Goal: Information Seeking & Learning: Check status

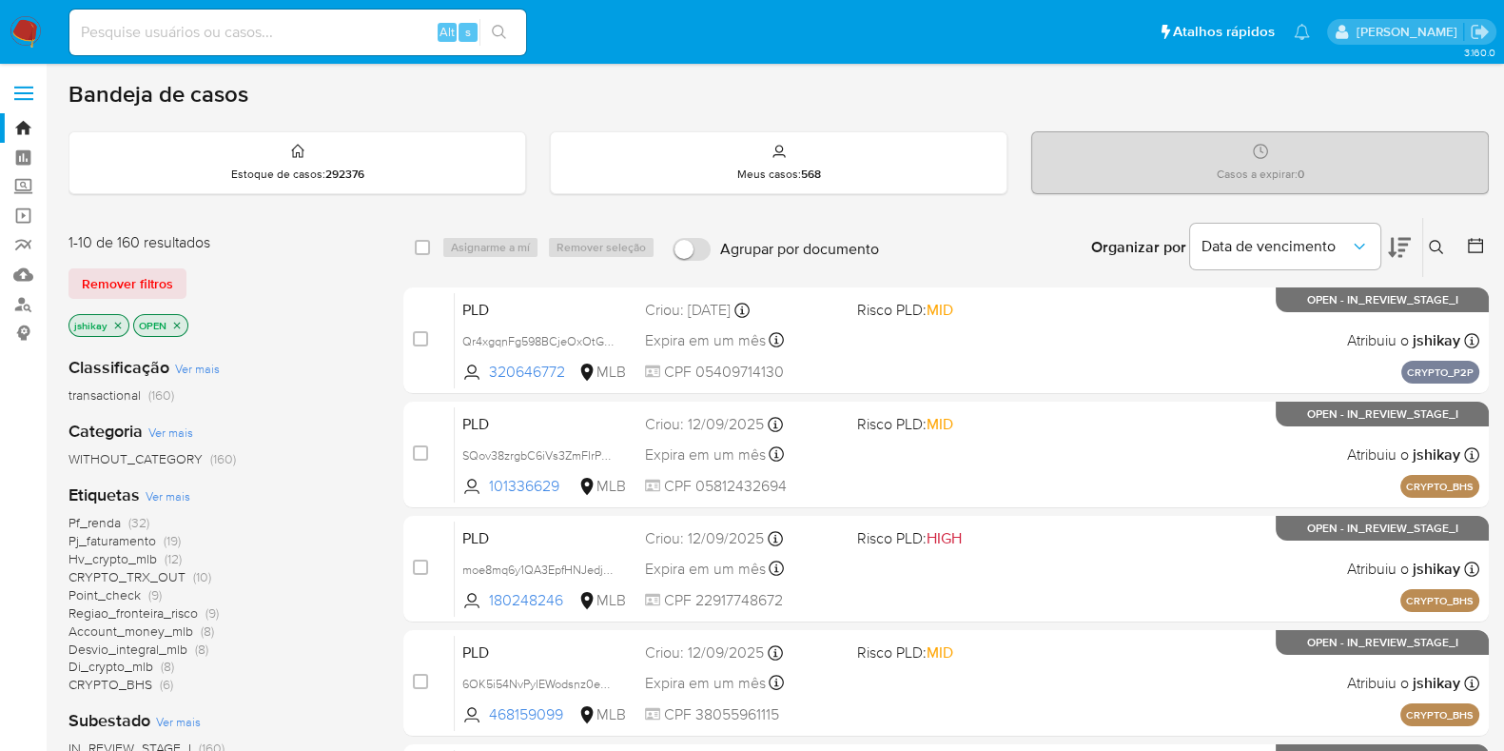
click at [1465, 238] on div at bounding box center [1472, 247] width 34 height 59
click at [1473, 243] on icon at bounding box center [1475, 245] width 19 height 19
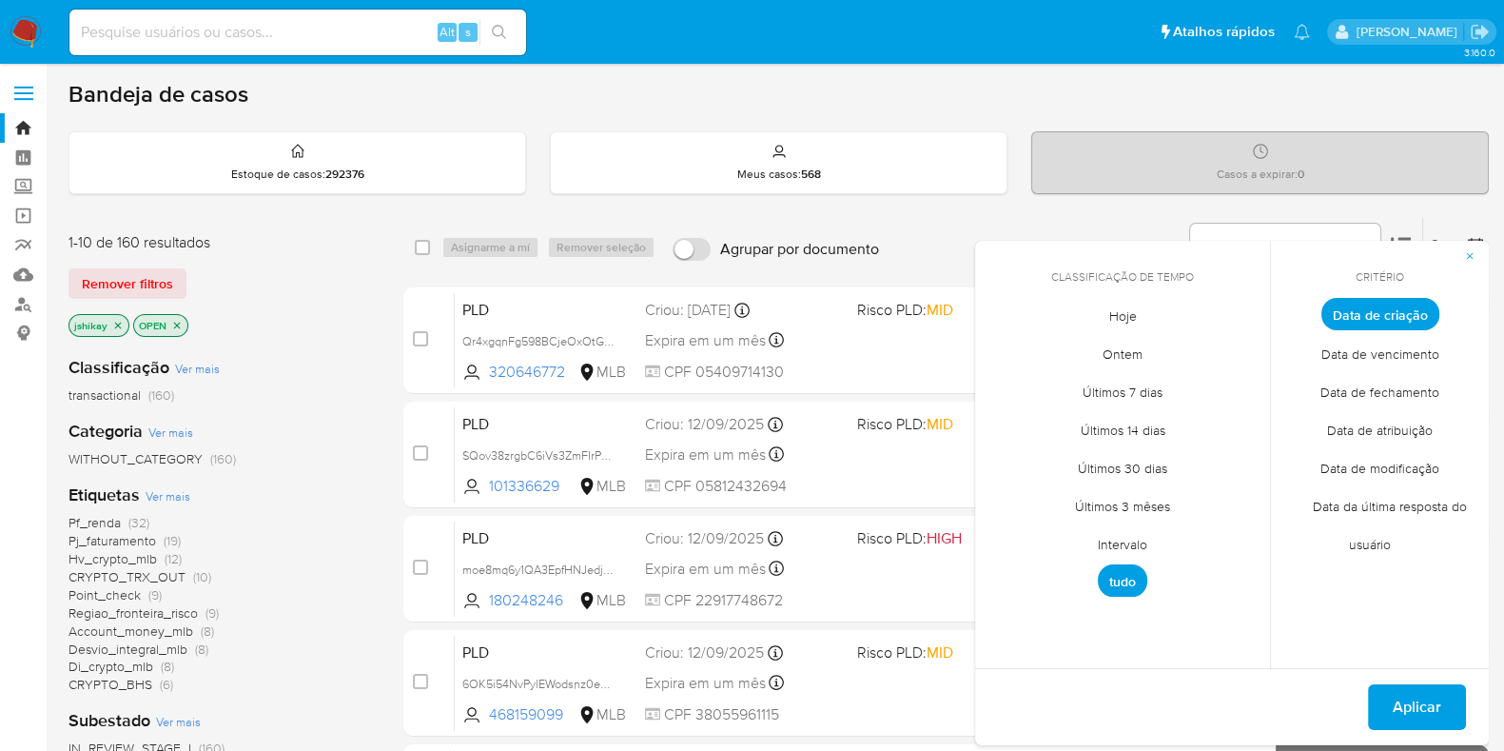
click at [1131, 547] on span "Intervalo" at bounding box center [1122, 543] width 89 height 39
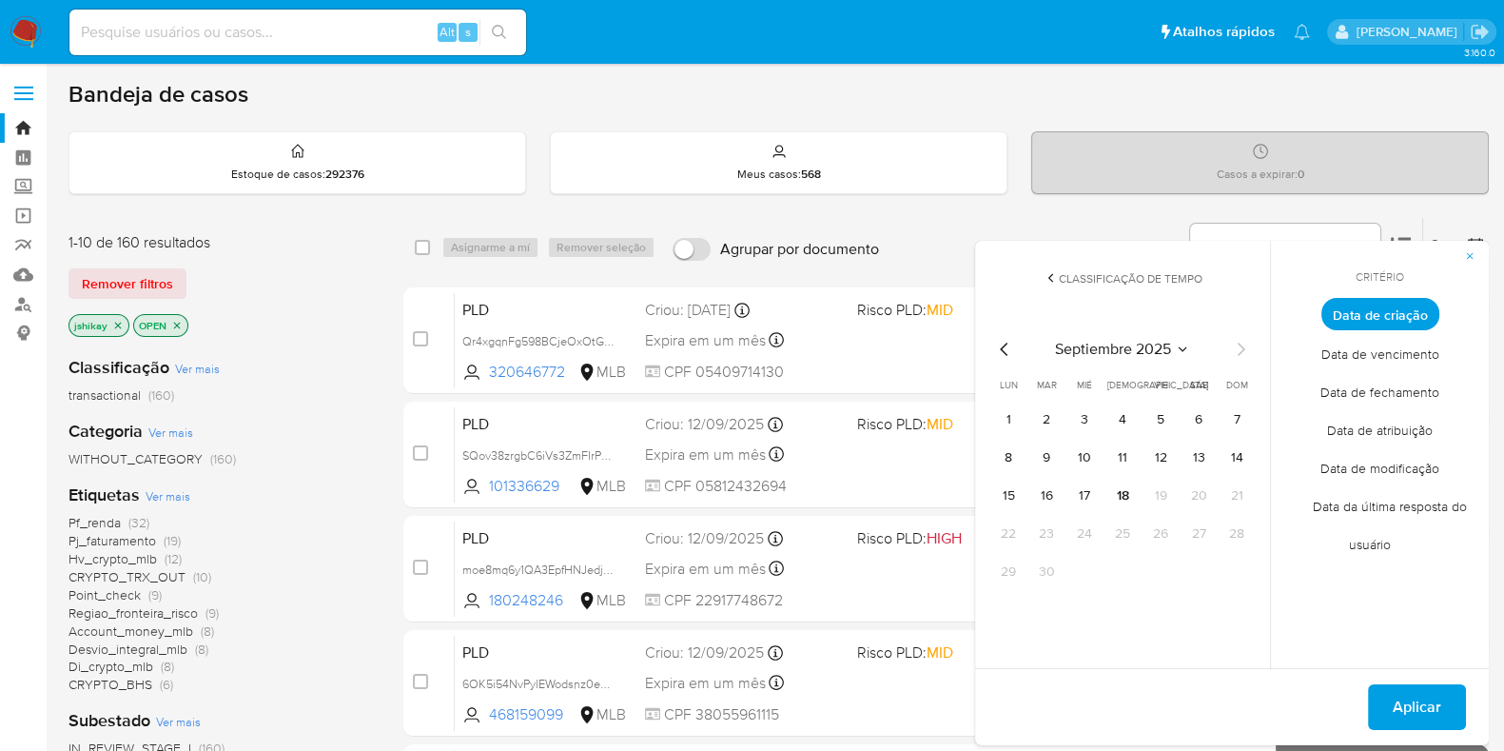
click at [1005, 341] on icon "Mes anterior" at bounding box center [1004, 349] width 23 height 23
click at [1174, 421] on button "1" at bounding box center [1161, 419] width 30 height 30
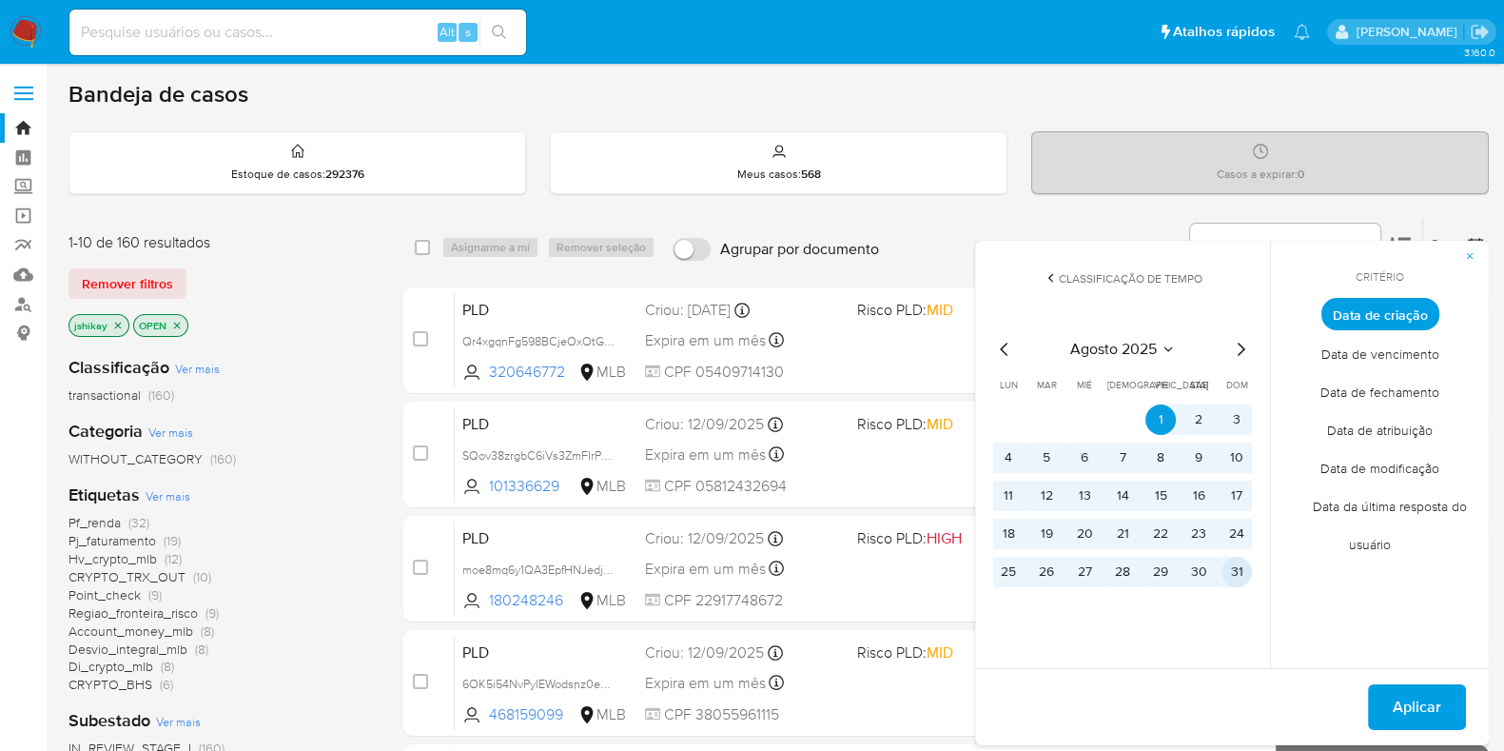
click at [1233, 578] on button "31" at bounding box center [1237, 572] width 30 height 30
click at [1412, 705] on span "Aplicar" at bounding box center [1417, 707] width 49 height 42
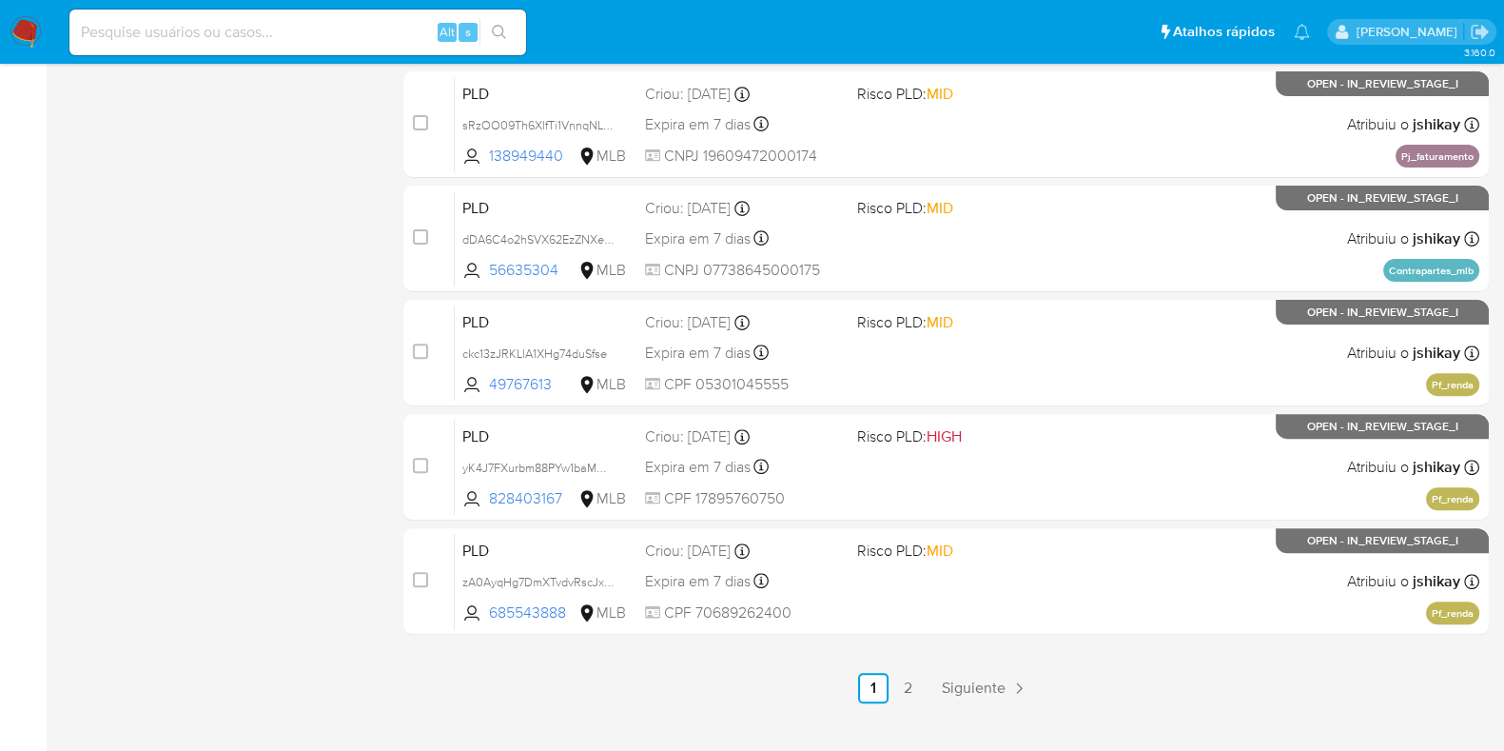
scroll to position [817, 0]
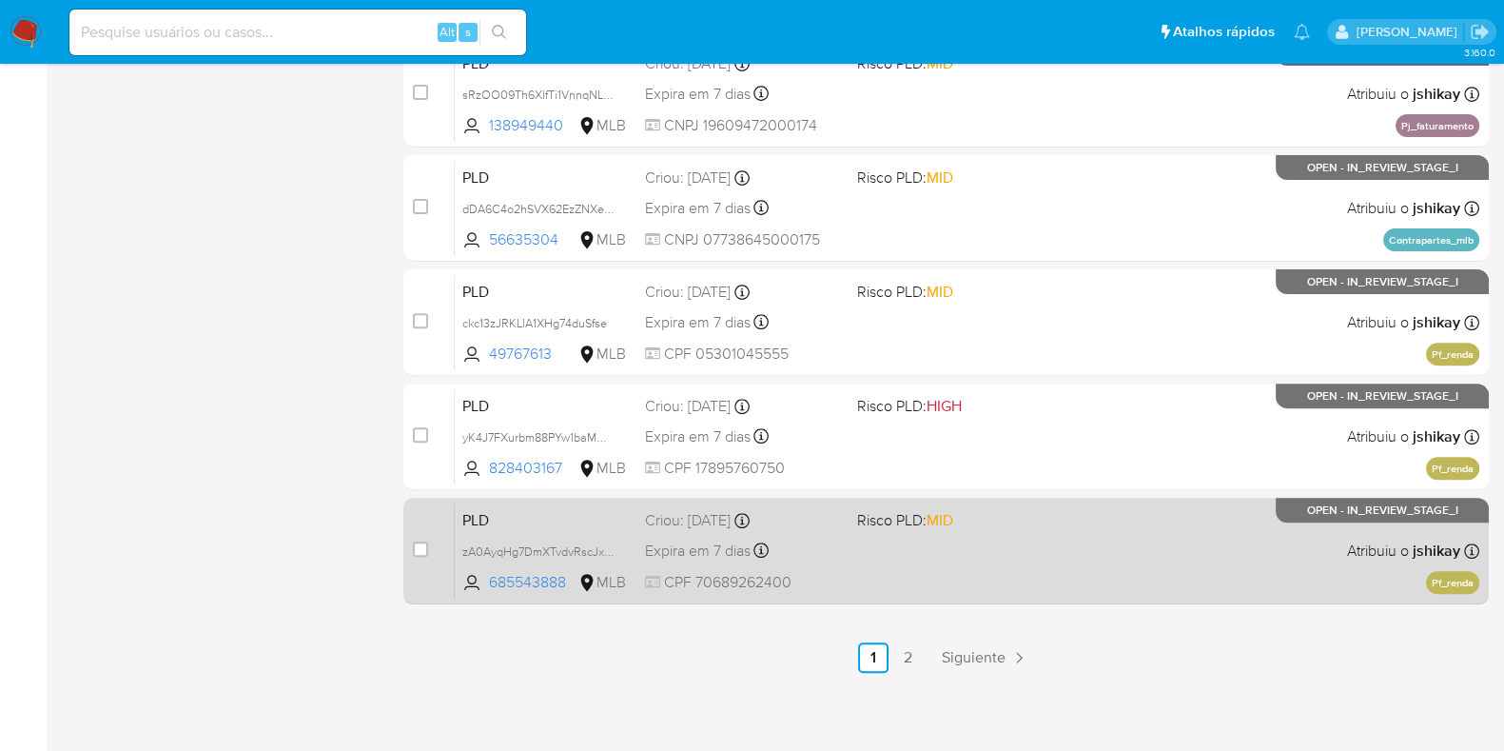
click at [1129, 530] on div "PLD zA0AyqHg7DmXTvdvRscJxuZB 685543888 MLB Risco PLD: MID Criou: 12/08/2025 Cri…" at bounding box center [967, 550] width 1025 height 96
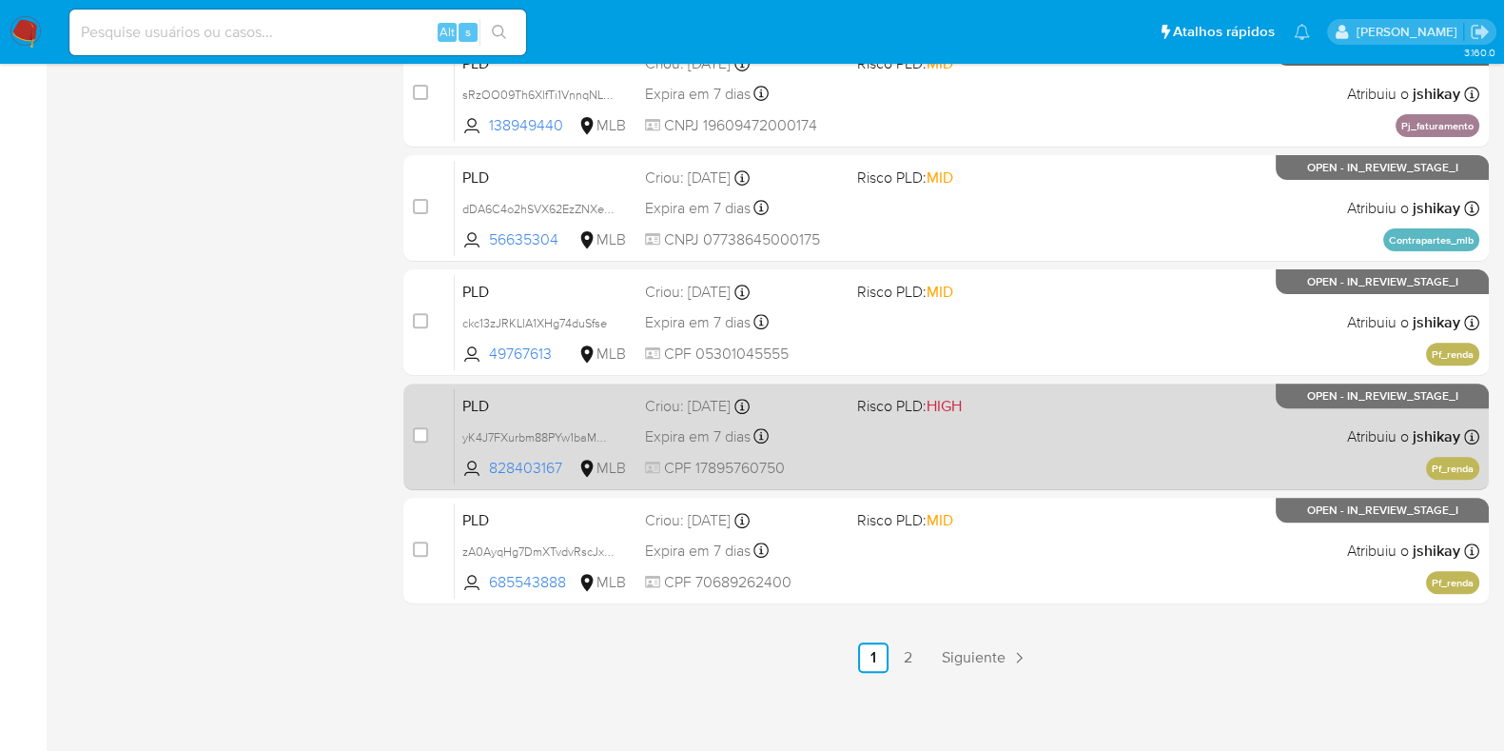
click at [1125, 458] on div "PLD yK4J7FXurbm88PYw1baMCuzM 828403167 MLB Risco PLD: HIGH Criou: 12/08/2025 Cr…" at bounding box center [967, 436] width 1025 height 96
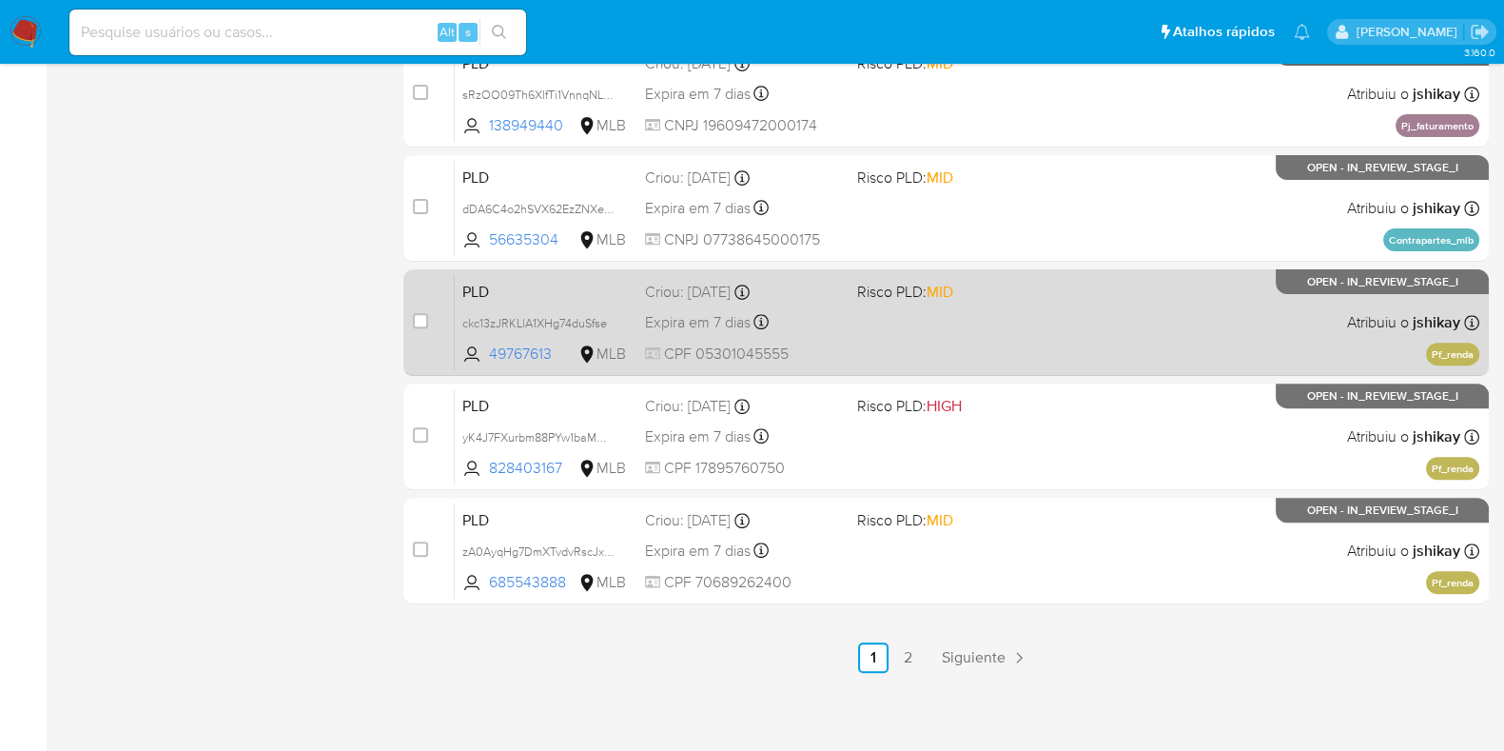
click at [1118, 353] on div "PLD ckc13zJRKLlA1XHg74duSfse 49767613 MLB Risco PLD: MID Criou: 12/08/2025 Crio…" at bounding box center [967, 322] width 1025 height 96
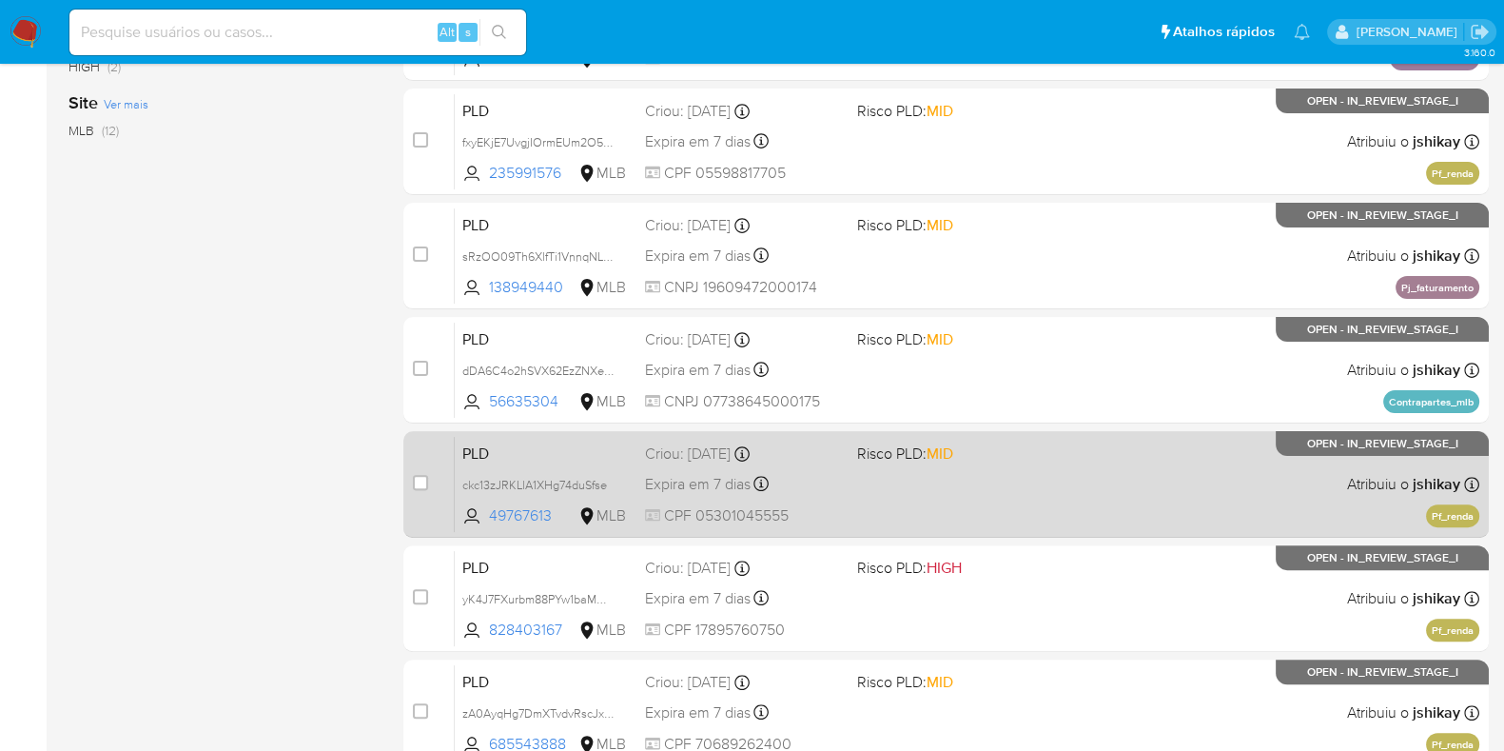
scroll to position [580, 0]
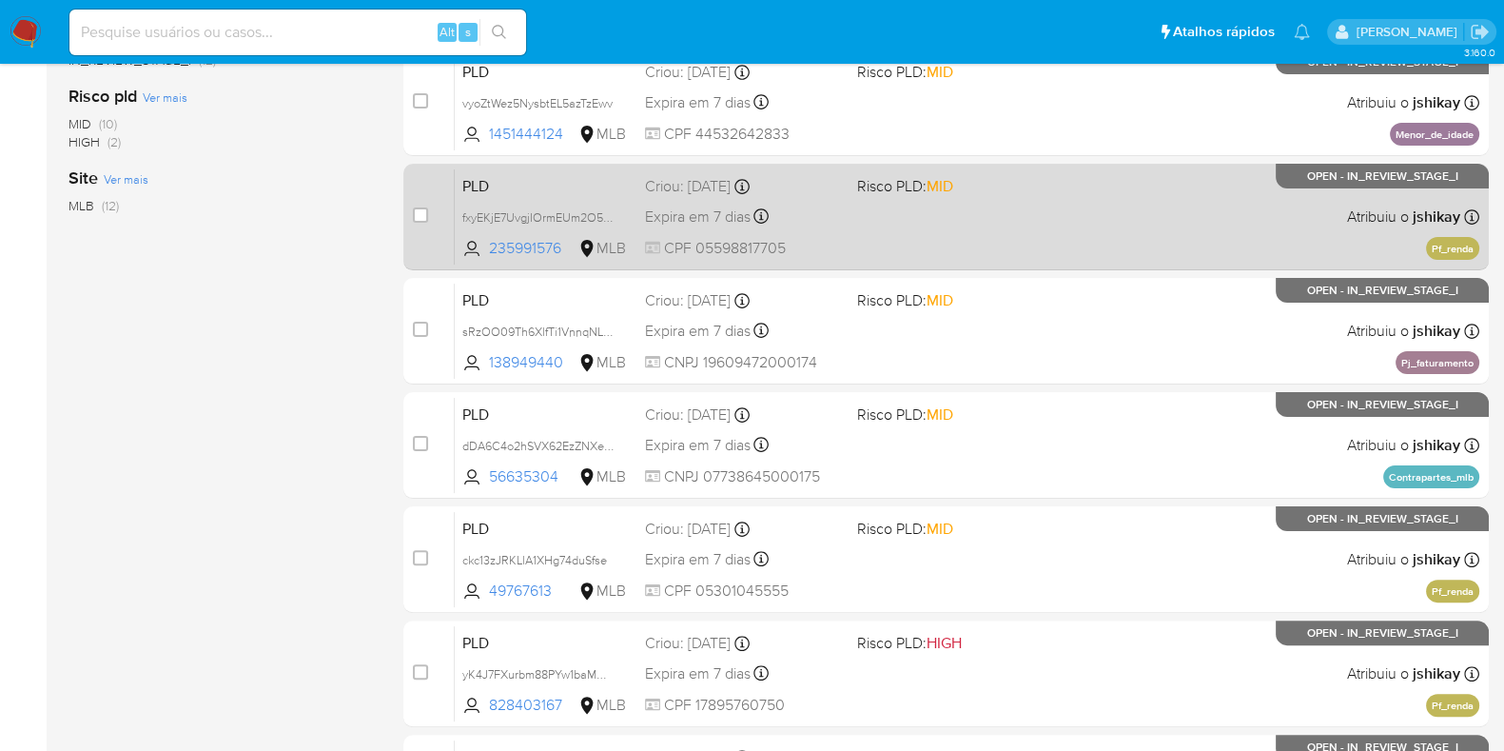
click at [1128, 245] on div "PLD fxyEKjE7UvgjIOrmEUm2O5TF 235991576 MLB Risco PLD: MID Criou: 12/08/2025 Cri…" at bounding box center [967, 216] width 1025 height 96
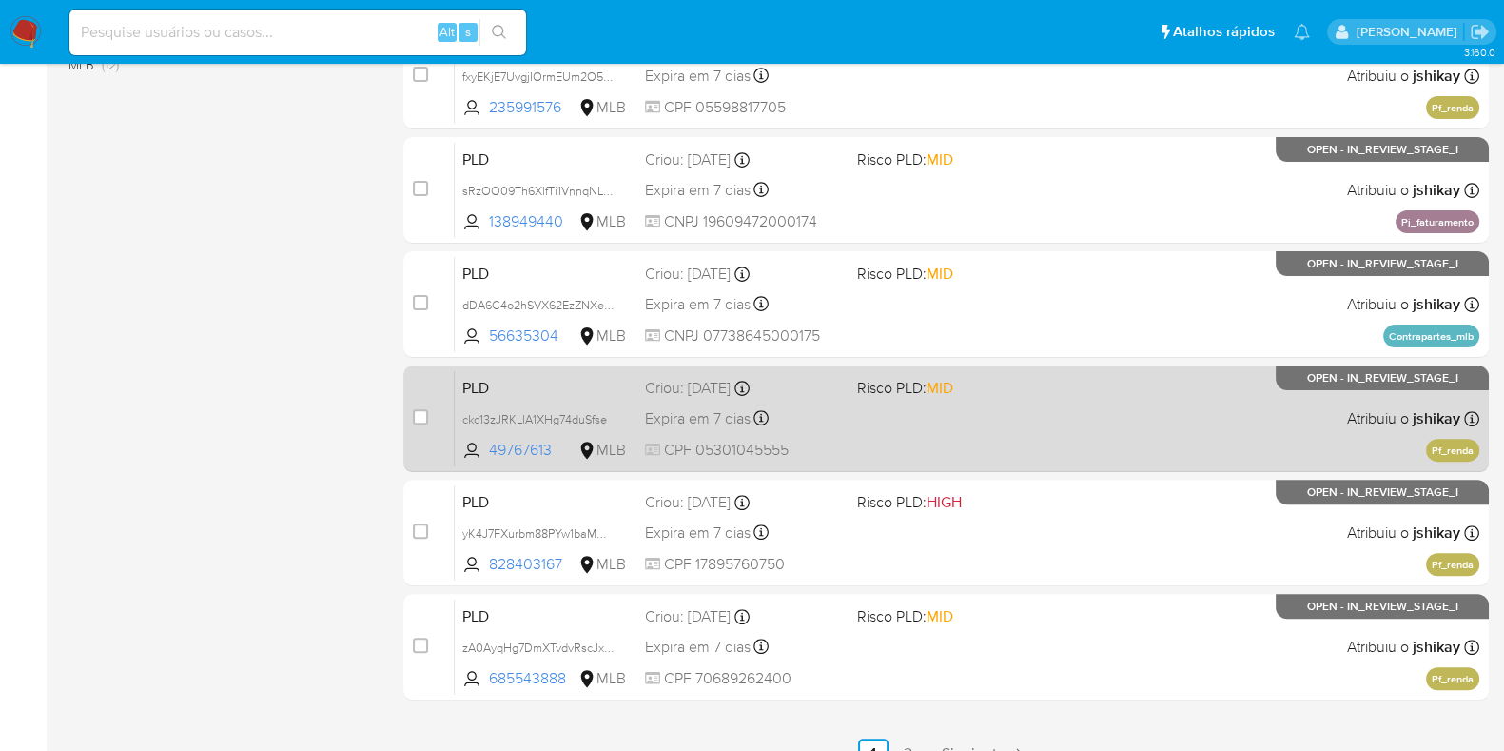
scroll to position [817, 0]
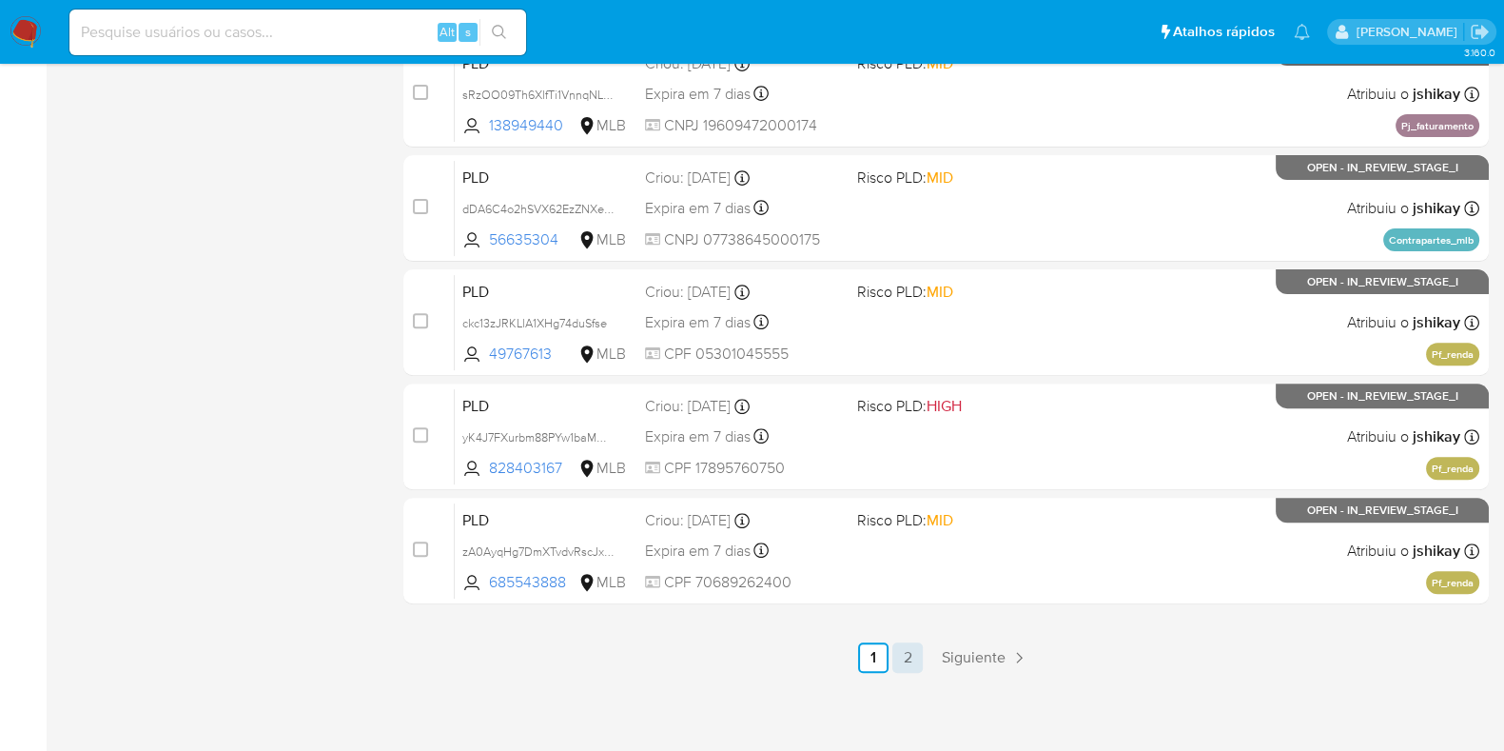
click at [912, 667] on link "2" at bounding box center [908, 657] width 30 height 30
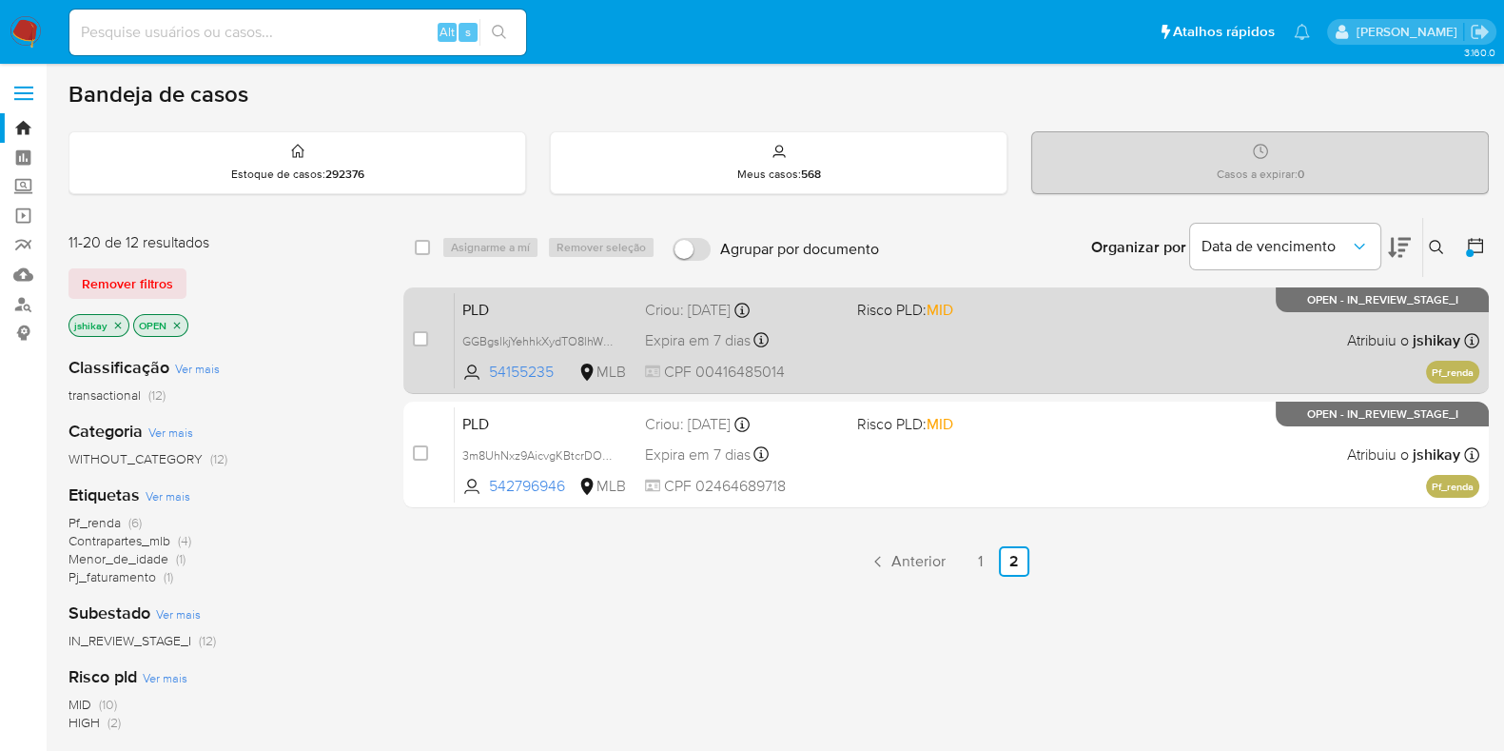
click at [974, 319] on div "PLD GGBgslkjYehhkXydTO8lhWNV 54155235 MLB Risco PLD: MID Criou: 12/08/2025 Crio…" at bounding box center [967, 340] width 1025 height 96
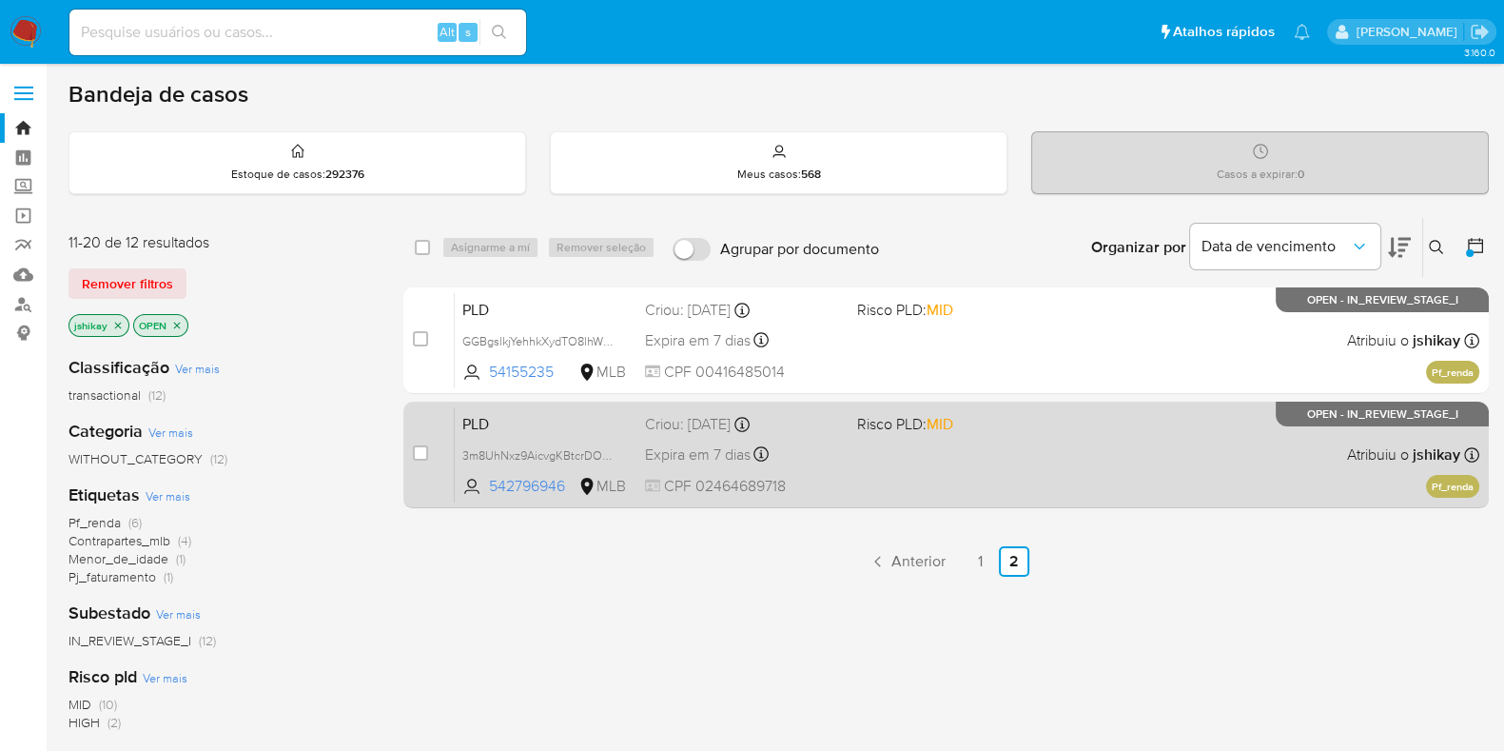
click at [1023, 454] on span at bounding box center [955, 454] width 197 height 4
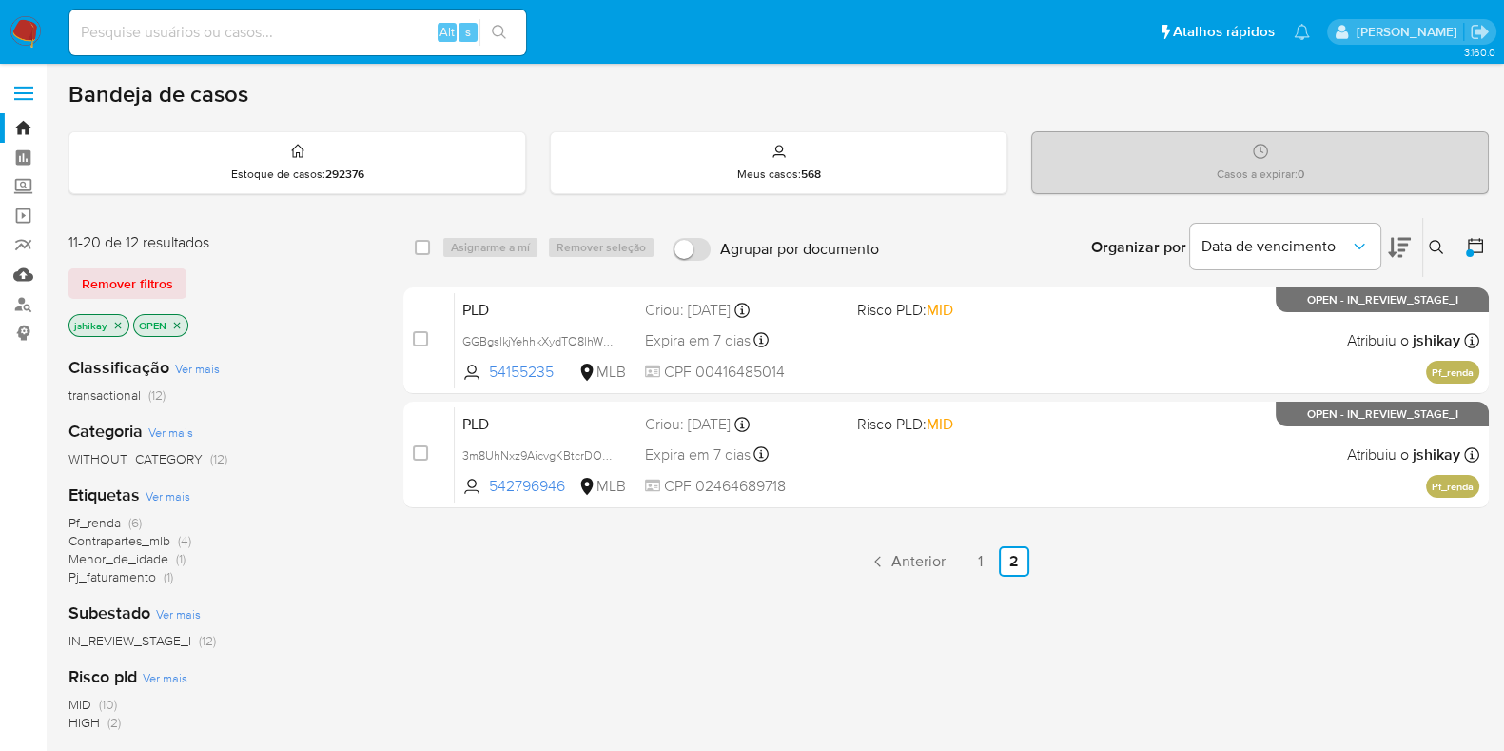
click at [29, 275] on link "Mulan" at bounding box center [113, 274] width 226 height 29
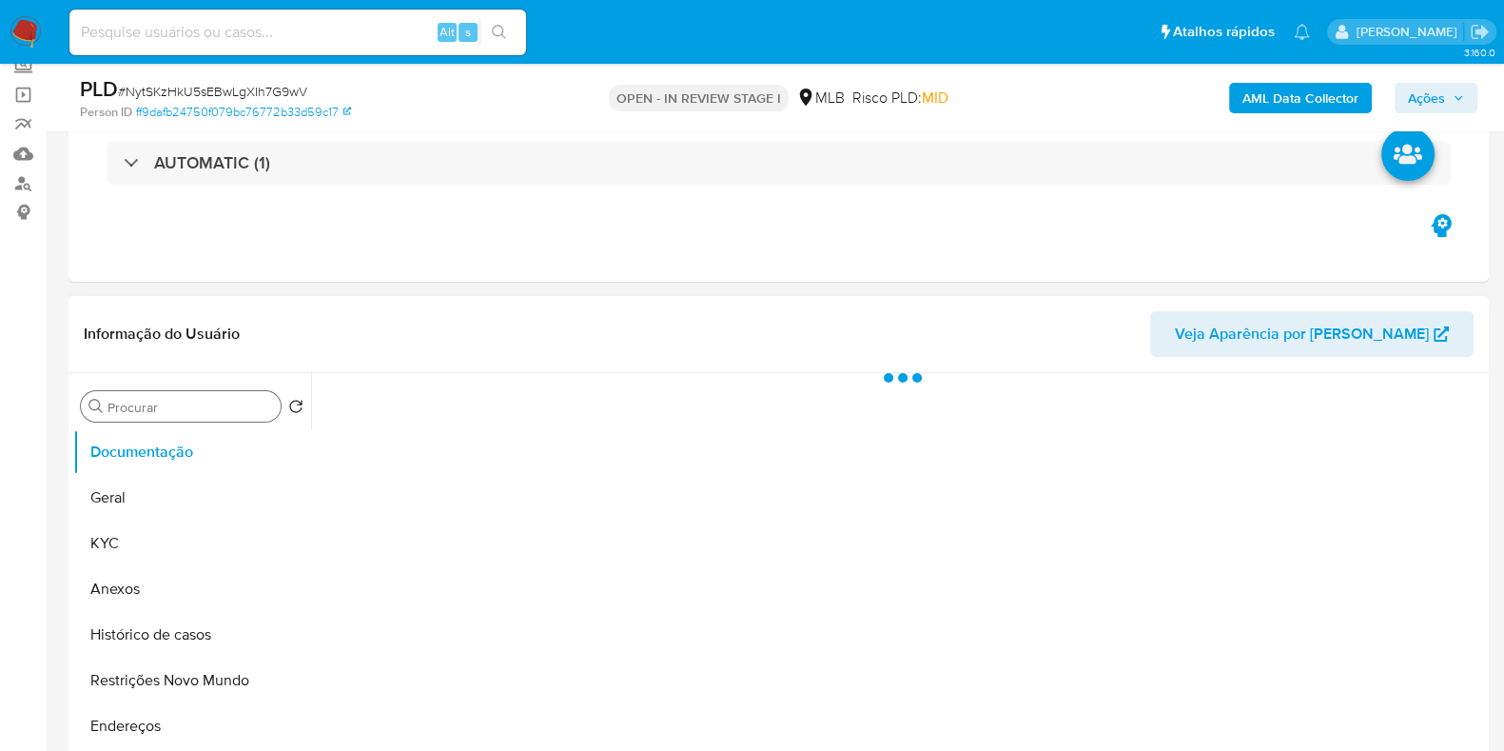
scroll to position [237, 0]
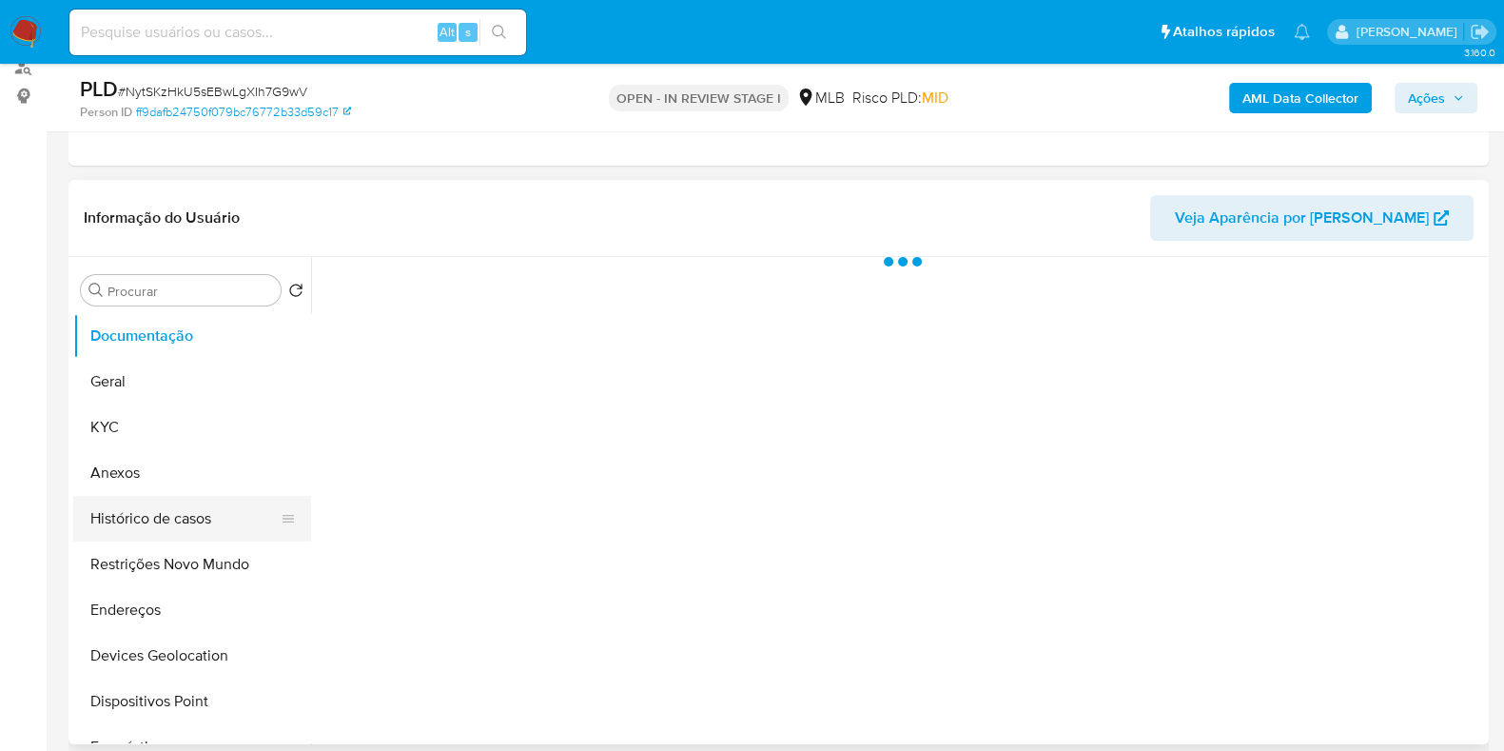
select select "10"
click at [153, 520] on button "Histórico de casos" at bounding box center [184, 519] width 223 height 46
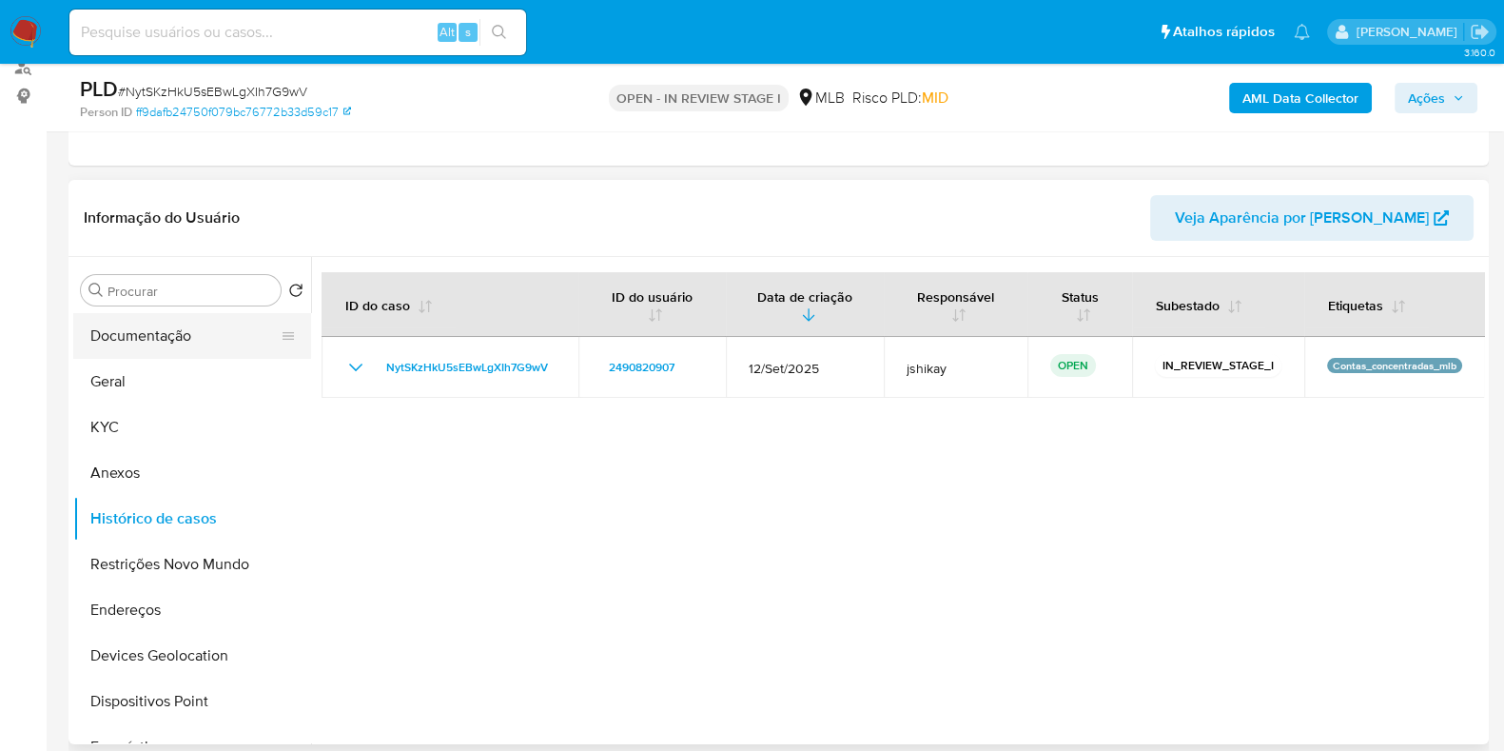
click at [251, 336] on button "Documentação" at bounding box center [184, 336] width 223 height 46
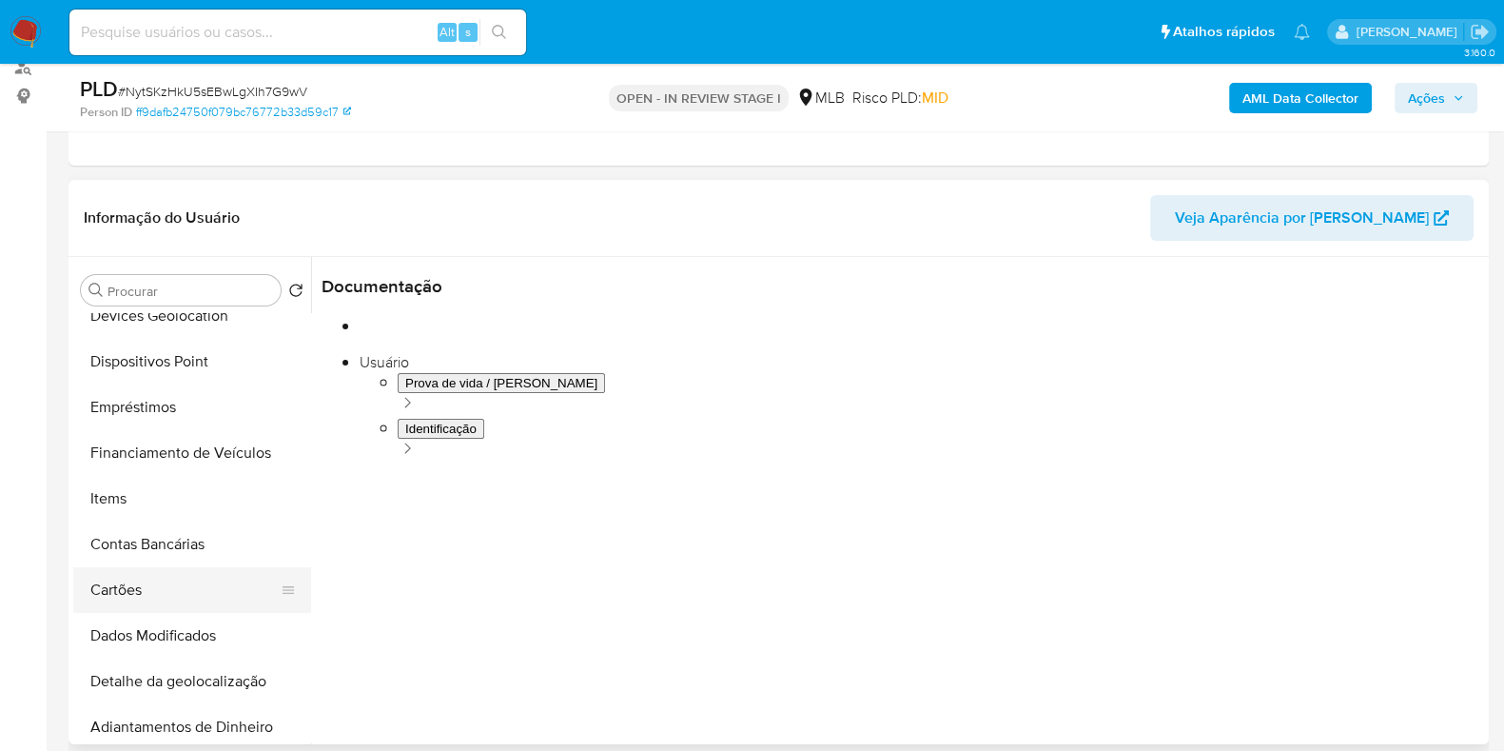
scroll to position [357, 0]
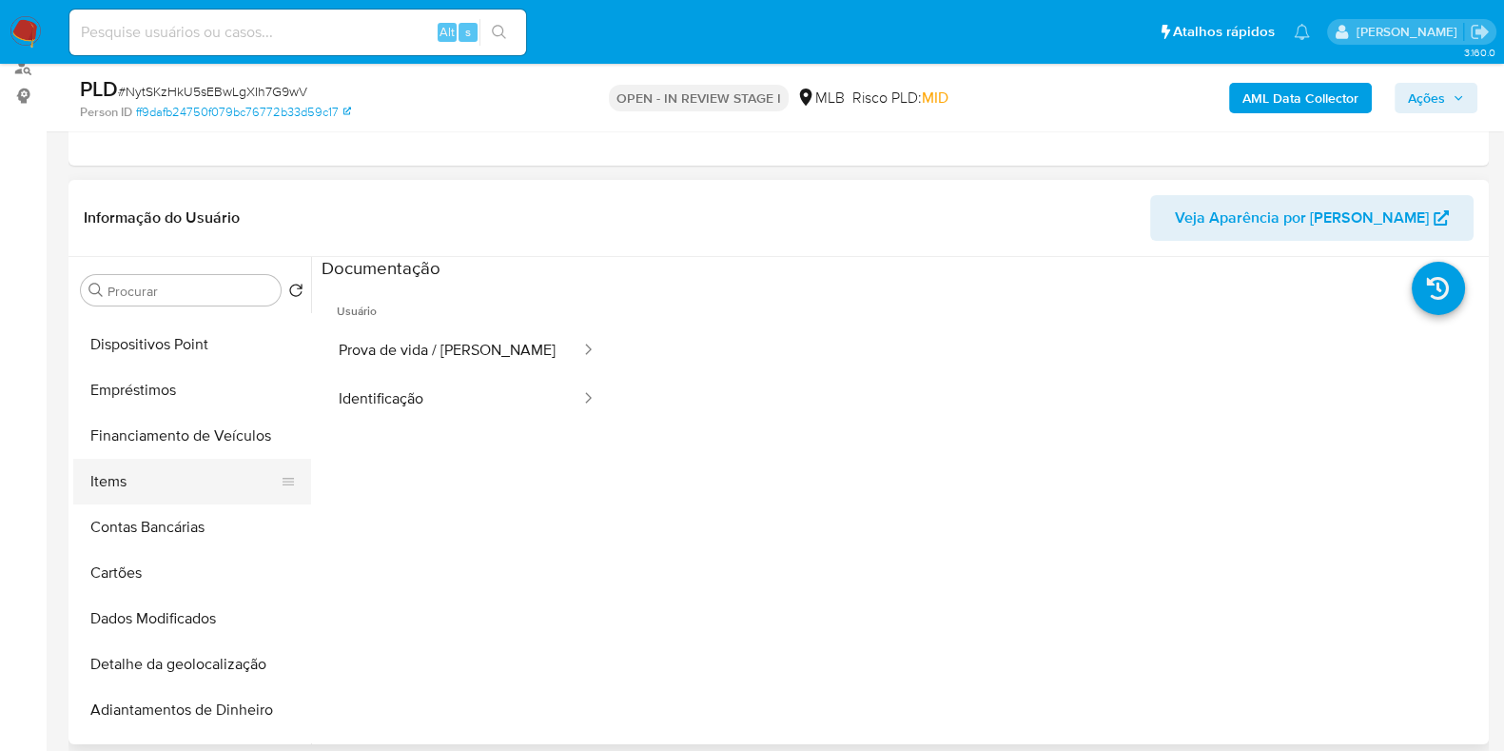
click at [139, 468] on button "Items" at bounding box center [184, 482] width 223 height 46
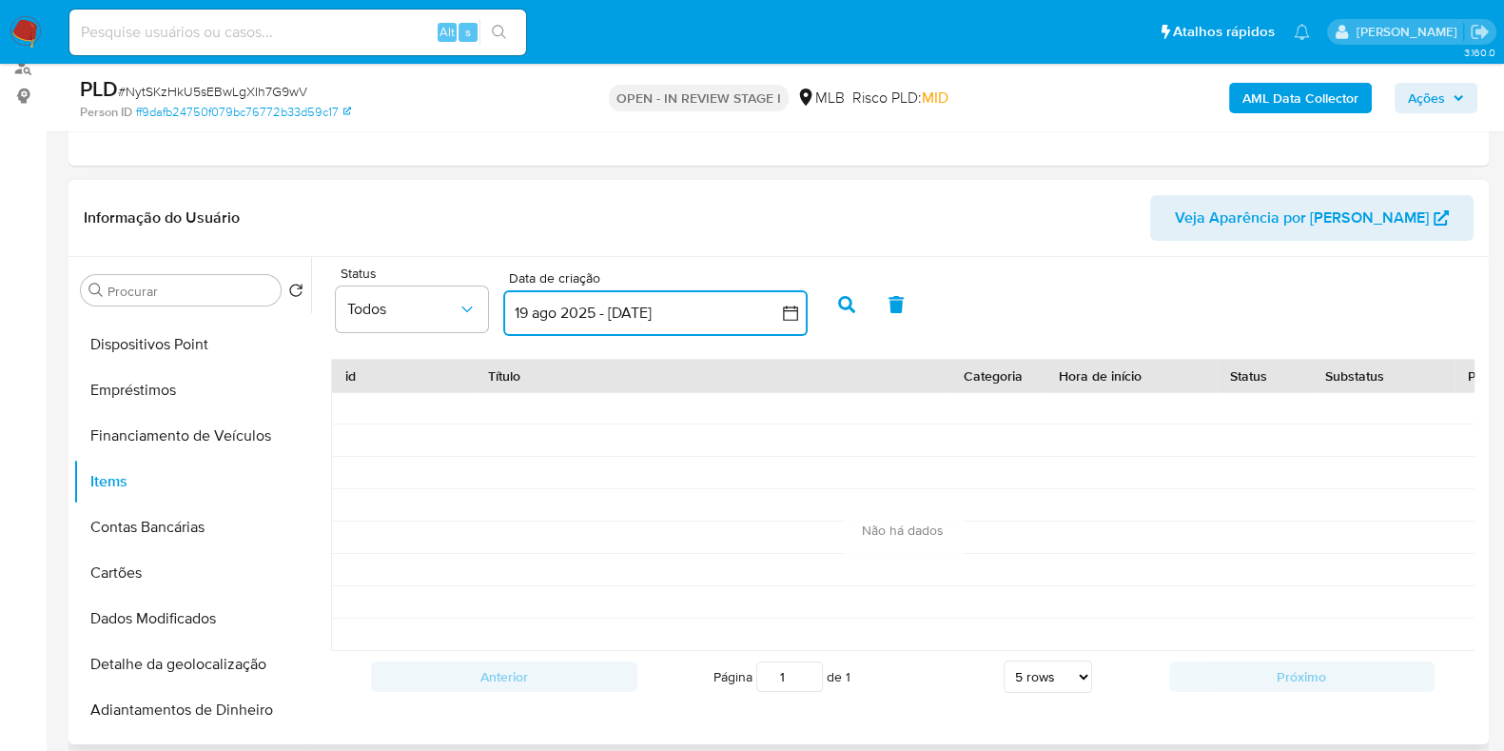
click at [800, 307] on button "19 ago 2025 - 18 sep 2025" at bounding box center [655, 313] width 304 height 46
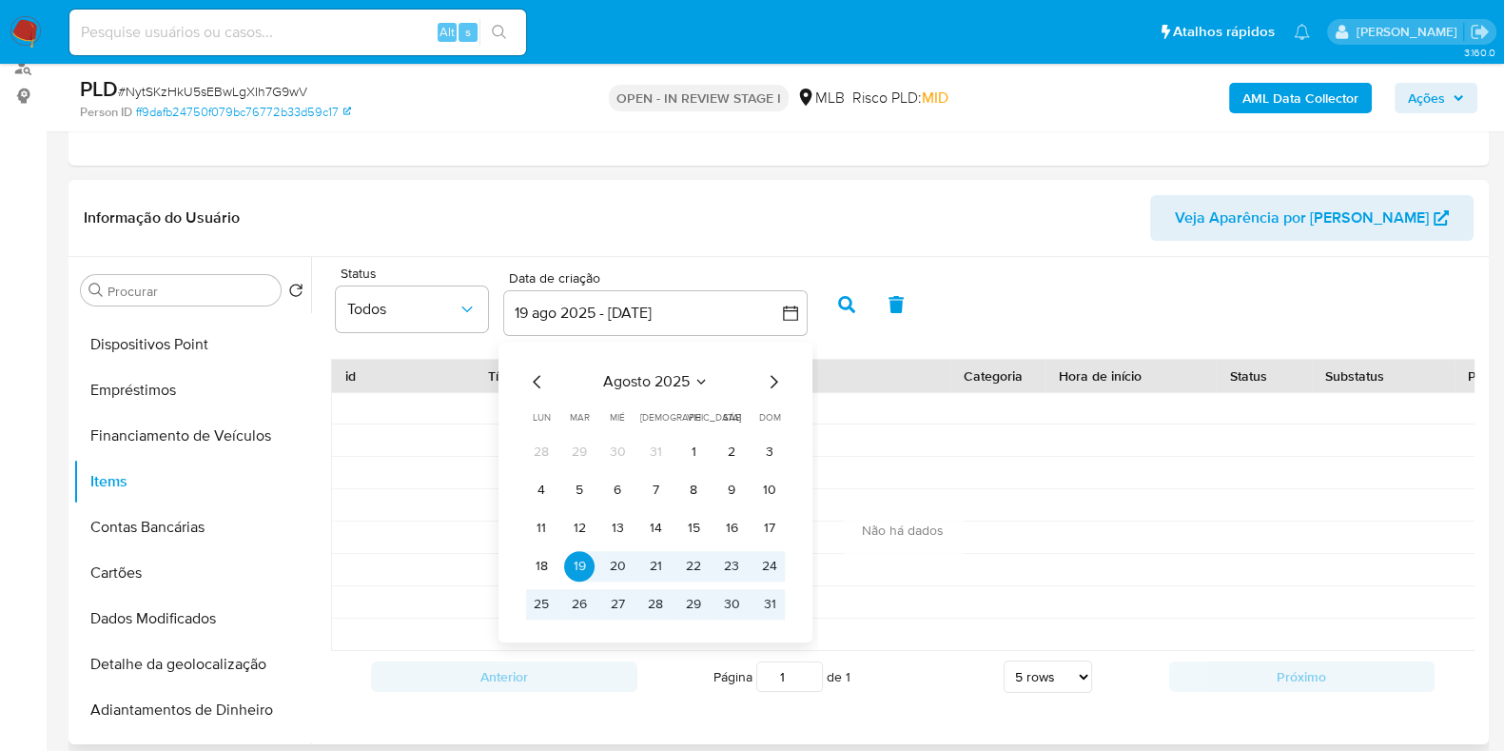
click at [652, 374] on span "agosto 2025" at bounding box center [646, 381] width 87 height 19
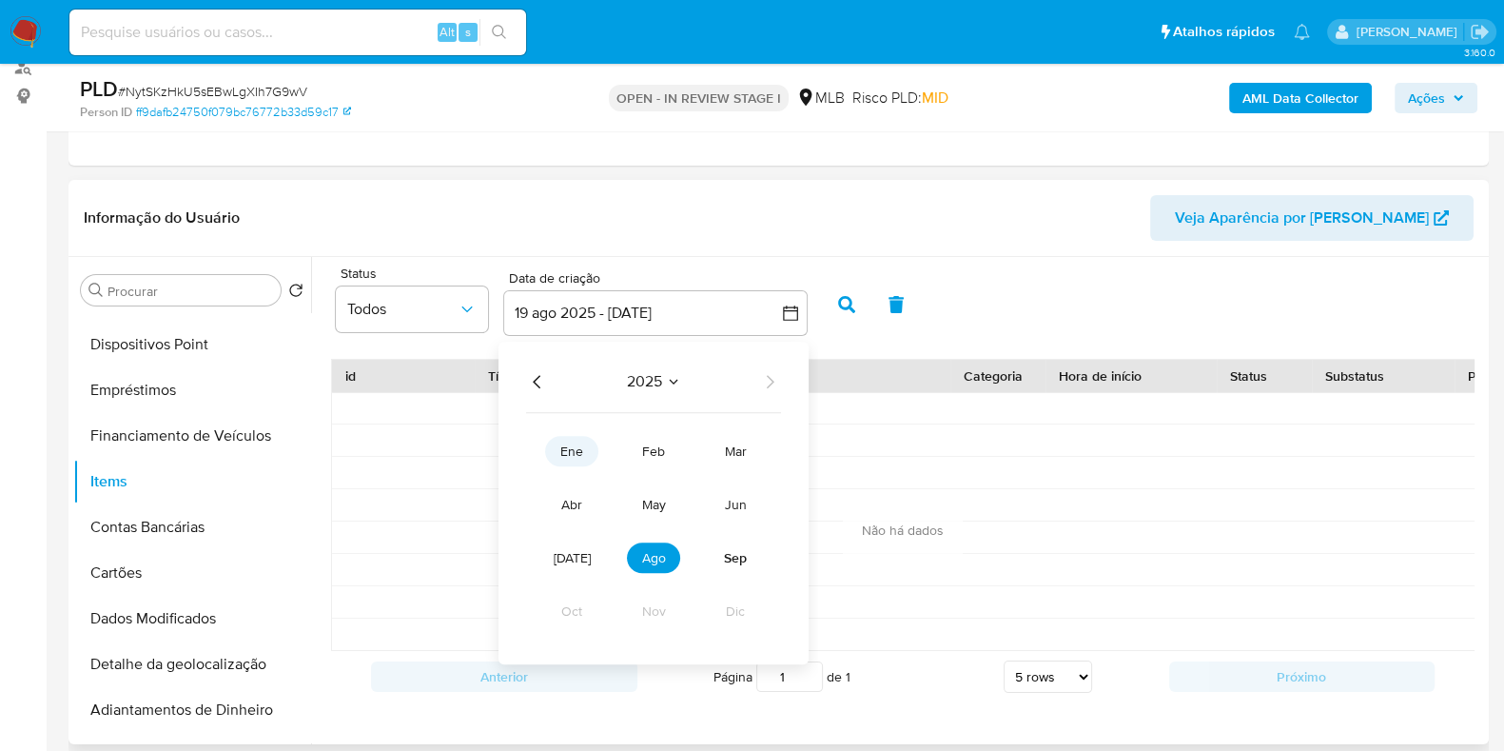
click at [575, 451] on span "ene" at bounding box center [571, 451] width 23 height 19
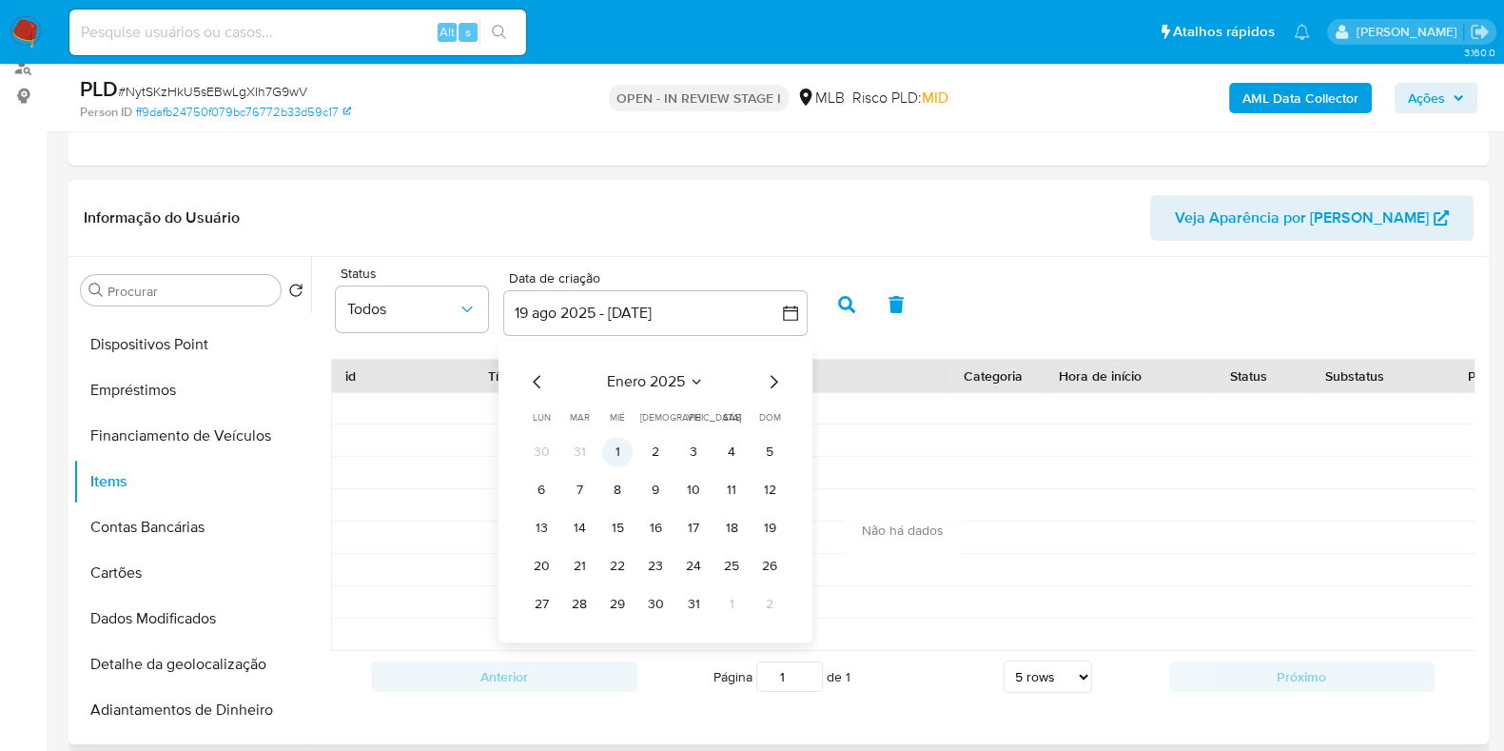
click at [624, 448] on button "1" at bounding box center [617, 452] width 30 height 30
click at [779, 377] on icon "Mes siguiente" at bounding box center [773, 381] width 23 height 23
click at [774, 377] on icon "Mes siguiente" at bounding box center [775, 381] width 8 height 13
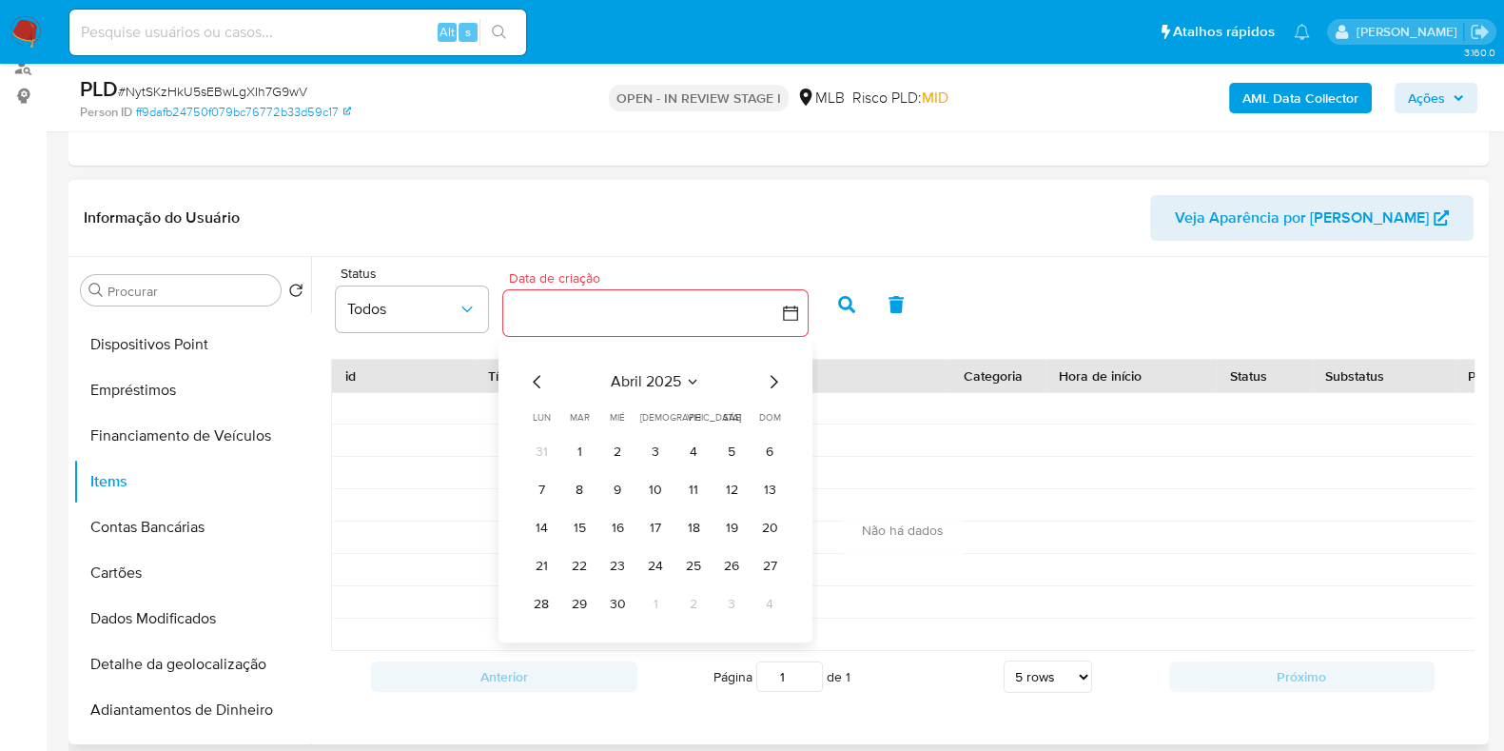
click at [774, 377] on icon "Mes siguiente" at bounding box center [775, 381] width 8 height 13
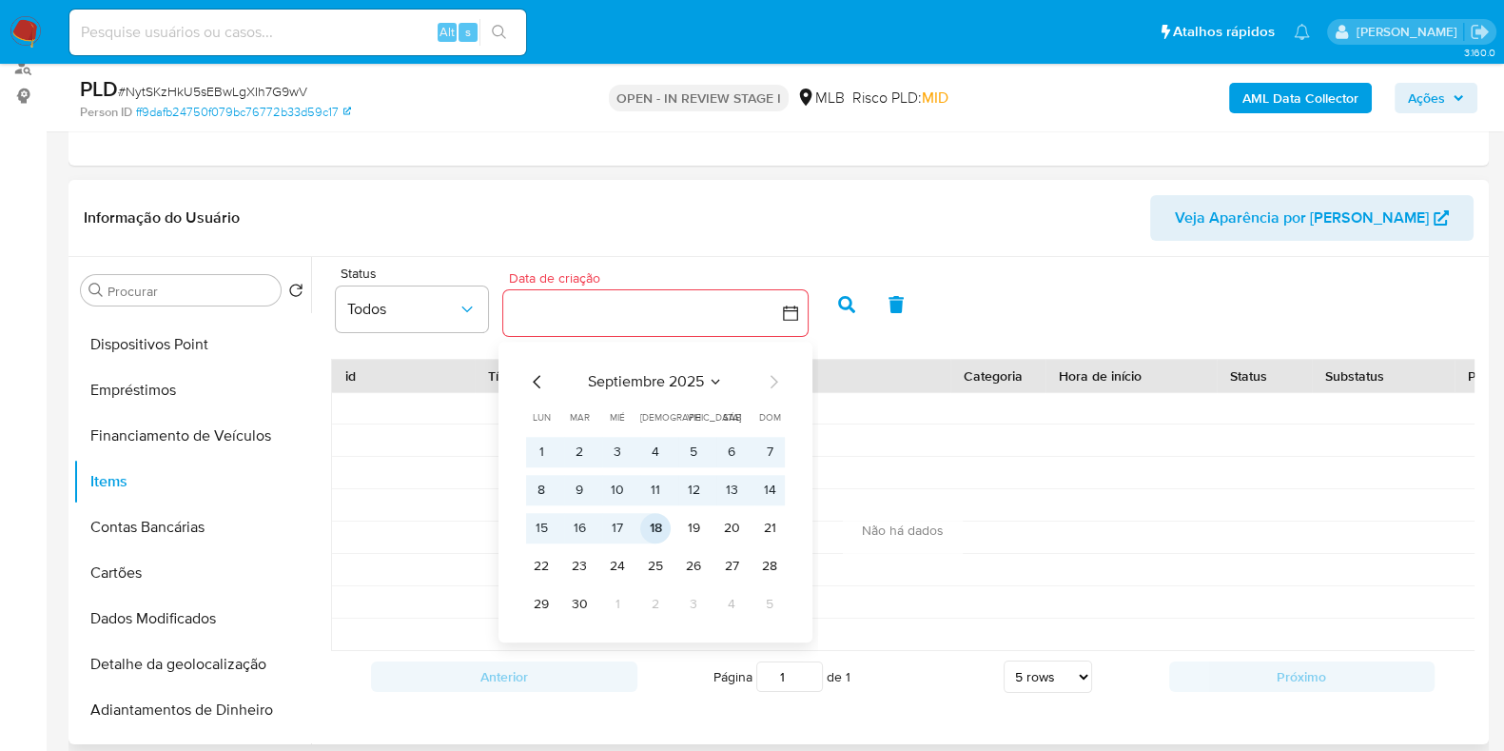
click at [665, 528] on button "18" at bounding box center [655, 528] width 30 height 30
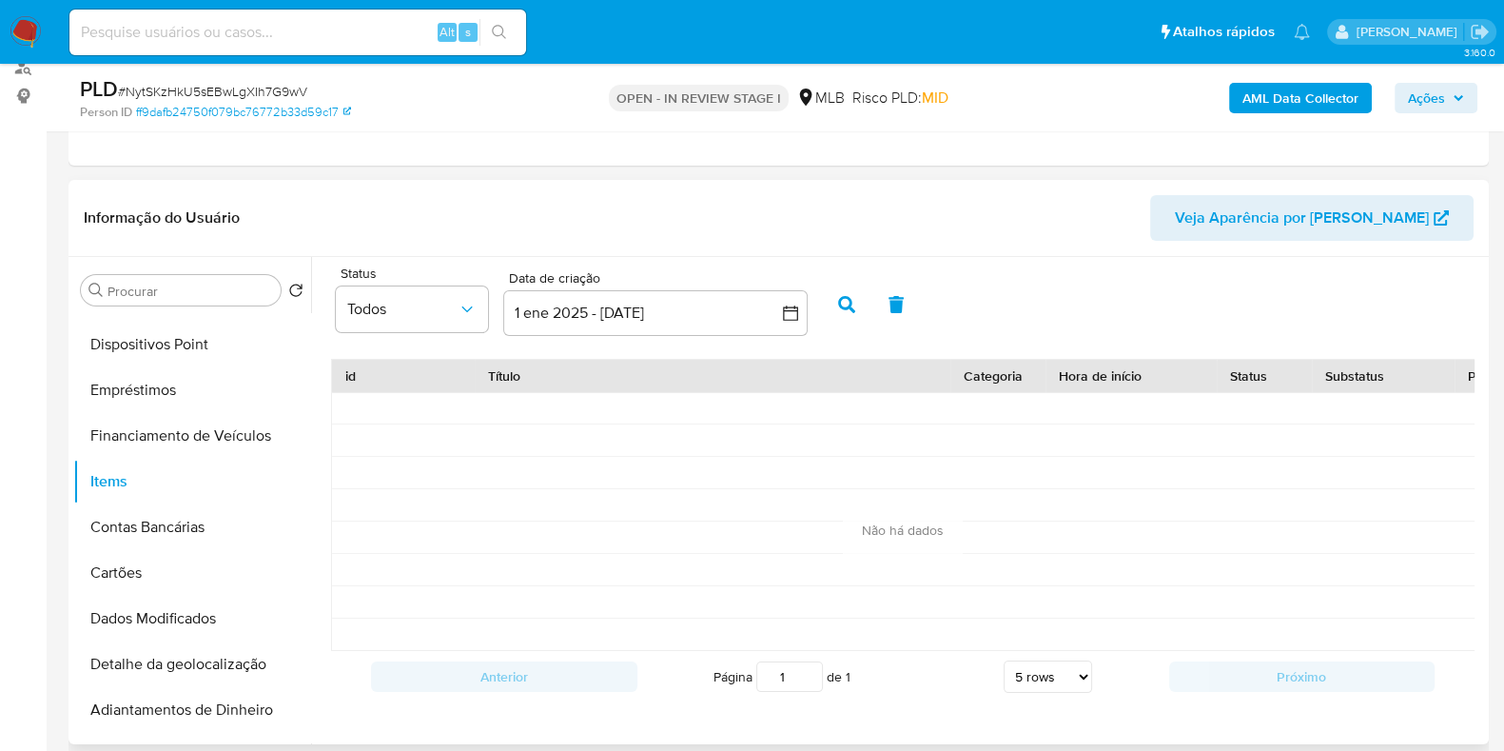
click at [839, 311] on icon "button" at bounding box center [846, 304] width 17 height 17
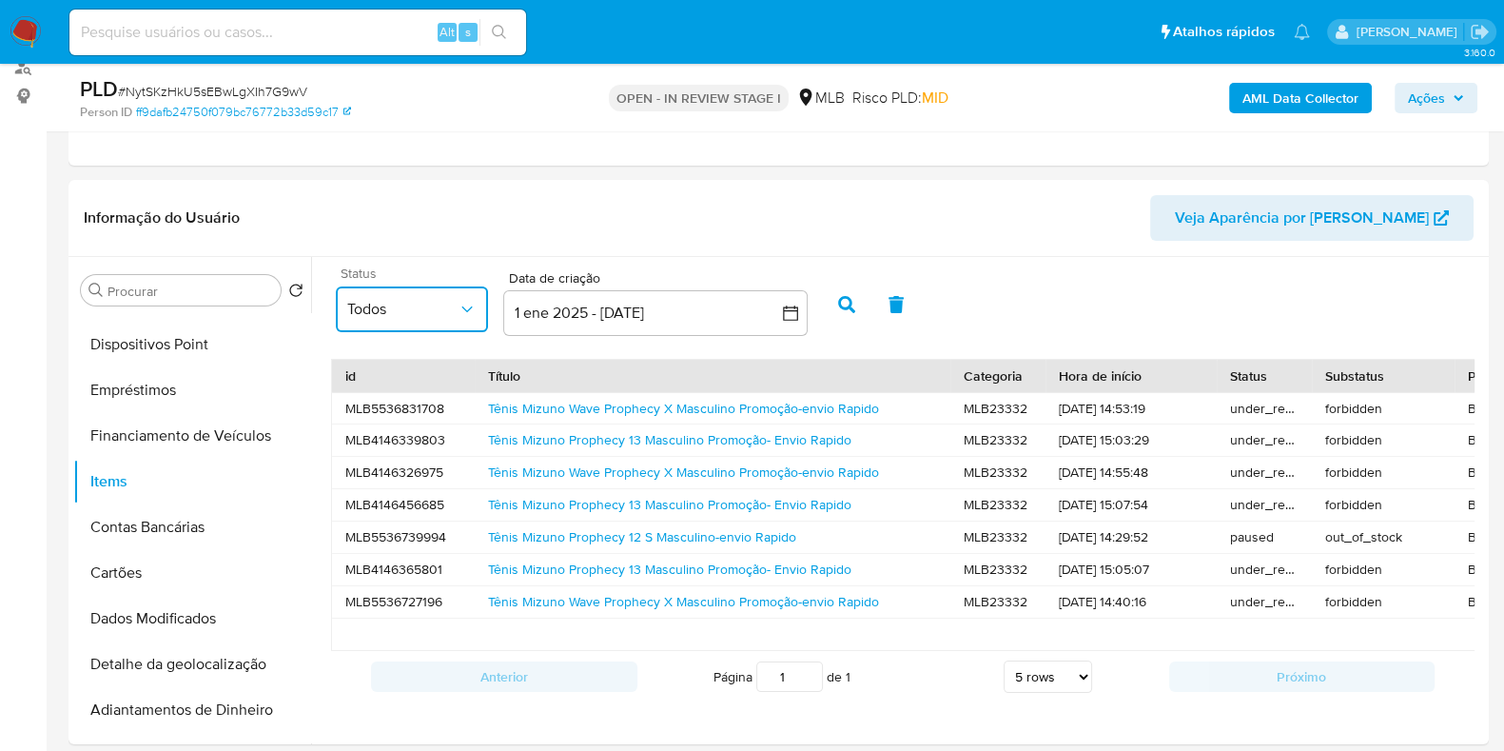
click at [459, 297] on button "Todos" at bounding box center [412, 309] width 152 height 46
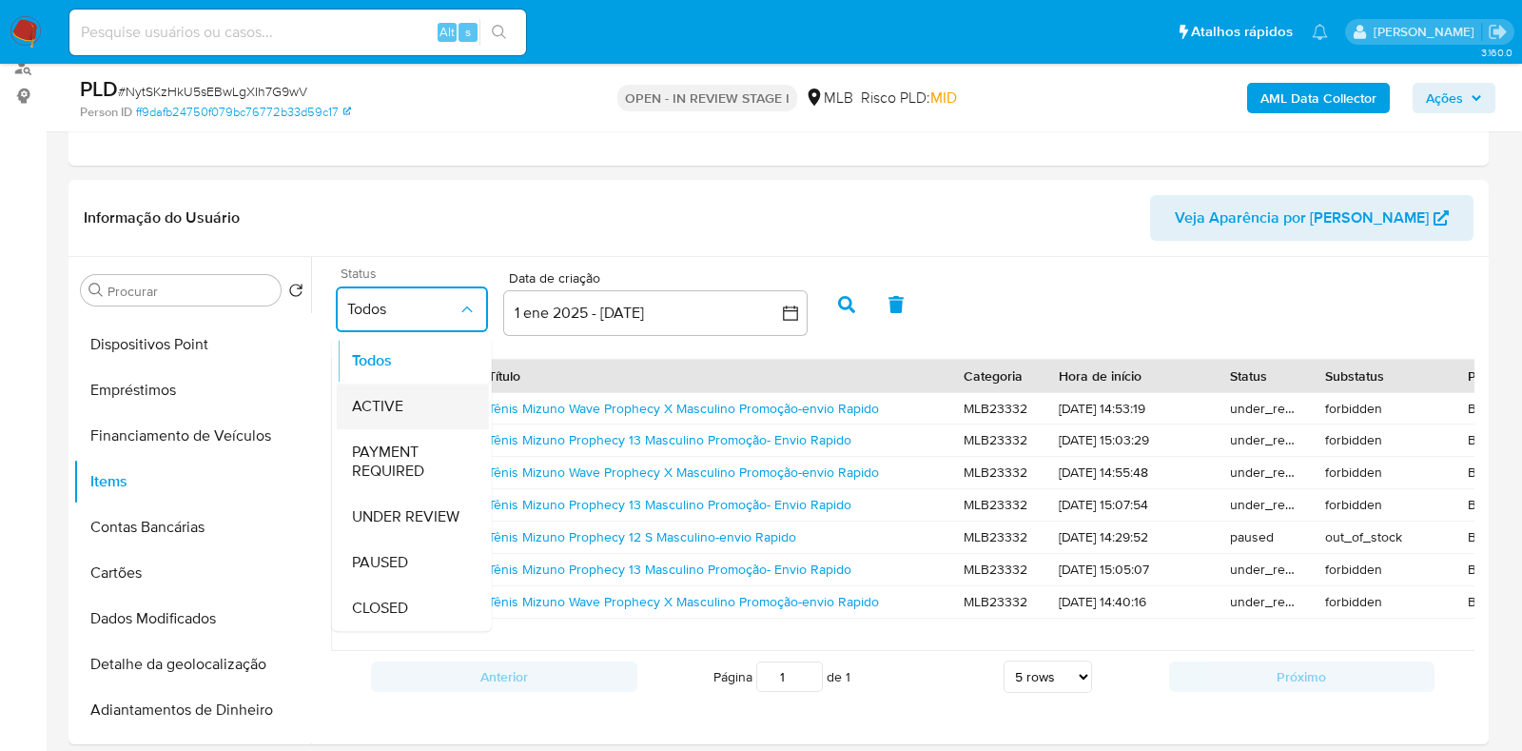
click at [422, 402] on div "ACTIVE" at bounding box center [413, 406] width 122 height 46
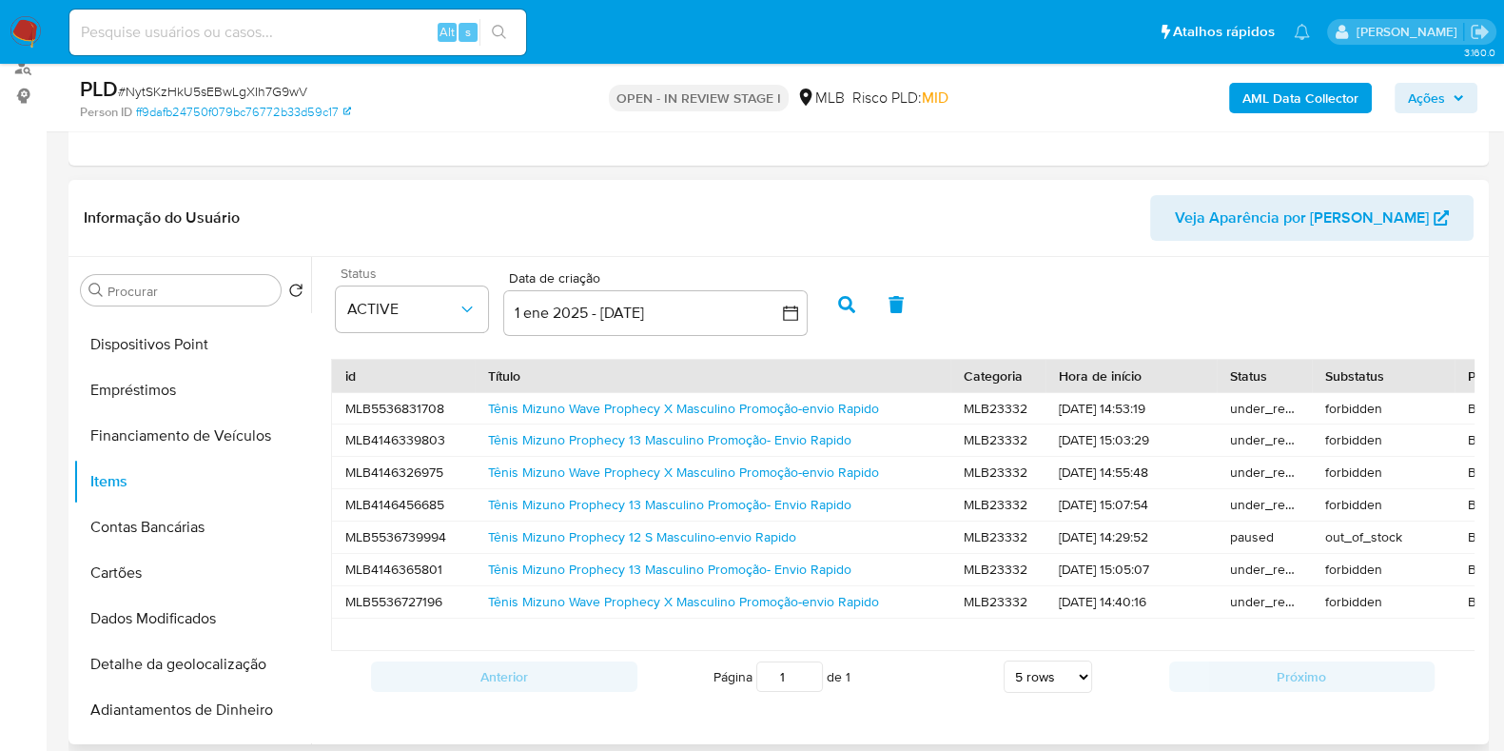
click at [838, 297] on icon "button" at bounding box center [846, 304] width 17 height 17
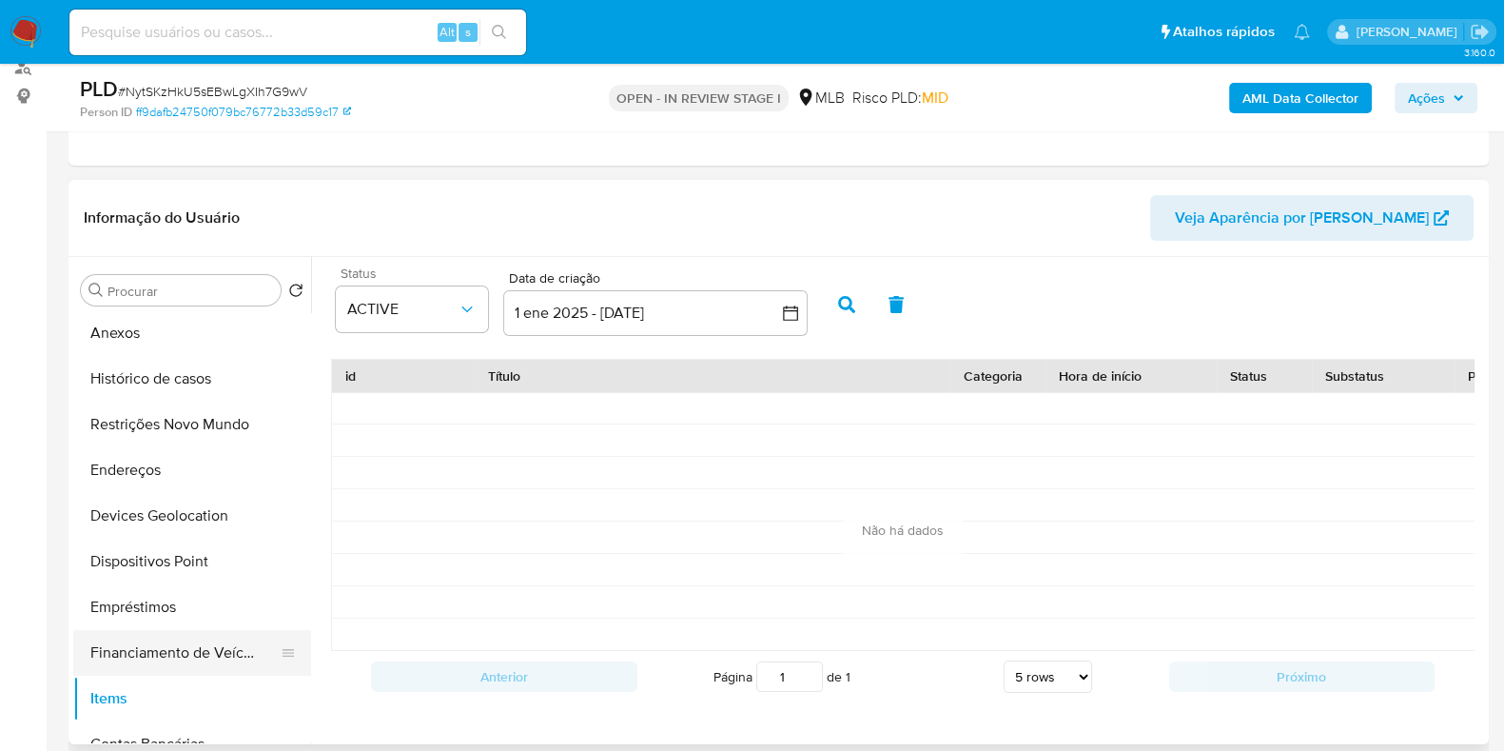
scroll to position [118, 0]
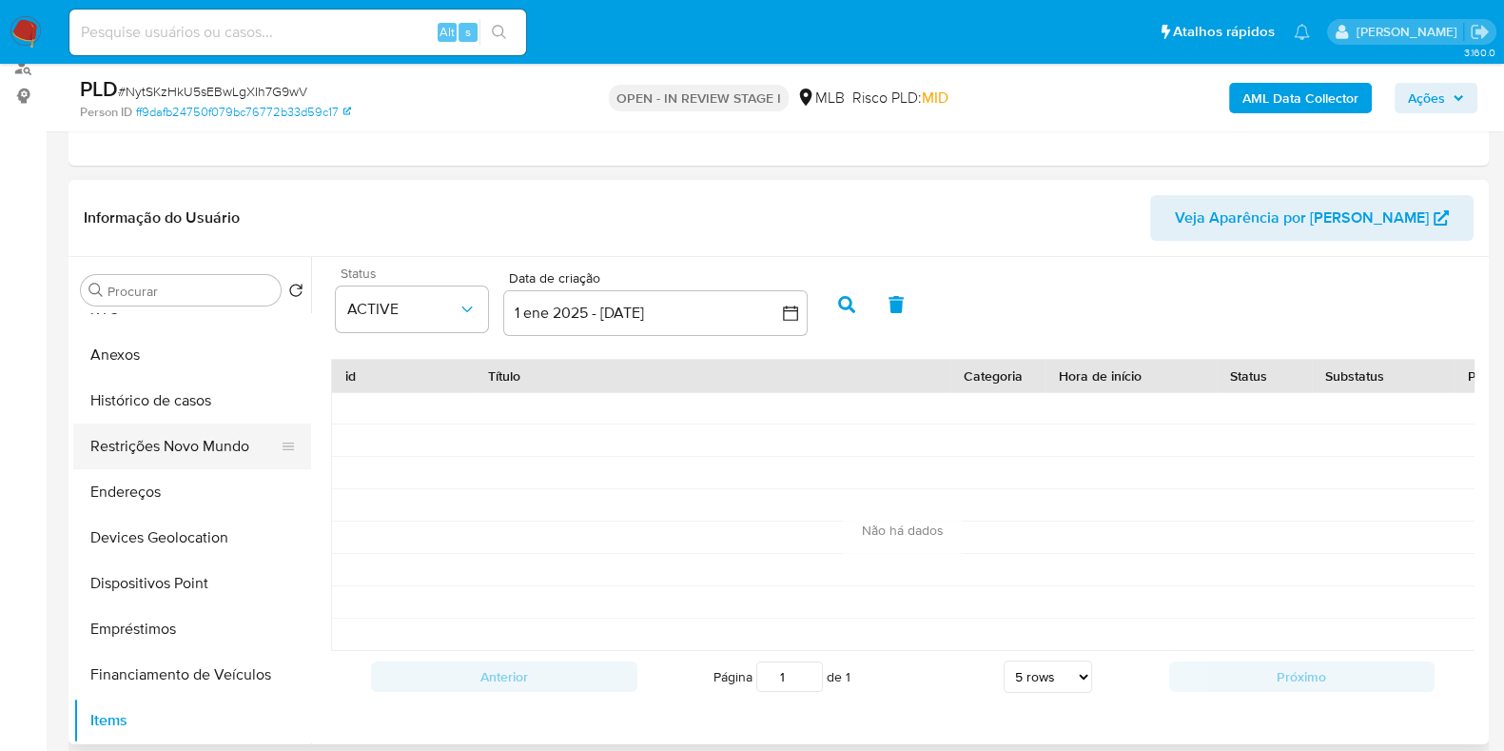
click at [174, 449] on button "Restrições Novo Mundo" at bounding box center [184, 446] width 223 height 46
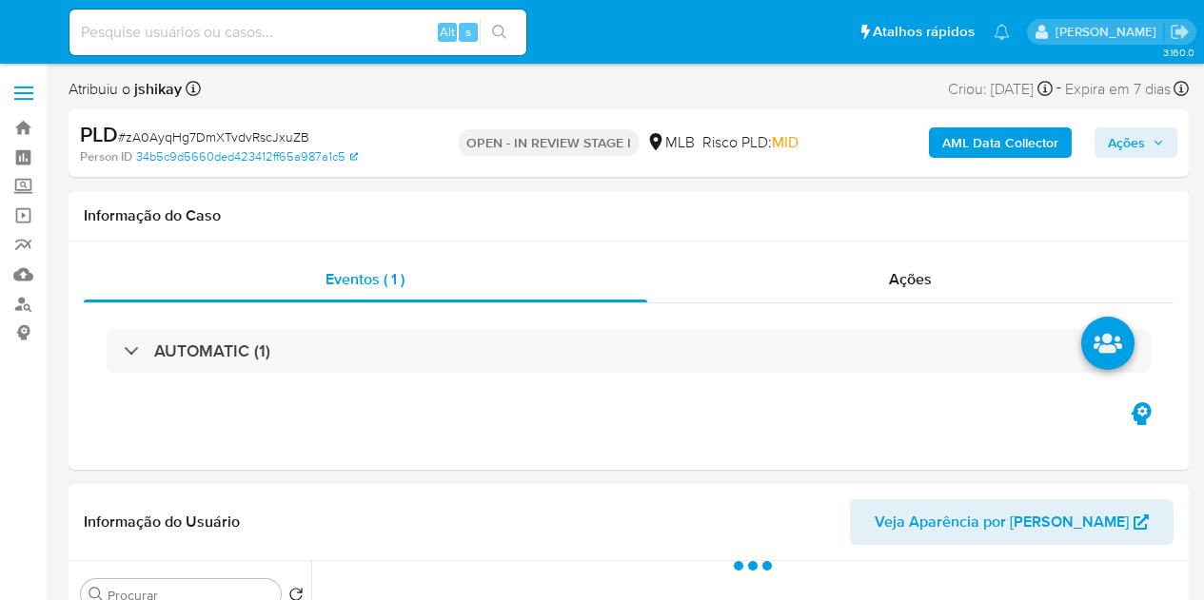
select select "10"
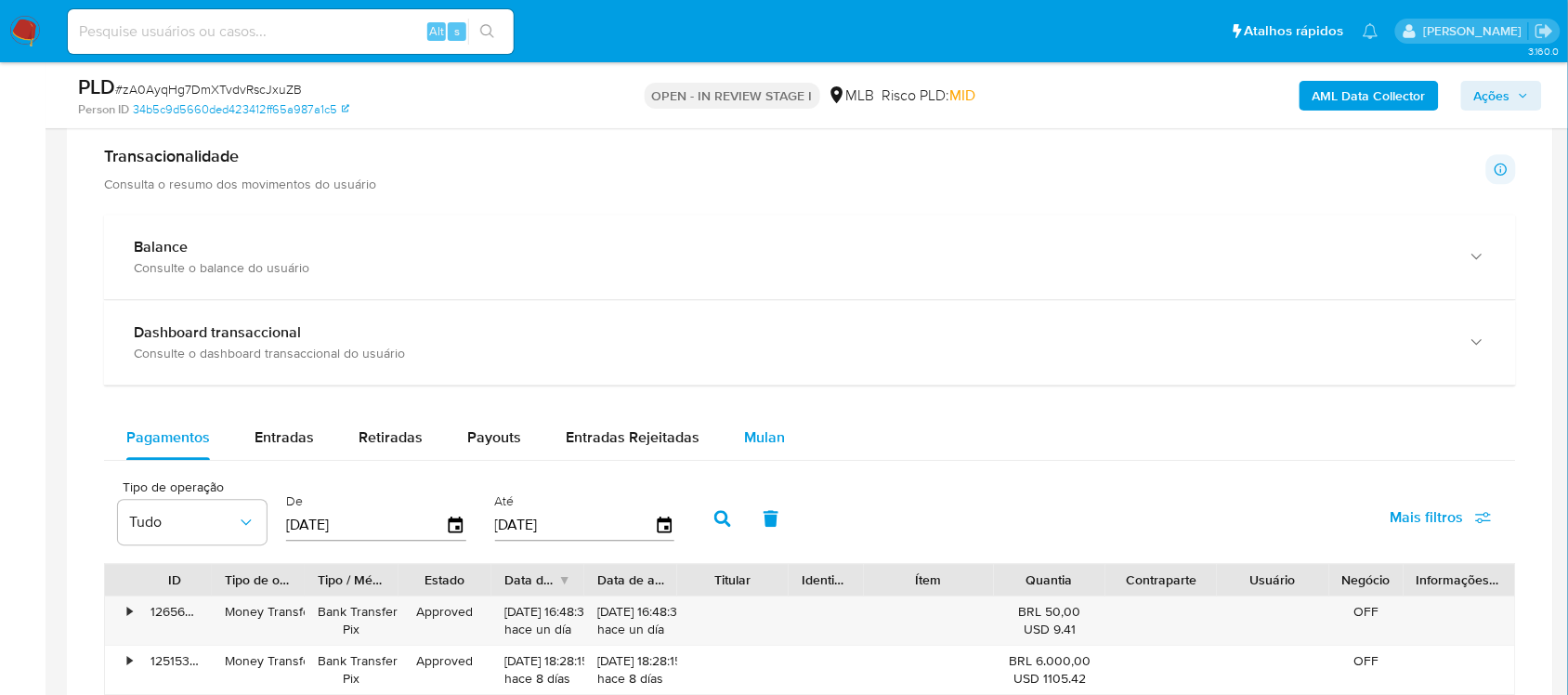
click at [763, 418] on div "Mulan" at bounding box center [764, 437] width 41 height 45
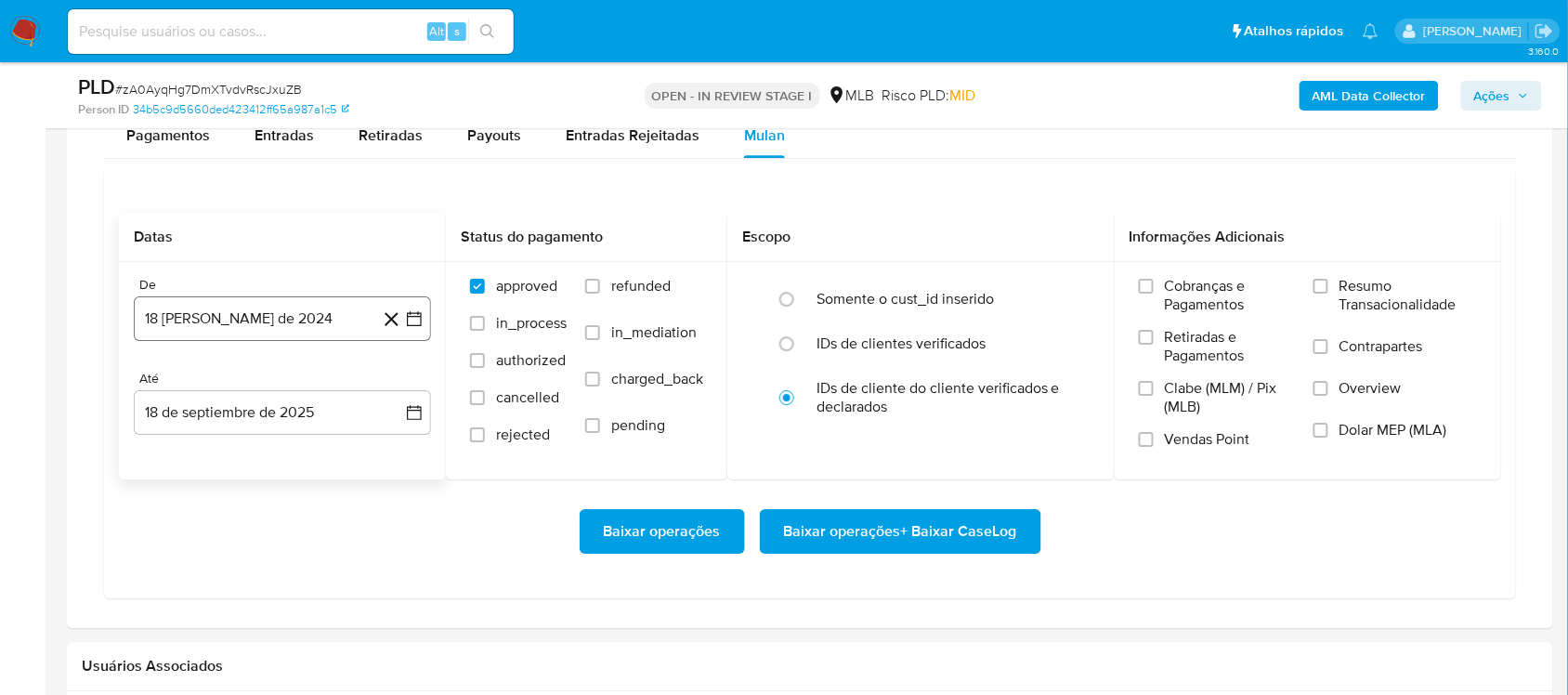
scroll to position [1625, 0]
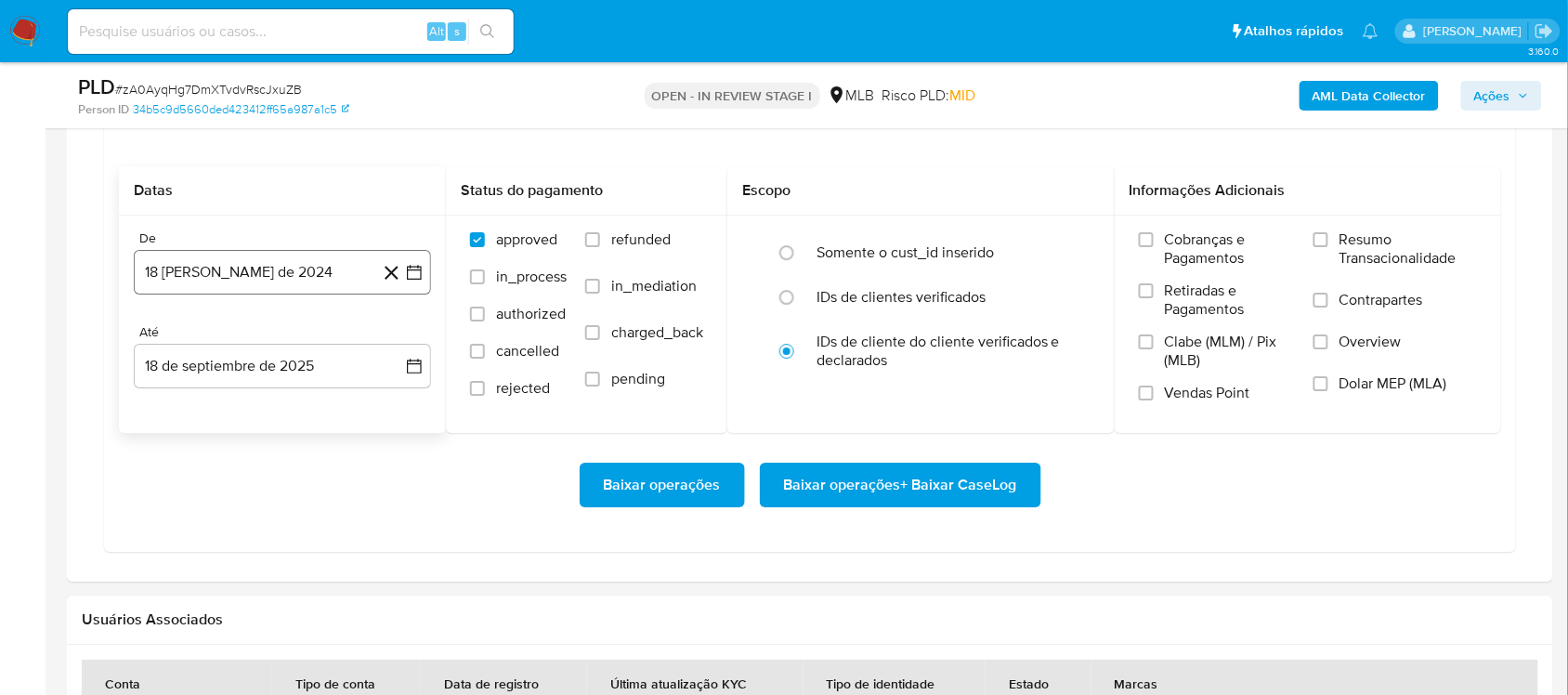
click at [411, 280] on icon "button" at bounding box center [414, 271] width 19 height 19
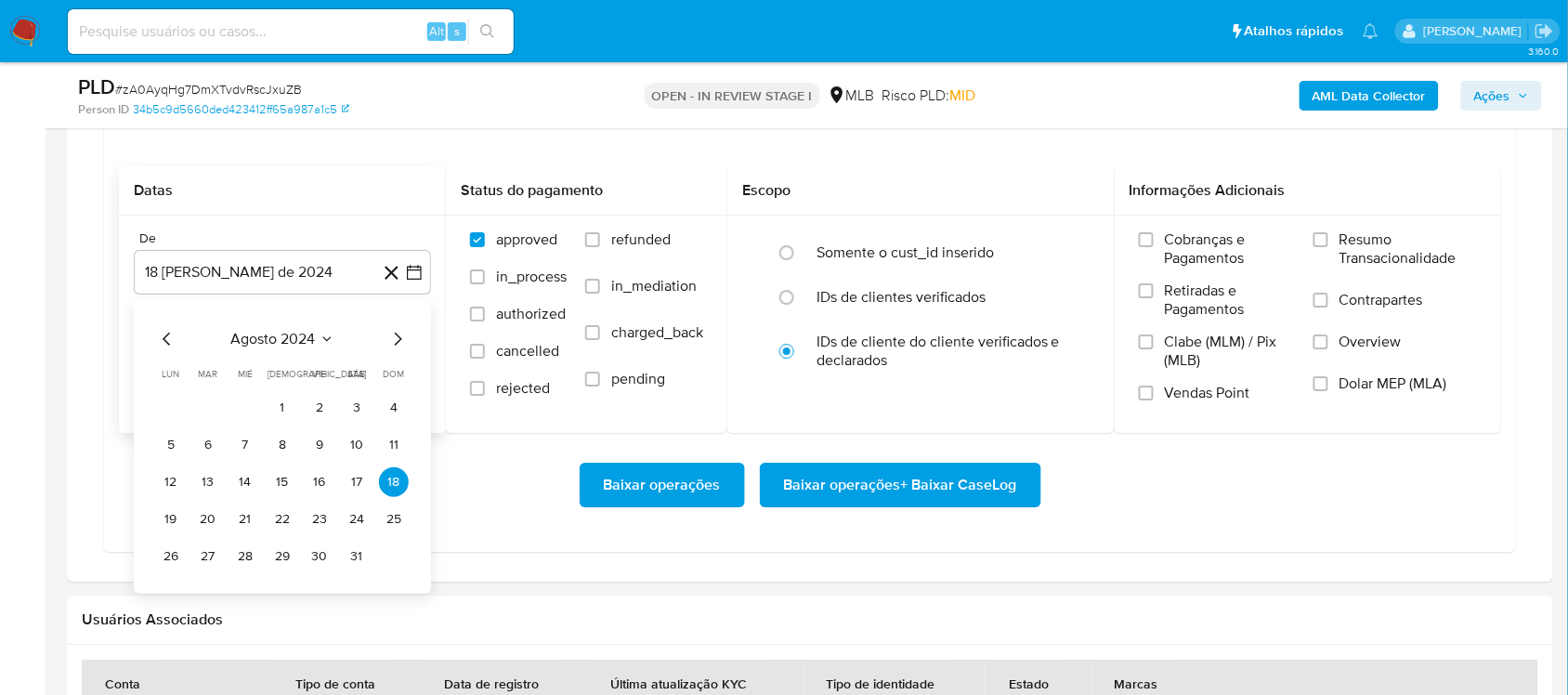
click at [288, 339] on span "agosto 2024" at bounding box center [273, 339] width 85 height 19
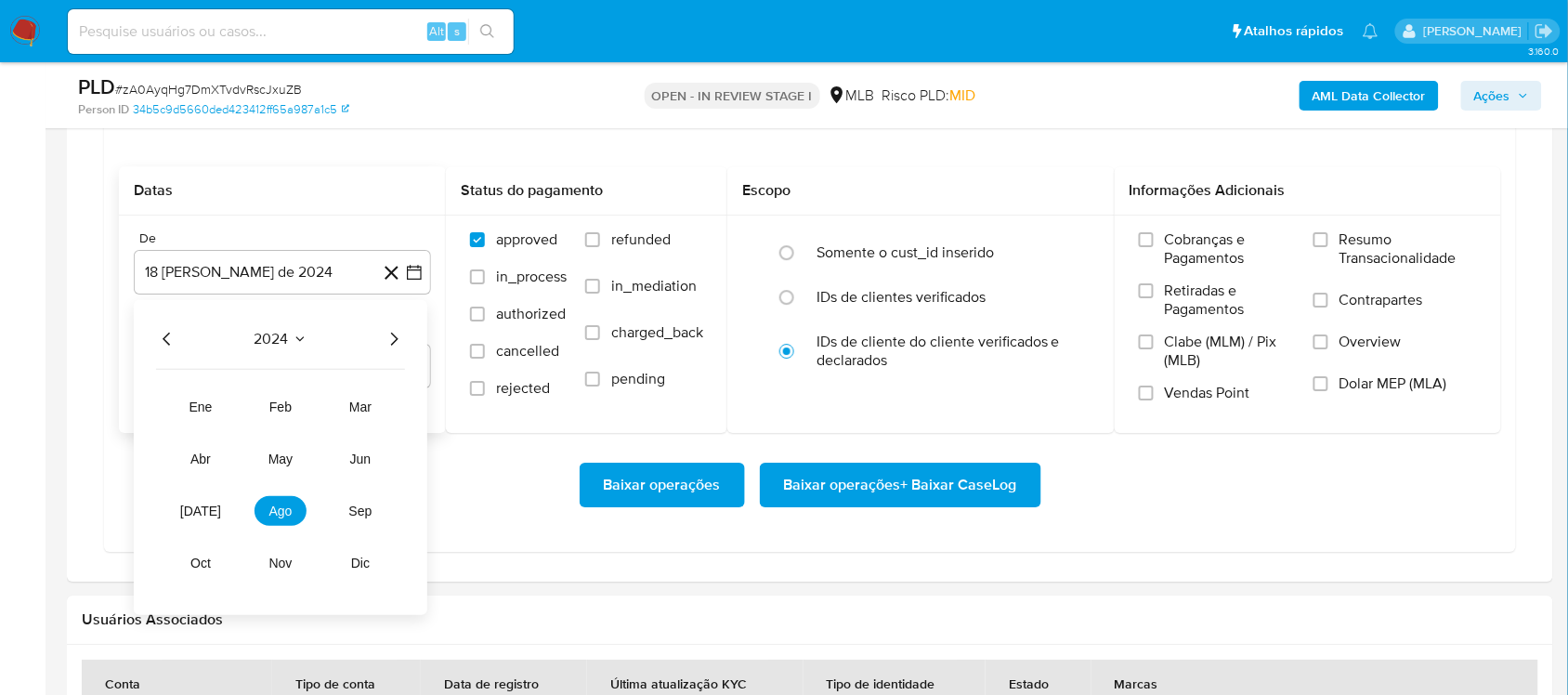
click at [392, 330] on icon "Año siguiente" at bounding box center [393, 339] width 22 height 22
click at [210, 530] on tr "ene feb mar abr may jun jul ago sep oct nov dic" at bounding box center [280, 485] width 212 height 185
click at [205, 517] on span "[DATE]" at bounding box center [201, 511] width 41 height 15
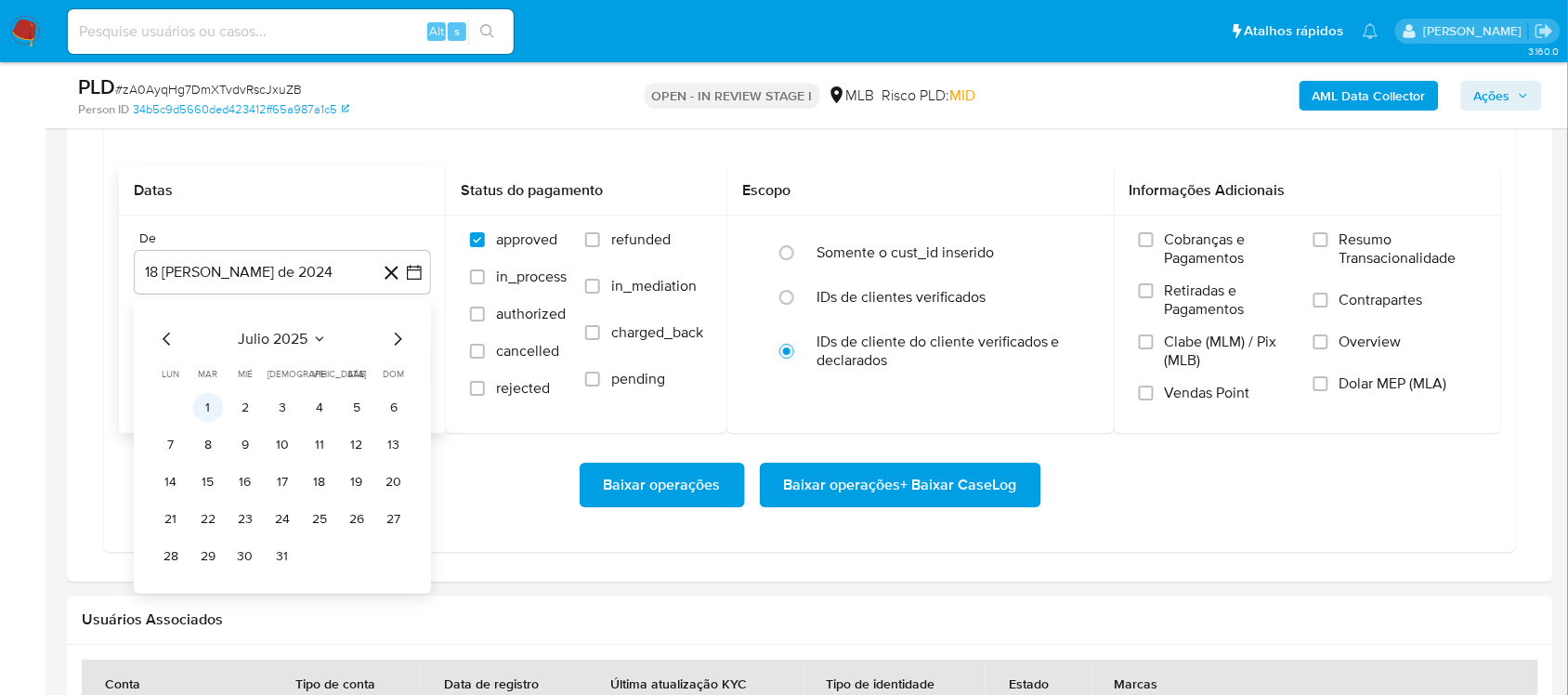
click at [221, 416] on button "1" at bounding box center [208, 408] width 29 height 29
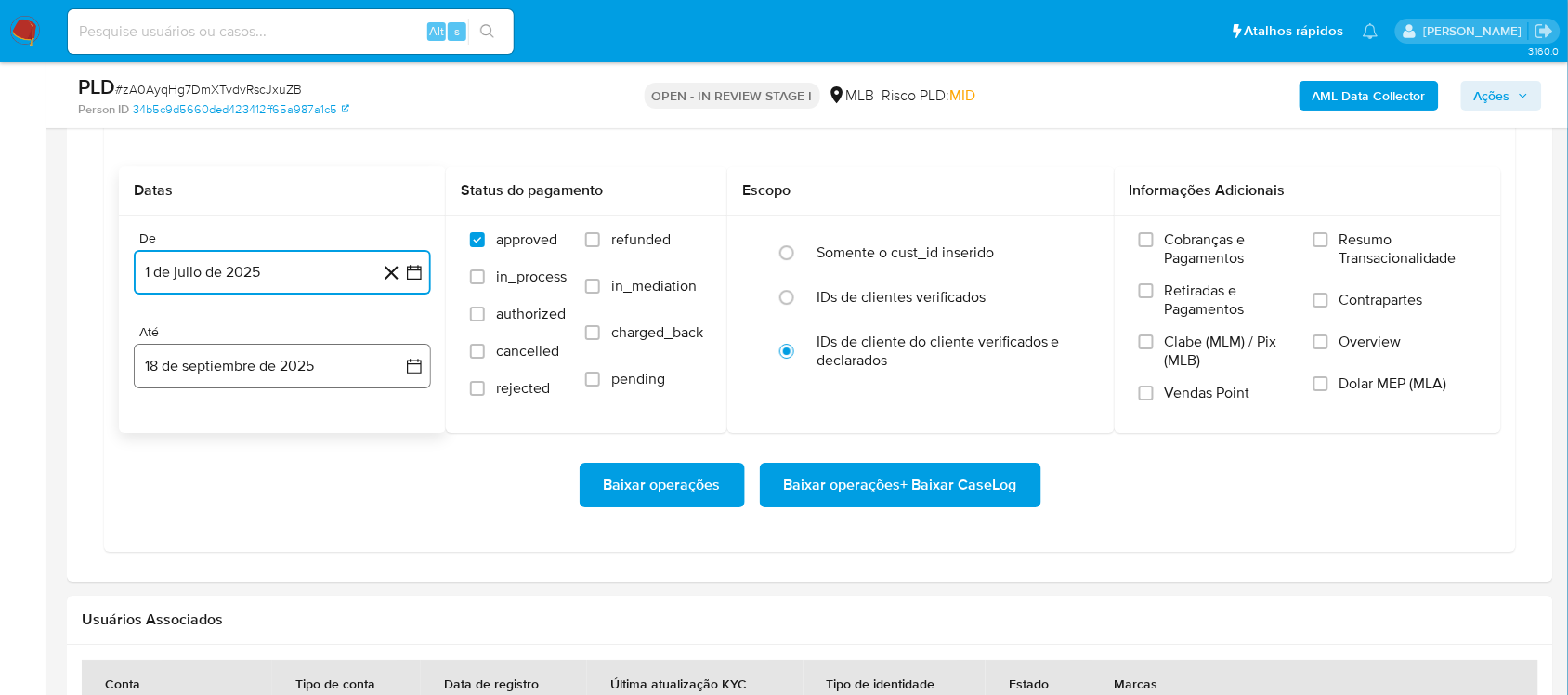
click at [419, 374] on icon "button" at bounding box center [414, 365] width 19 height 19
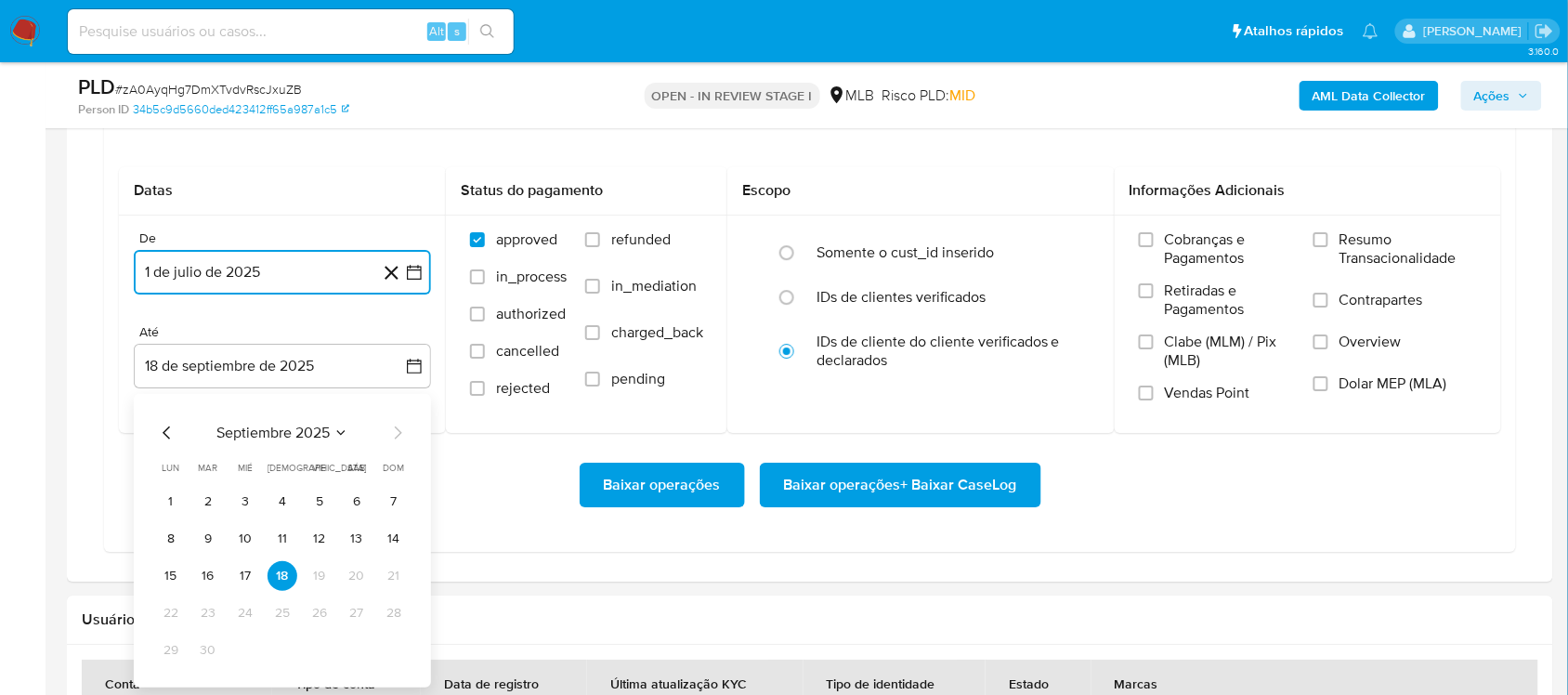
drag, startPoint x: 202, startPoint y: 574, endPoint x: 425, endPoint y: 500, distance: 235.0
click at [204, 574] on button "16" at bounding box center [208, 576] width 29 height 29
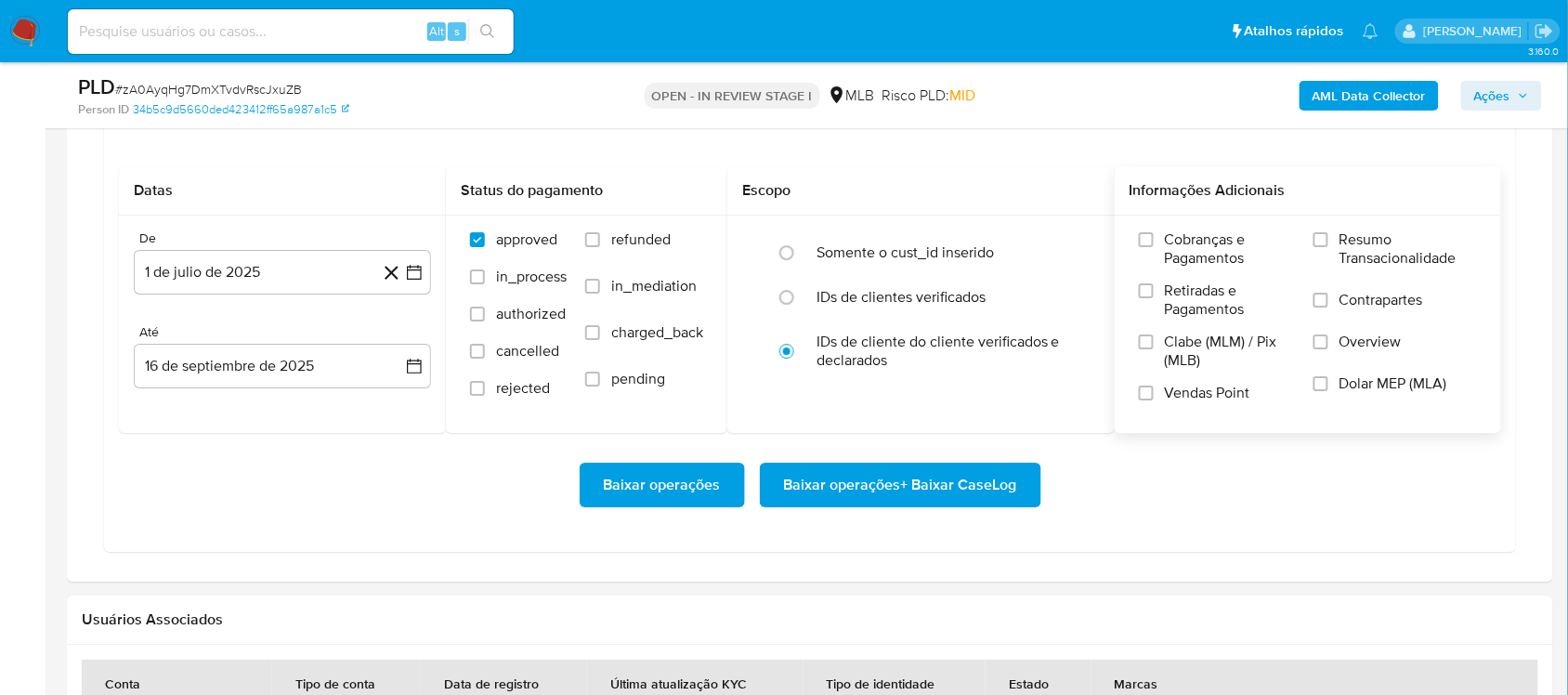
click at [1175, 242] on span "Resumo Transacionalidade" at bounding box center [1408, 249] width 138 height 37
click at [1175, 242] on input "Resumo Transacionalidade" at bounding box center [1320, 239] width 15 height 15
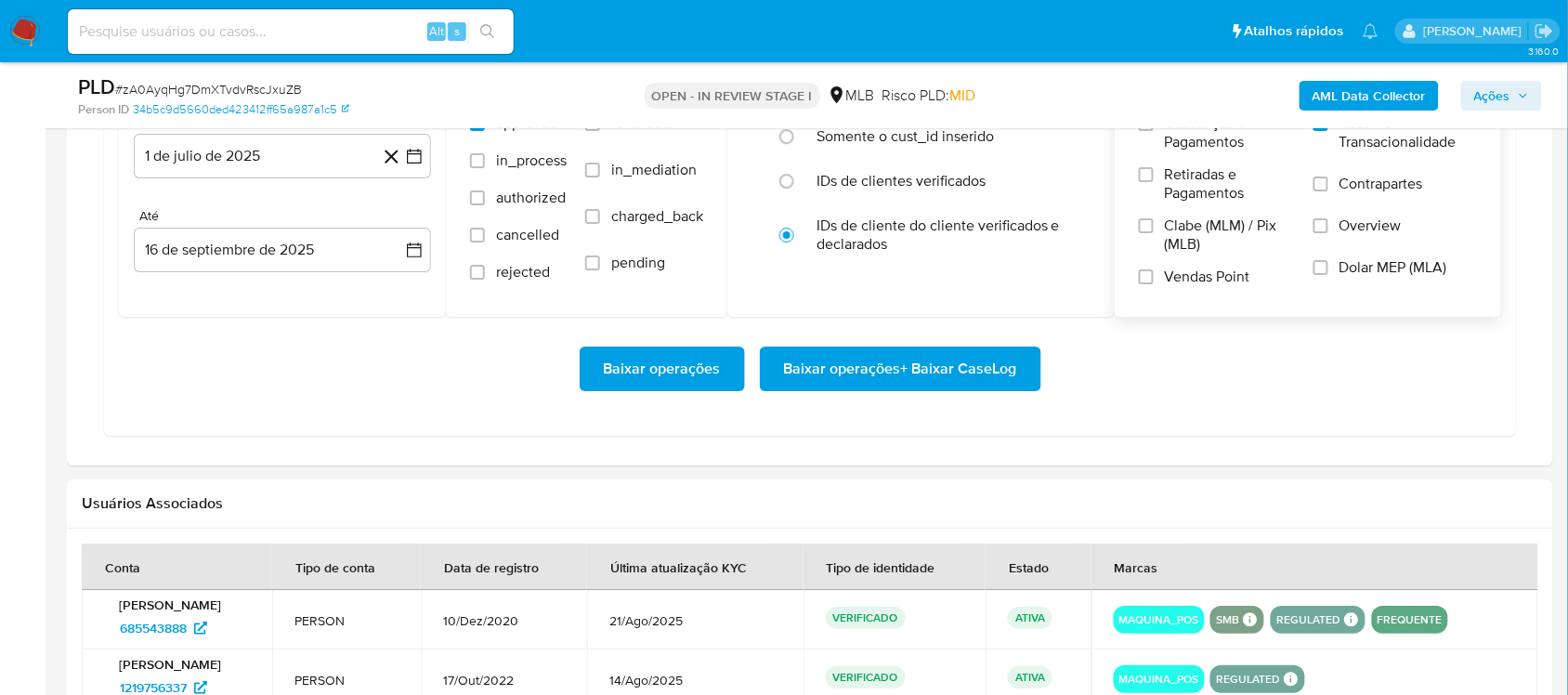
click at [837, 377] on span "Baixar operações + Baixar CaseLog" at bounding box center [900, 369] width 233 height 41
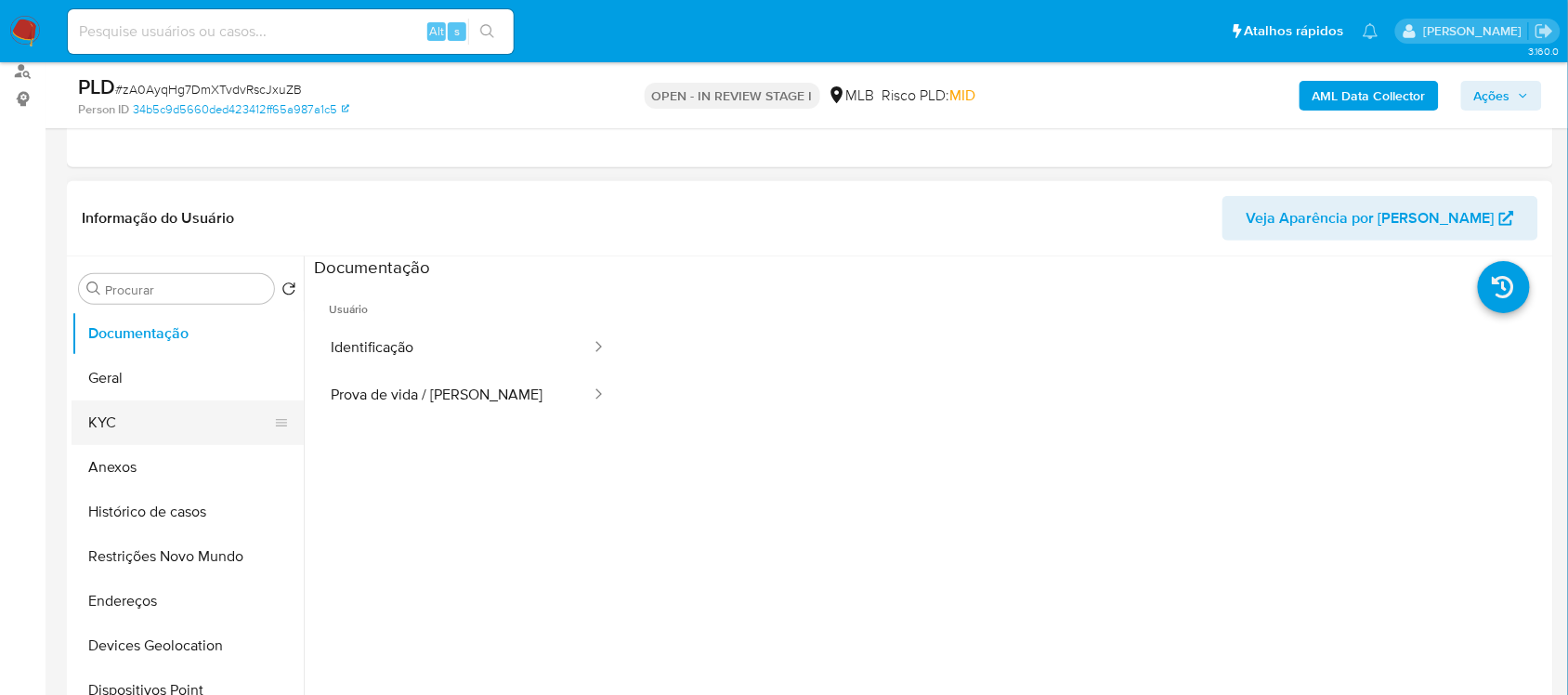
scroll to position [232, 0]
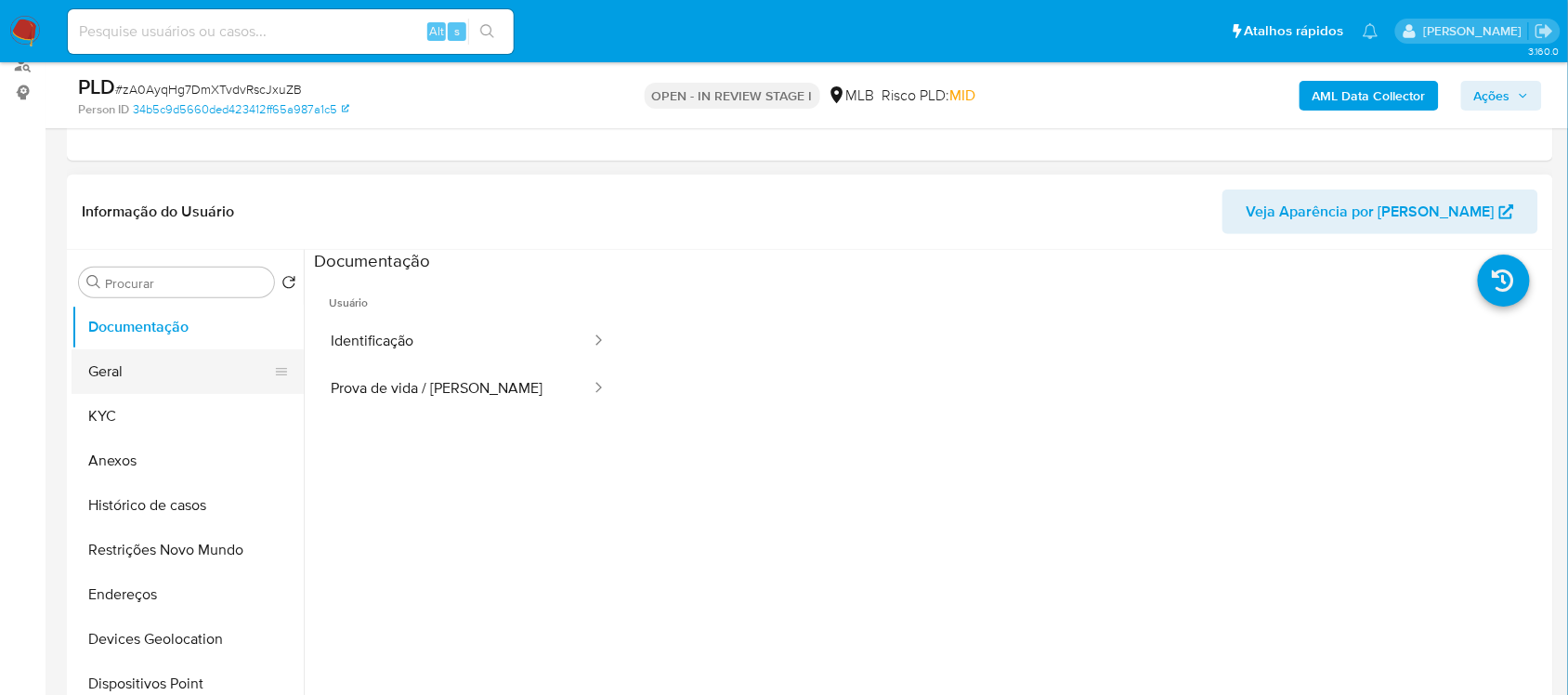
click at [145, 383] on button "Geral" at bounding box center [180, 372] width 218 height 45
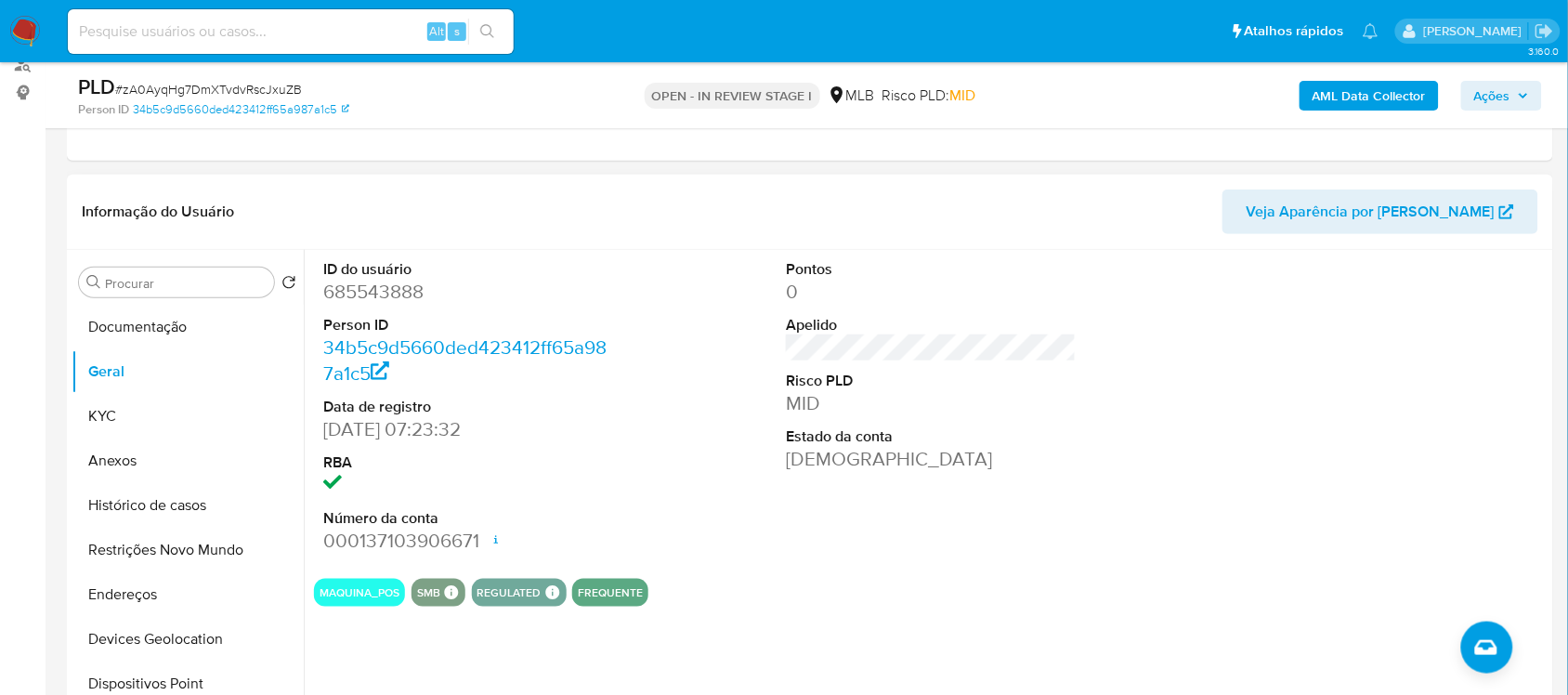
click at [393, 296] on dd "685543888" at bounding box center [468, 291] width 290 height 26
copy dd "685543888"
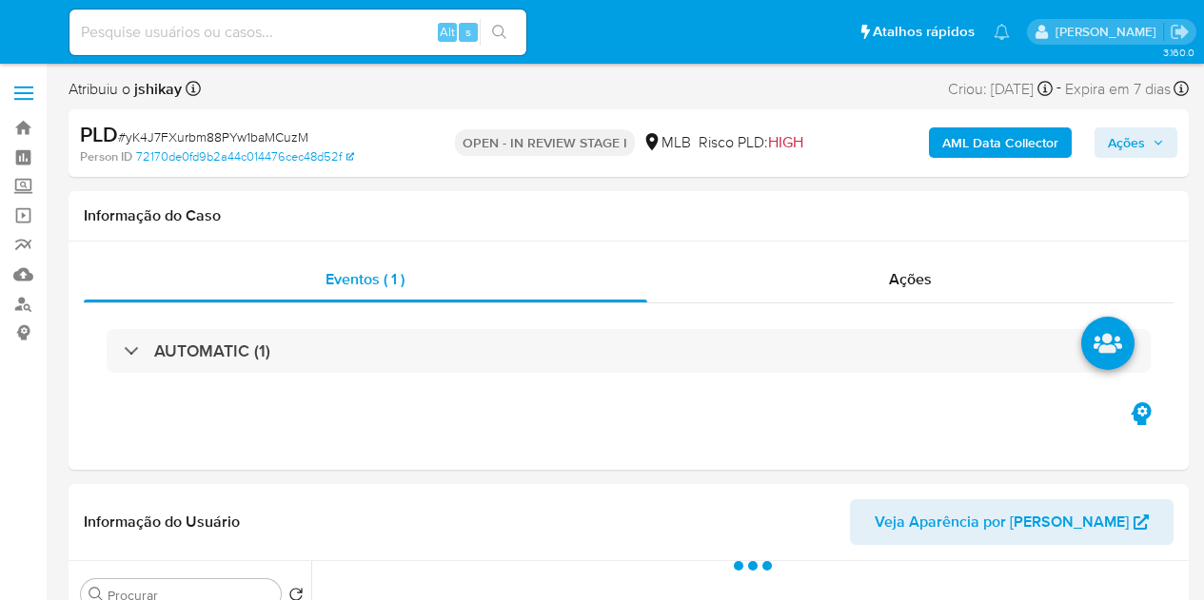
select select "10"
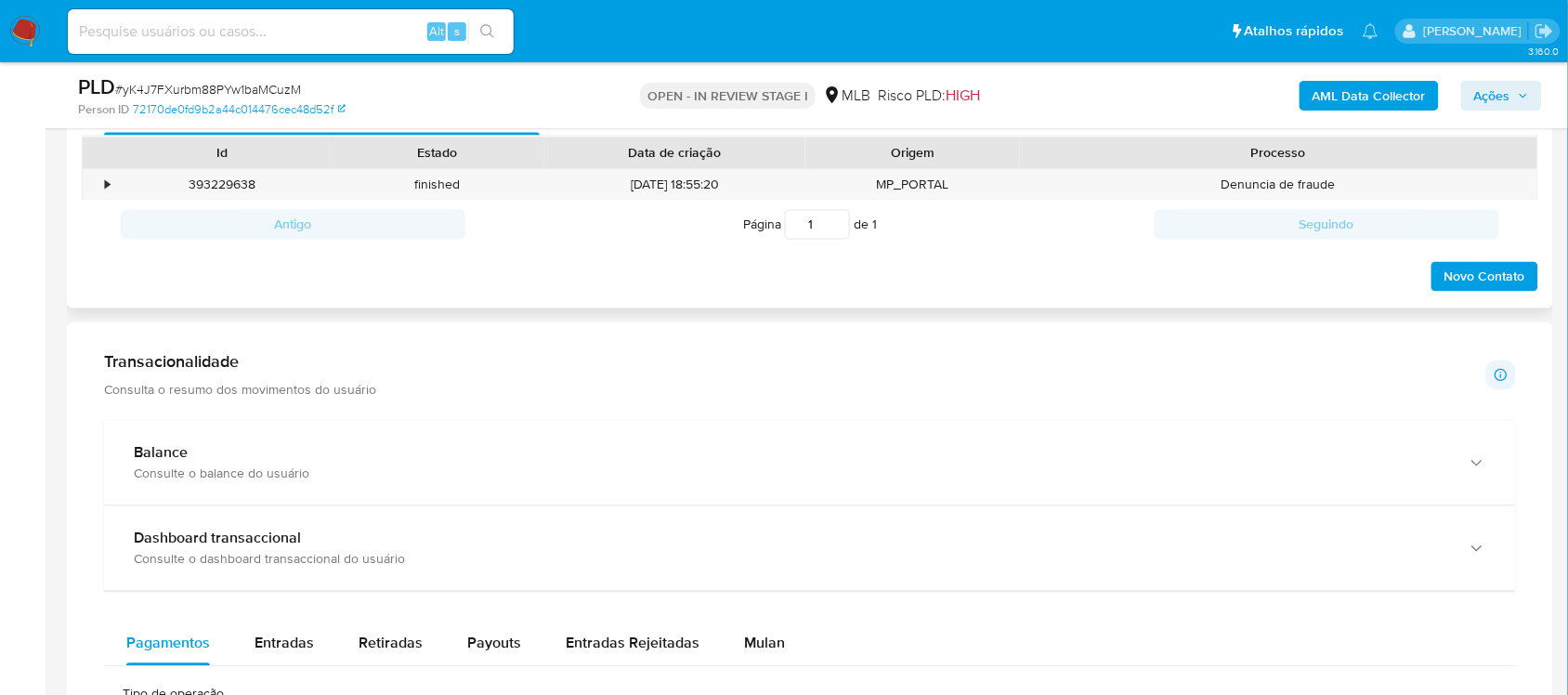
scroll to position [1277, 0]
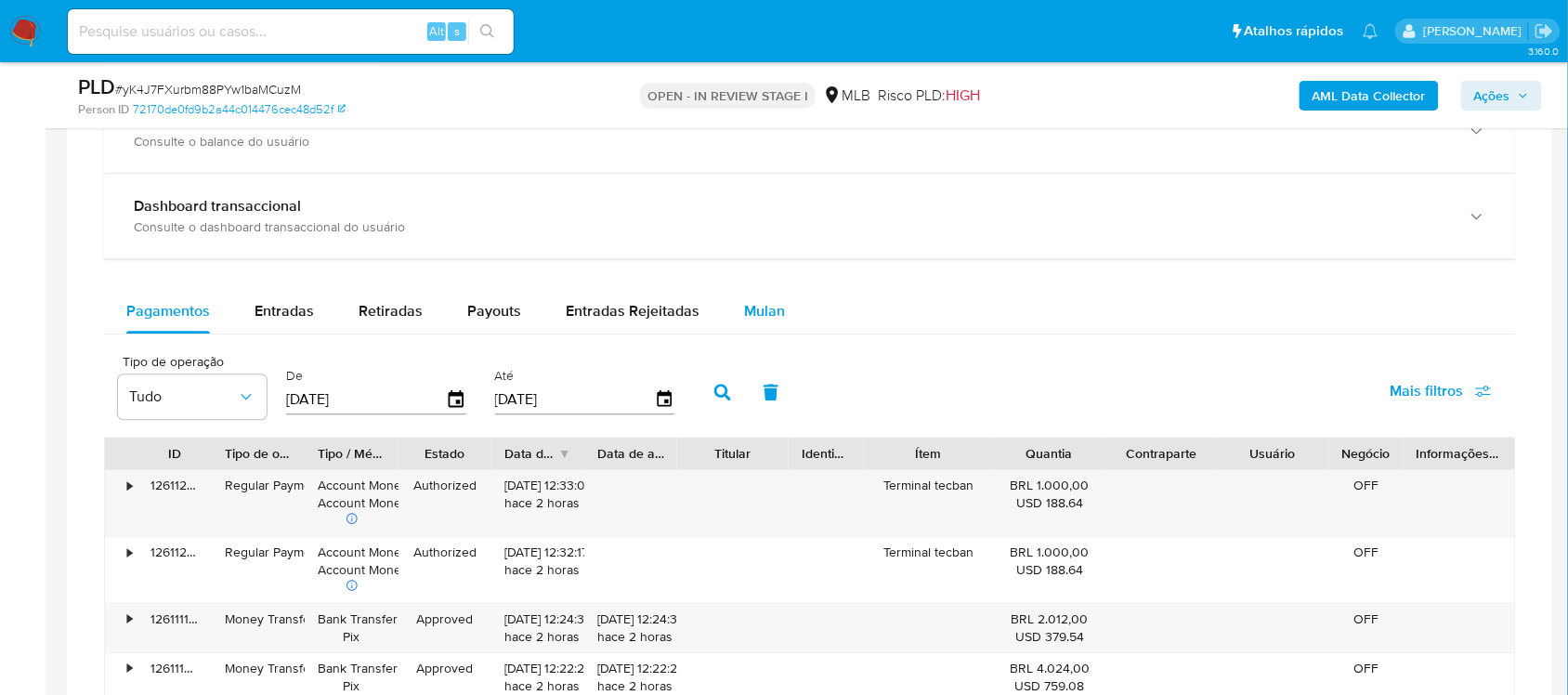
click at [768, 296] on div "Mulan" at bounding box center [764, 311] width 41 height 45
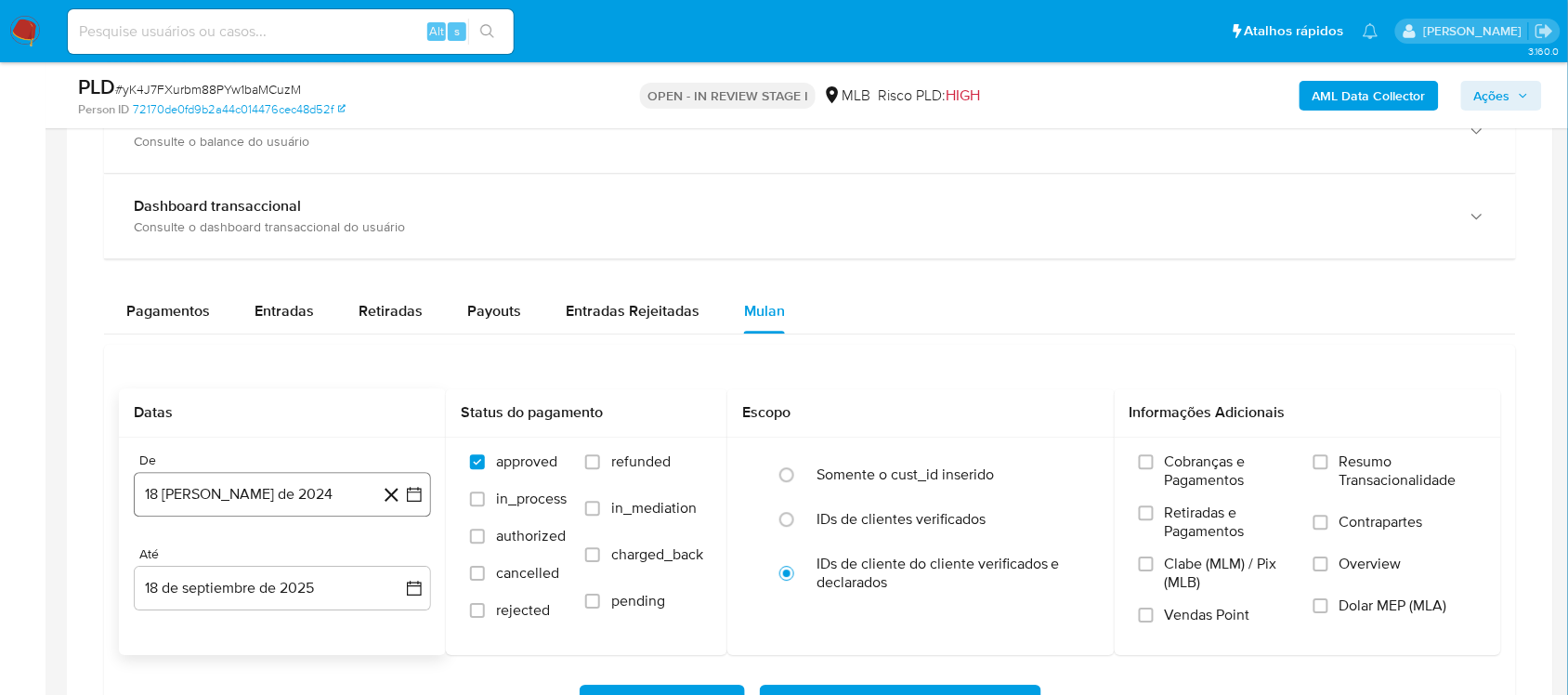
click at [415, 494] on icon "button" at bounding box center [414, 495] width 15 height 15
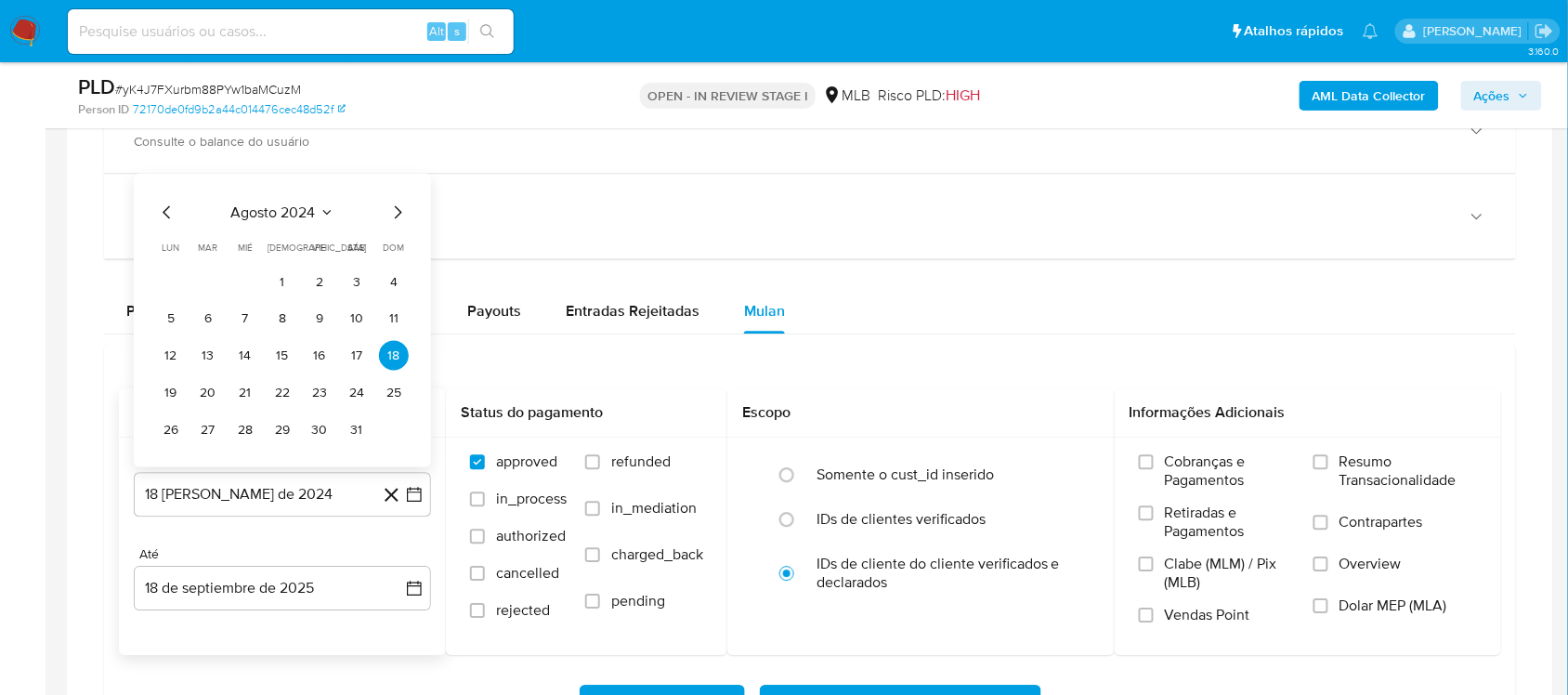
click at [290, 215] on span "agosto 2024" at bounding box center [273, 212] width 85 height 19
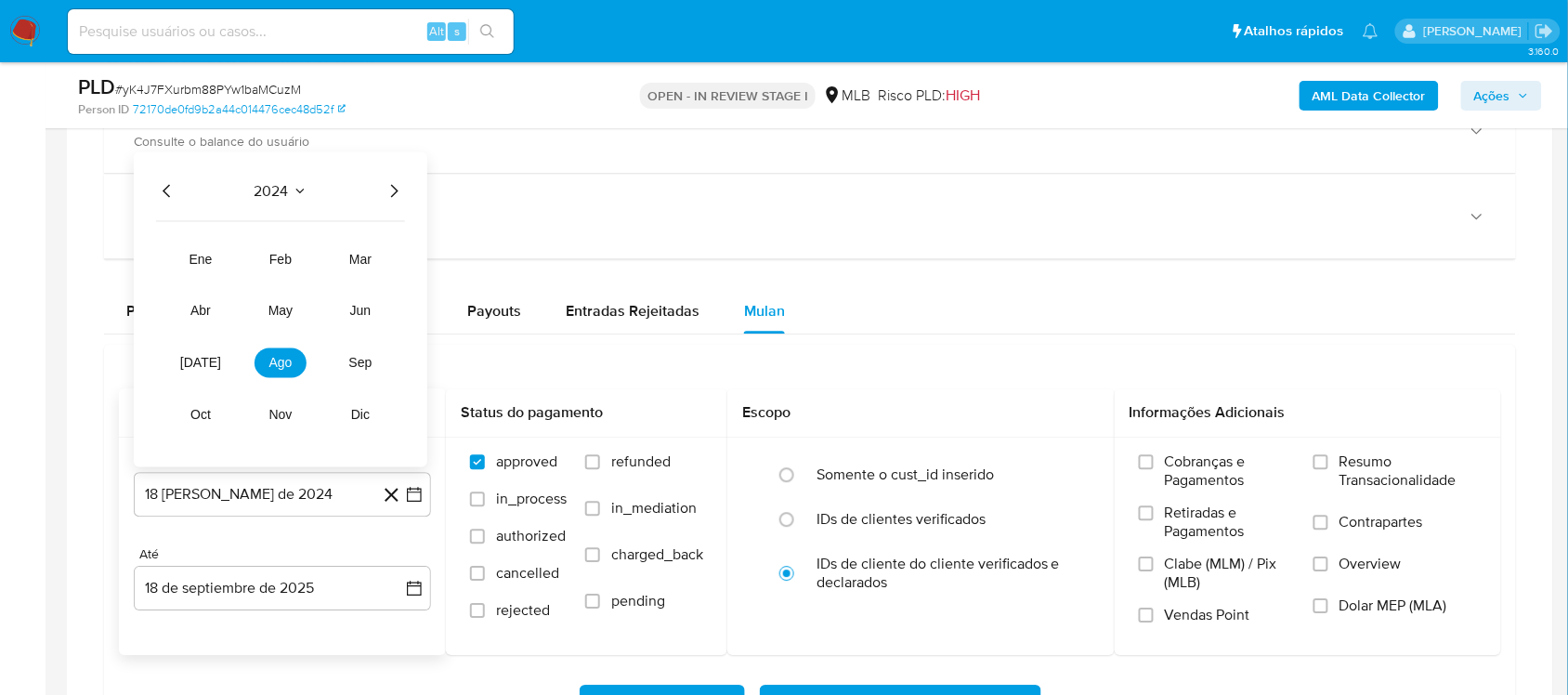
click at [392, 188] on icon "Año siguiente" at bounding box center [393, 191] width 22 height 22
click at [204, 360] on span "[DATE]" at bounding box center [201, 362] width 41 height 15
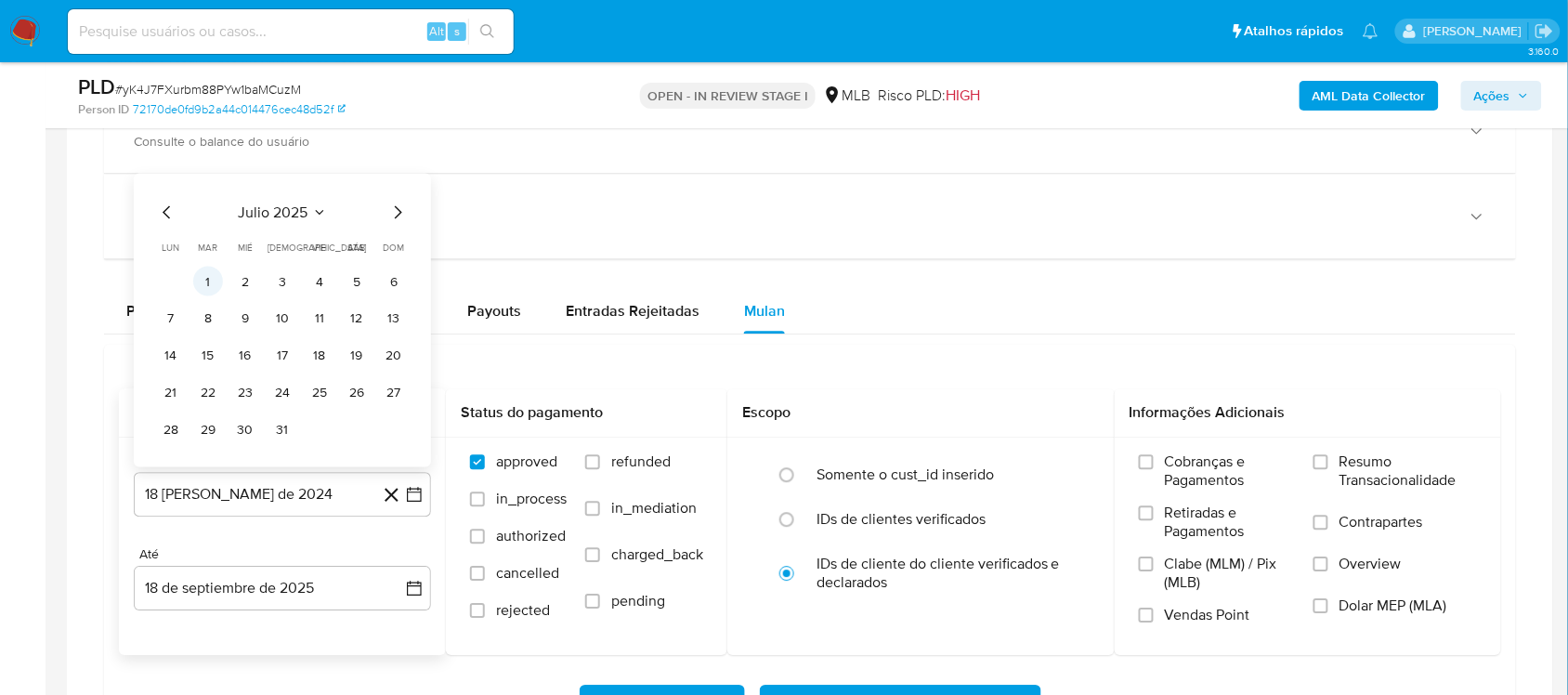
click at [211, 285] on button "1" at bounding box center [208, 281] width 29 height 29
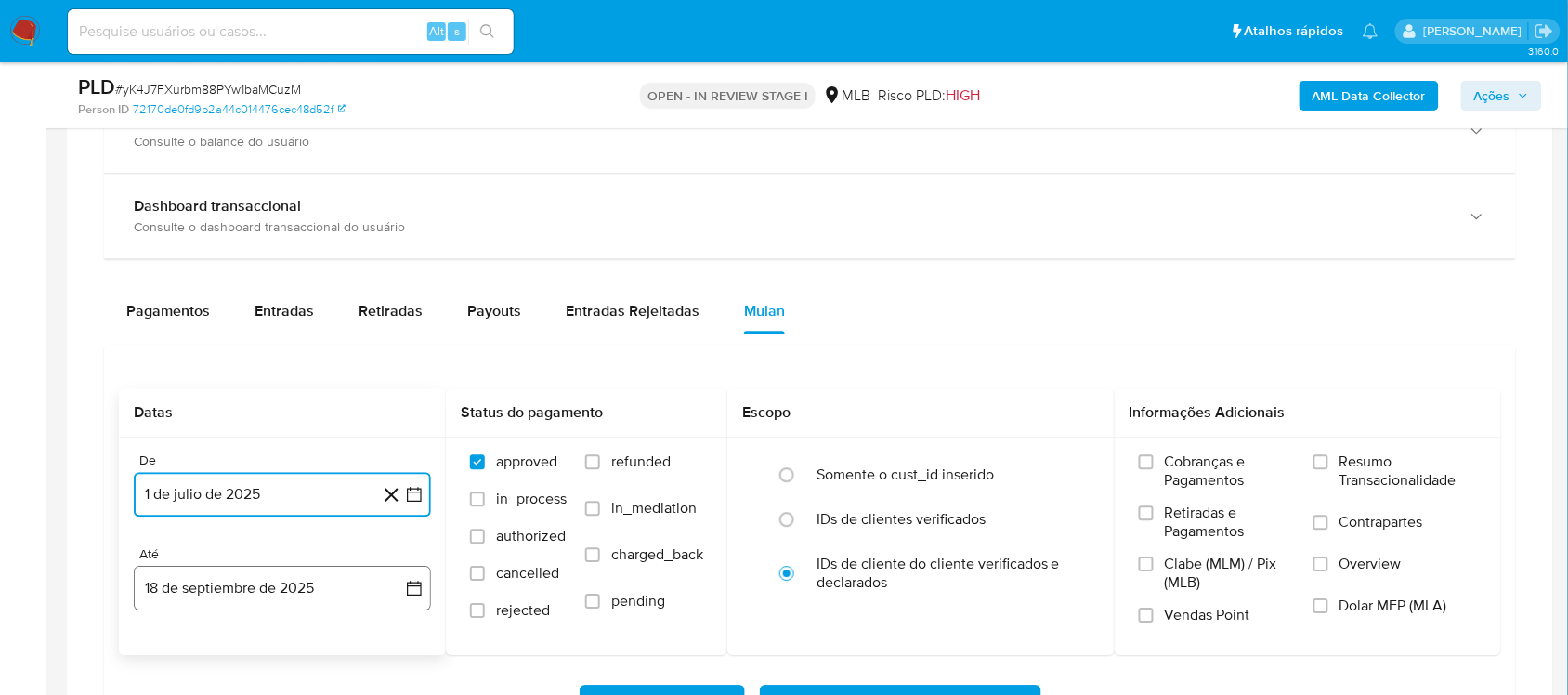
click at [416, 585] on icon "button" at bounding box center [414, 588] width 19 height 19
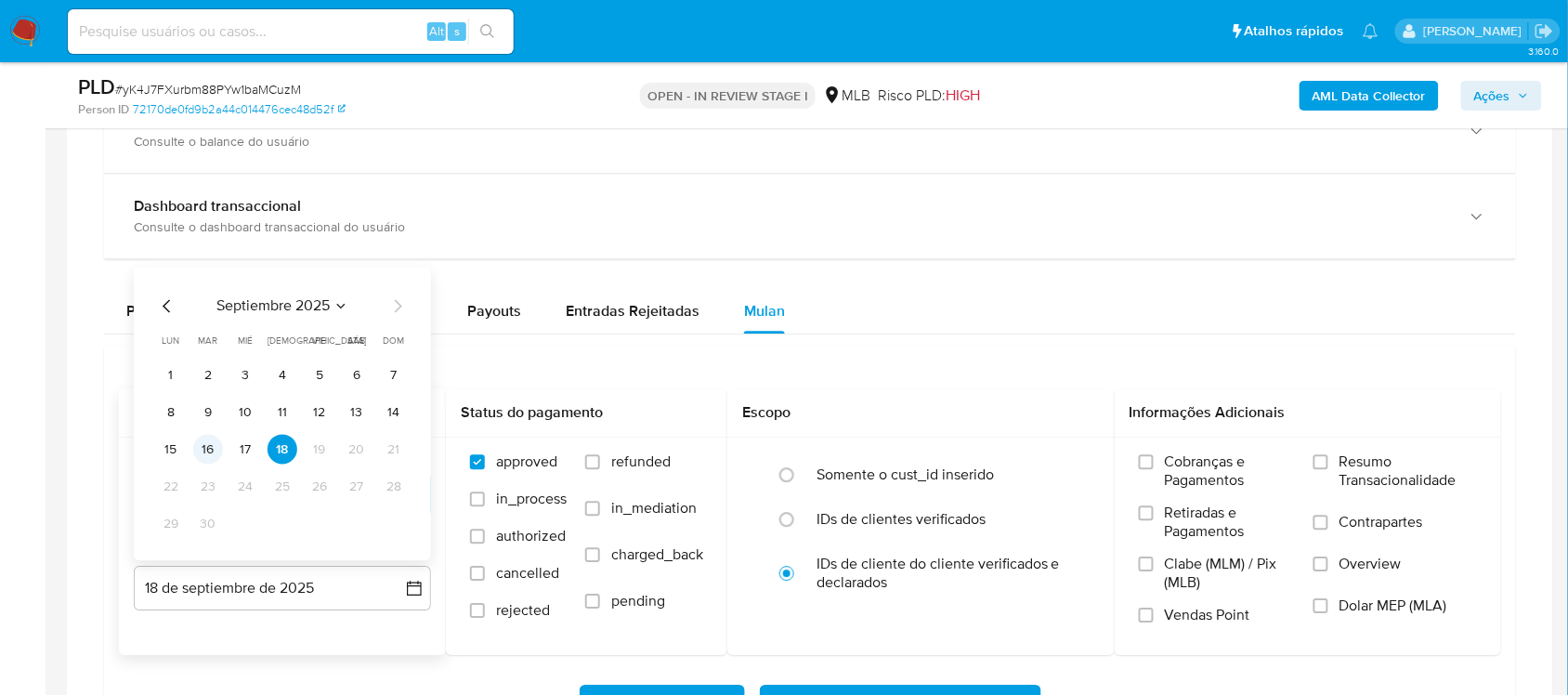
click at [212, 460] on button "16" at bounding box center [208, 449] width 29 height 29
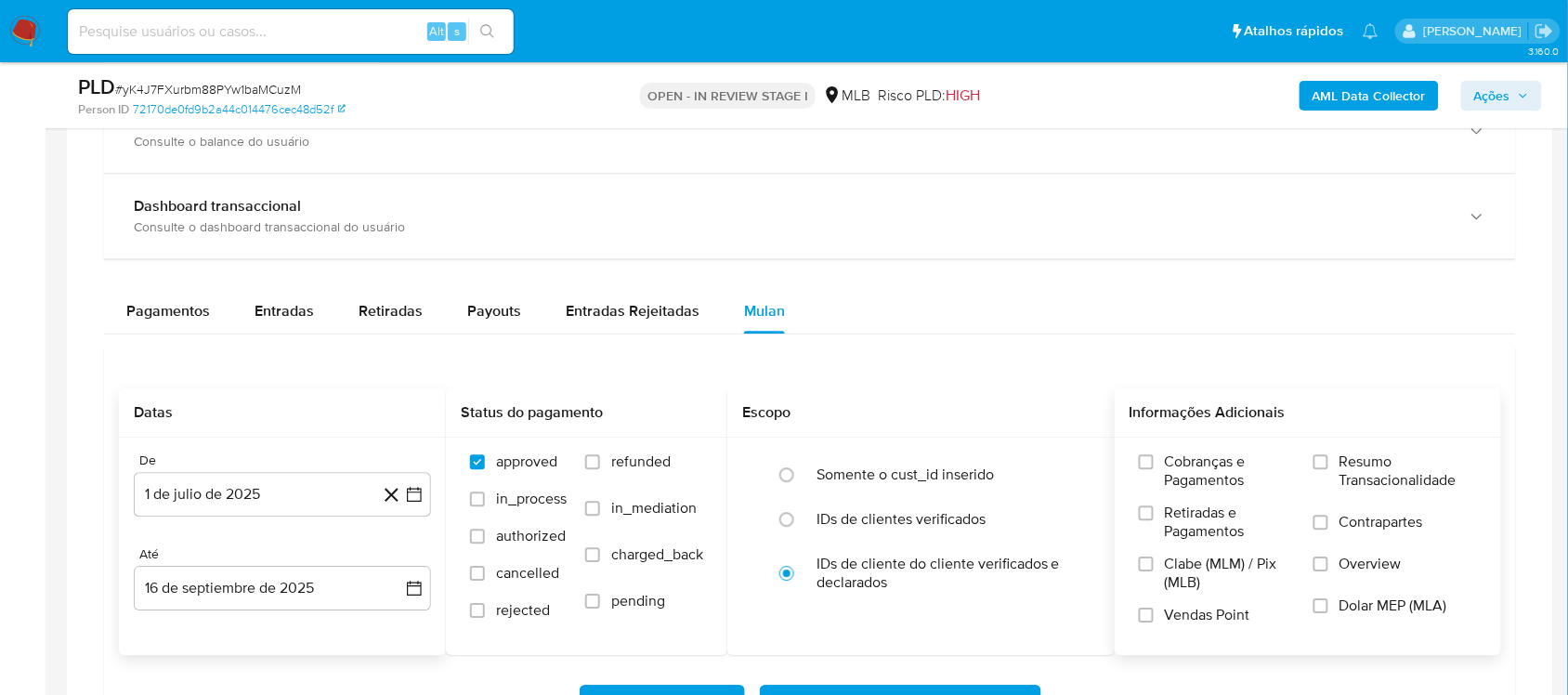
drag, startPoint x: 1403, startPoint y: 475, endPoint x: 1136, endPoint y: 460, distance: 267.4
click at [1175, 470] on span "Resumo Transacionalidade" at bounding box center [1408, 470] width 138 height 37
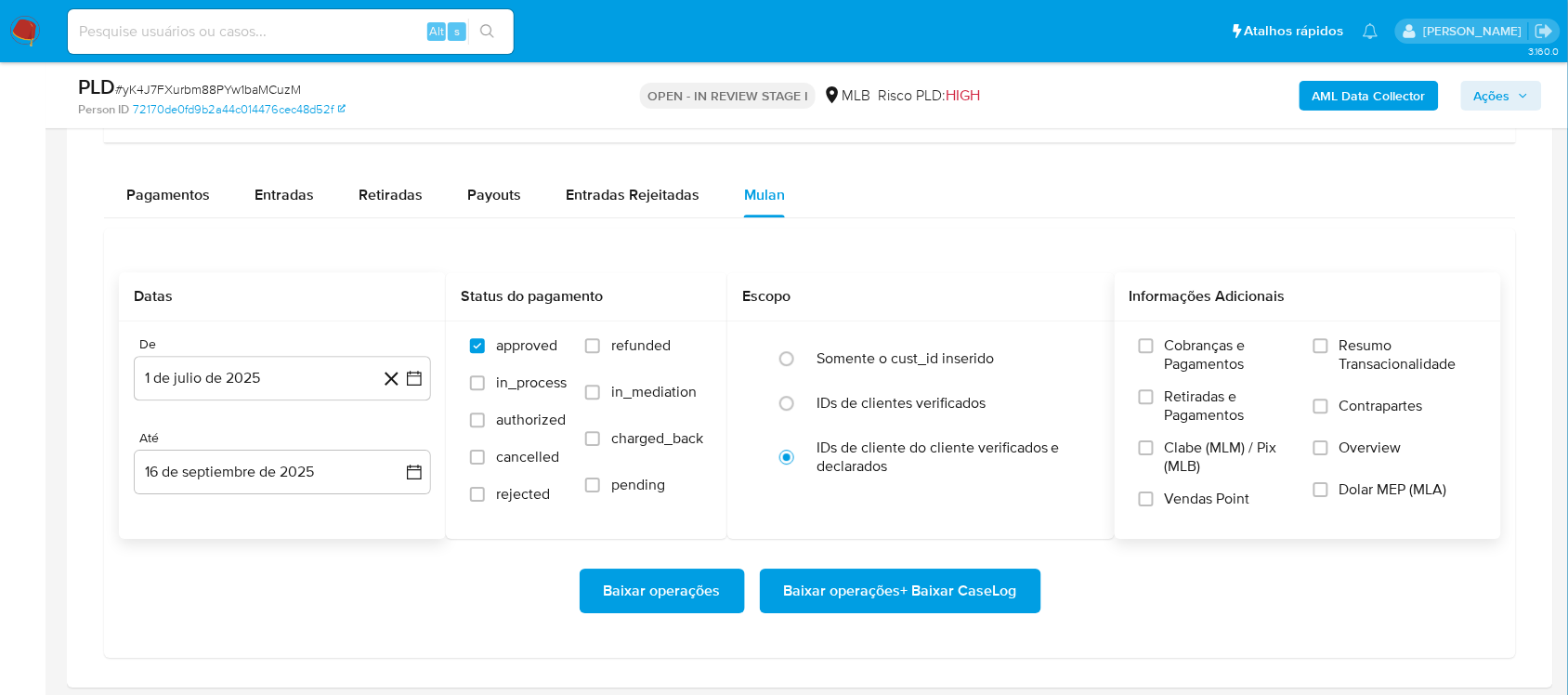
click at [1175, 364] on span "Resumo Transacionalidade" at bounding box center [1408, 354] width 138 height 37
click at [1175, 353] on input "Resumo Transacionalidade" at bounding box center [1320, 345] width 15 height 15
click at [815, 585] on span "Baixar operações + Baixar CaseLog" at bounding box center [900, 591] width 233 height 41
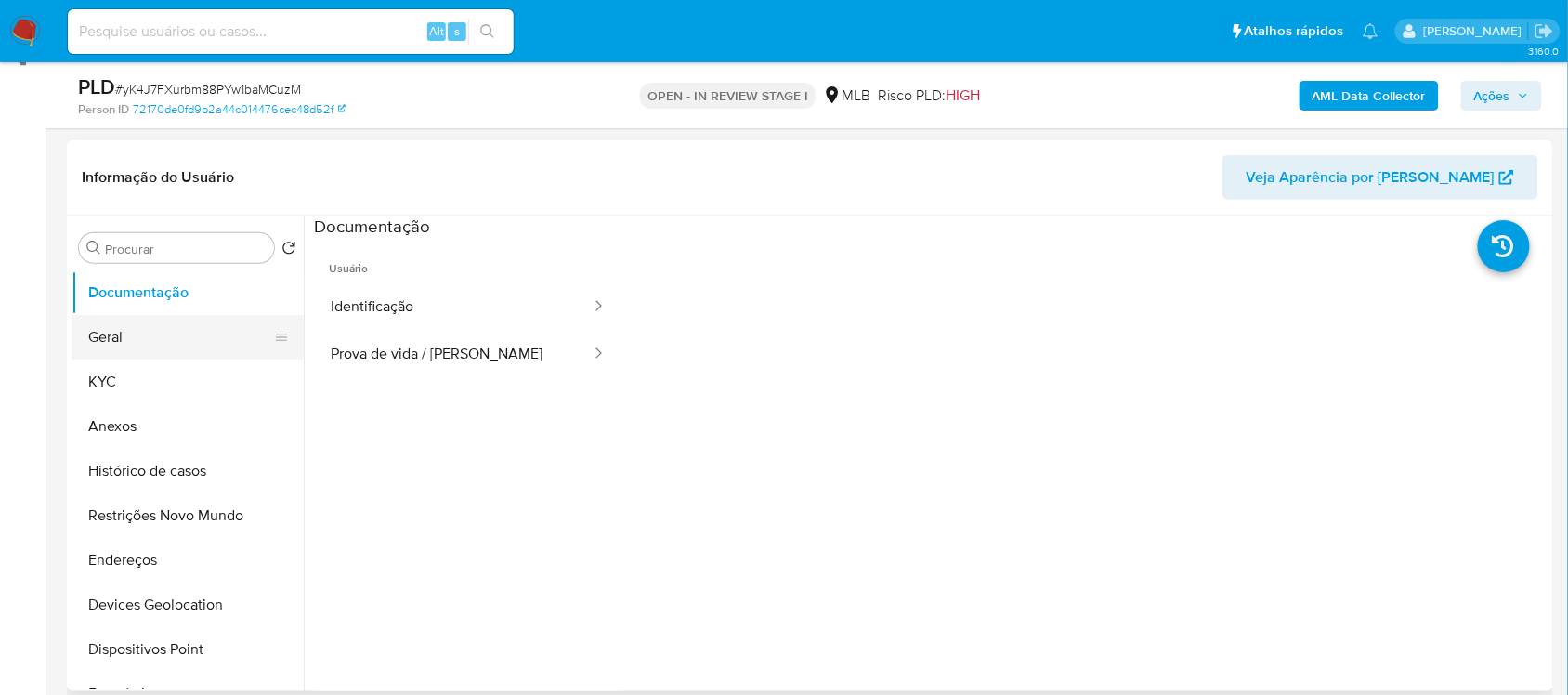
scroll to position [232, 0]
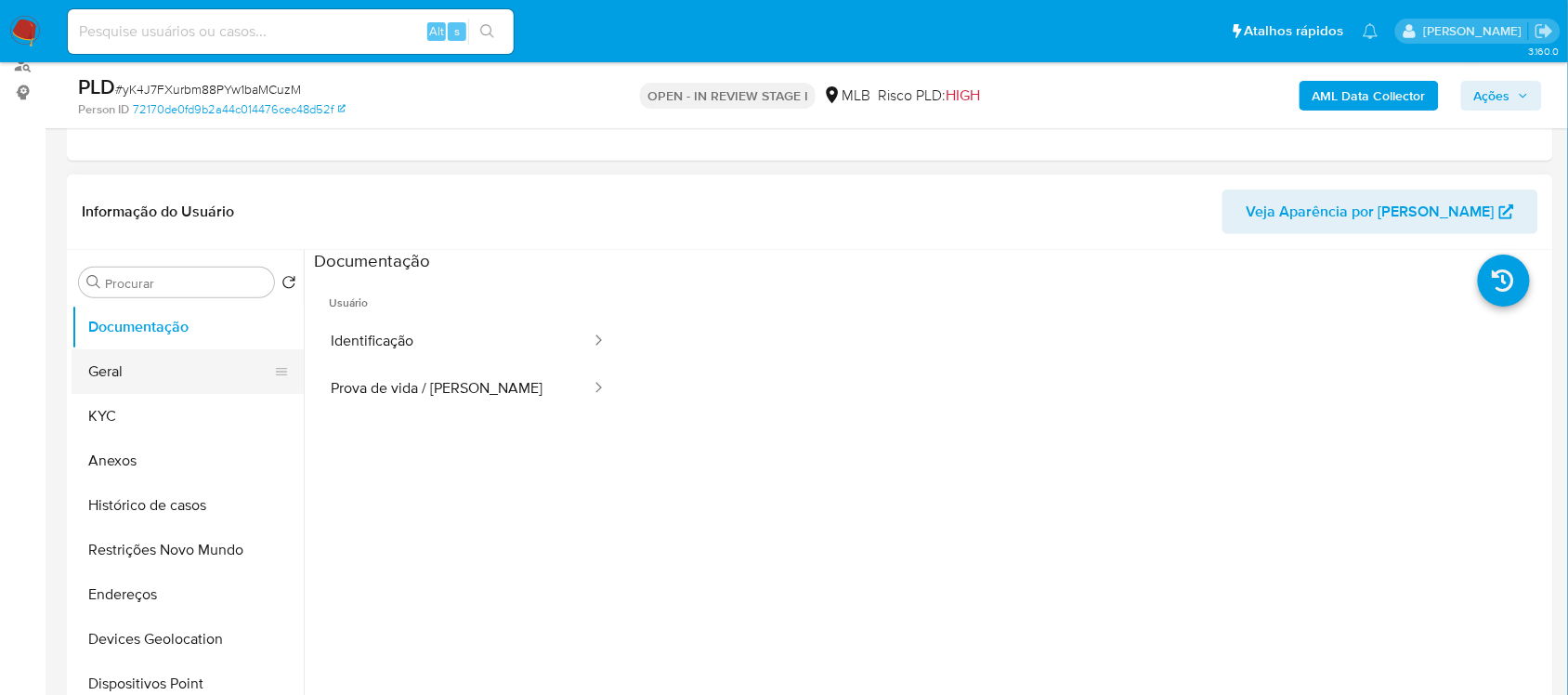
click at [173, 372] on button "Geral" at bounding box center [180, 372] width 218 height 45
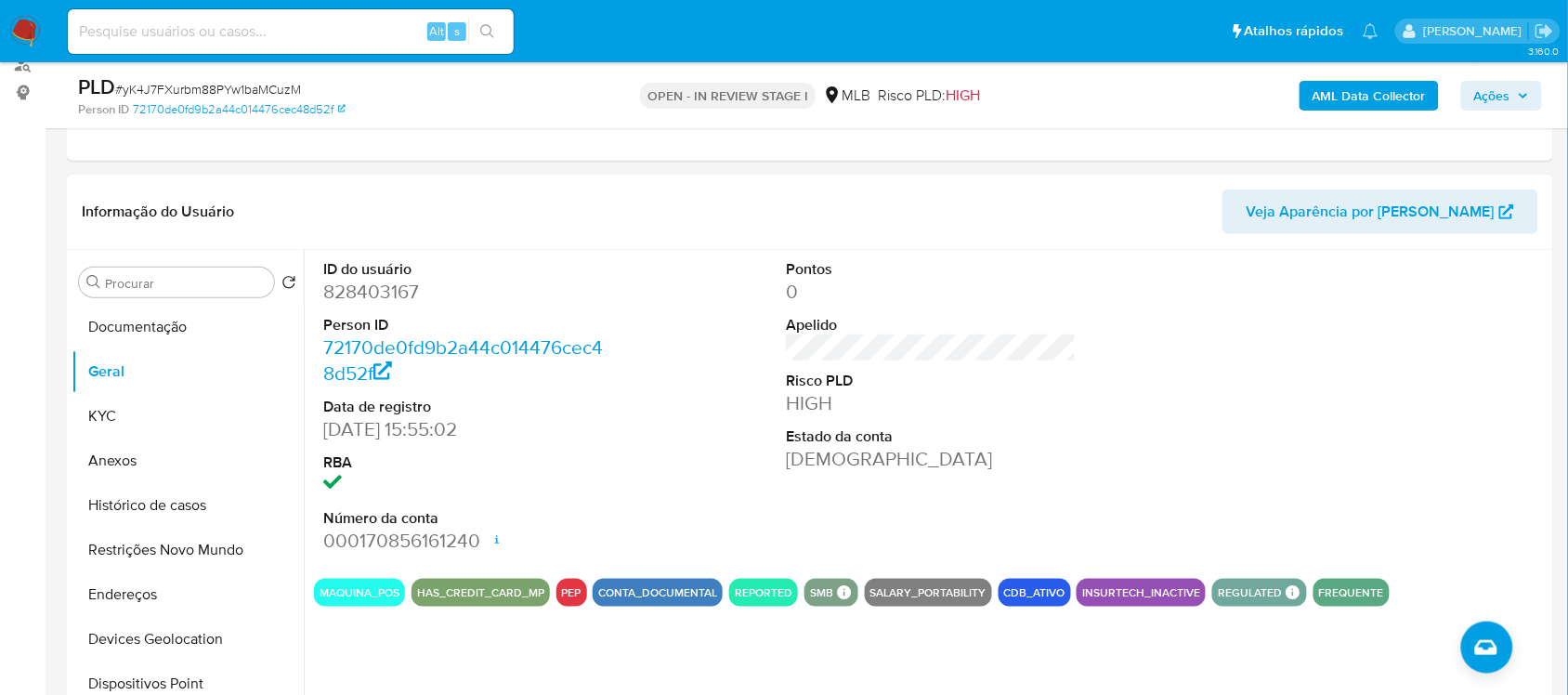
click at [337, 297] on dd "828403167" at bounding box center [468, 291] width 290 height 26
copy dd "828403167"
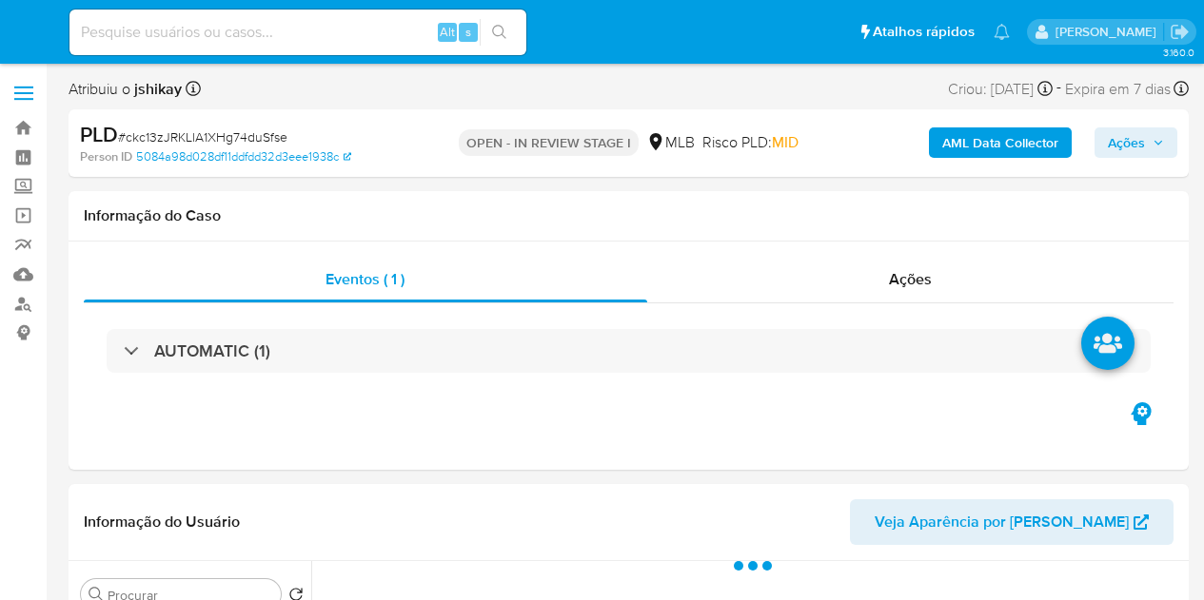
select select "10"
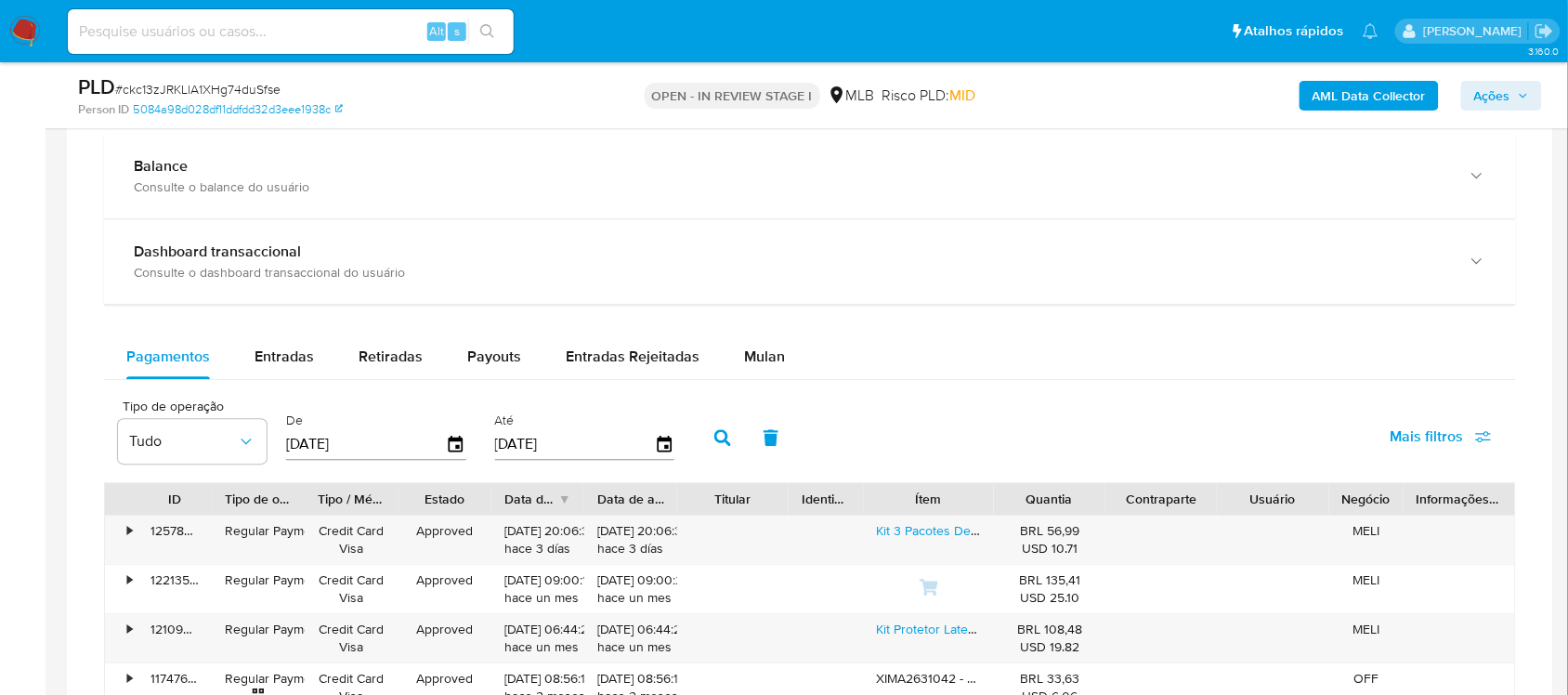
scroll to position [1393, 0]
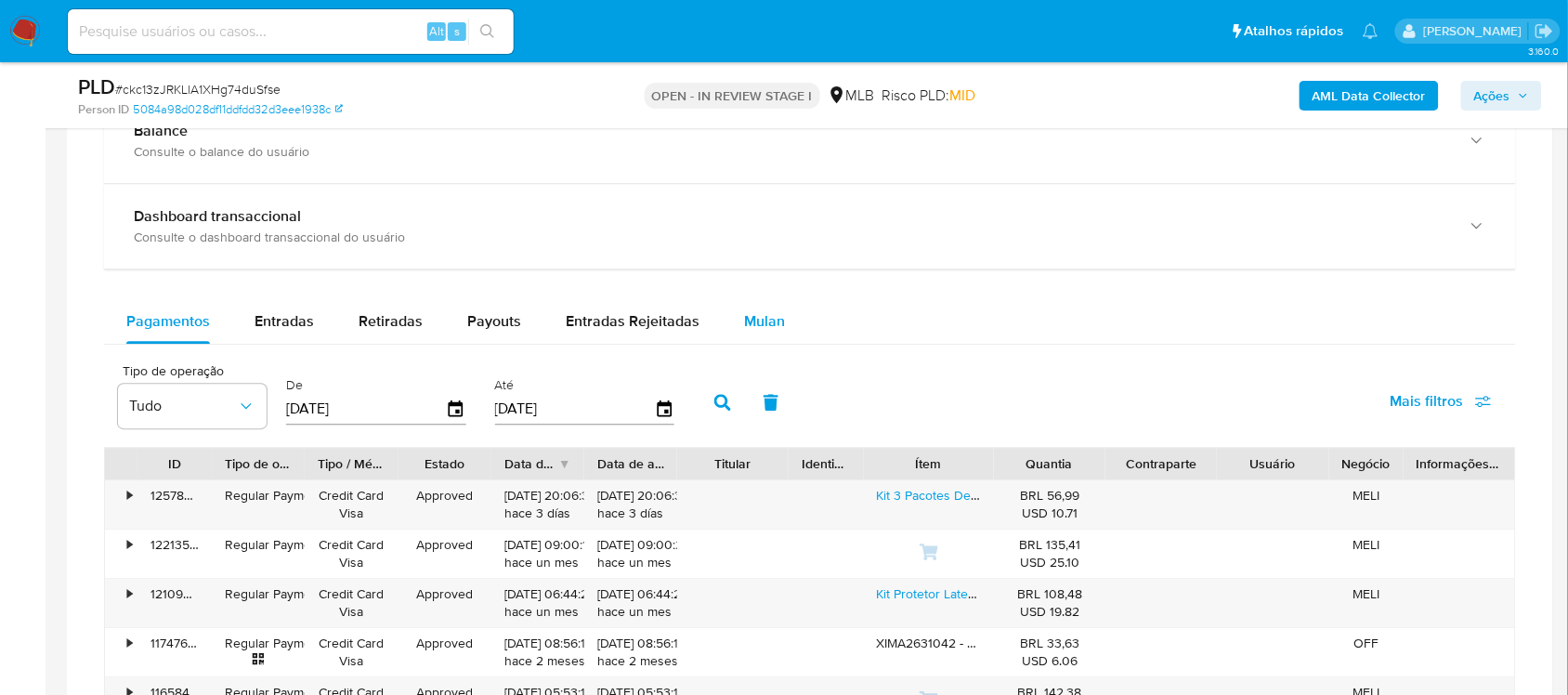
click at [758, 327] on span "Mulan" at bounding box center [764, 321] width 41 height 21
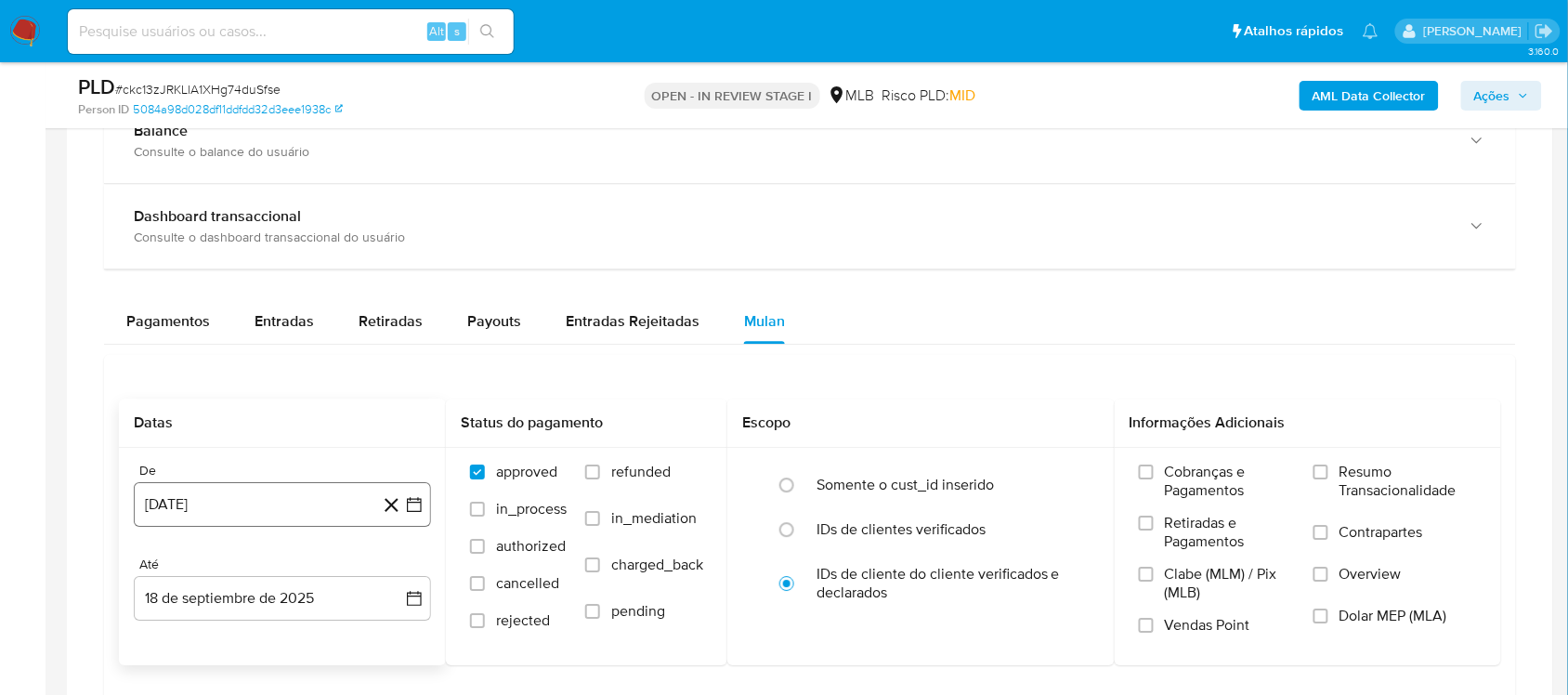
click at [406, 513] on icon "button" at bounding box center [414, 504] width 19 height 19
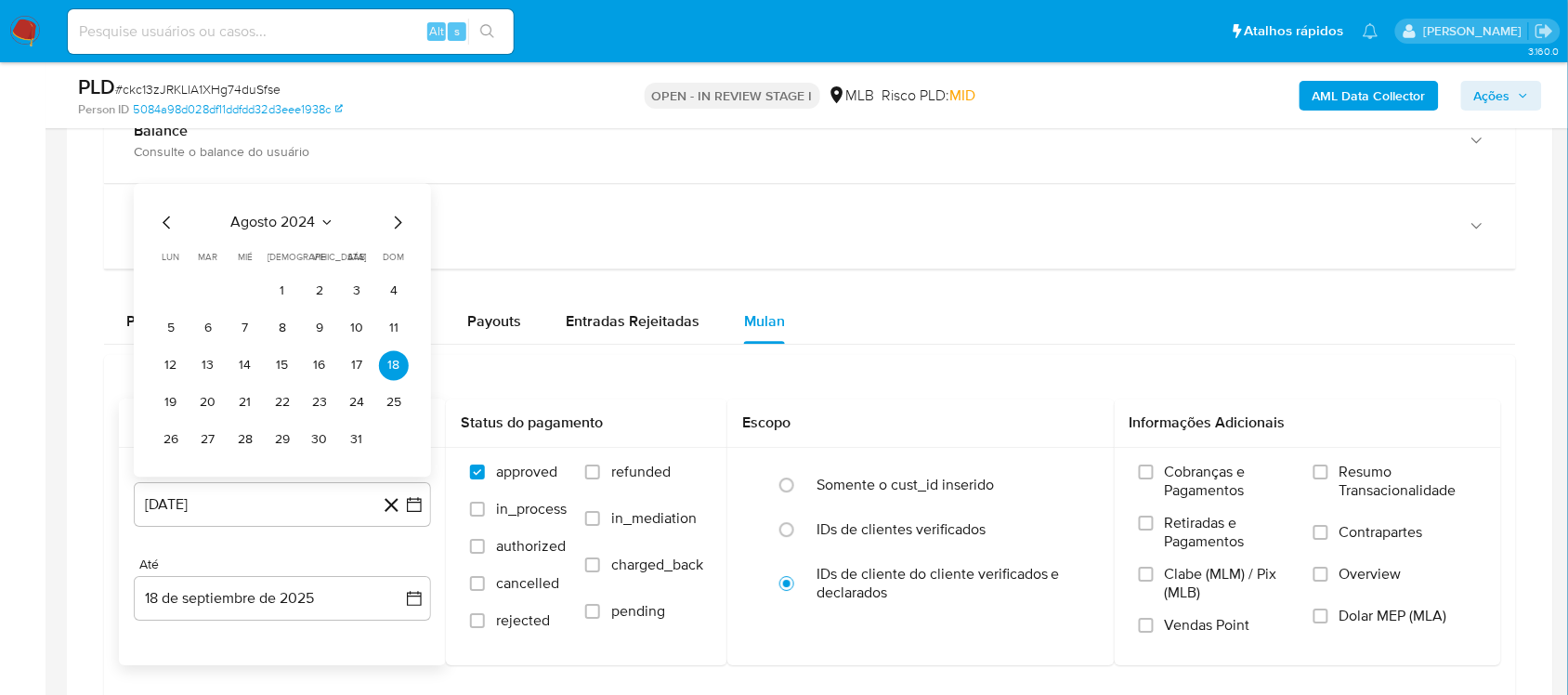
click at [277, 216] on span "agosto 2024" at bounding box center [273, 222] width 85 height 19
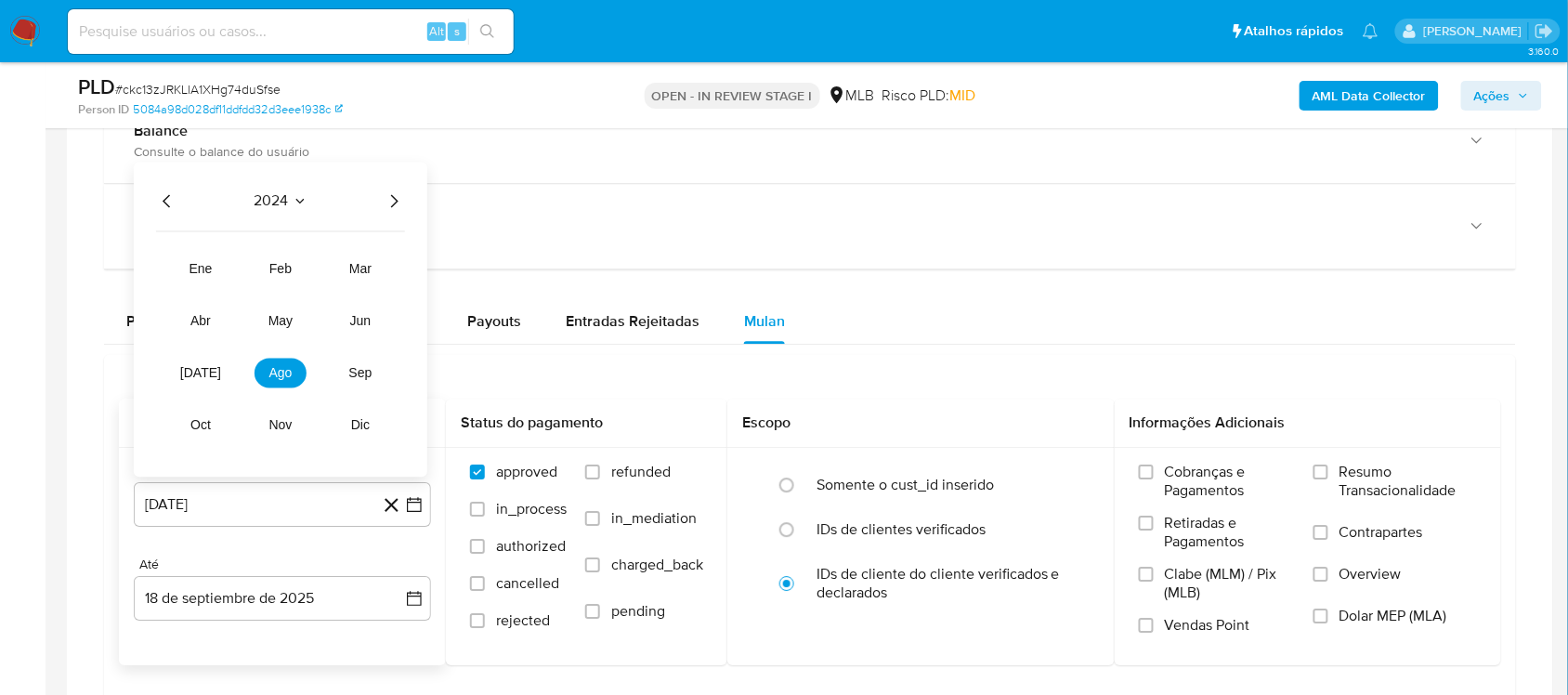
click at [388, 207] on icon "Año siguiente" at bounding box center [393, 200] width 22 height 22
click at [212, 363] on button "[DATE]" at bounding box center [200, 372] width 52 height 29
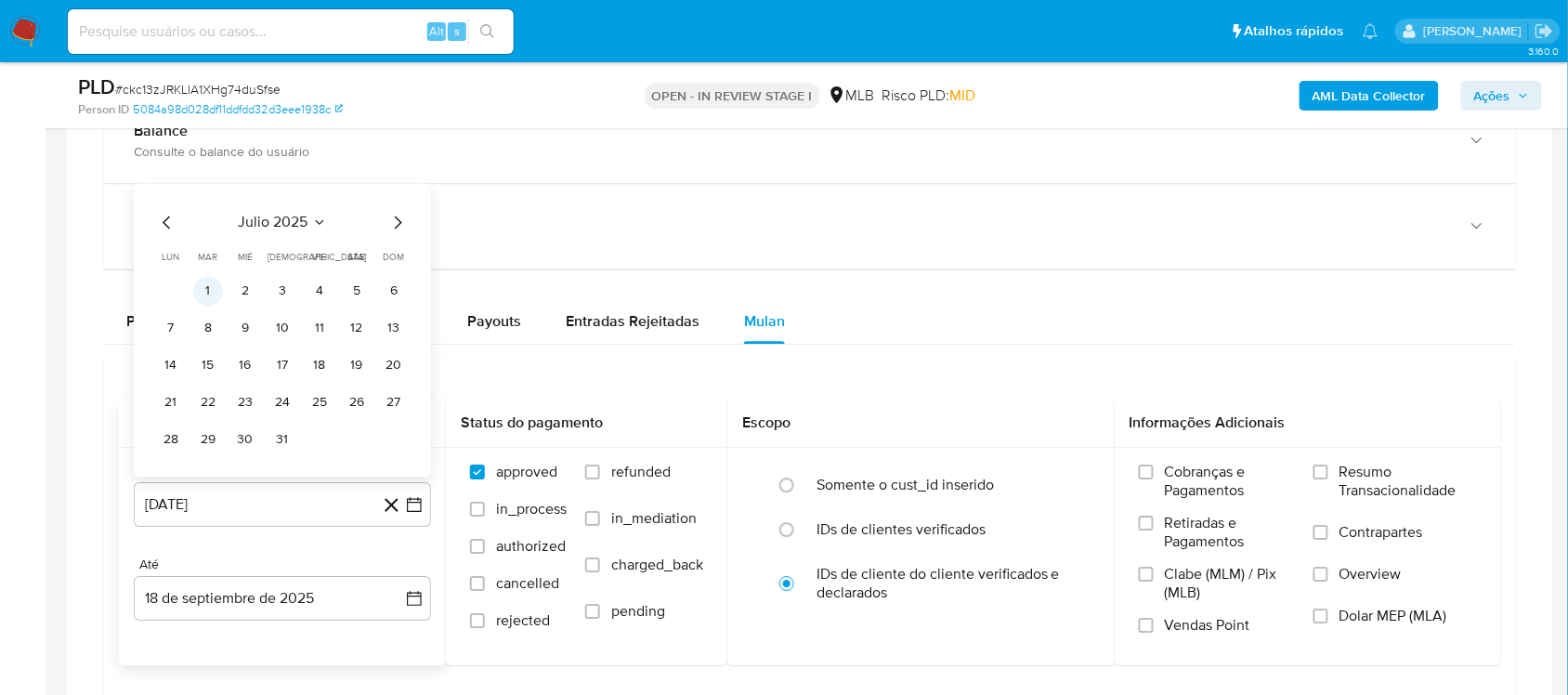
click at [211, 294] on button "1" at bounding box center [208, 291] width 29 height 29
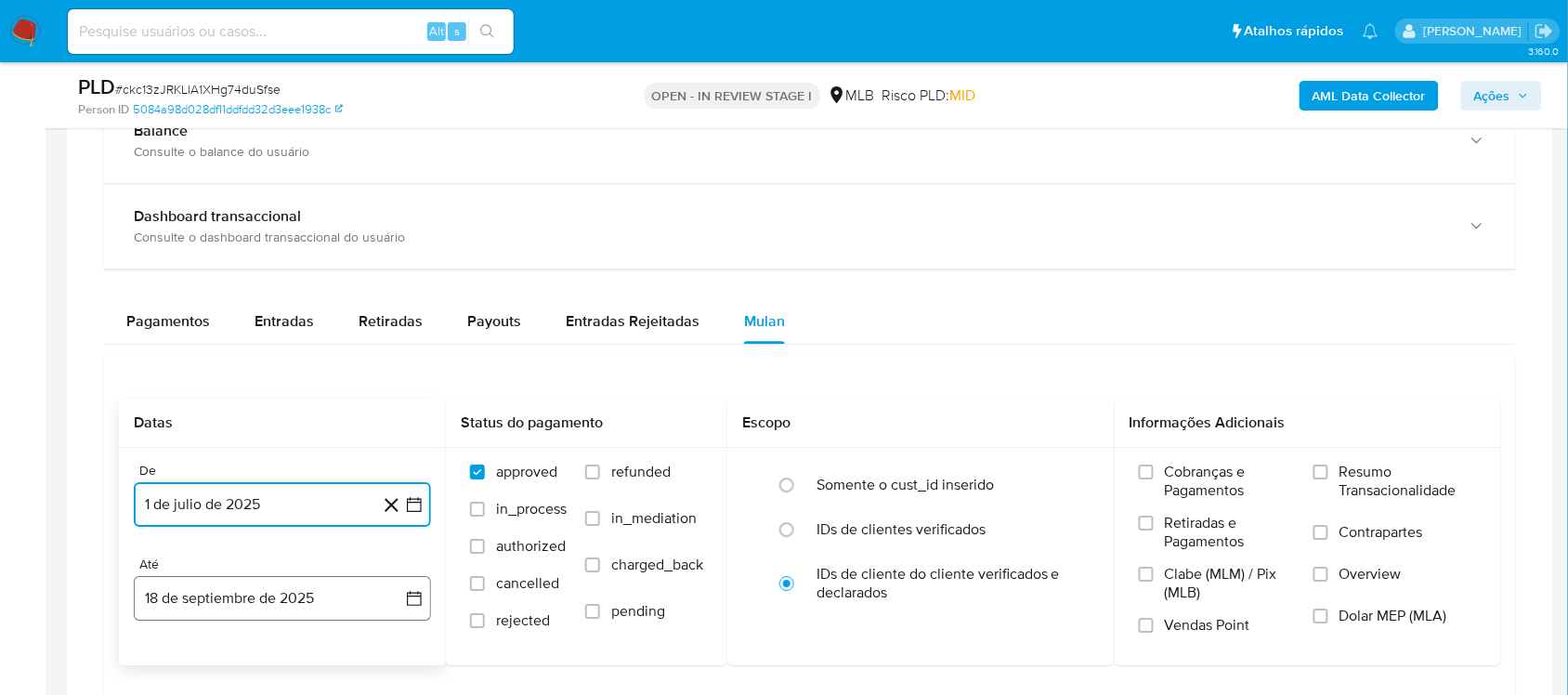
click at [415, 585] on icon "button" at bounding box center [414, 597] width 19 height 19
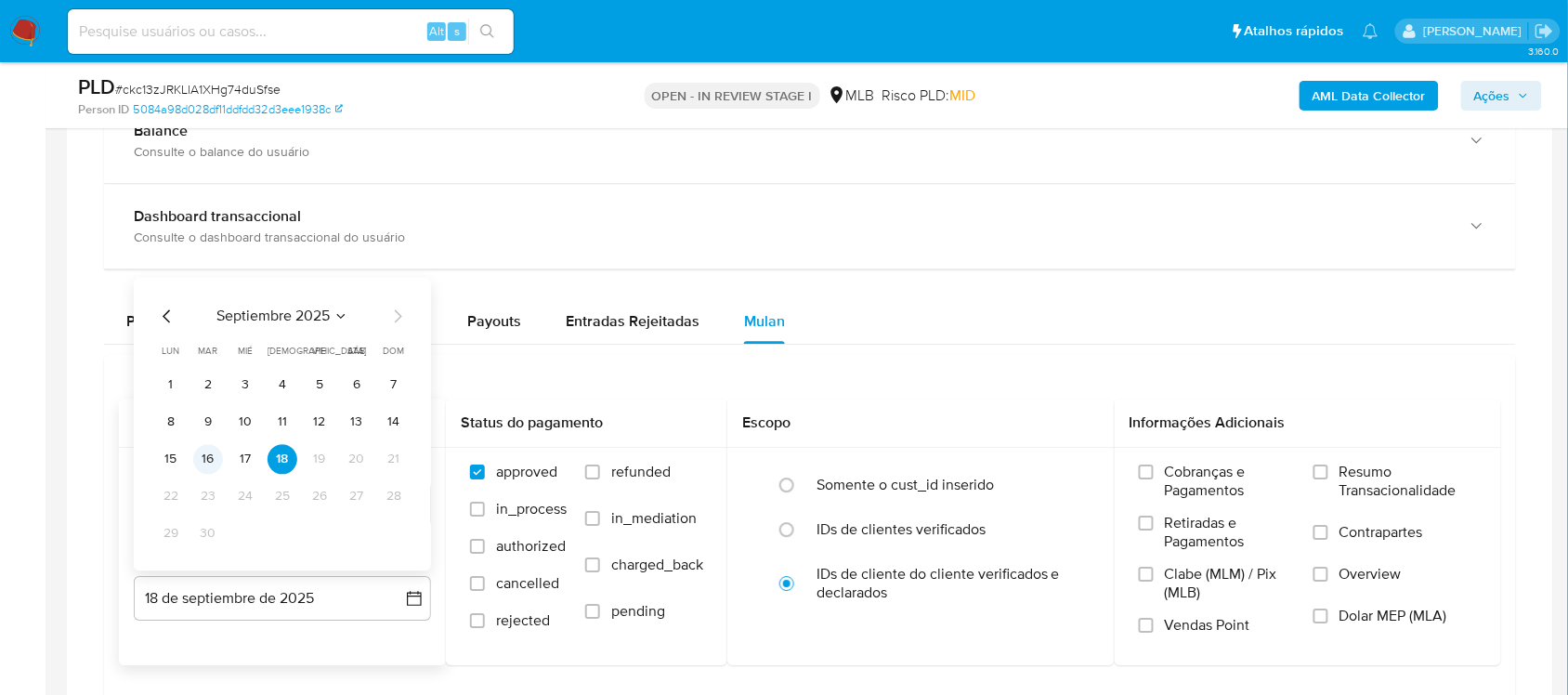
click at [195, 453] on button "16" at bounding box center [208, 459] width 29 height 29
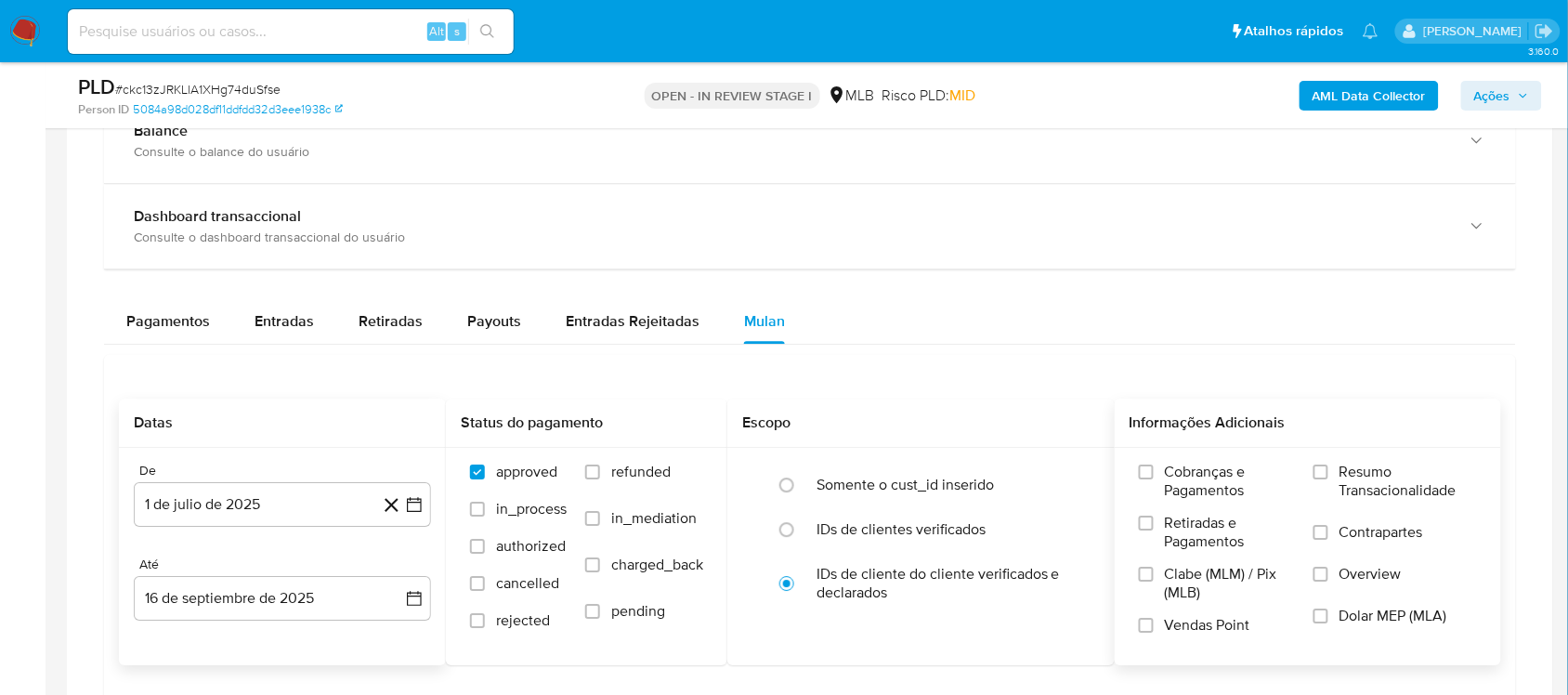
click at [1175, 473] on span "Resumo Transacionalidade" at bounding box center [1408, 481] width 138 height 37
click at [1175, 473] on input "Resumo Transacionalidade" at bounding box center [1320, 471] width 15 height 15
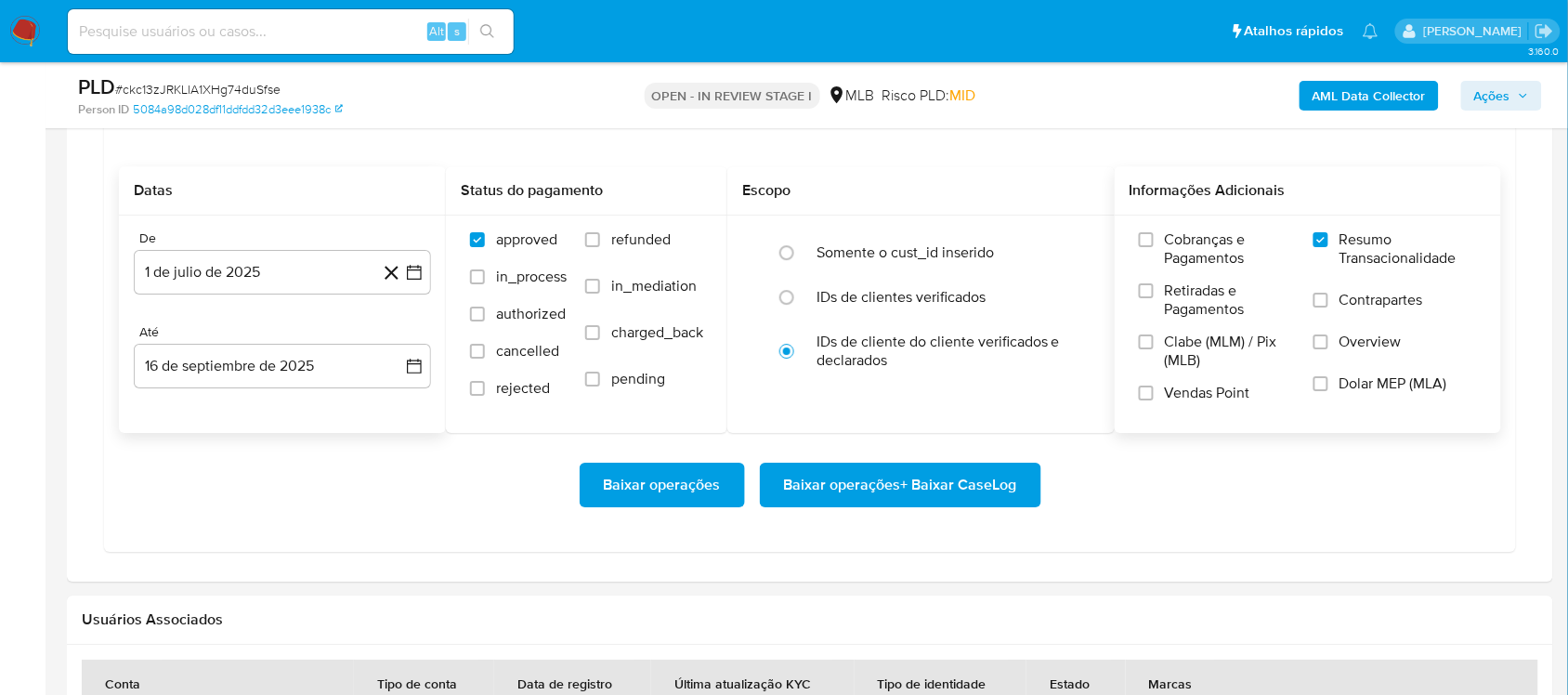
click at [829, 474] on span "Baixar operações + Baixar CaseLog" at bounding box center [900, 485] width 233 height 41
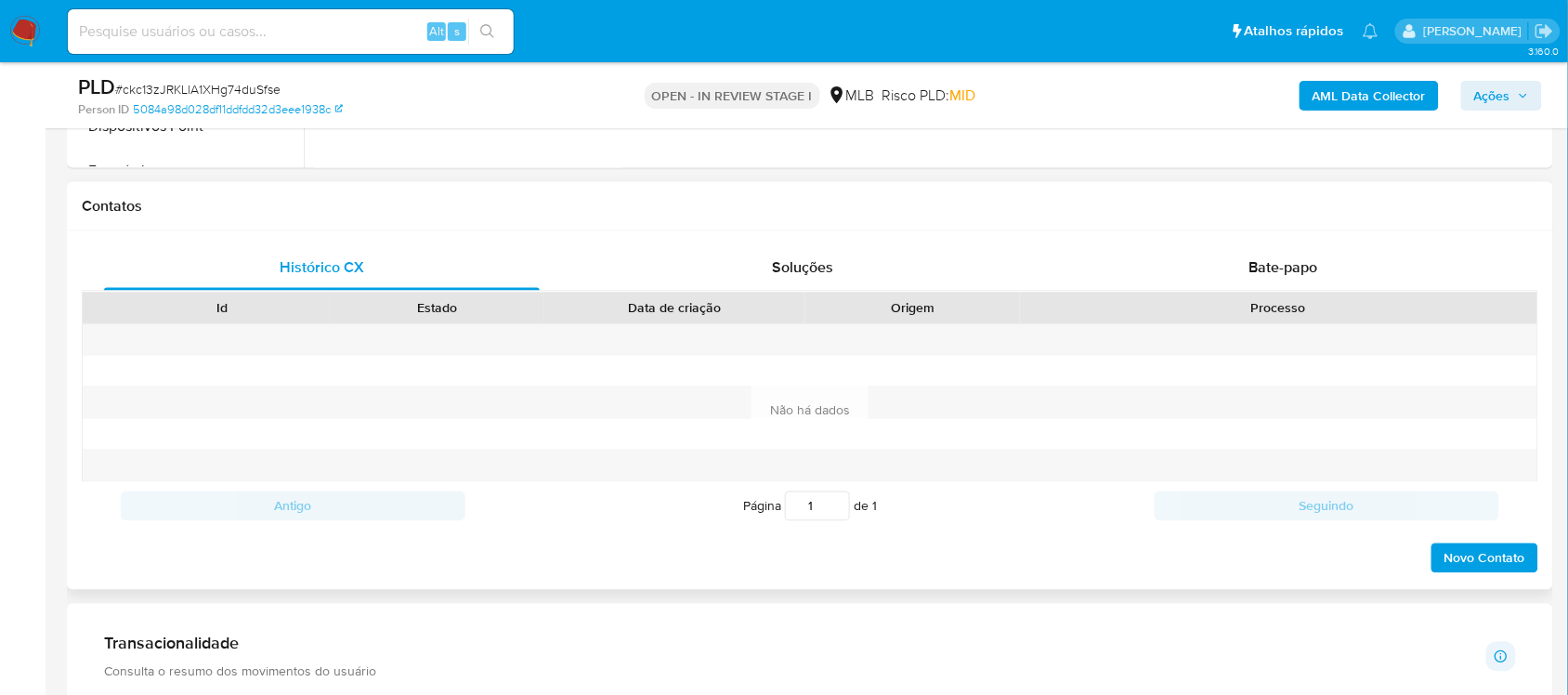
scroll to position [348, 0]
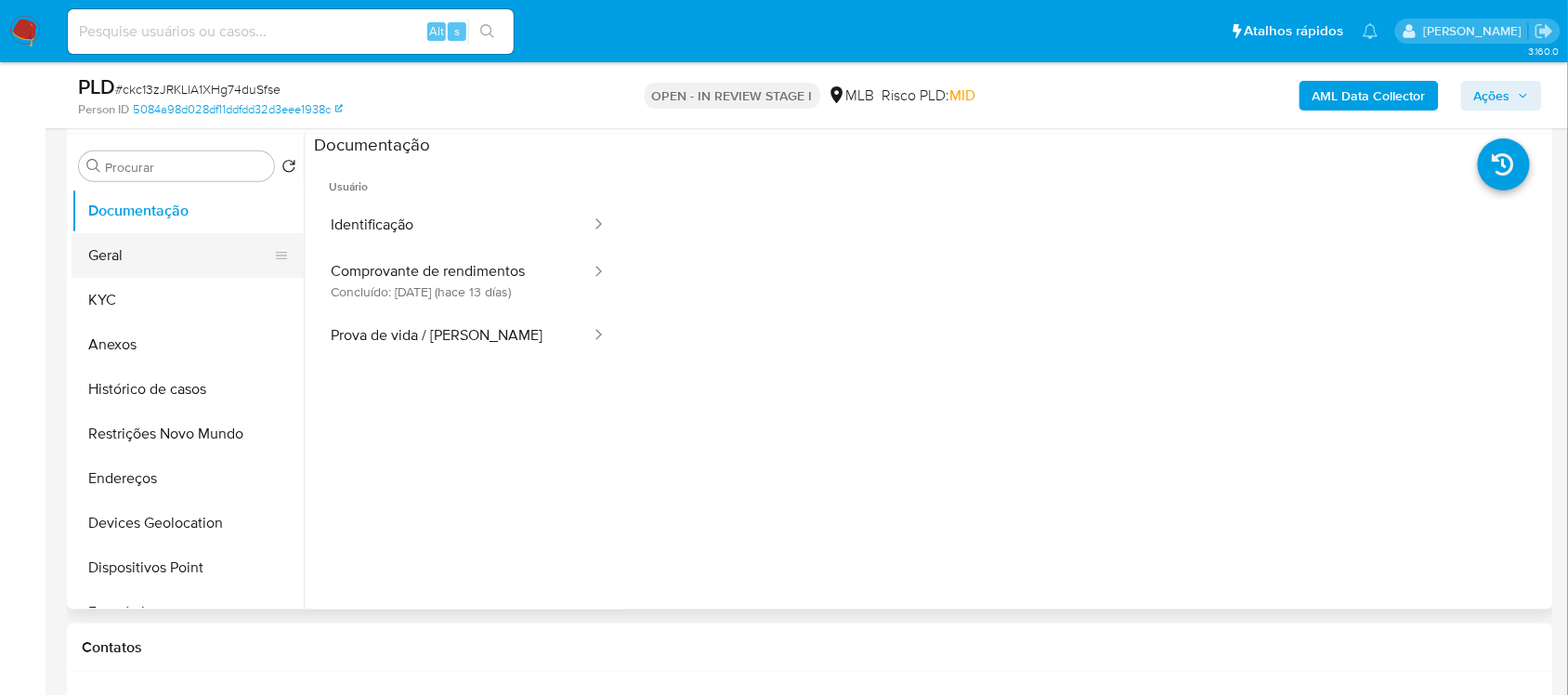
click at [132, 254] on button "Geral" at bounding box center [180, 256] width 218 height 45
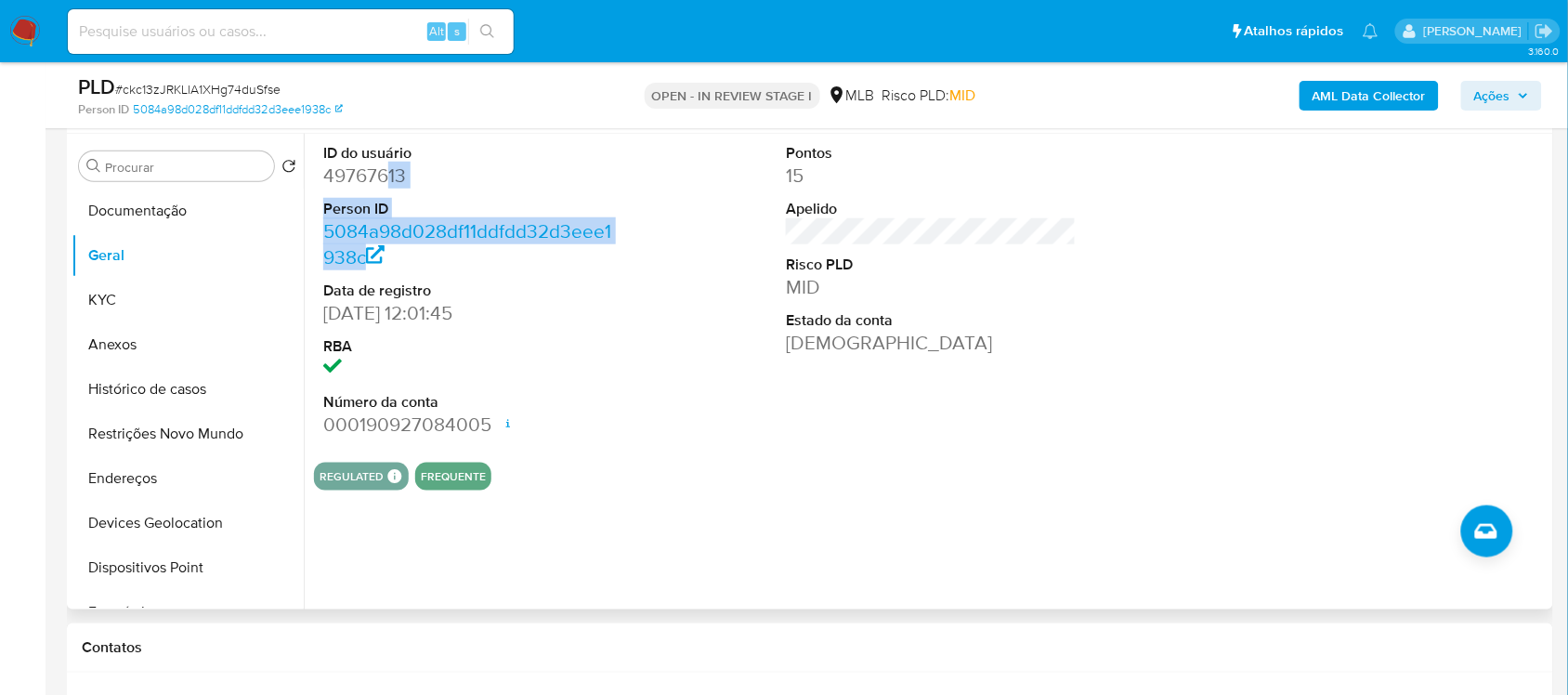
click at [377, 173] on dd "49767613" at bounding box center [468, 176] width 290 height 26
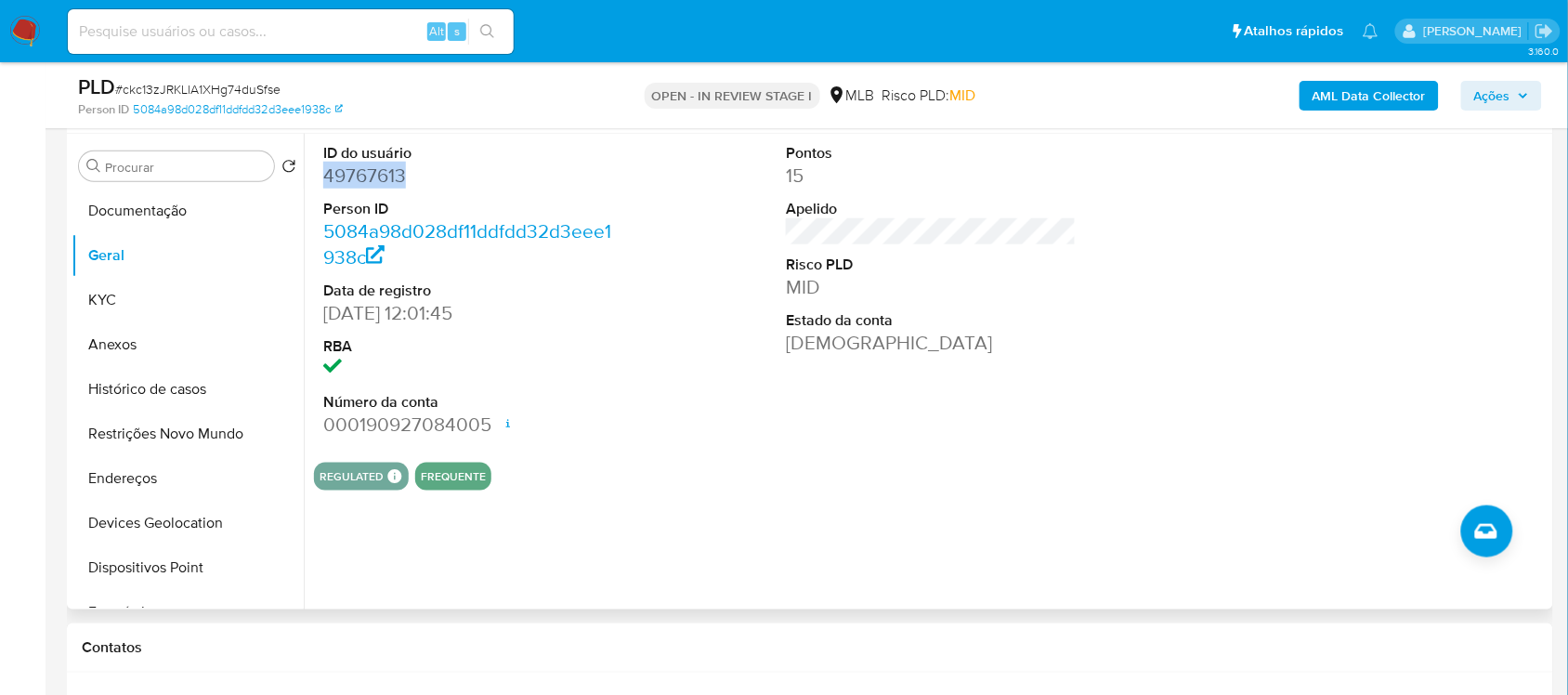
copy dd "49767613"
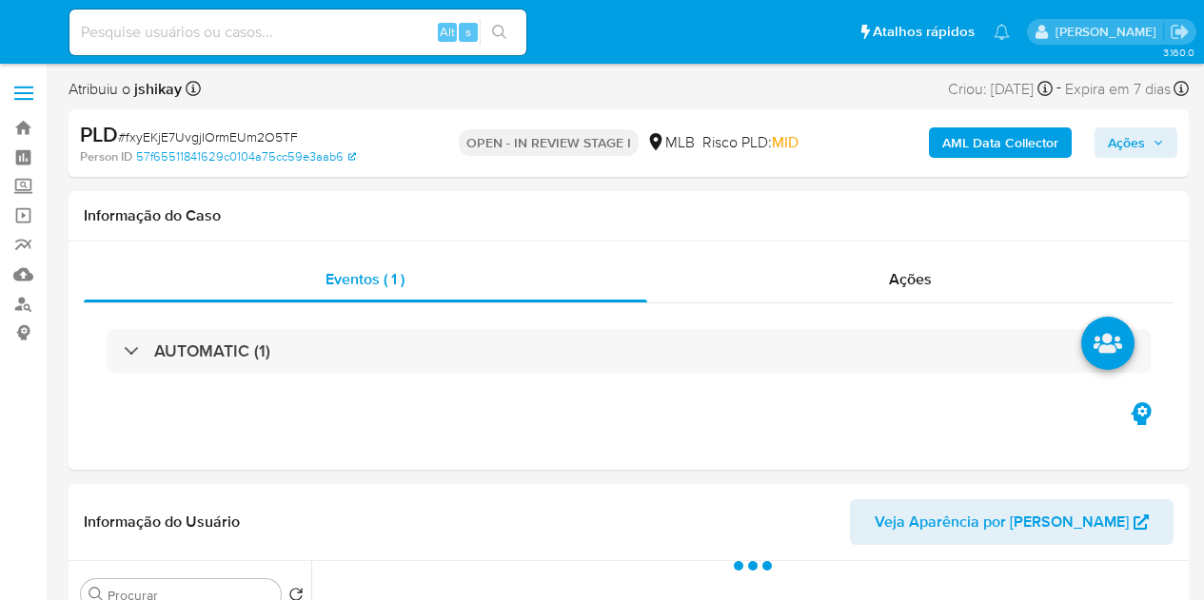
select select "10"
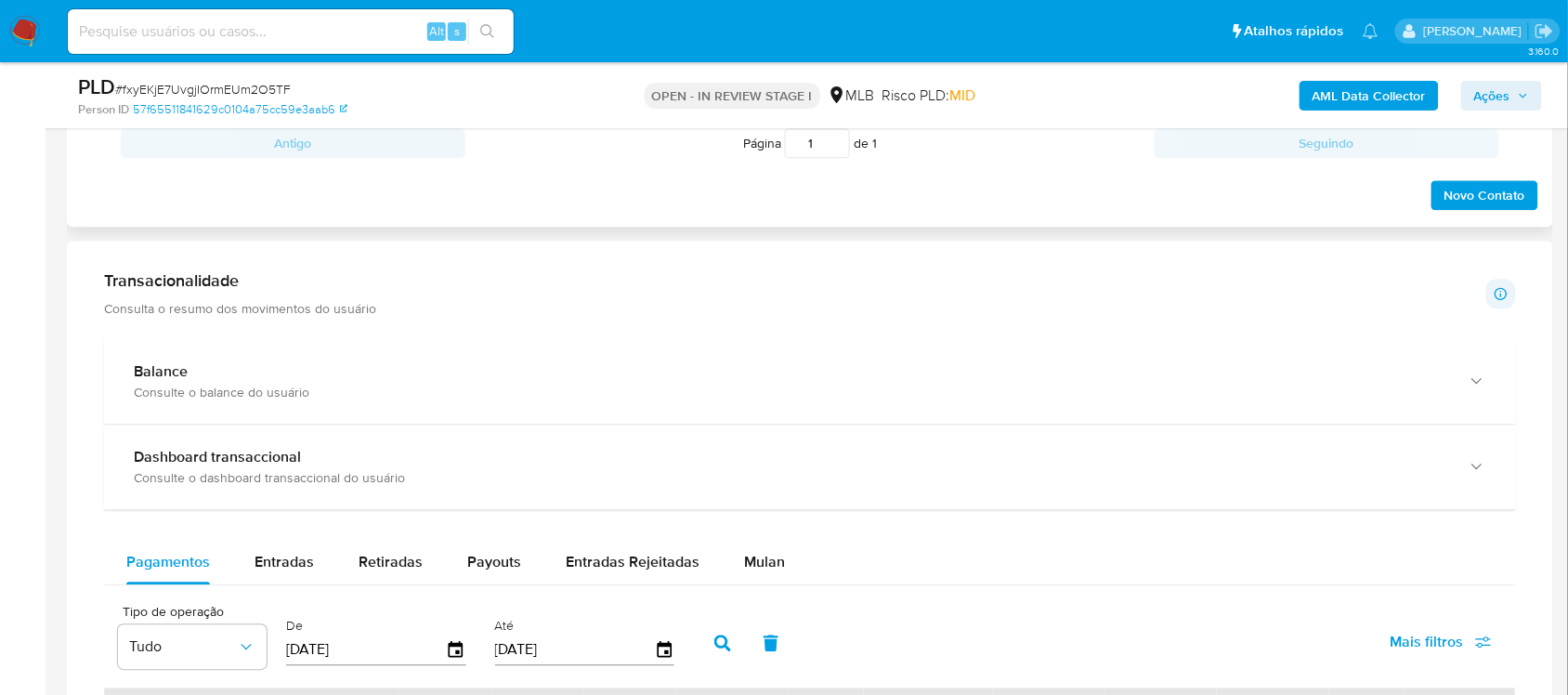
scroll to position [1277, 0]
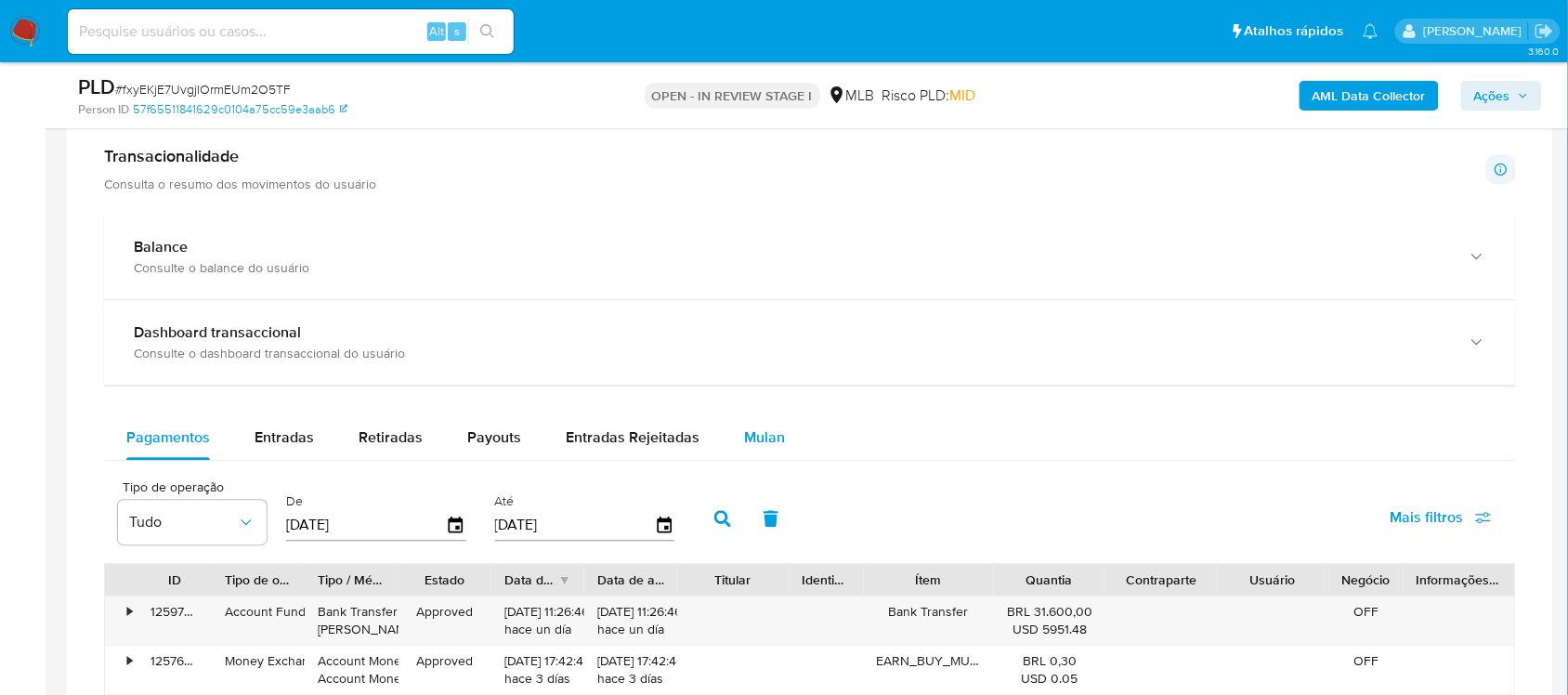
click at [751, 418] on div "Mulan" at bounding box center [764, 437] width 41 height 45
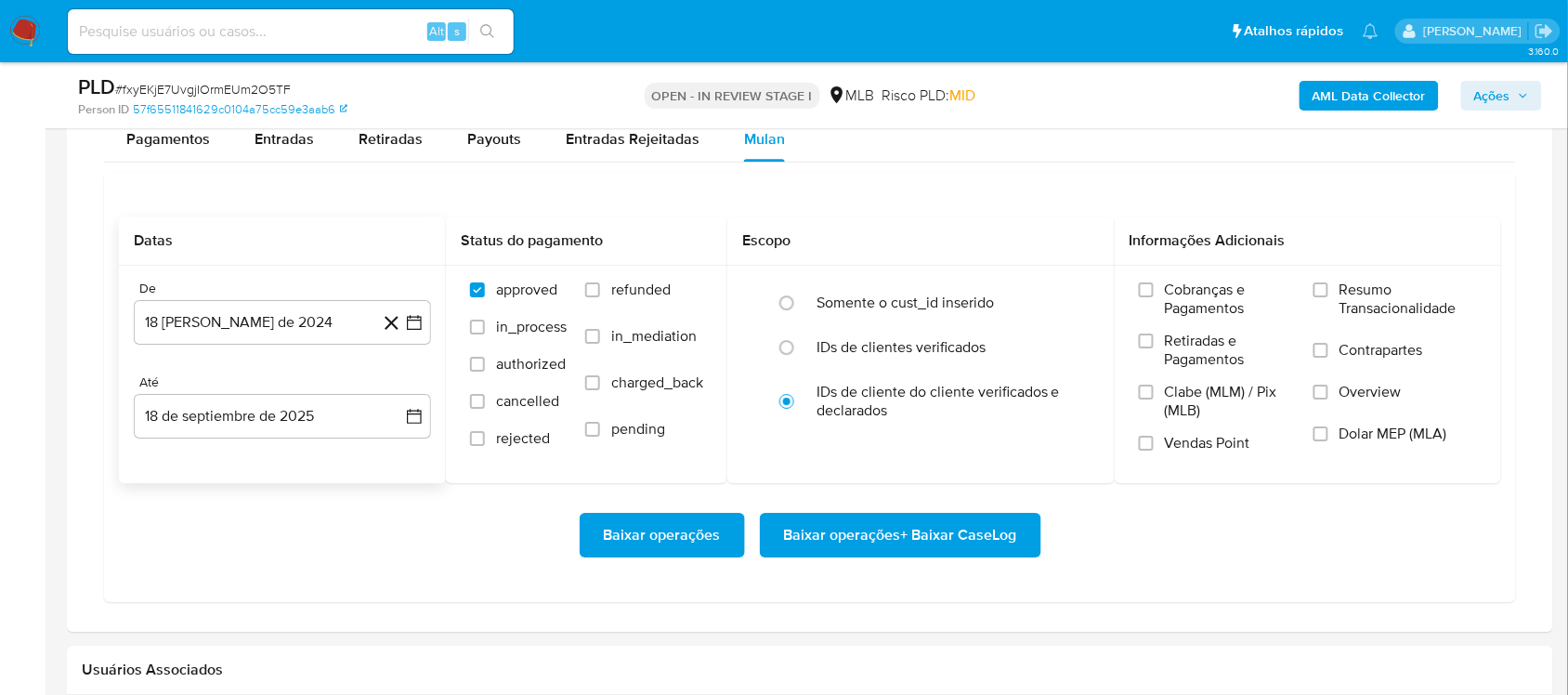
scroll to position [1625, 0]
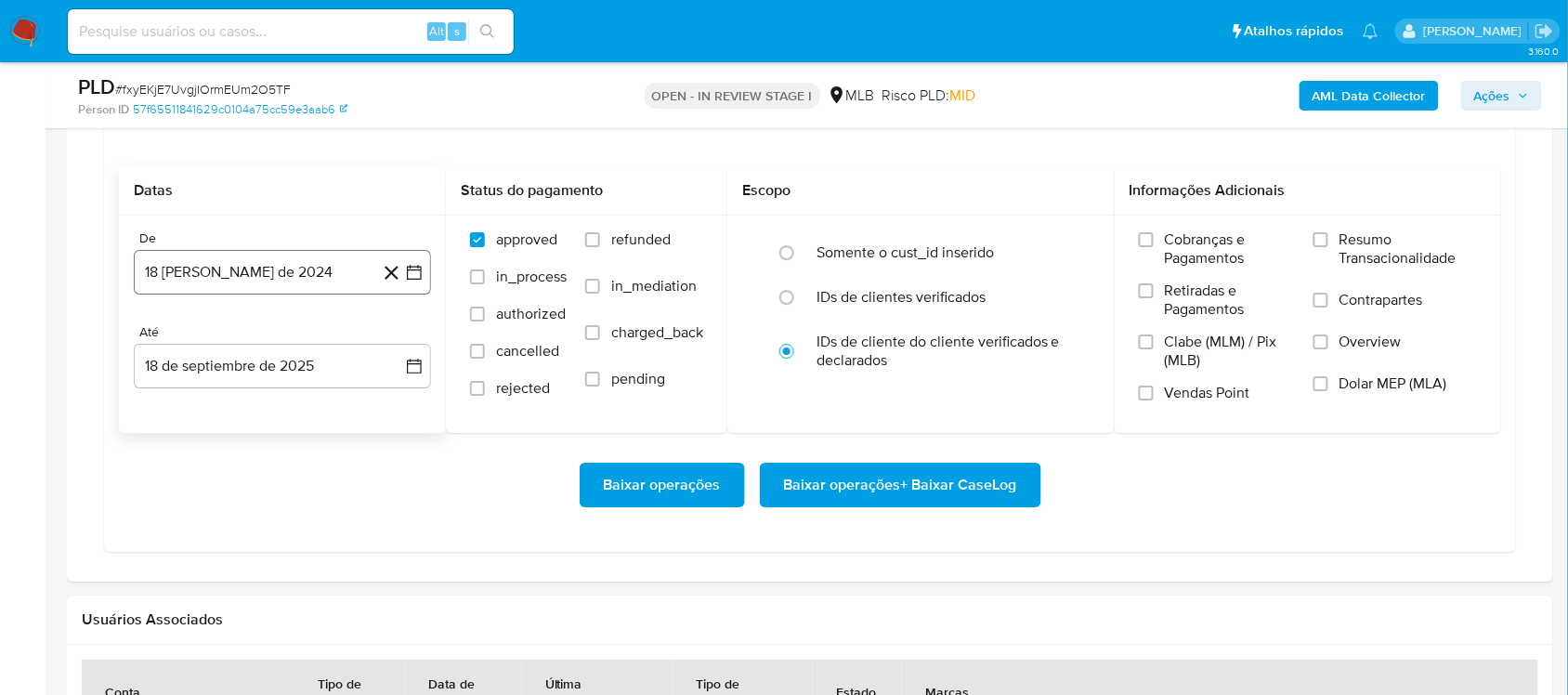
click at [413, 290] on button "18 [PERSON_NAME] de 2024" at bounding box center [282, 272] width 297 height 45
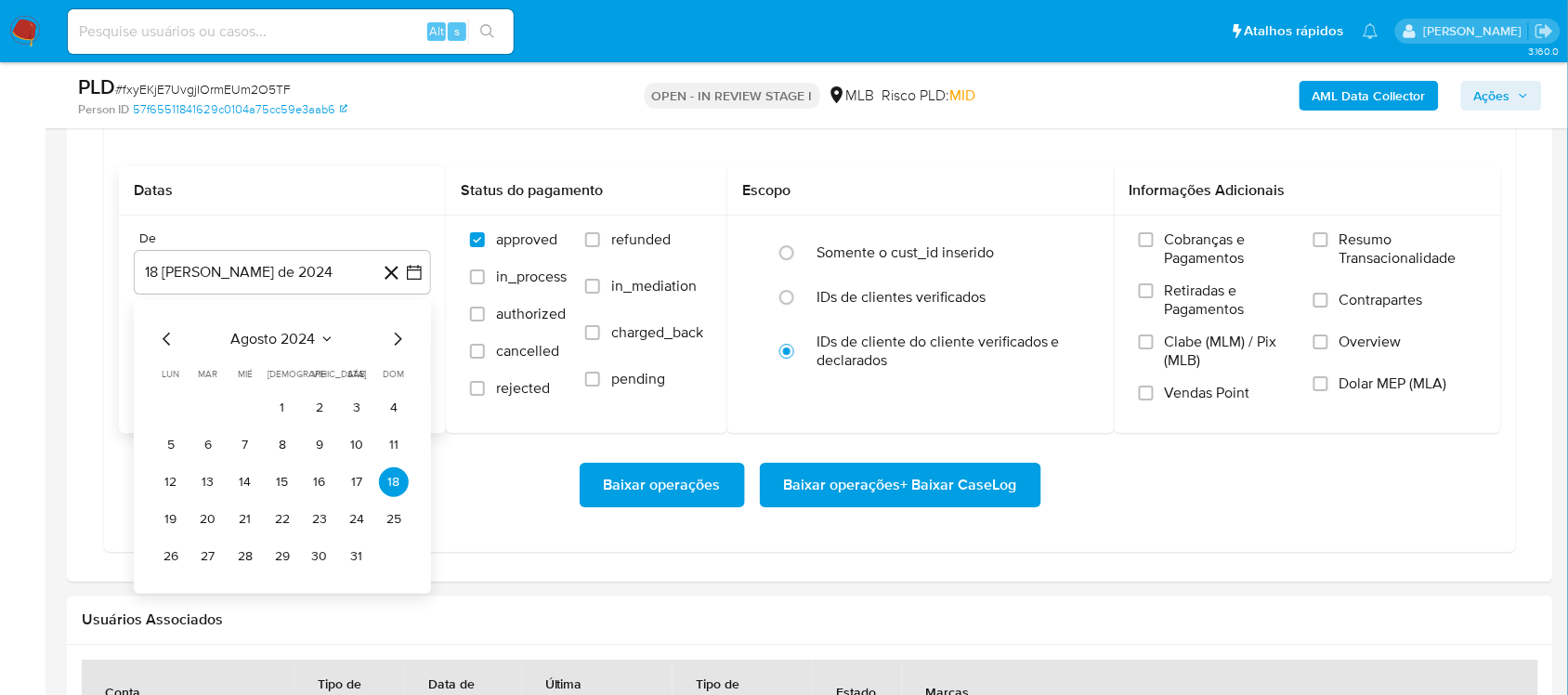
click at [312, 347] on span "agosto 2024" at bounding box center [273, 339] width 85 height 19
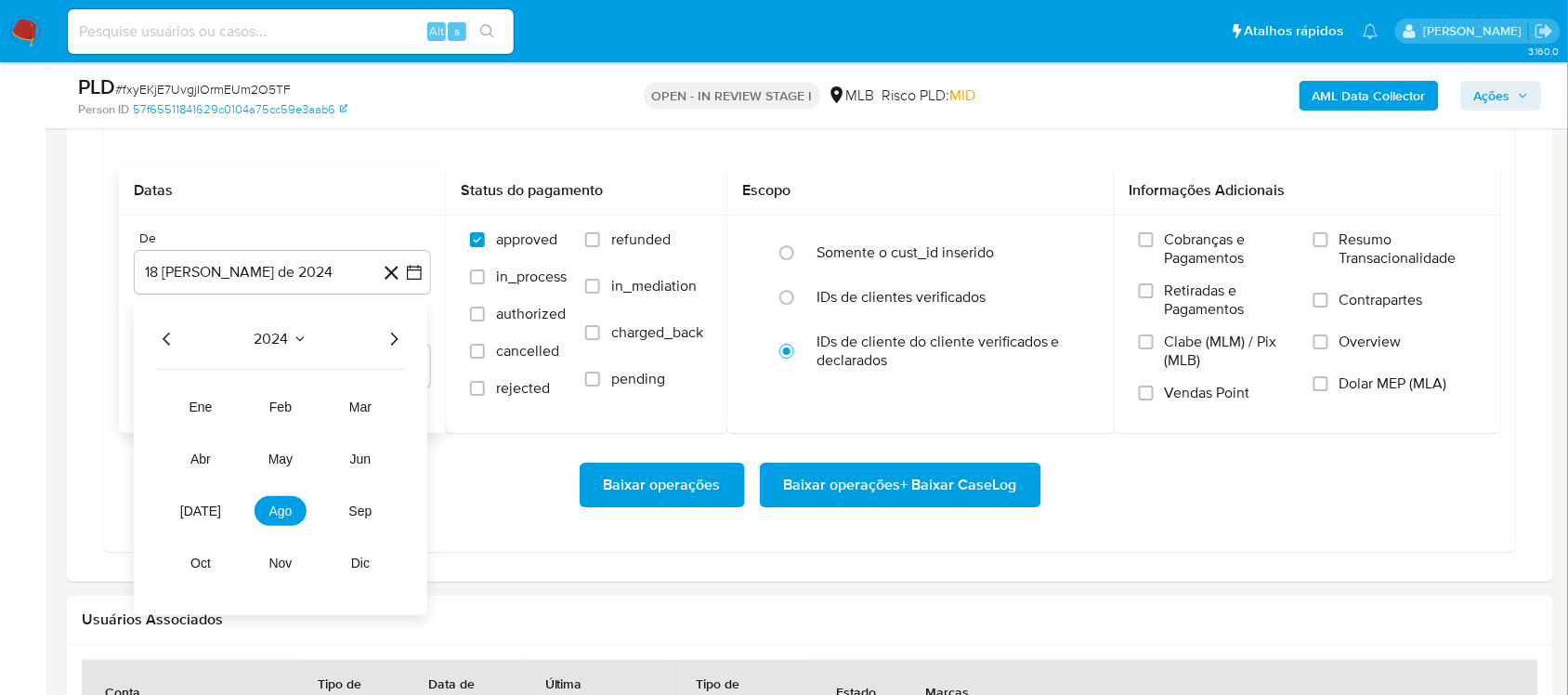
click at [414, 339] on div "2024 2024 ene feb mar abr may jun jul ago sep oct nov dic" at bounding box center [280, 457] width 294 height 315
click at [399, 340] on icon "Año siguiente" at bounding box center [393, 339] width 22 height 22
click at [204, 525] on button "[DATE]" at bounding box center [200, 511] width 52 height 29
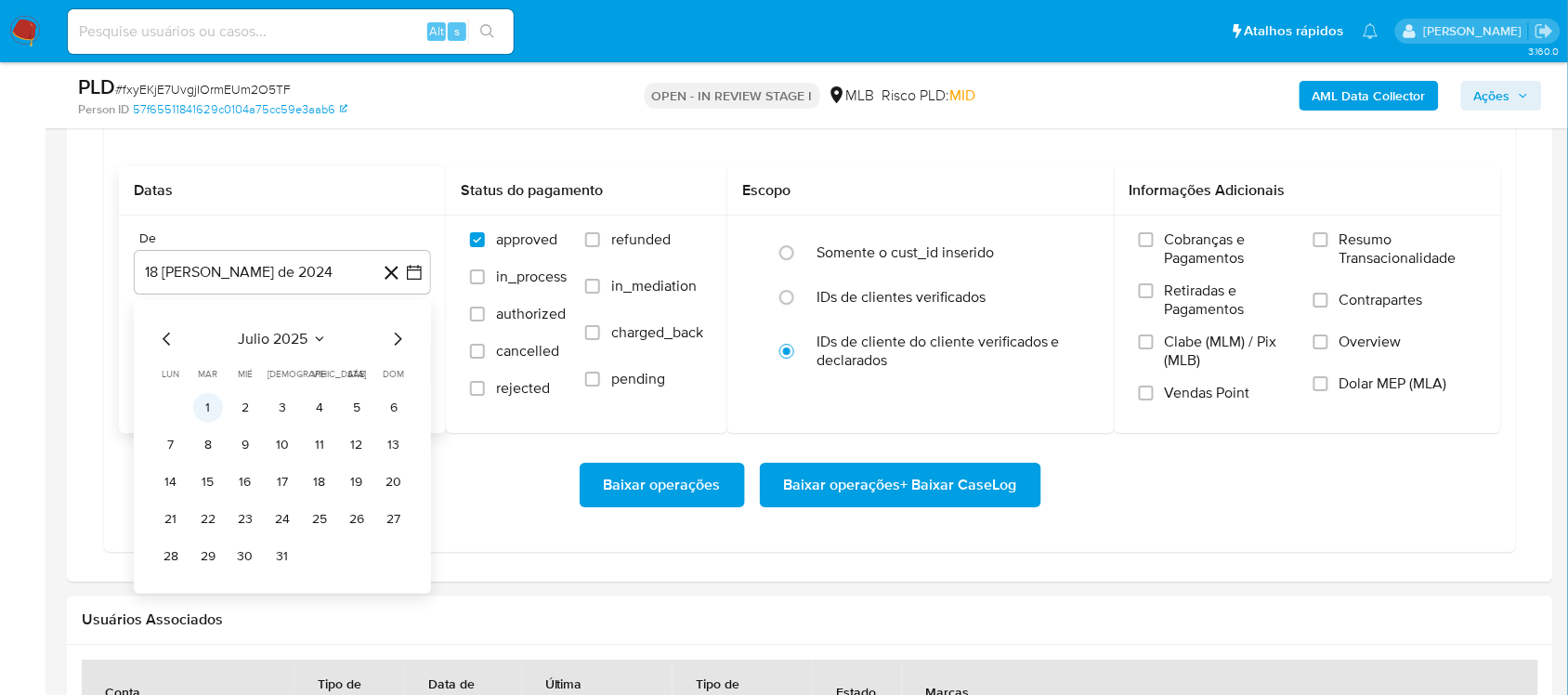
click at [201, 412] on button "1" at bounding box center [208, 408] width 29 height 29
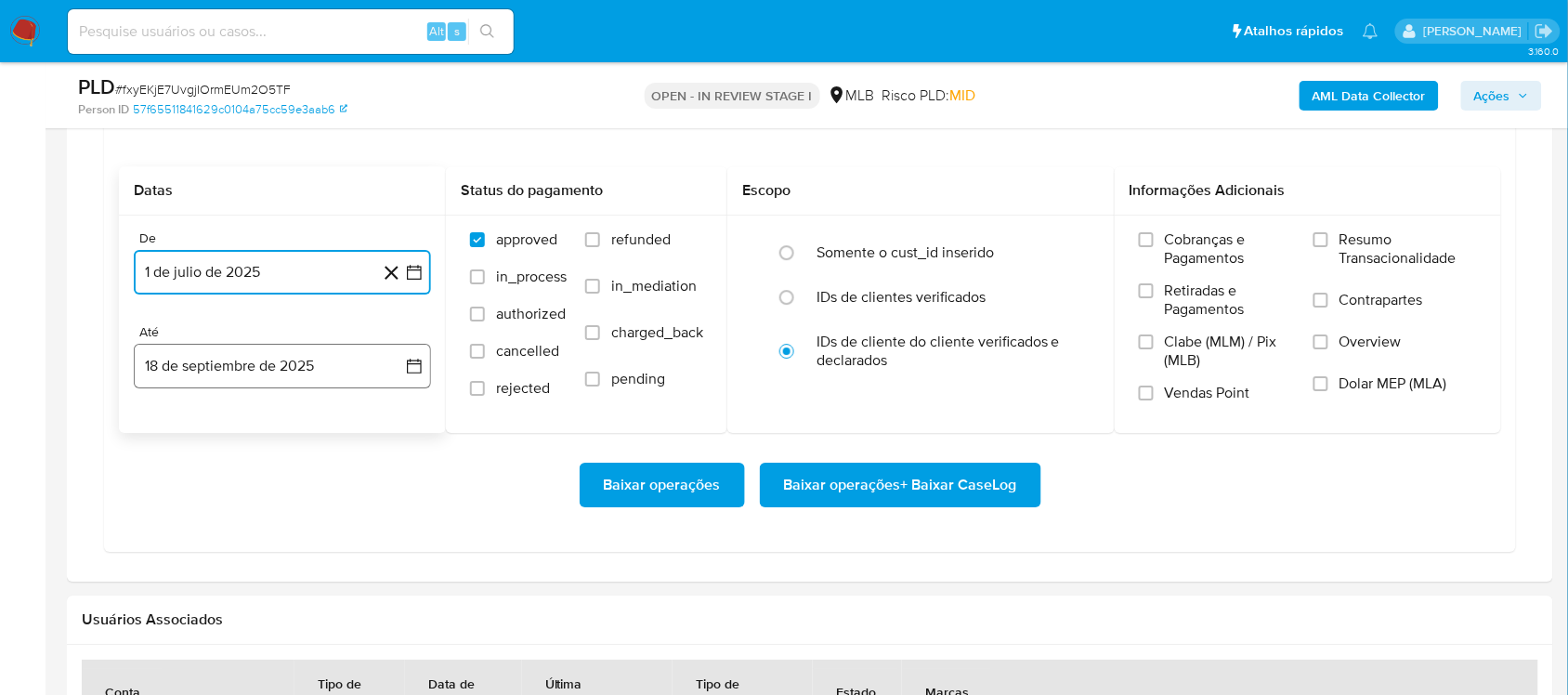
click at [419, 365] on icon "button" at bounding box center [414, 365] width 19 height 19
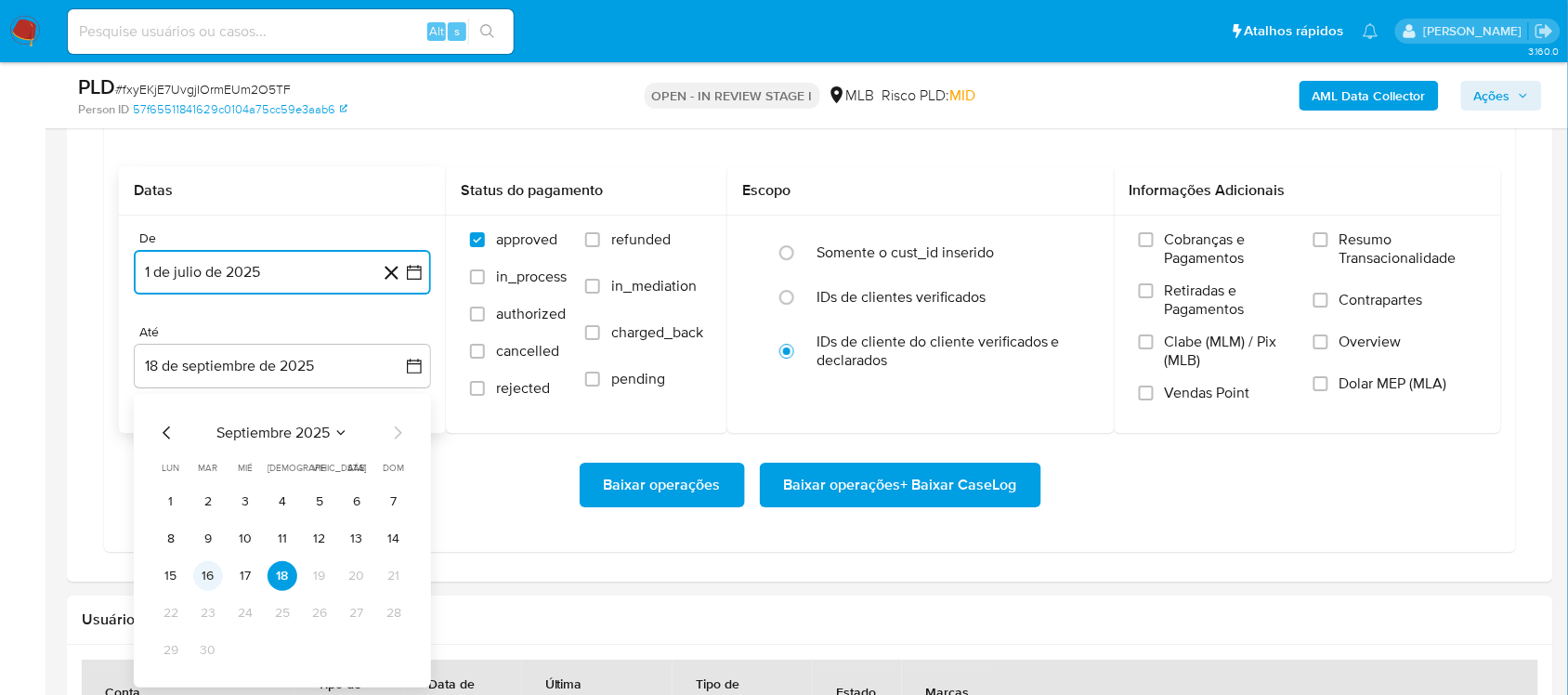
click at [219, 576] on button "16" at bounding box center [208, 576] width 29 height 29
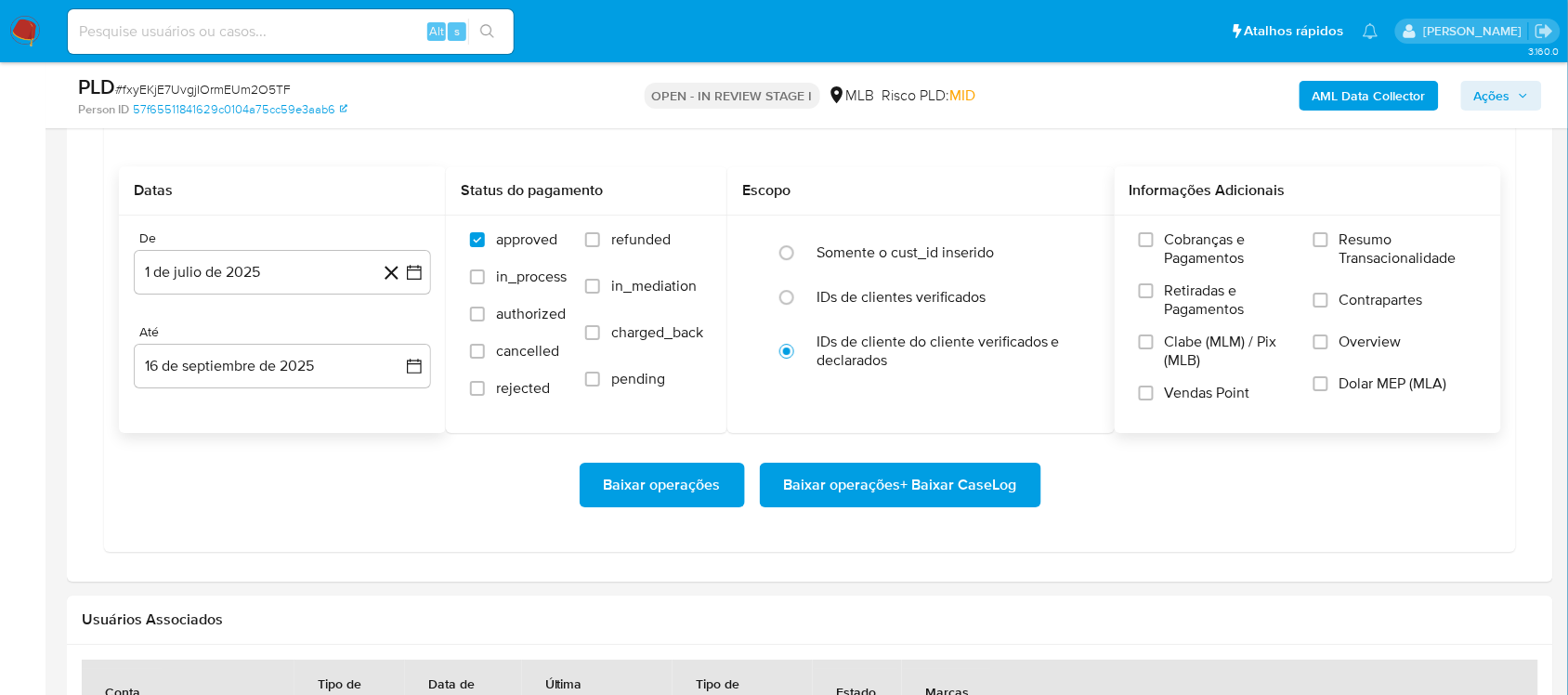
click at [1175, 272] on label "Resumo Transacionalidade" at bounding box center [1394, 261] width 163 height 61
click at [1175, 247] on input "Resumo Transacionalidade" at bounding box center [1320, 239] width 15 height 15
click at [922, 506] on span "Baixar operações + Baixar CaseLog" at bounding box center [900, 485] width 233 height 41
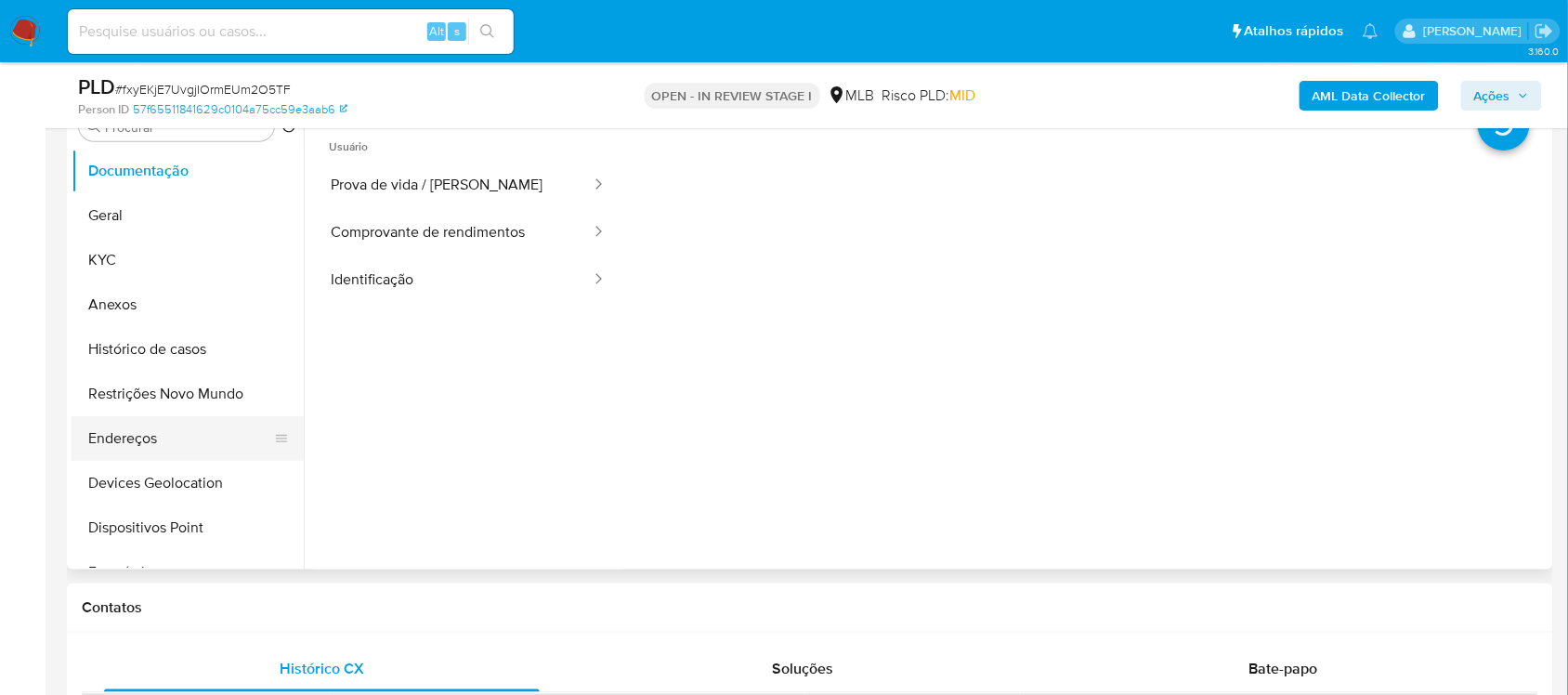
scroll to position [348, 0]
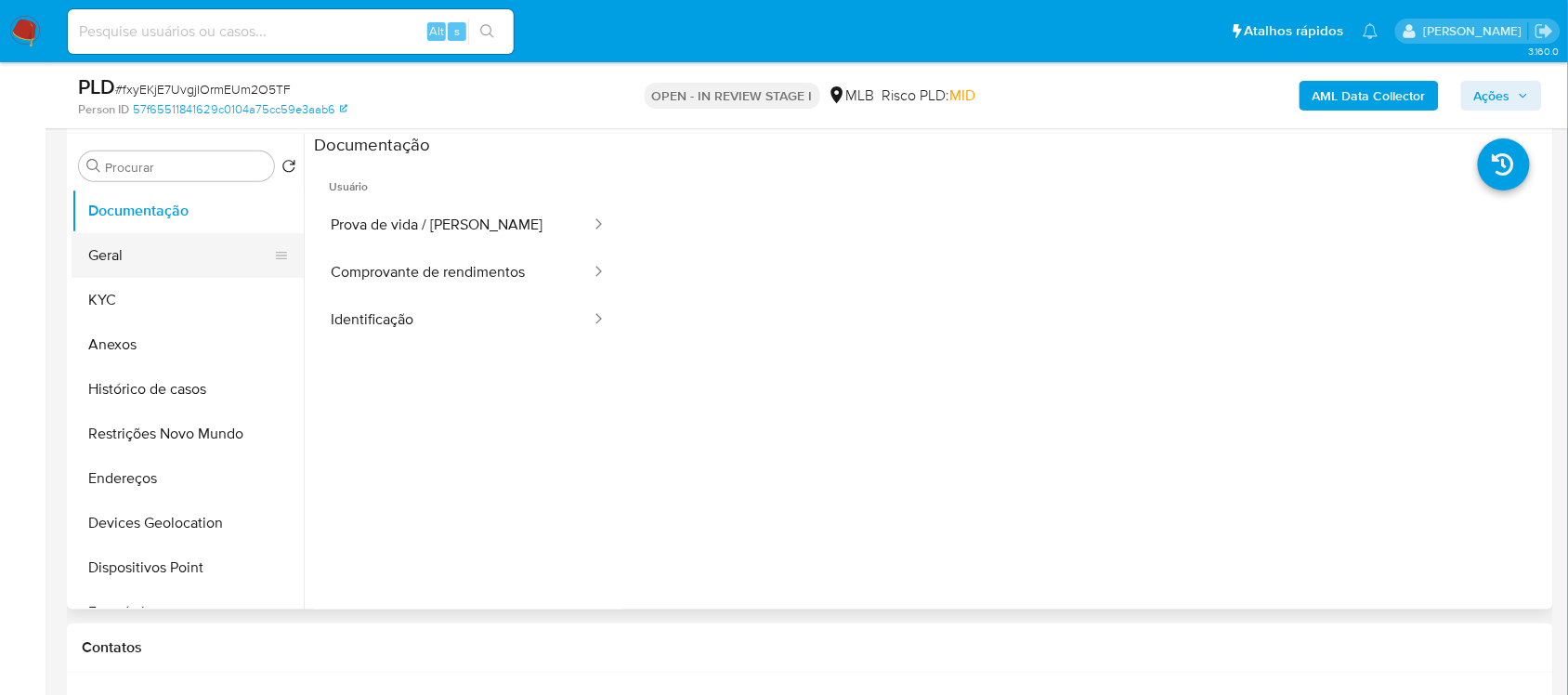
click at [160, 265] on button "Geral" at bounding box center [180, 256] width 218 height 45
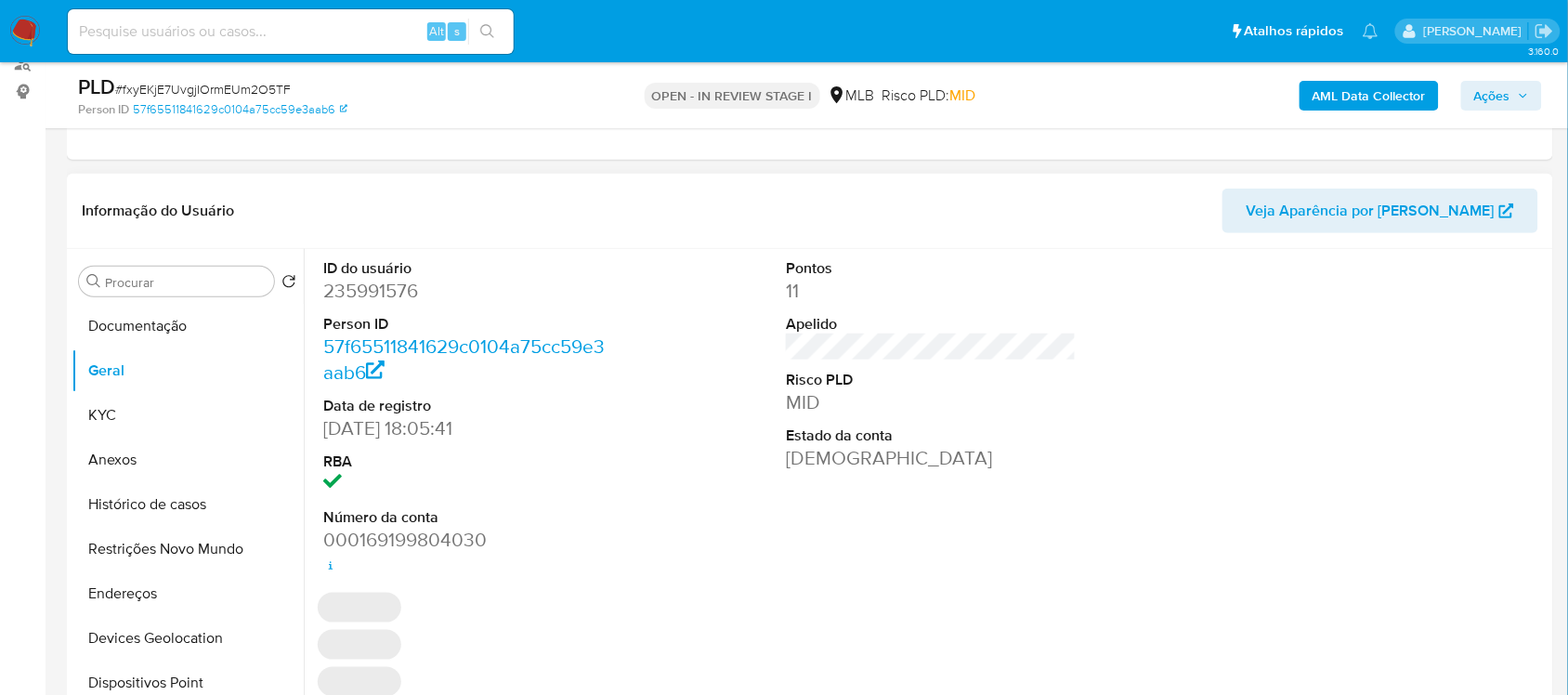
scroll to position [232, 0]
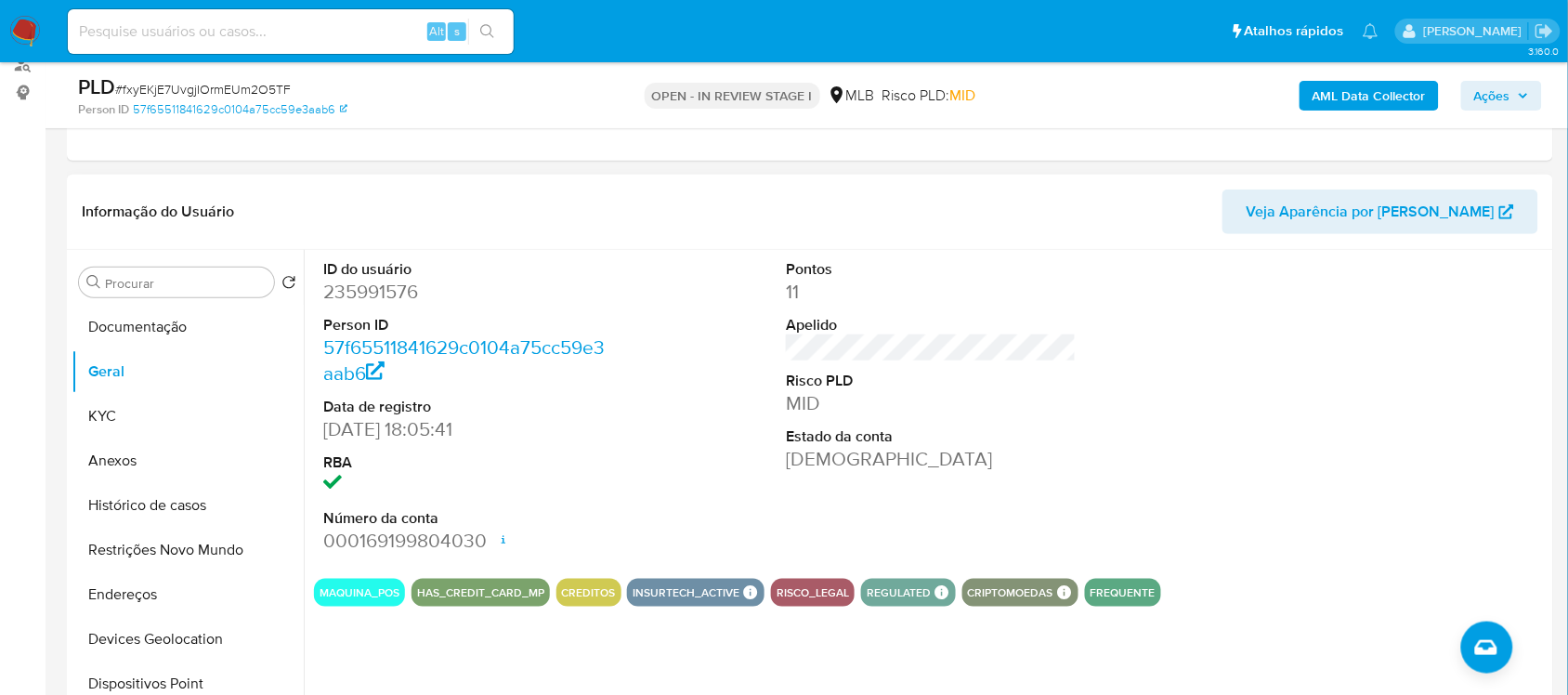
click at [376, 297] on dd "235991576" at bounding box center [468, 291] width 290 height 26
drag, startPoint x: 374, startPoint y: 300, endPoint x: 351, endPoint y: 285, distance: 27.5
click at [374, 302] on dd "235991576" at bounding box center [468, 291] width 290 height 26
click at [373, 307] on dl "ID do usuário 235991576 Person ID 57f65511841629c0104a75cc59e3aab6 Data de regi…" at bounding box center [468, 406] width 290 height 296
click at [369, 311] on dl "ID do usuário 235991576 Person ID 57f65511841629c0104a75cc59e3aab6 Data de regi…" at bounding box center [468, 406] width 290 height 296
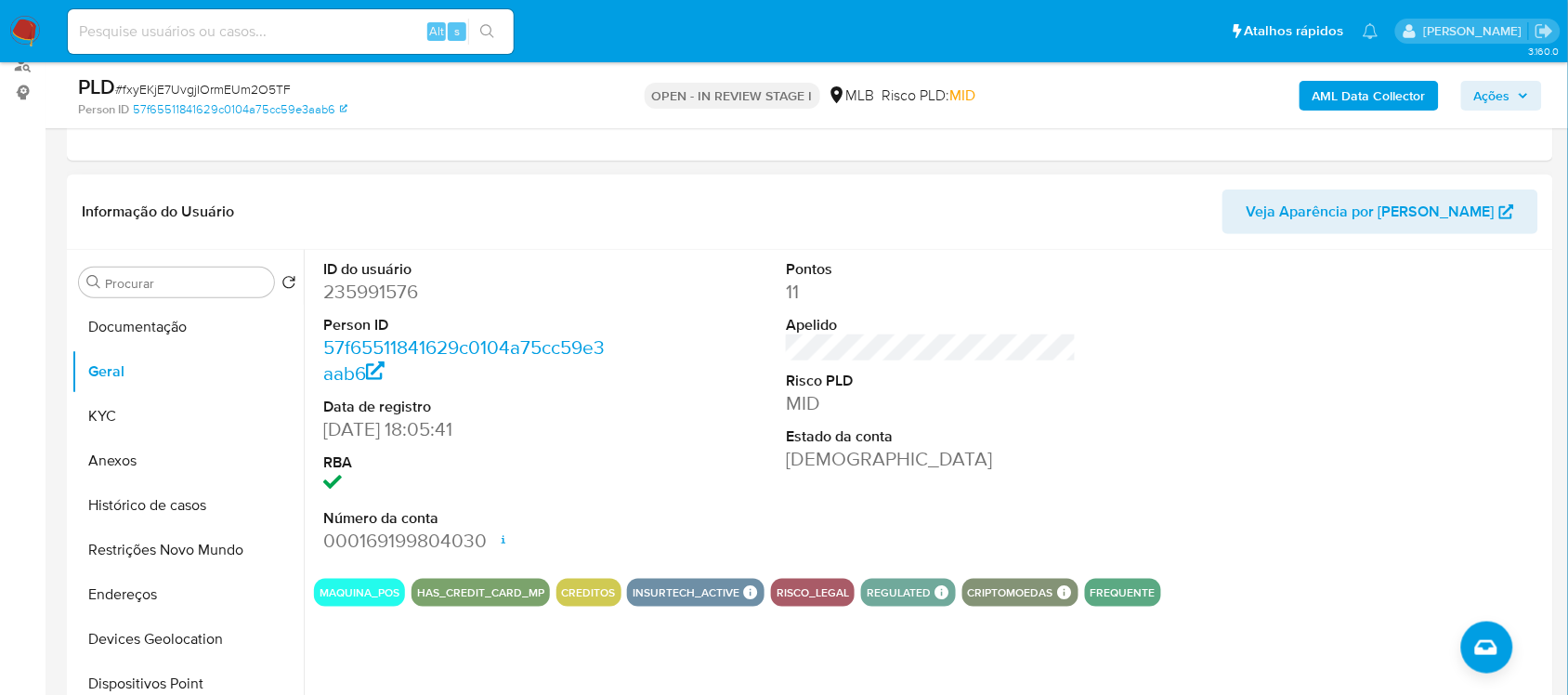
click at [367, 298] on dd "235991576" at bounding box center [468, 291] width 290 height 26
click at [367, 299] on dd "235991576" at bounding box center [468, 291] width 290 height 26
copy dd "235991576"
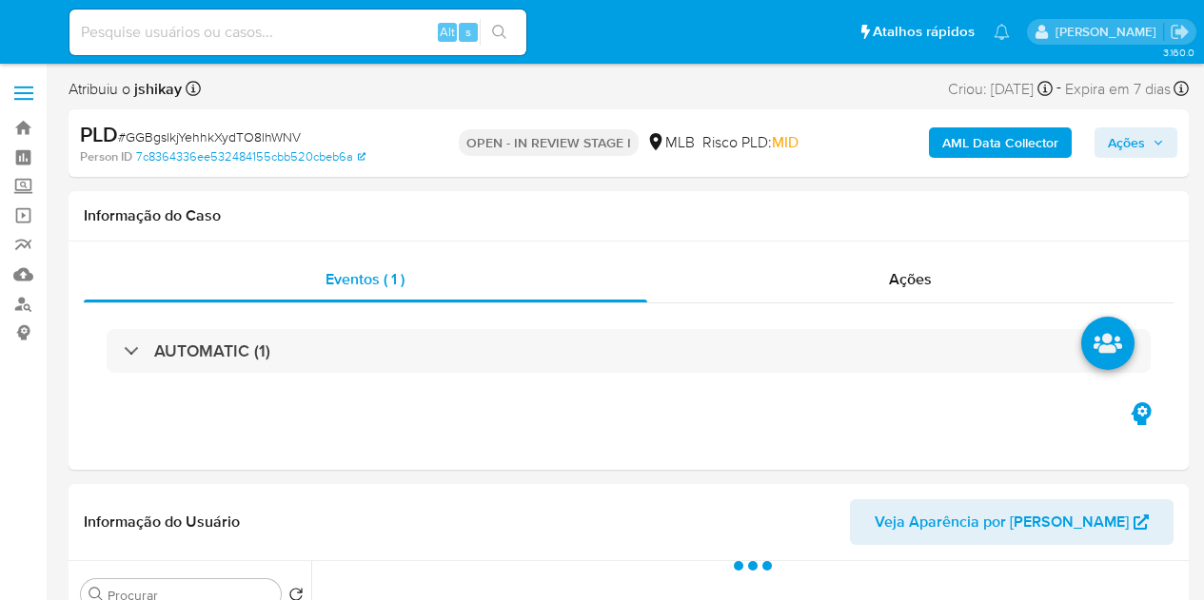
select select "10"
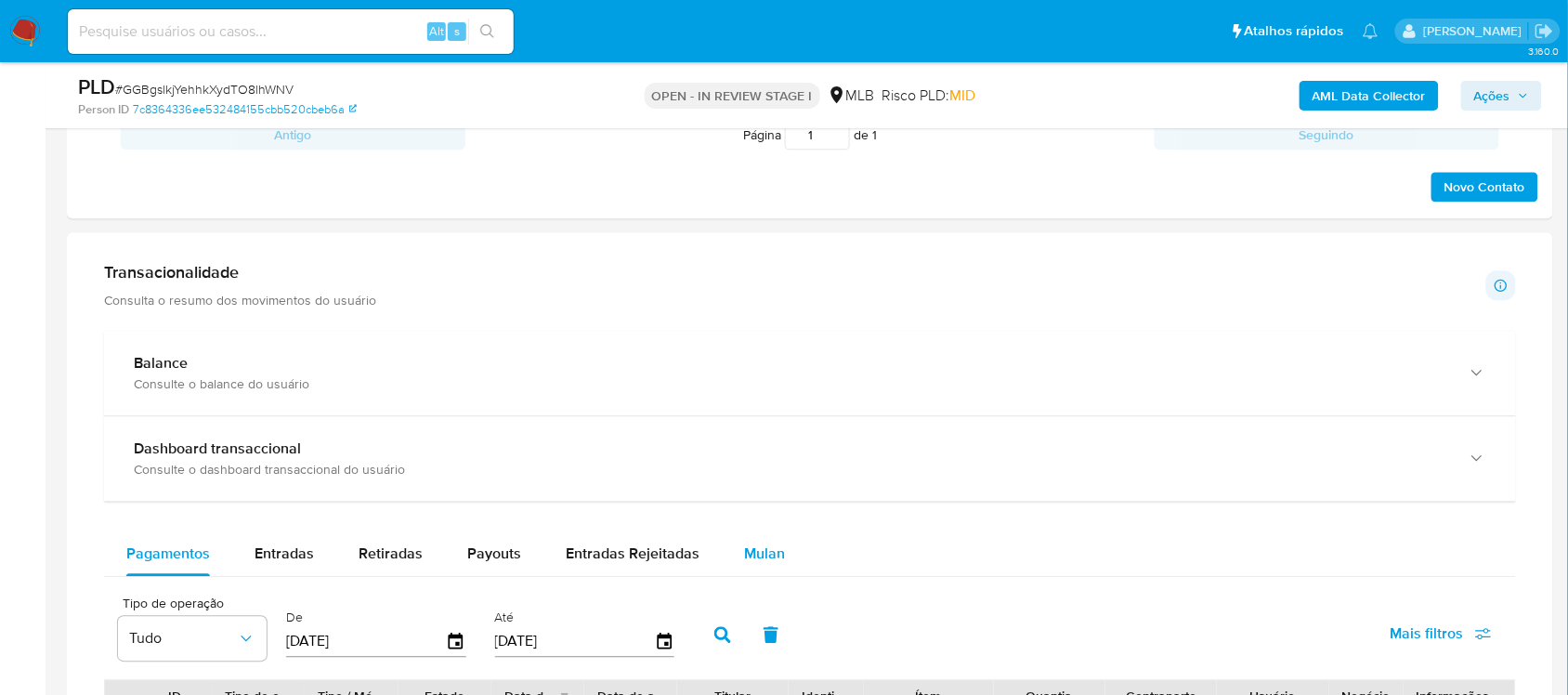
click at [760, 551] on span "Mulan" at bounding box center [764, 553] width 41 height 21
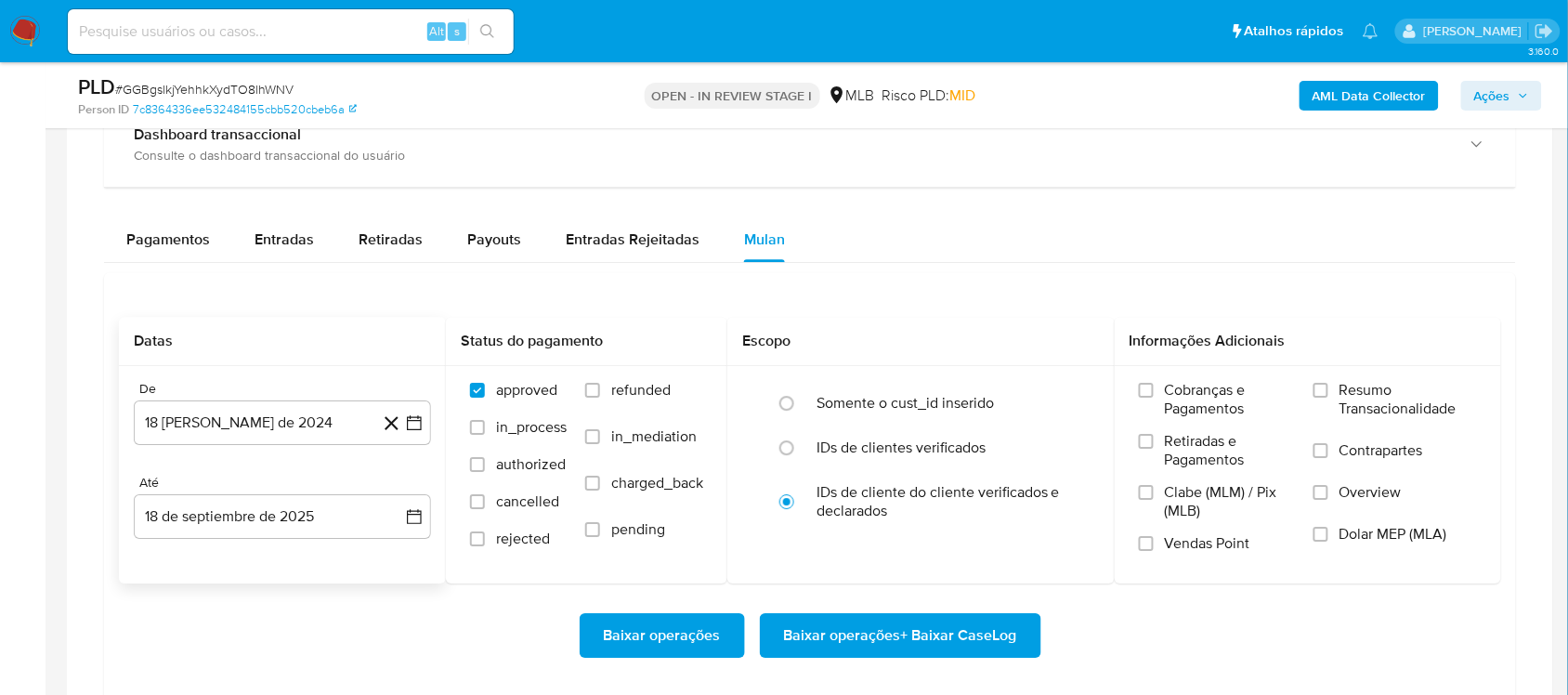
scroll to position [1509, 0]
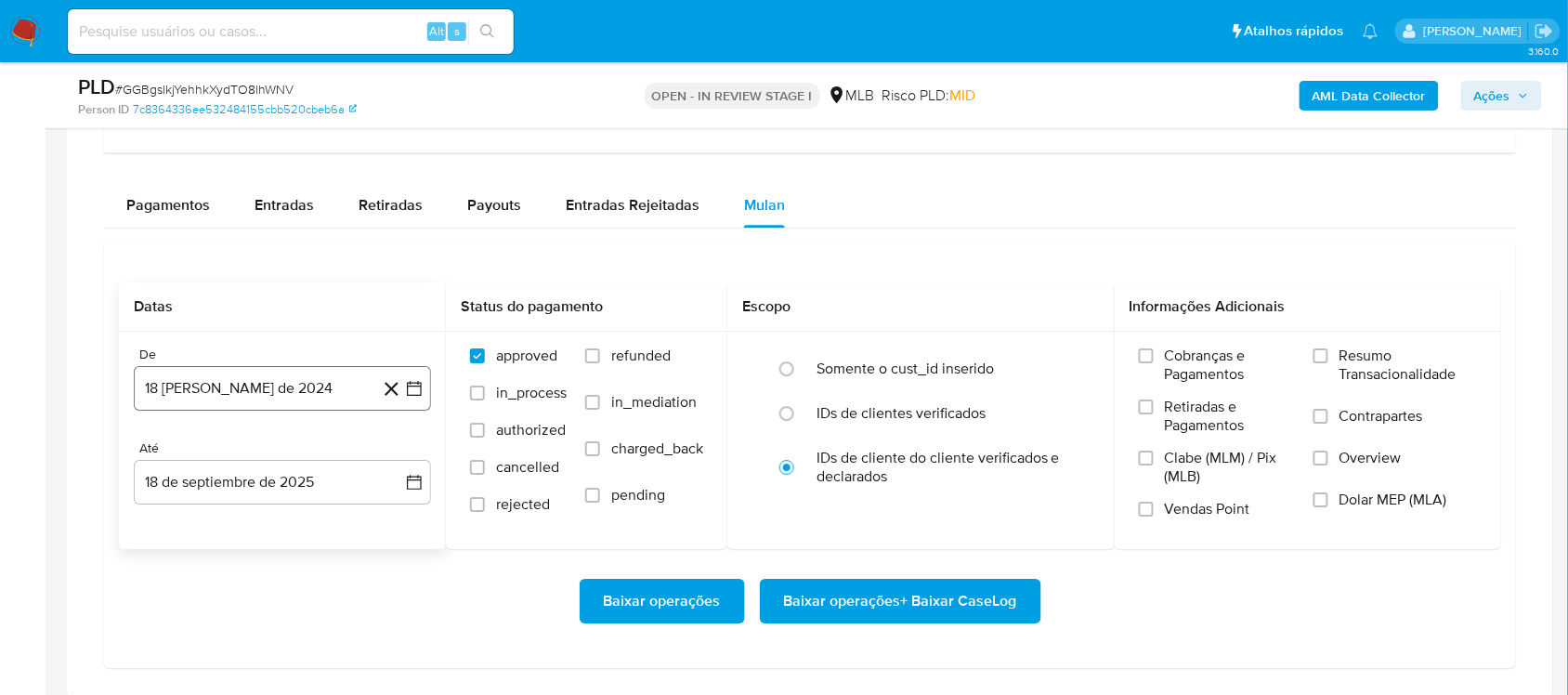
click at [424, 391] on button "18 [PERSON_NAME] de 2024" at bounding box center [282, 388] width 297 height 45
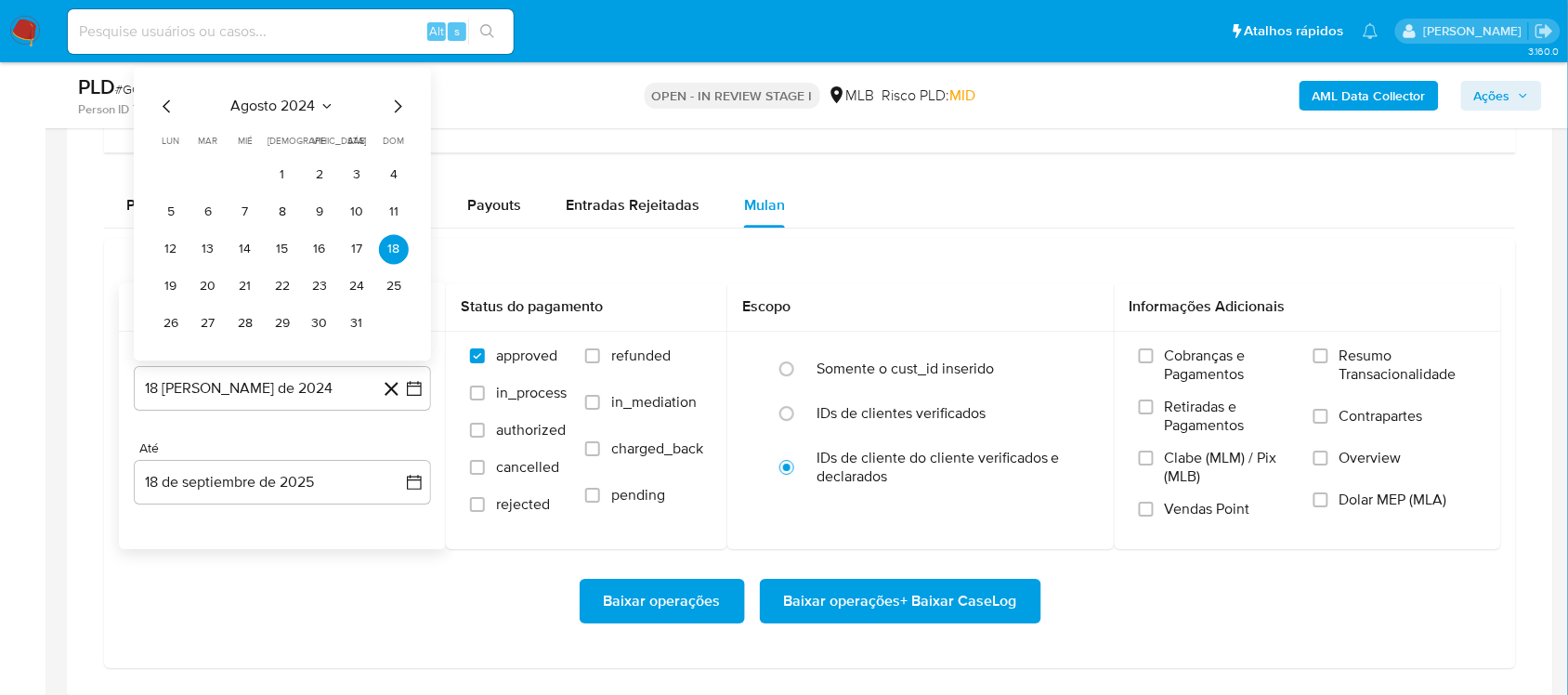
click at [321, 111] on icon "Seleccionar mes y año" at bounding box center [326, 105] width 15 height 15
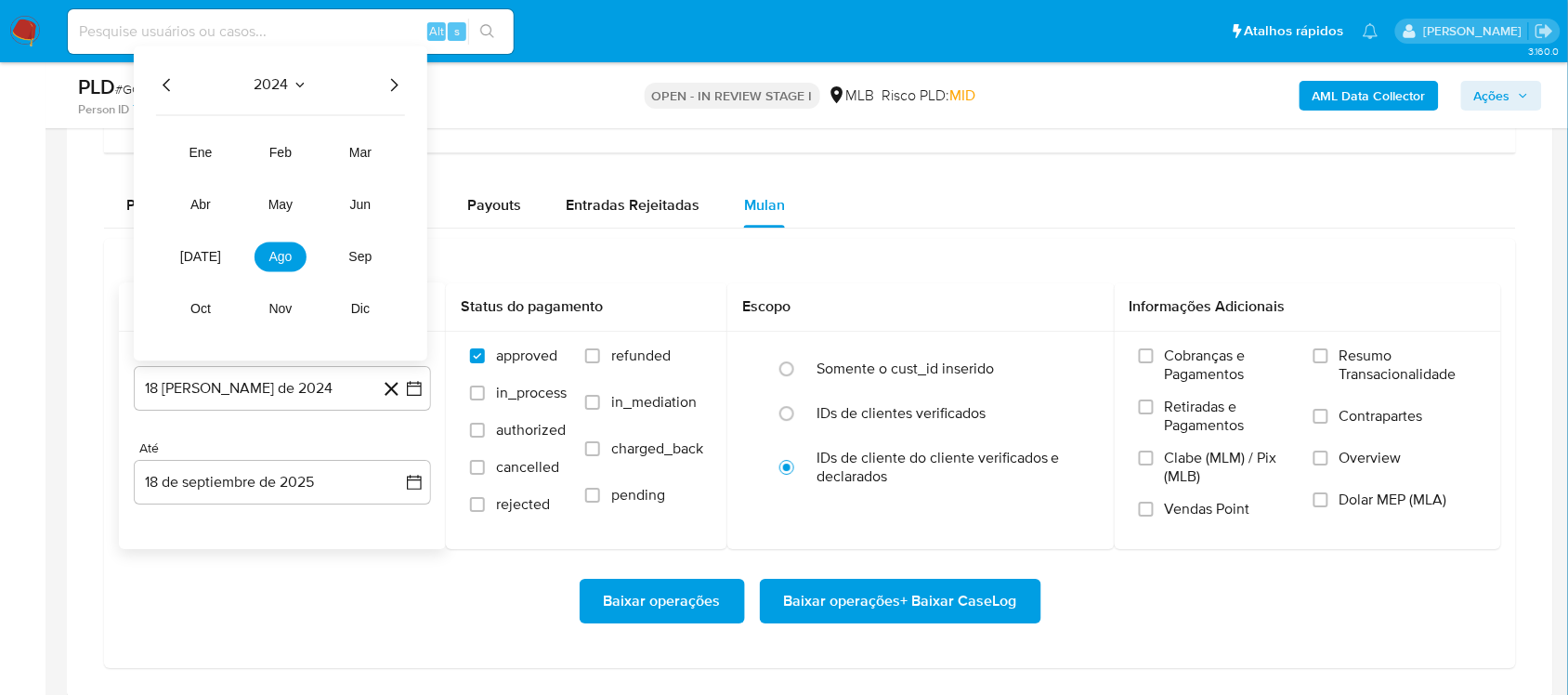
click at [397, 81] on icon "Año siguiente" at bounding box center [393, 84] width 22 height 22
click at [211, 256] on button "[DATE]" at bounding box center [200, 256] width 52 height 29
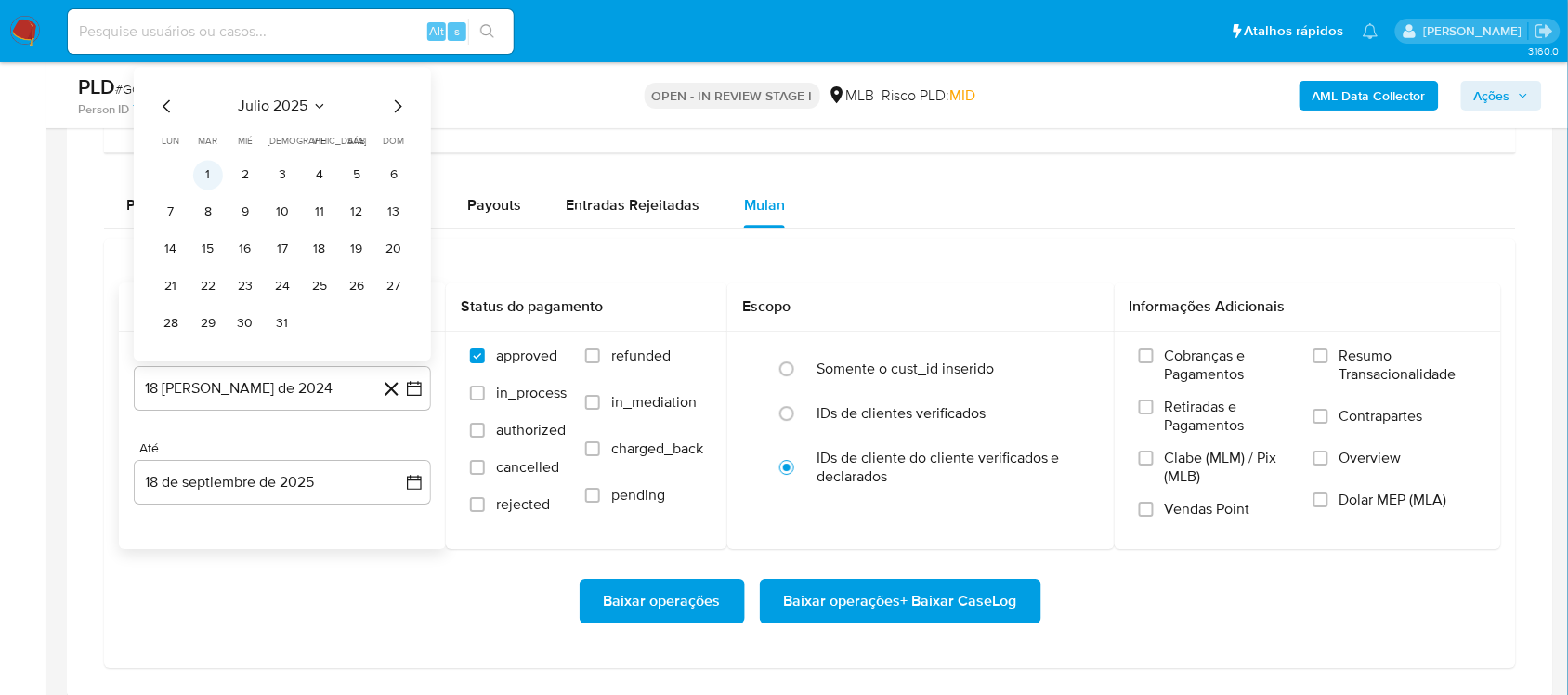
click at [215, 182] on button "1" at bounding box center [208, 175] width 29 height 29
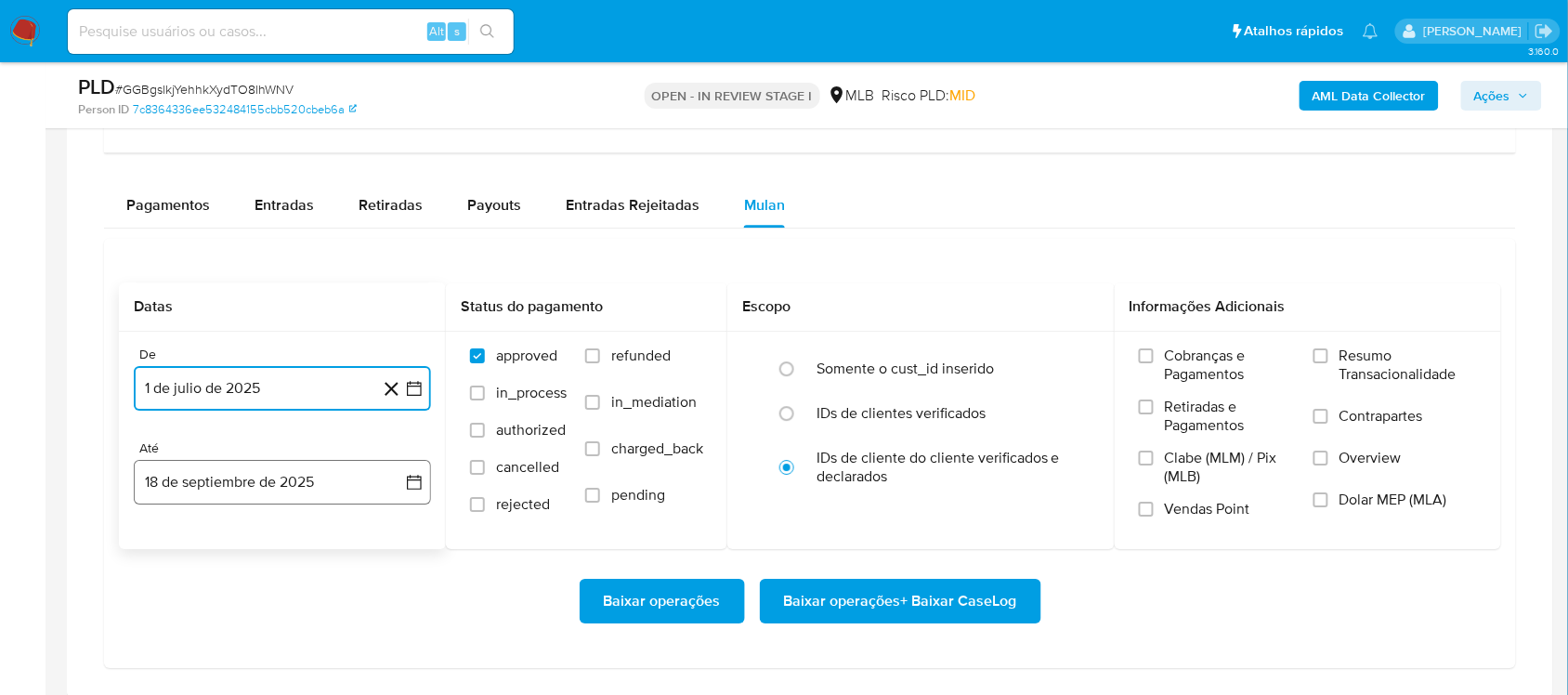
click at [404, 468] on button "18 de septiembre de 2025" at bounding box center [282, 482] width 297 height 45
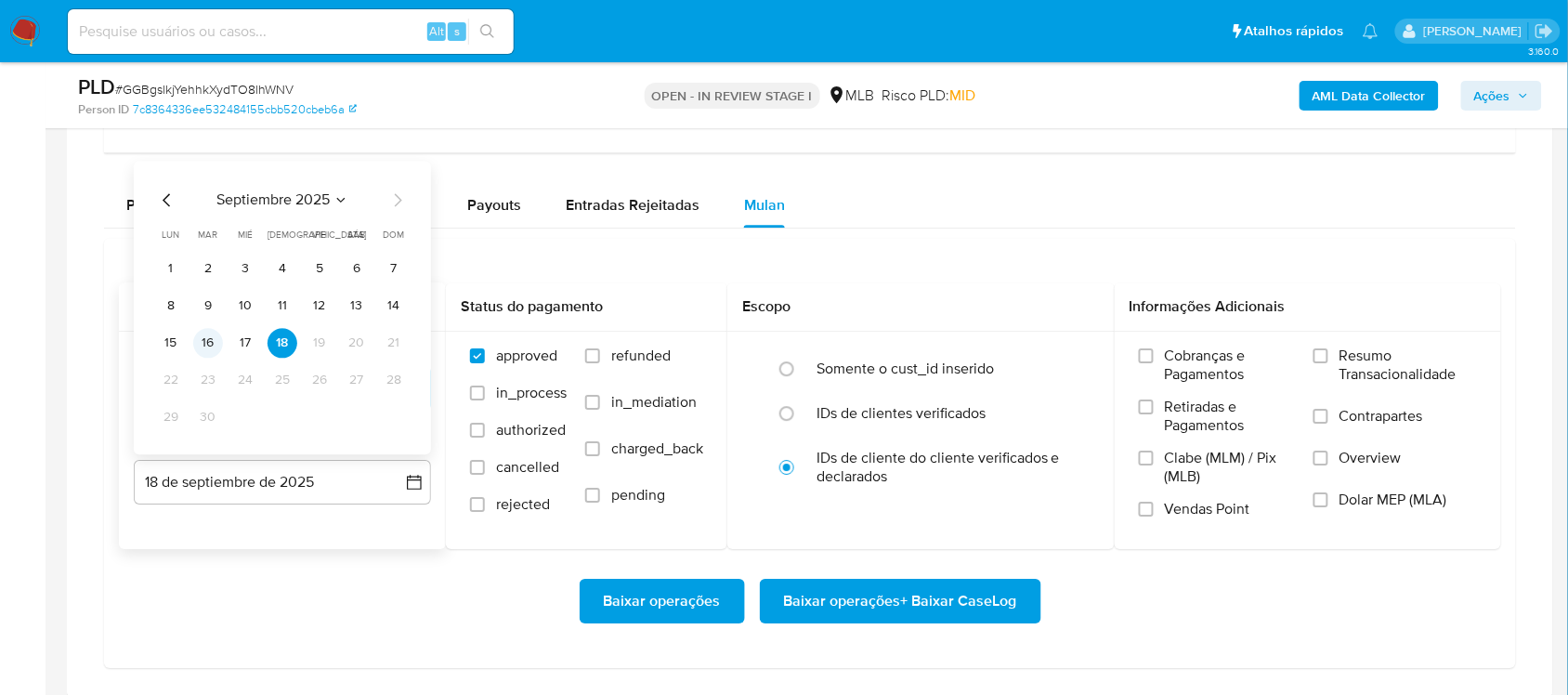
click at [210, 345] on button "16" at bounding box center [208, 343] width 29 height 29
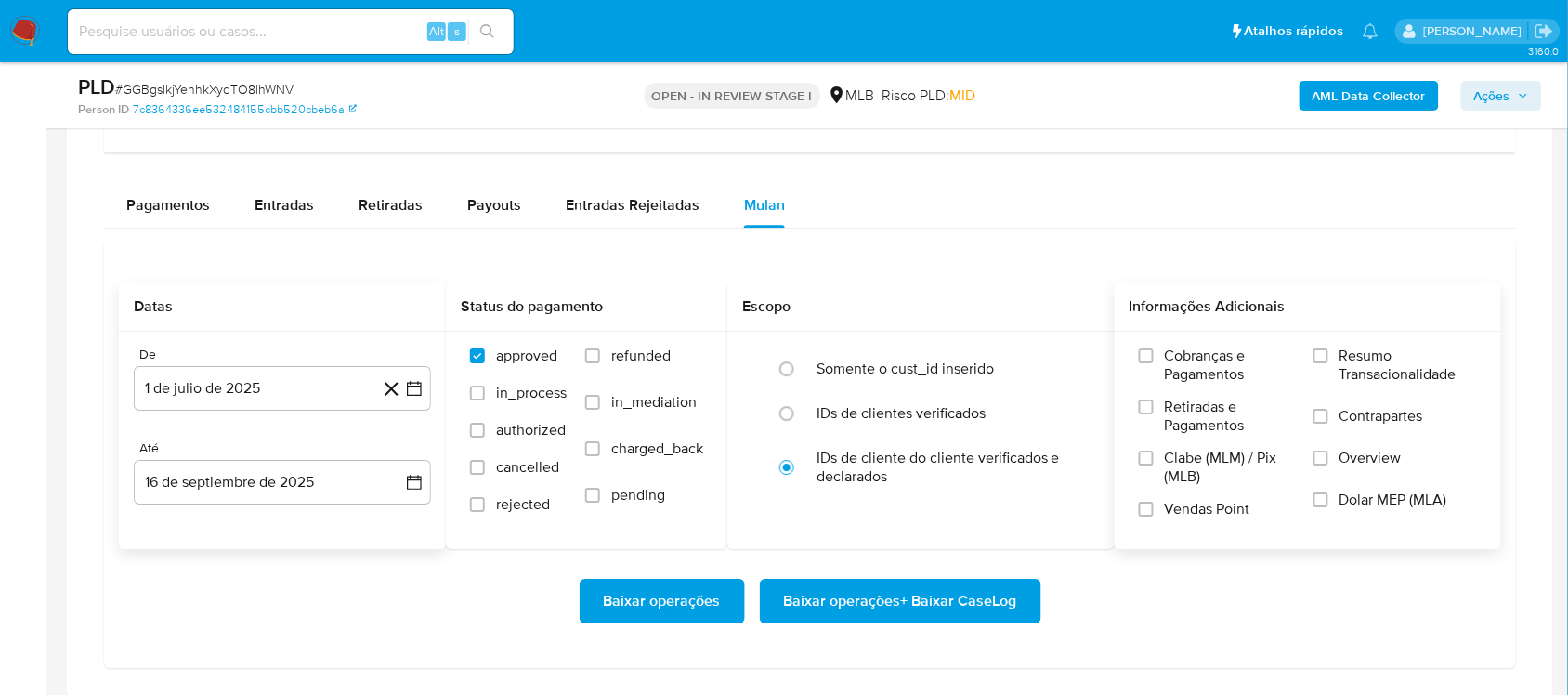
click at [1175, 359] on span "Resumo Transacionalidade" at bounding box center [1408, 365] width 138 height 37
click at [1175, 359] on input "Resumo Transacionalidade" at bounding box center [1320, 355] width 15 height 15
click at [859, 585] on span "Baixar operações + Baixar CaseLog" at bounding box center [900, 601] width 233 height 41
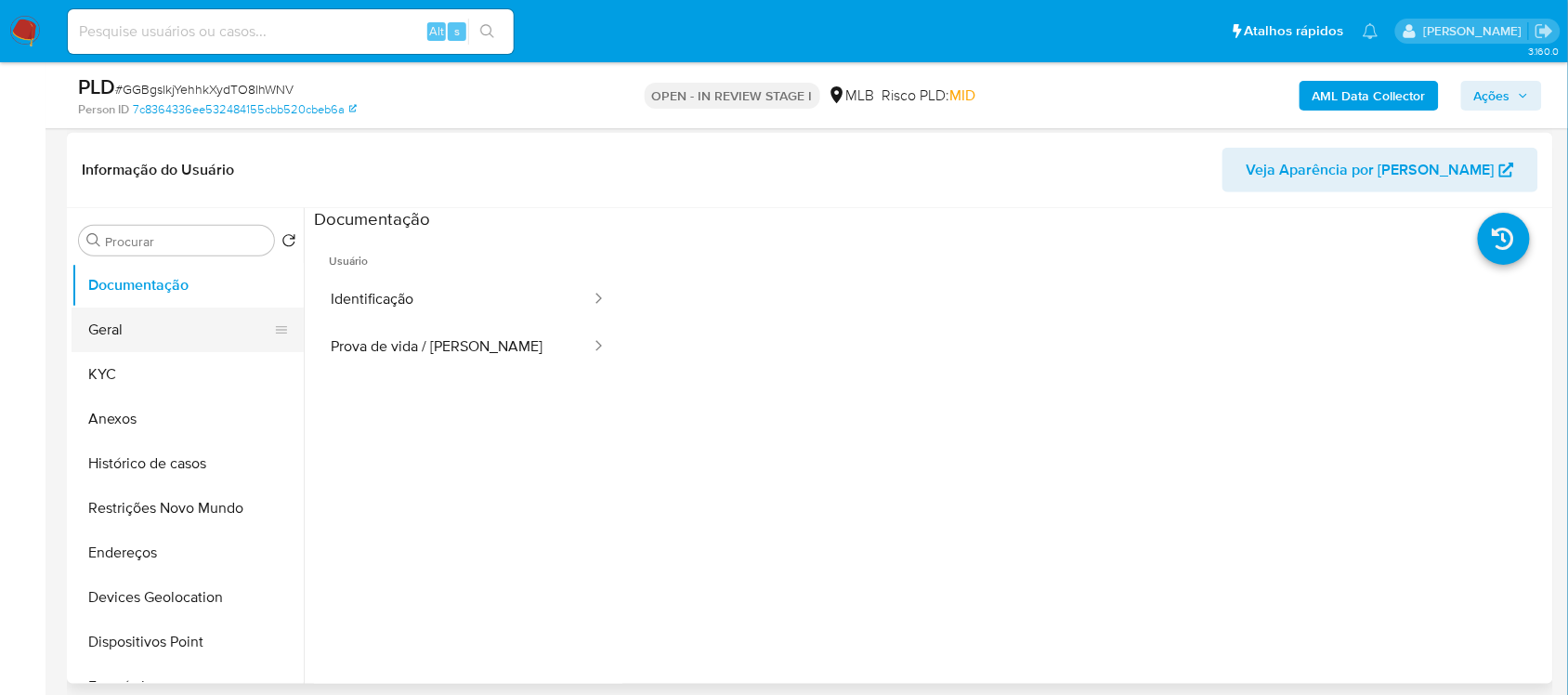
scroll to position [232, 0]
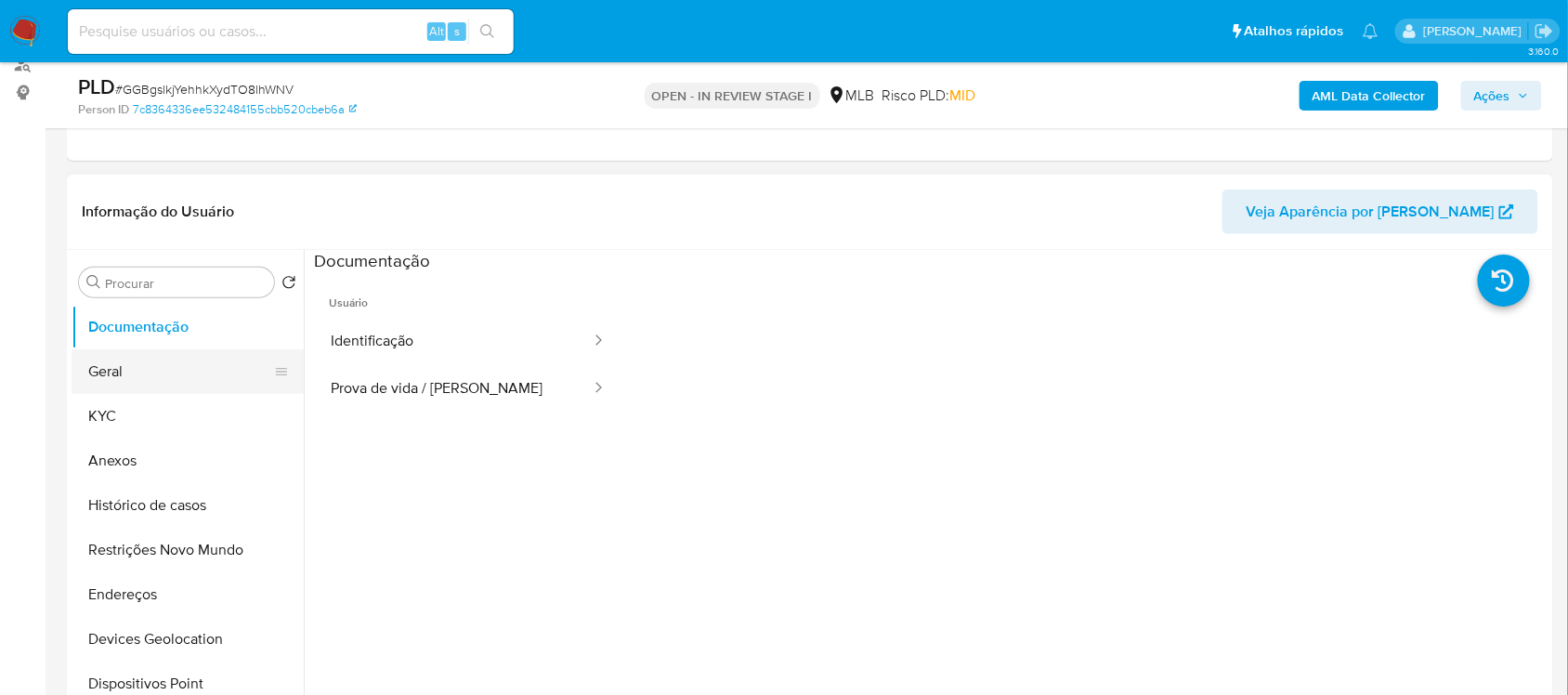
click at [169, 359] on button "Geral" at bounding box center [180, 372] width 218 height 45
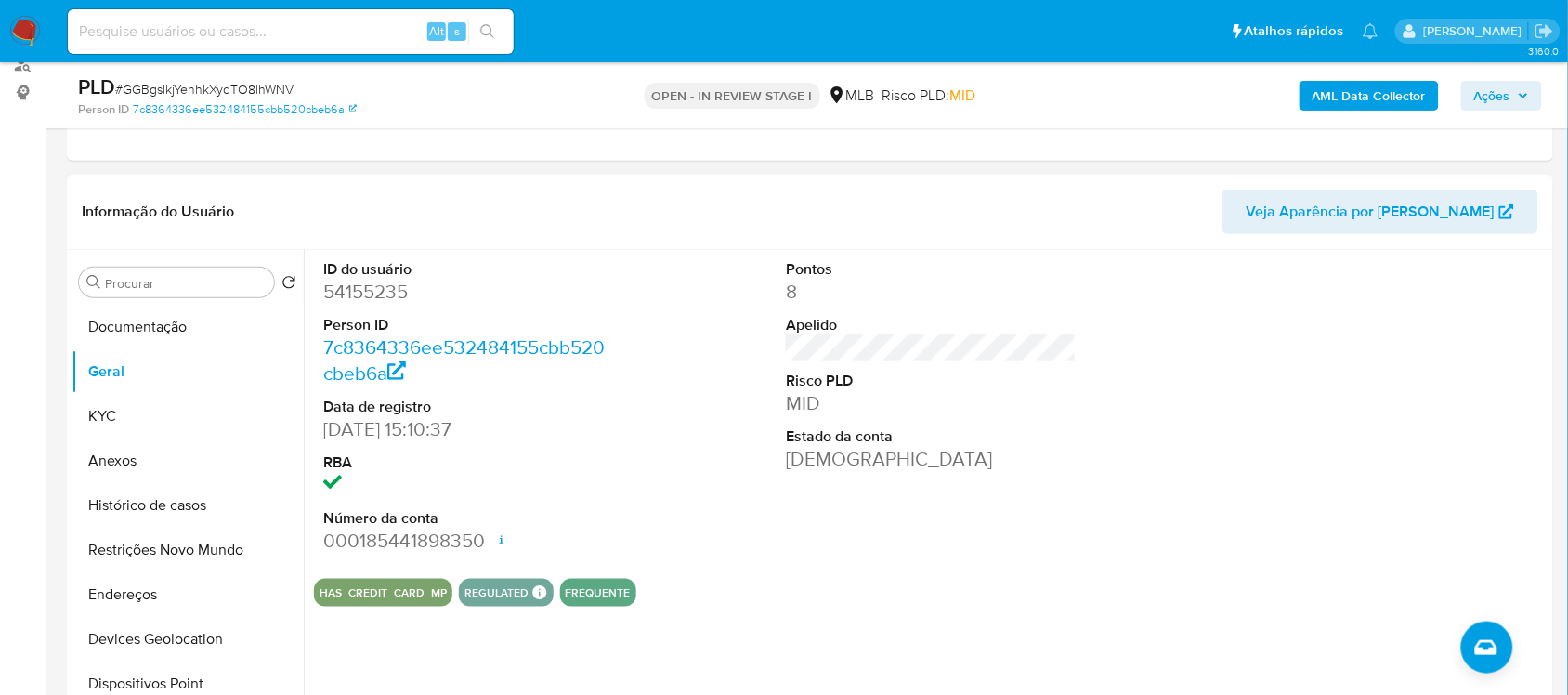
click at [374, 308] on dl "ID do usuário 54155235 Person ID 7c8364336ee532484155cbb520cbeb6a Data de regis…" at bounding box center [468, 406] width 290 height 296
click at [372, 298] on dd "54155235" at bounding box center [468, 291] width 290 height 26
copy dd "54155235"
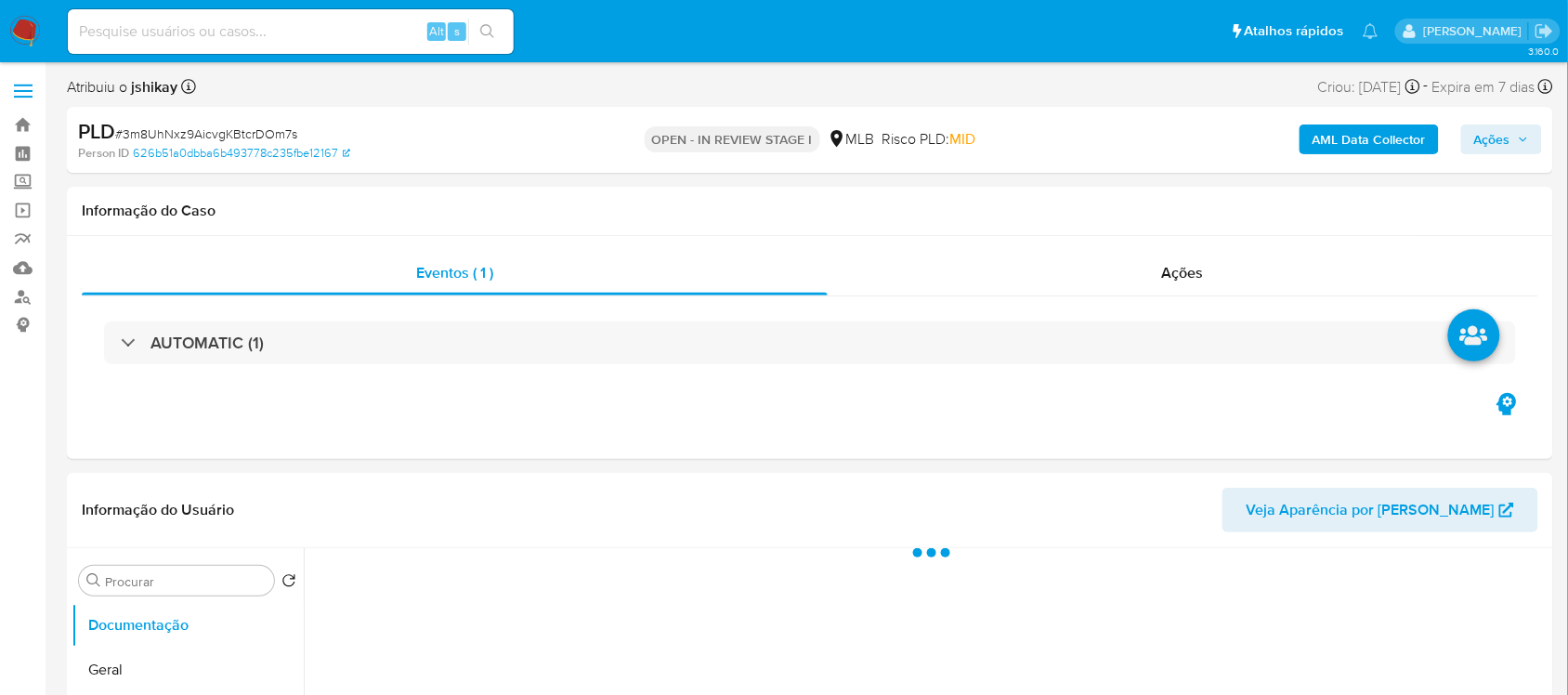
select select "10"
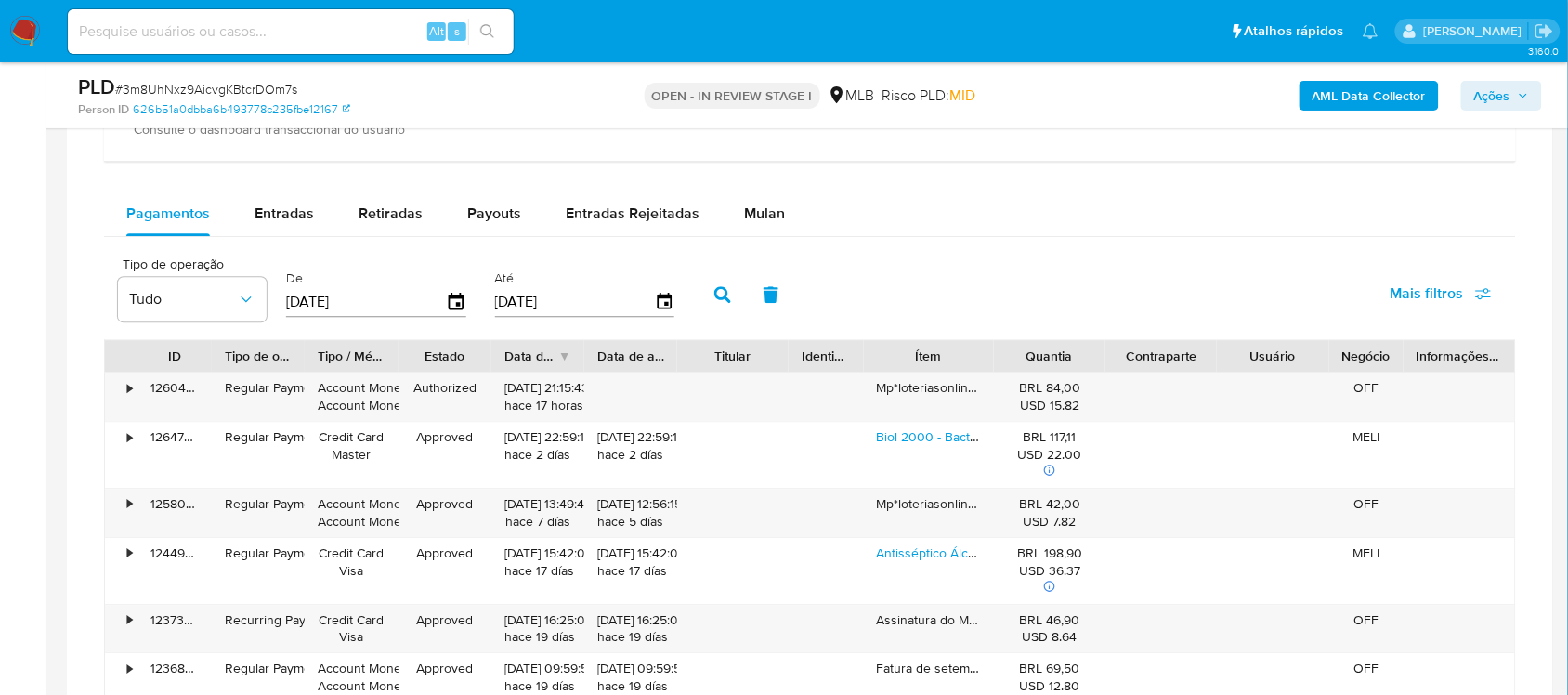
scroll to position [1393, 0]
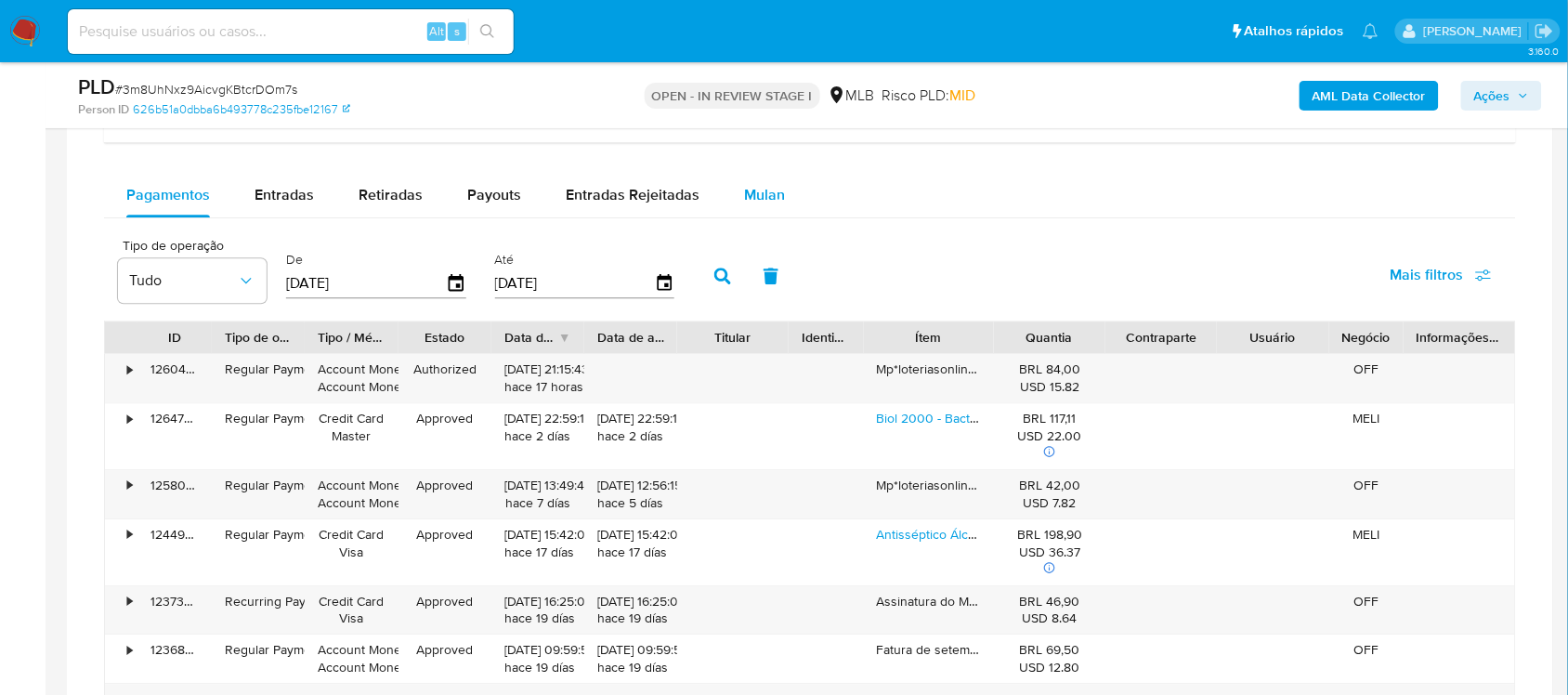
click at [759, 188] on span "Mulan" at bounding box center [764, 194] width 41 height 21
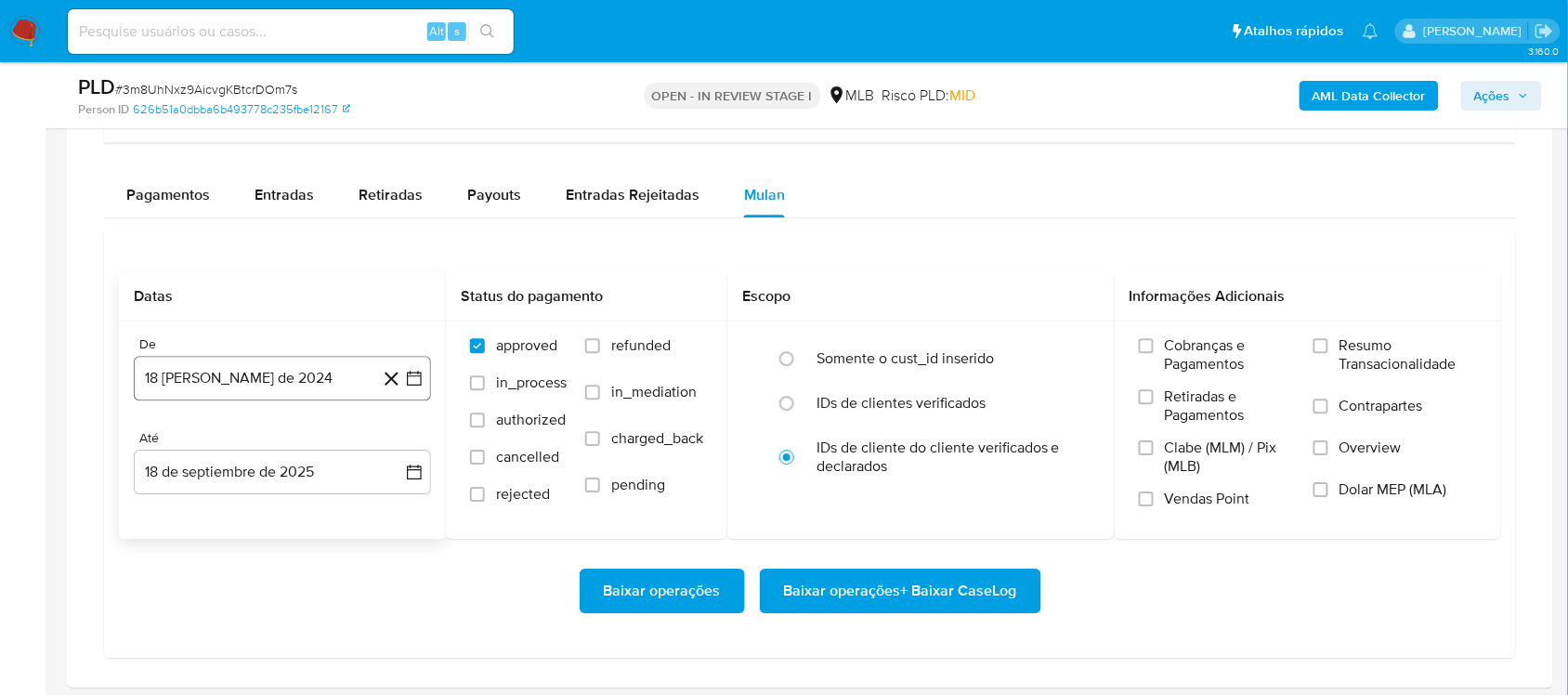
click at [418, 386] on icon "button" at bounding box center [414, 378] width 19 height 19
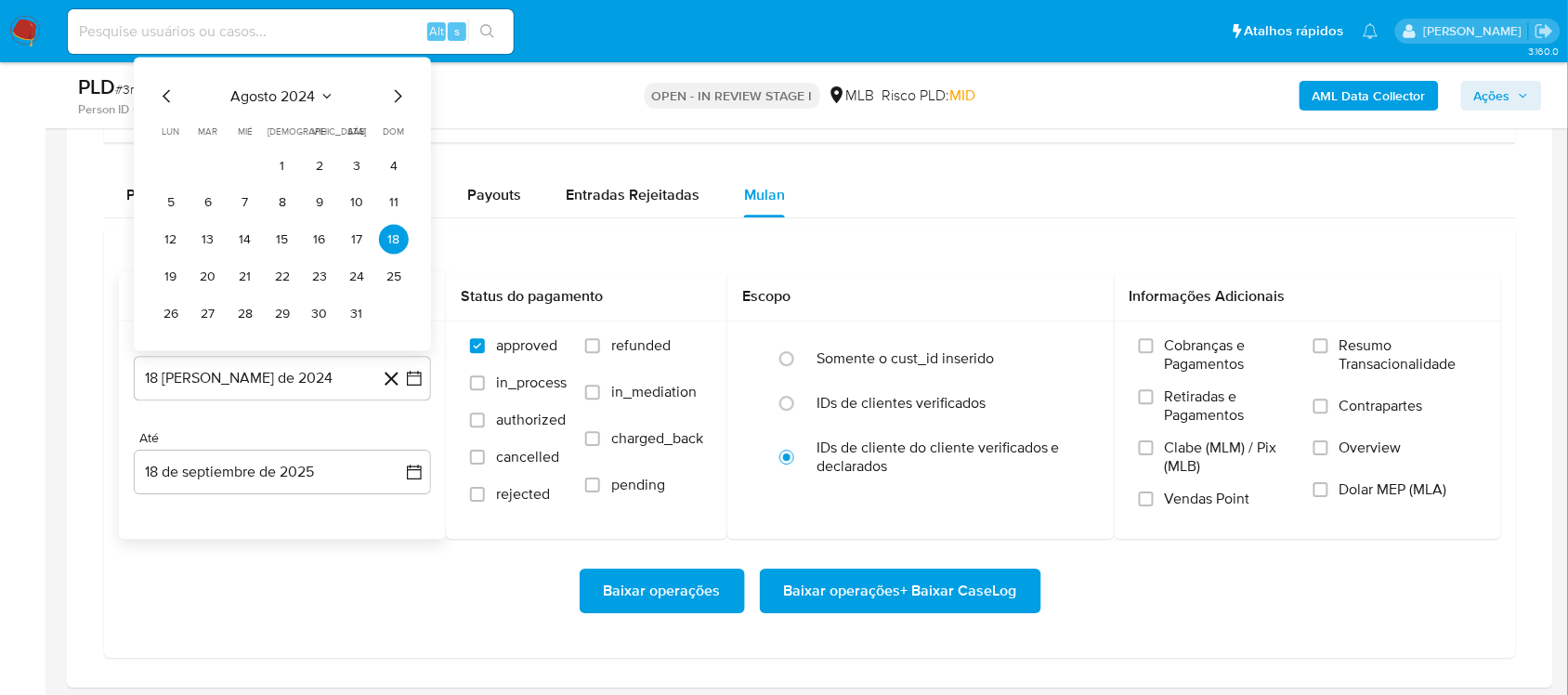
click at [320, 104] on button "agosto 2024" at bounding box center [283, 96] width 103 height 19
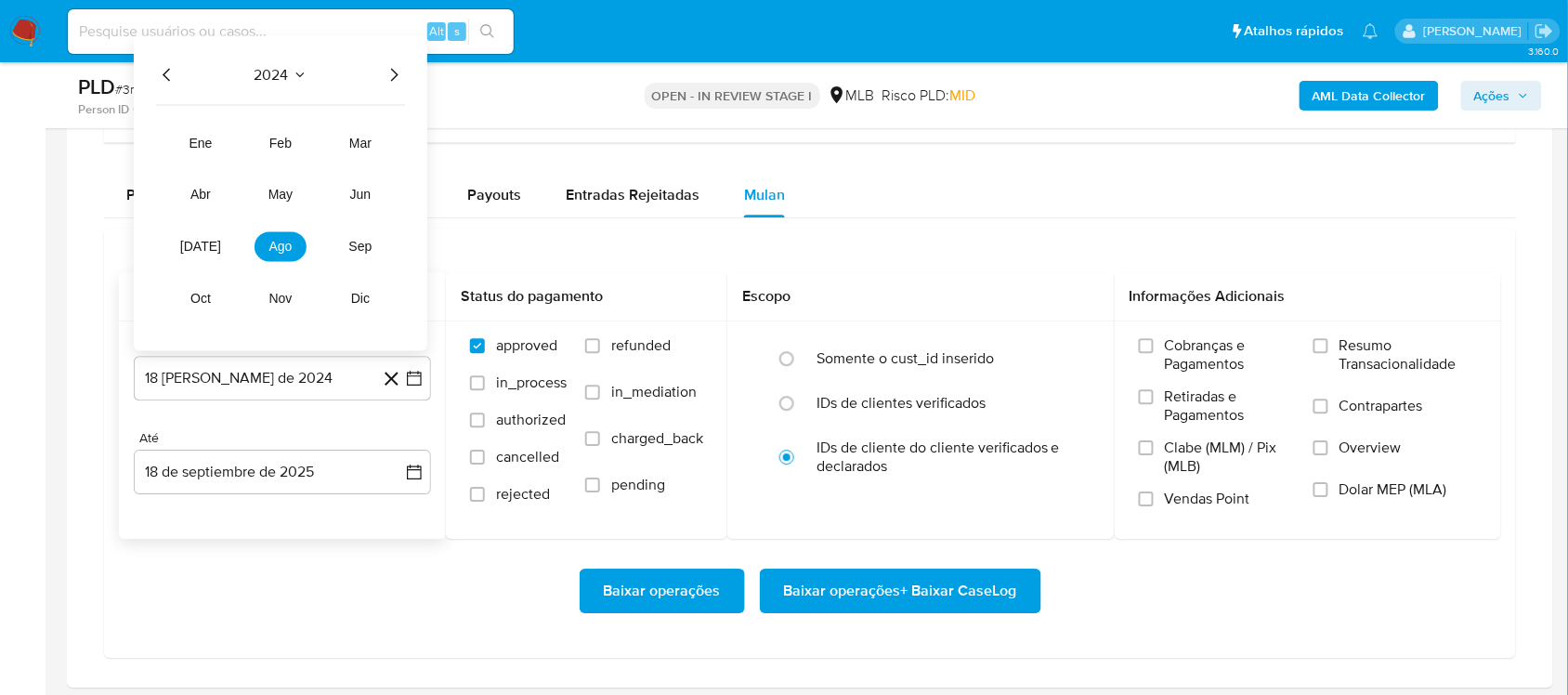
click at [397, 72] on icon "Año siguiente" at bounding box center [393, 75] width 22 height 22
click at [288, 241] on span "ago" at bounding box center [281, 246] width 23 height 15
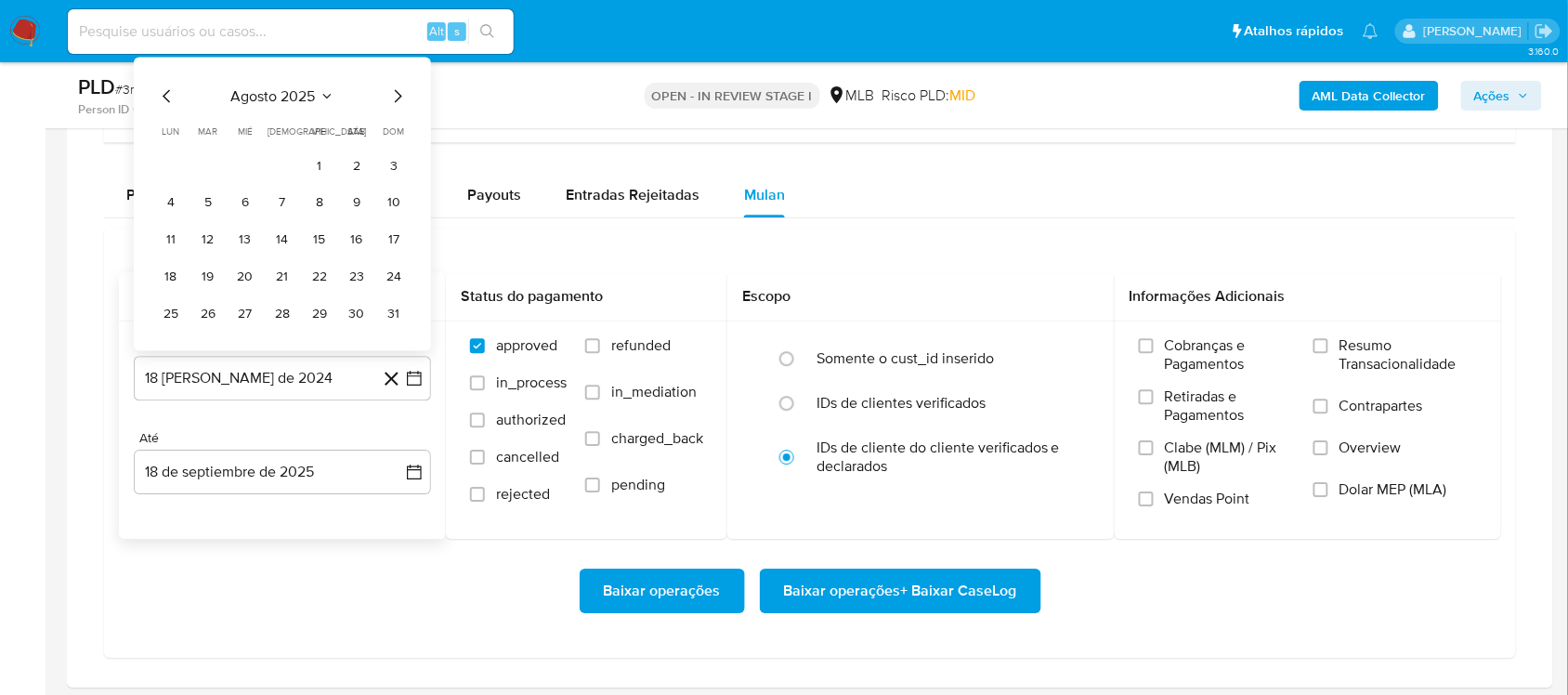
click at [172, 88] on icon "Mes anterior" at bounding box center [167, 97] width 22 height 22
click at [210, 165] on button "1" at bounding box center [208, 165] width 29 height 29
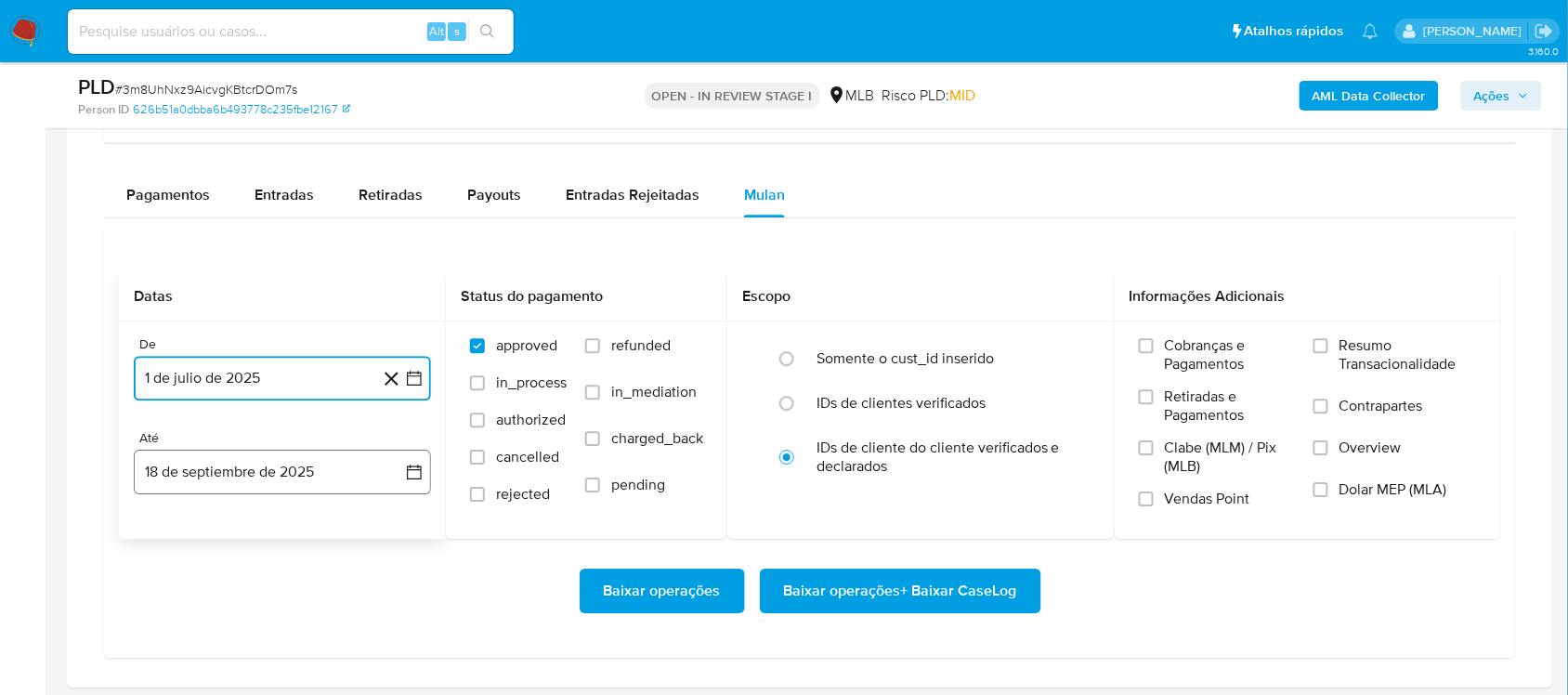
click at [409, 480] on icon "button" at bounding box center [414, 472] width 15 height 15
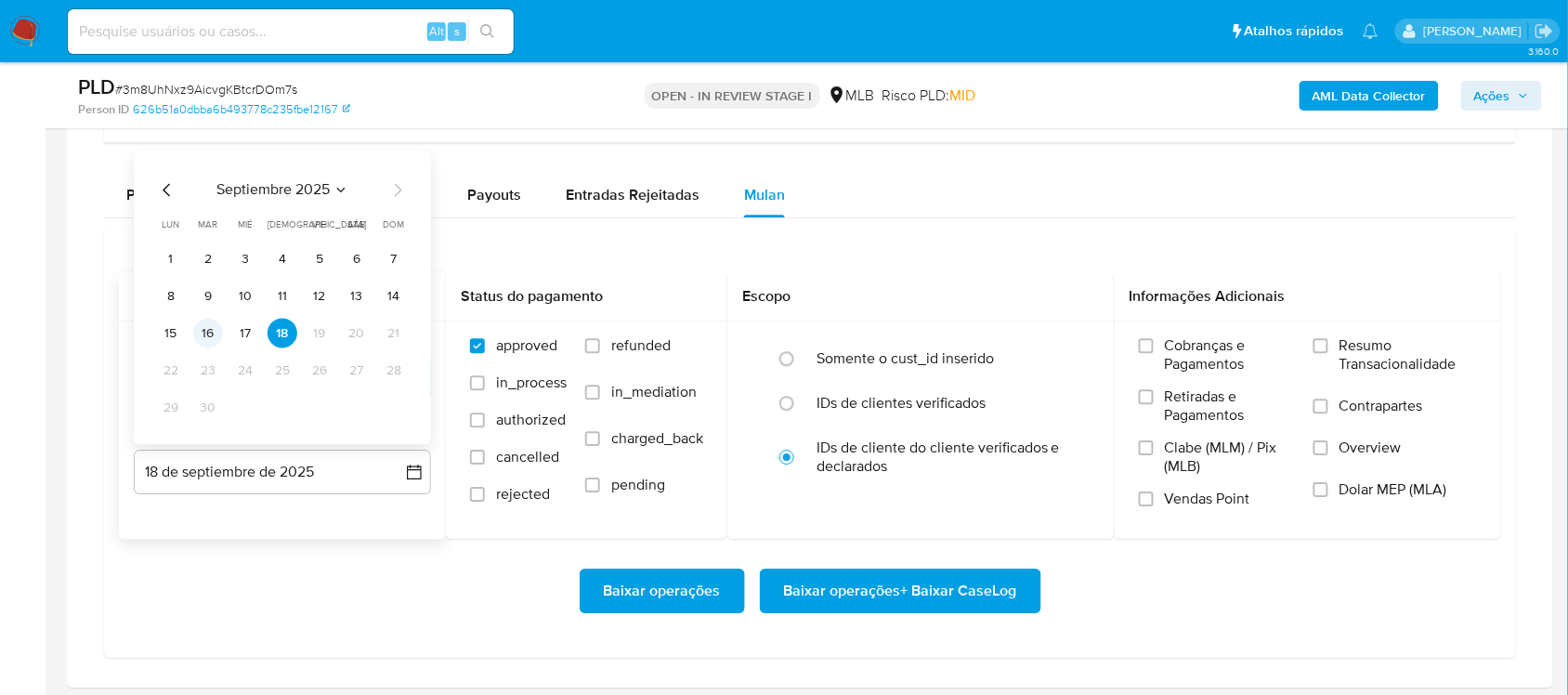
click at [205, 333] on button "16" at bounding box center [208, 333] width 29 height 29
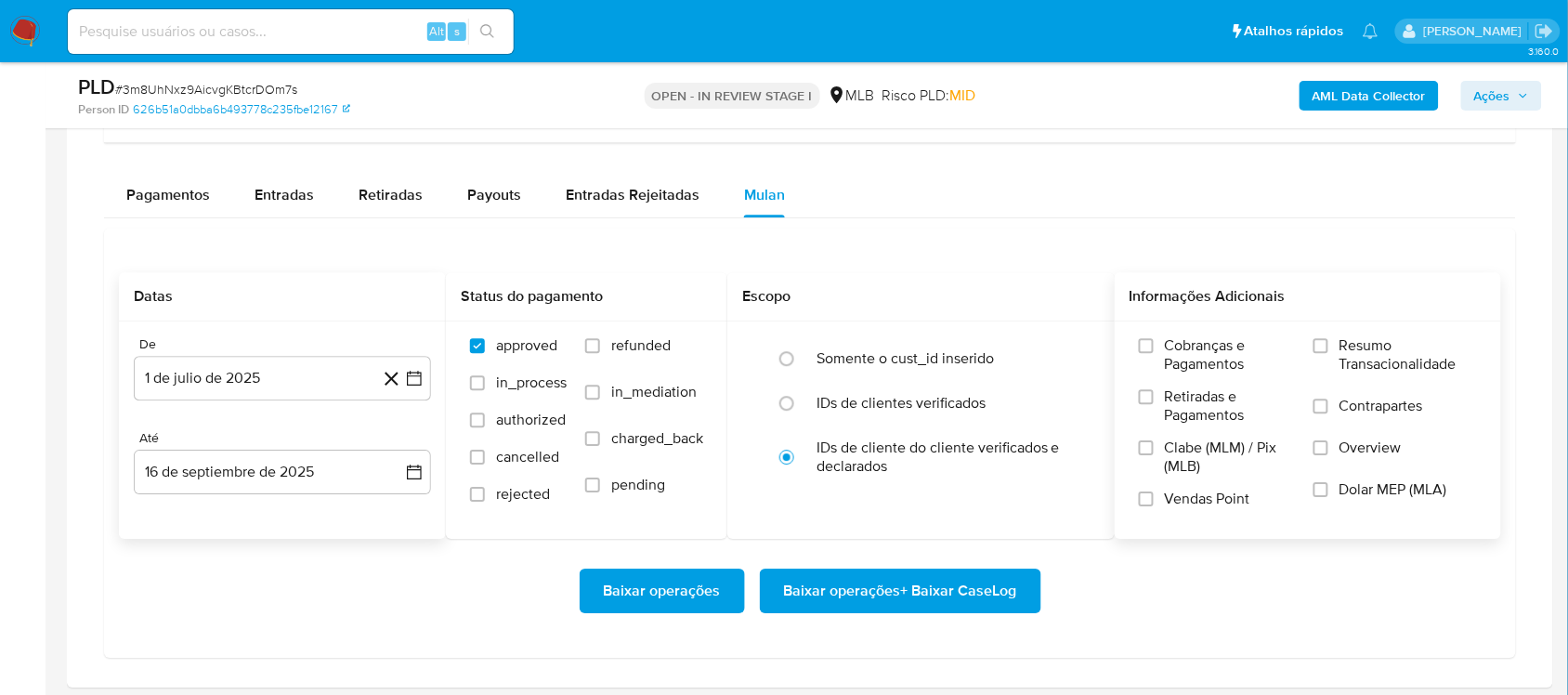
click at [1340, 336] on div "Cobranças e Pagamentos Retiradas e Pagamentos Clabe (MLM) / Pix (MLB) Vendas Po…" at bounding box center [1308, 429] width 388 height 216
click at [1352, 354] on span "Resumo Transacionalidade" at bounding box center [1408, 354] width 138 height 37
click at [1329, 353] on input "Resumo Transacionalidade" at bounding box center [1320, 345] width 15 height 15
click at [913, 610] on span "Baixar operações + Baixar CaseLog" at bounding box center [900, 591] width 233 height 41
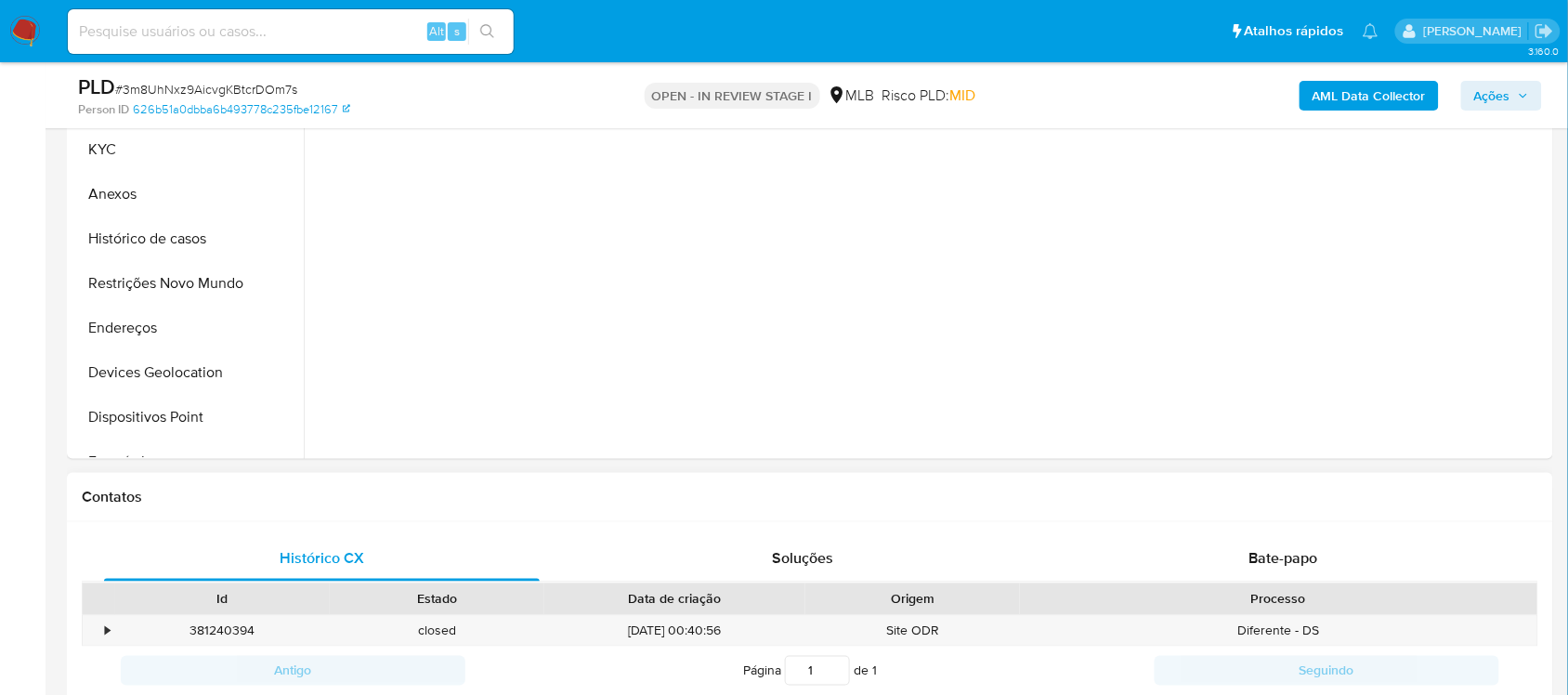
scroll to position [348, 0]
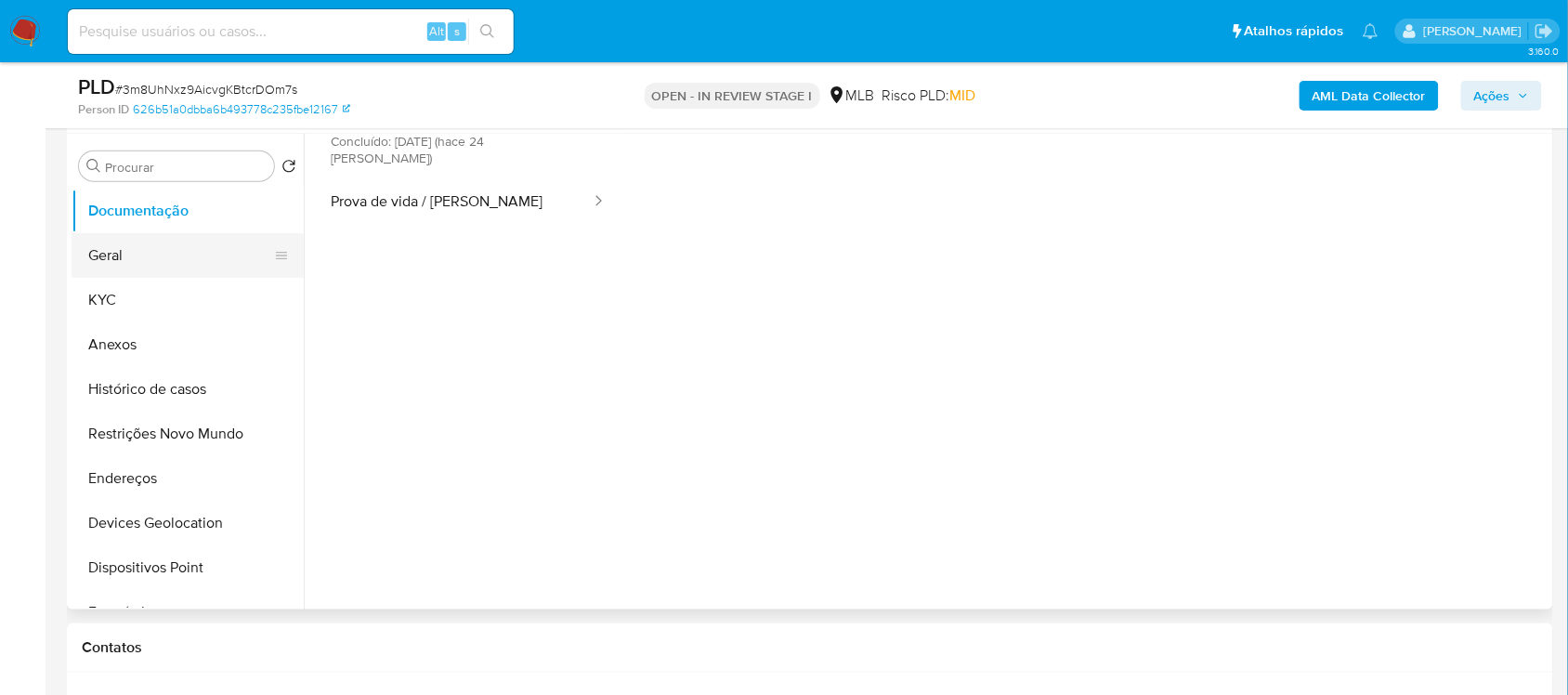
click at [135, 271] on button "Geral" at bounding box center [180, 256] width 218 height 45
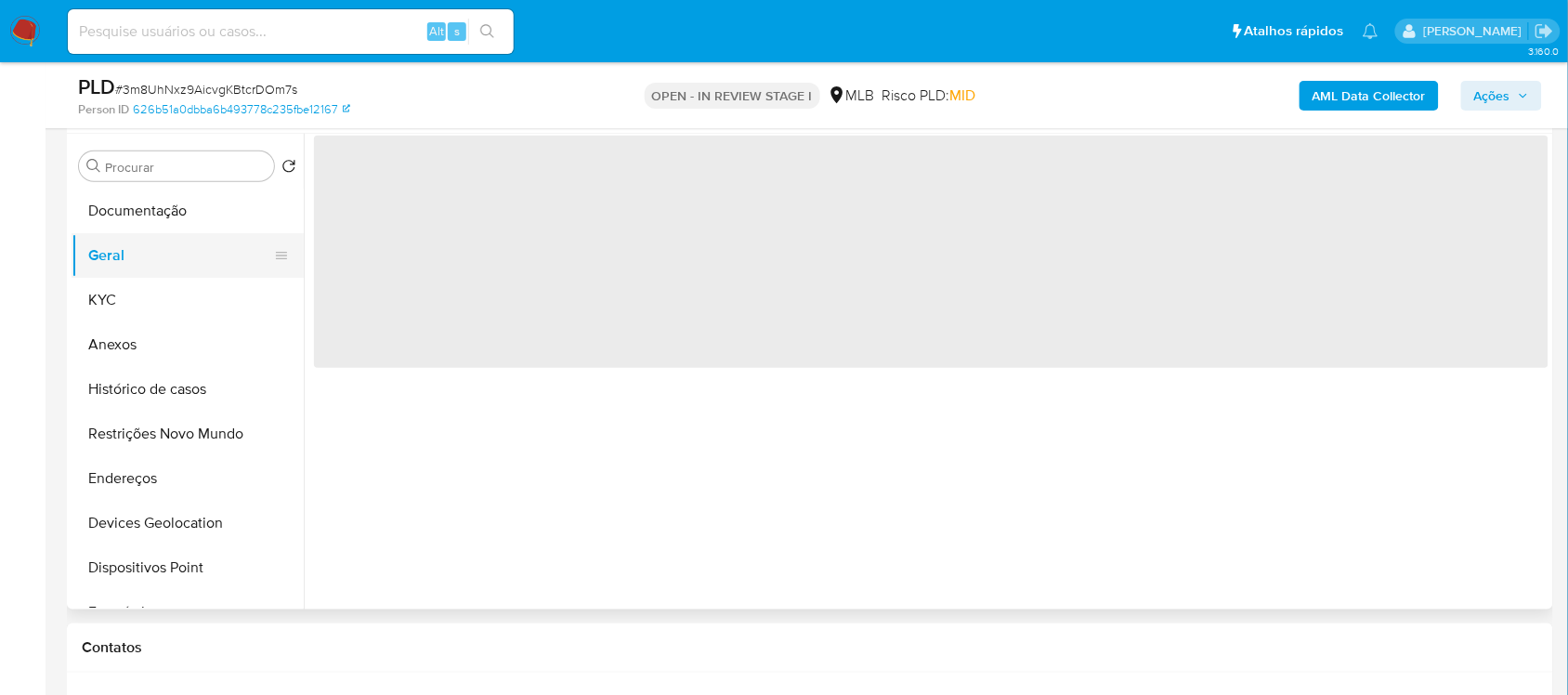
scroll to position [0, 0]
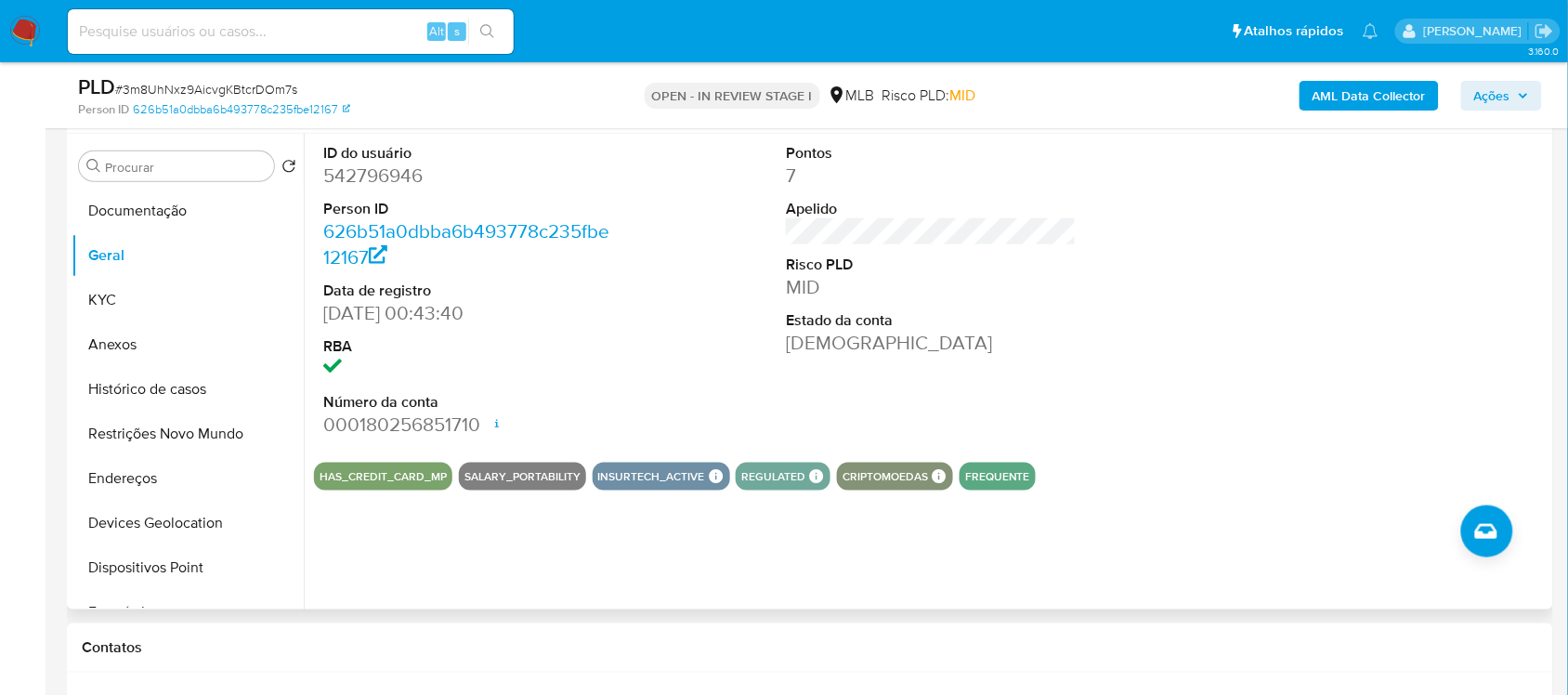
click at [387, 174] on dd "542796946" at bounding box center [468, 176] width 290 height 26
copy dd "542796946"
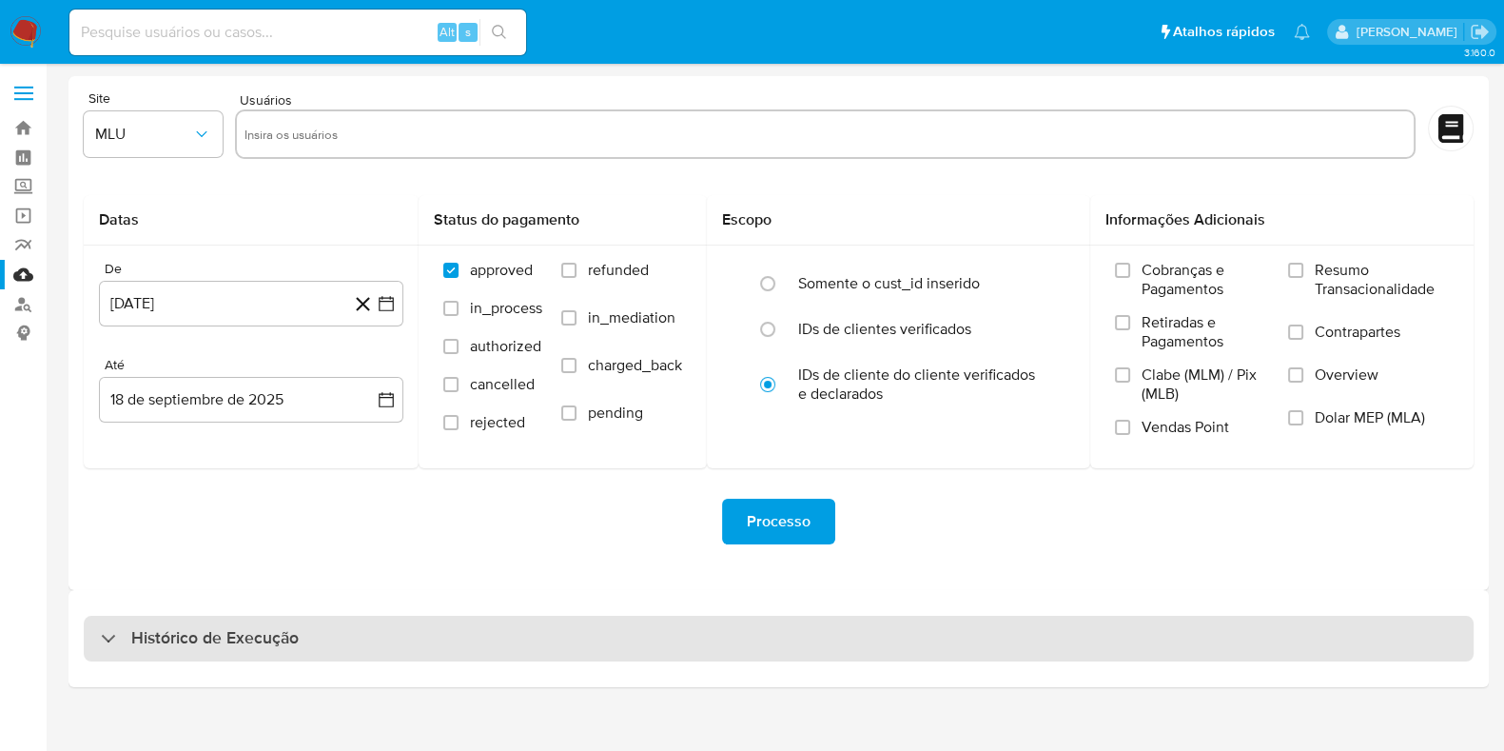
click at [219, 642] on h3 "Histórico de Execução" at bounding box center [214, 638] width 167 height 23
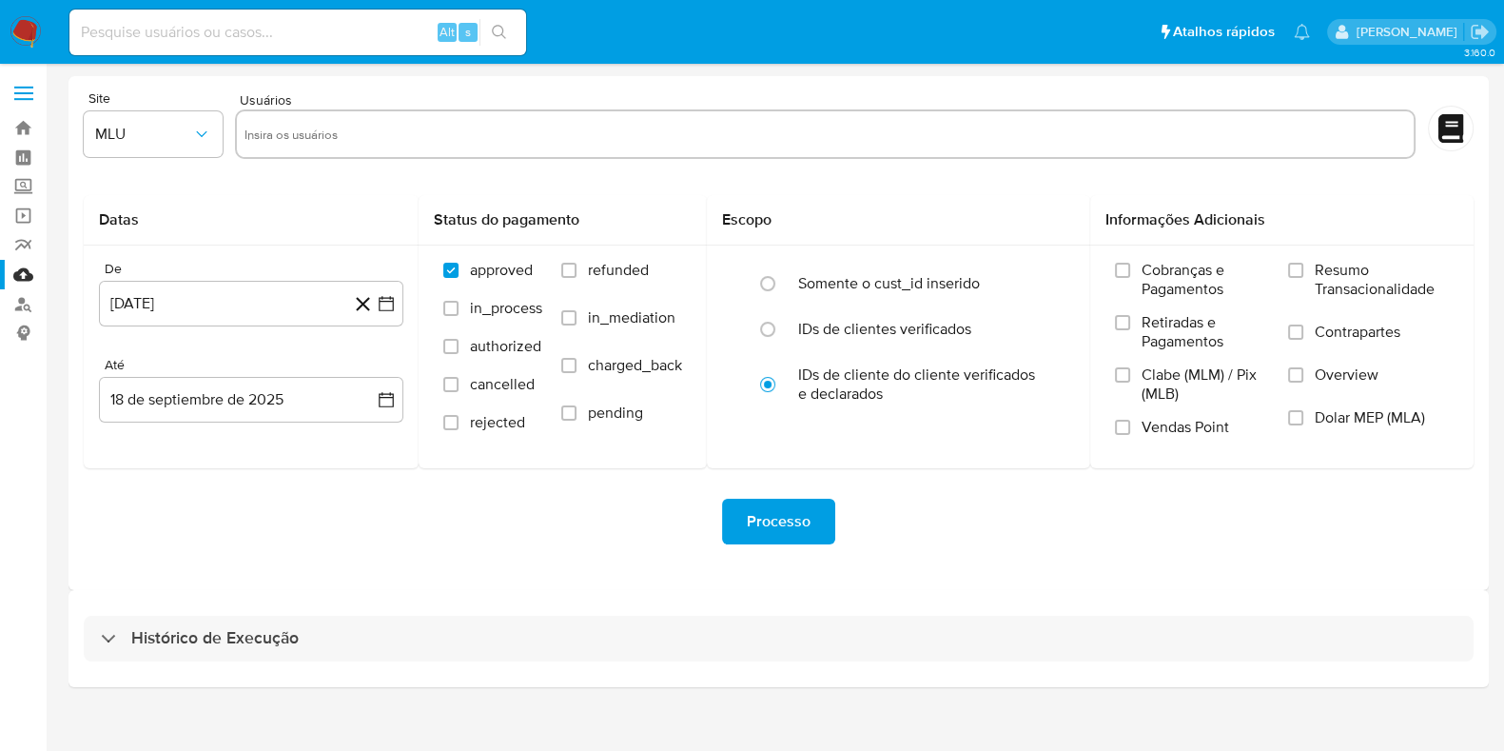
select select "10"
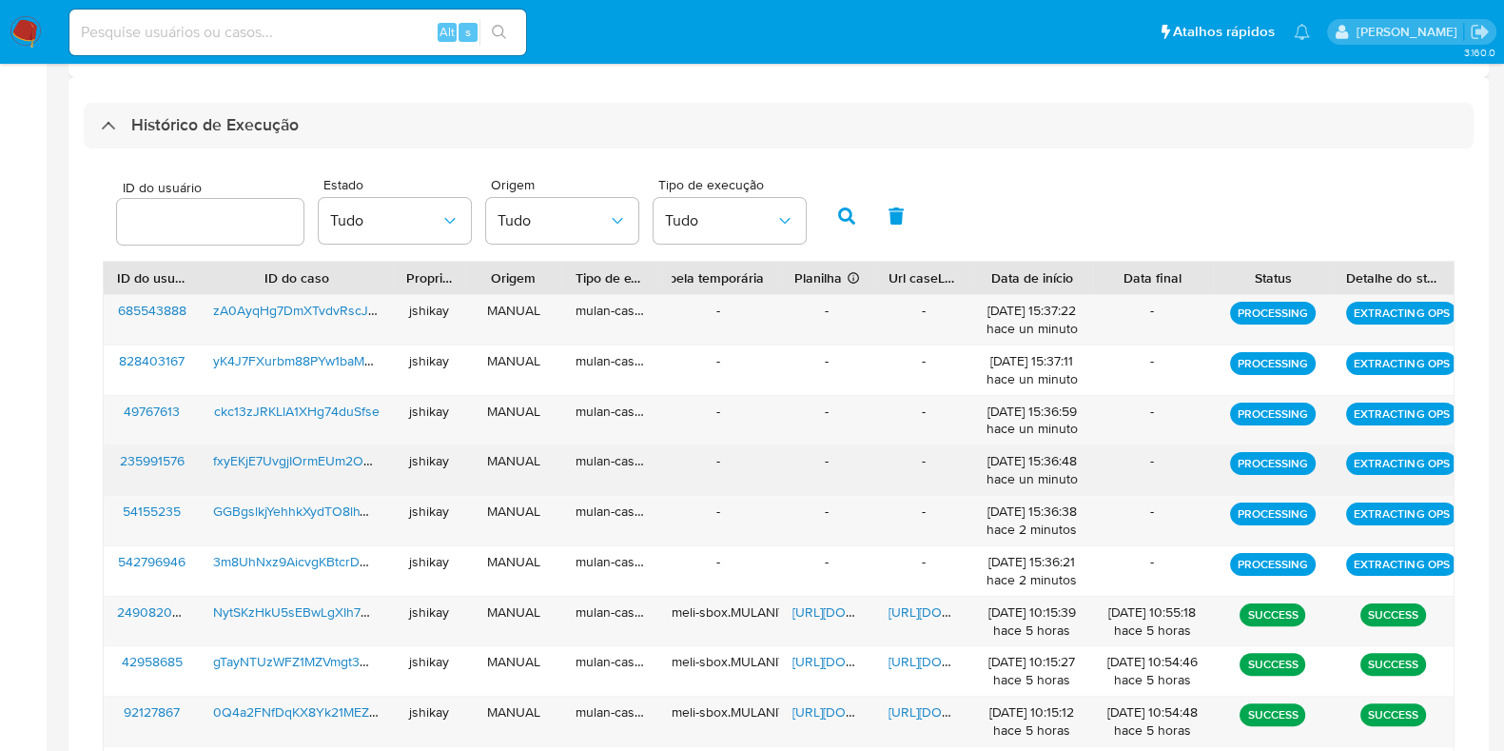
scroll to position [475, 0]
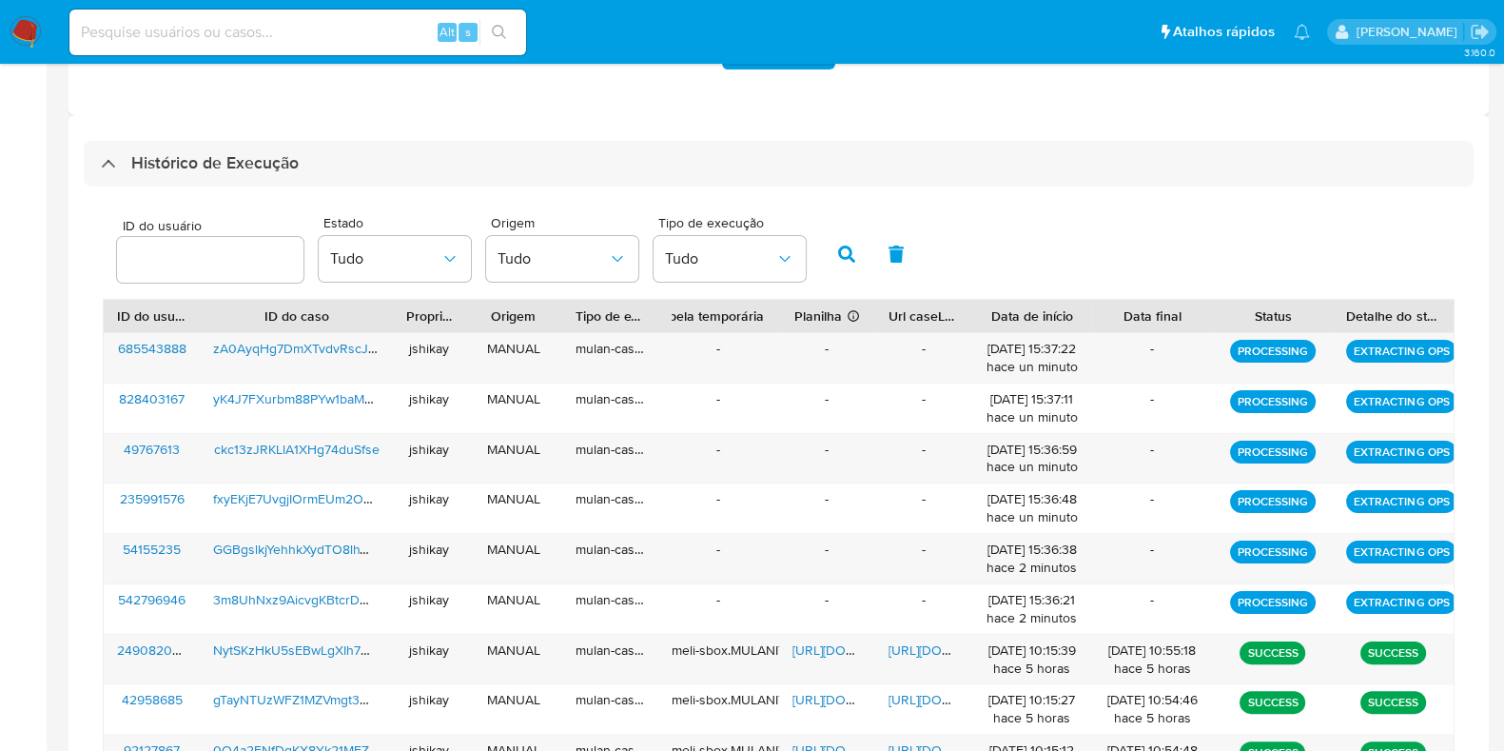
click at [298, 194] on div "ID do usuário Estado Tudo Origem Tudo Tipo de execução Tudo ID do usuário ID do…" at bounding box center [779, 546] width 1390 height 719
click at [293, 192] on div "ID do usuário Estado Tudo Origem Tudo Tipo de execução Tudo ID do usuário ID do…" at bounding box center [779, 546] width 1390 height 719
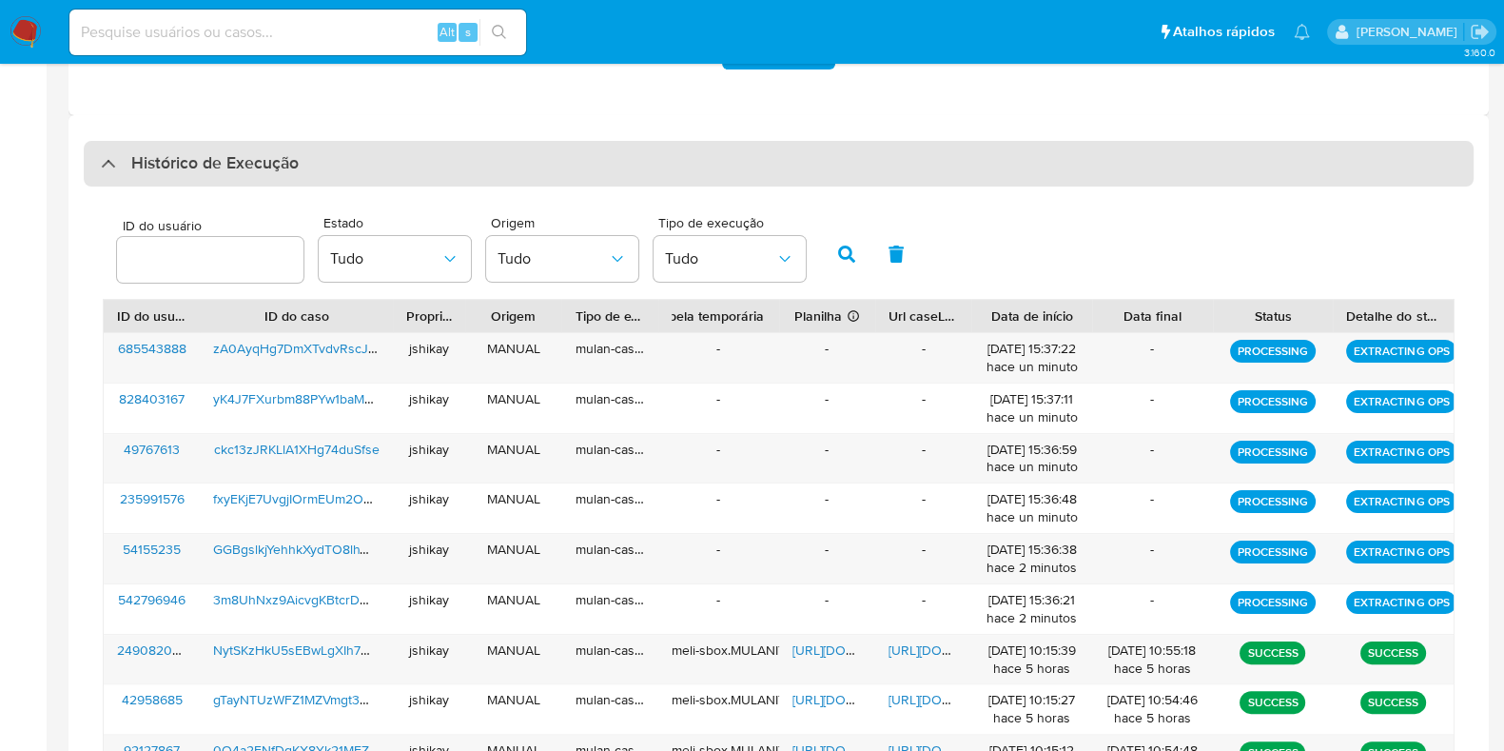
click at [304, 178] on div "Histórico de Execução" at bounding box center [779, 164] width 1390 height 46
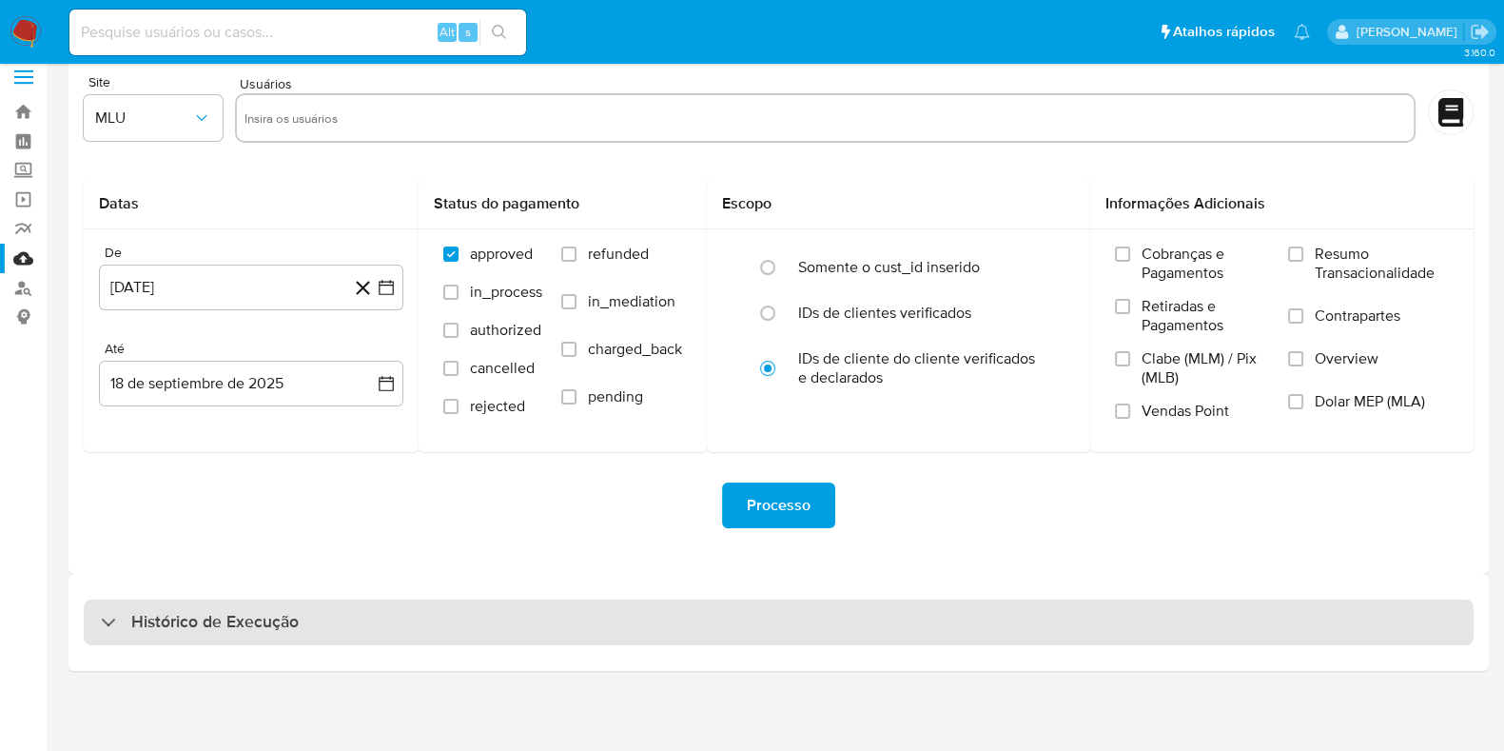
click at [283, 616] on h3 "Histórico de Execução" at bounding box center [214, 622] width 167 height 23
select select "10"
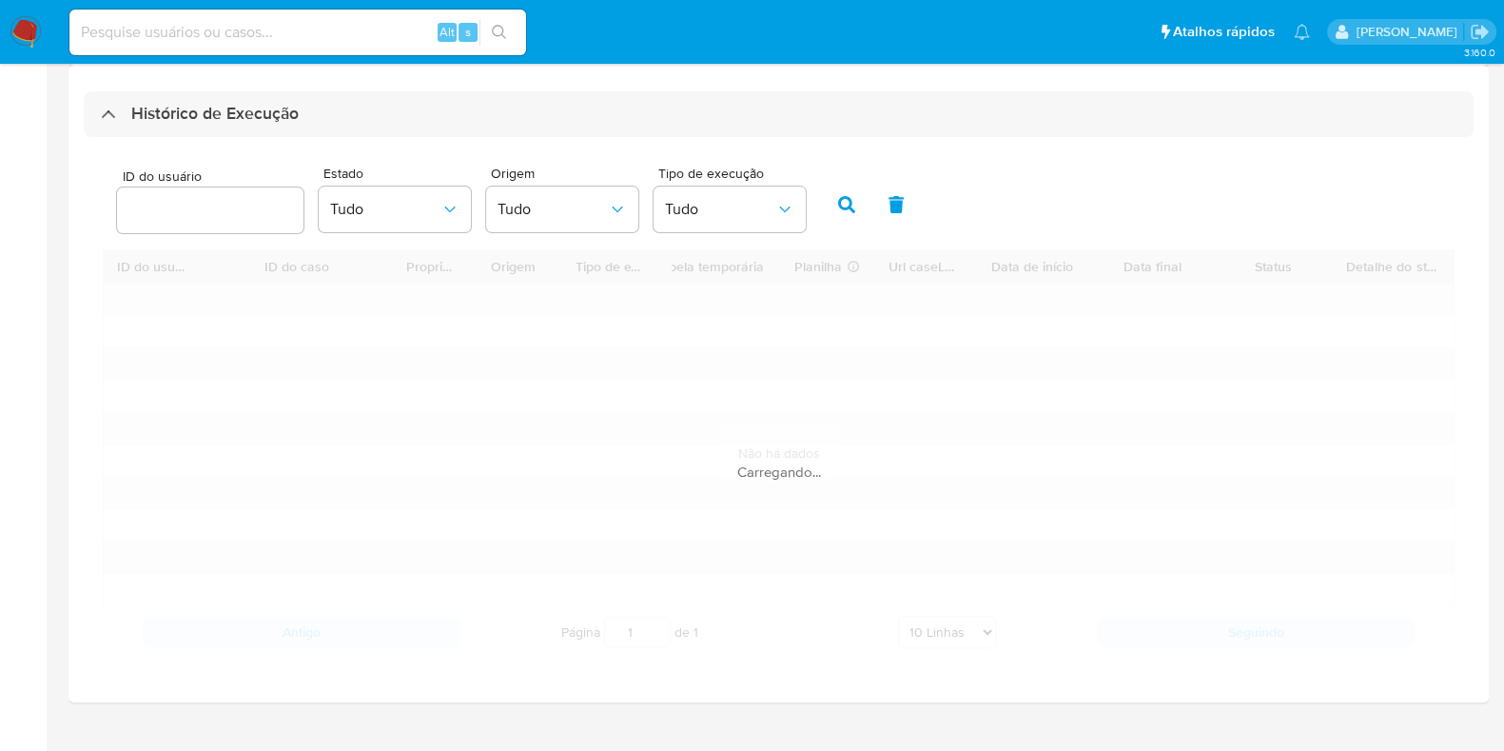
scroll to position [552, 0]
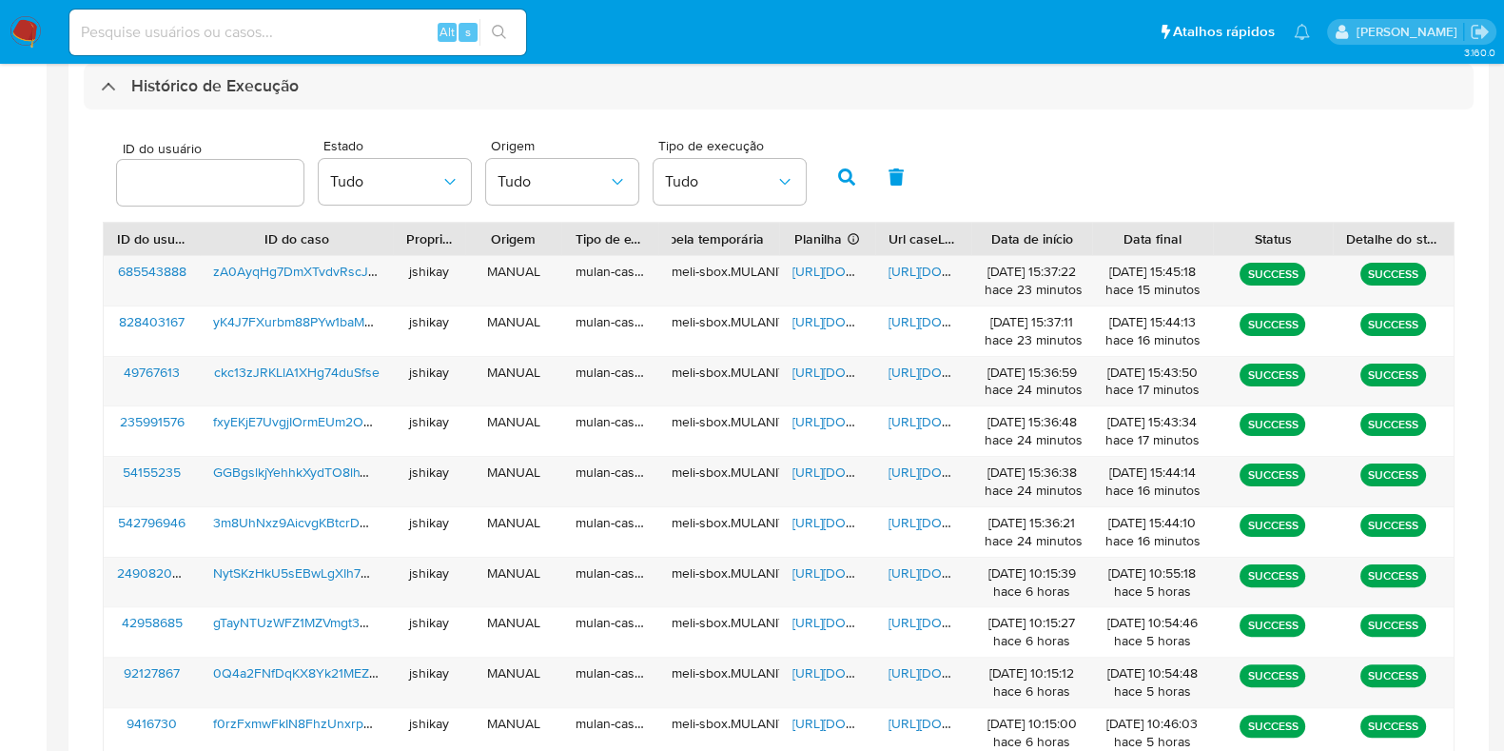
click at [1109, 144] on div "ID do usuário Estado Tudo Origem Tudo Tipo de execução Tudo" at bounding box center [779, 174] width 1352 height 93
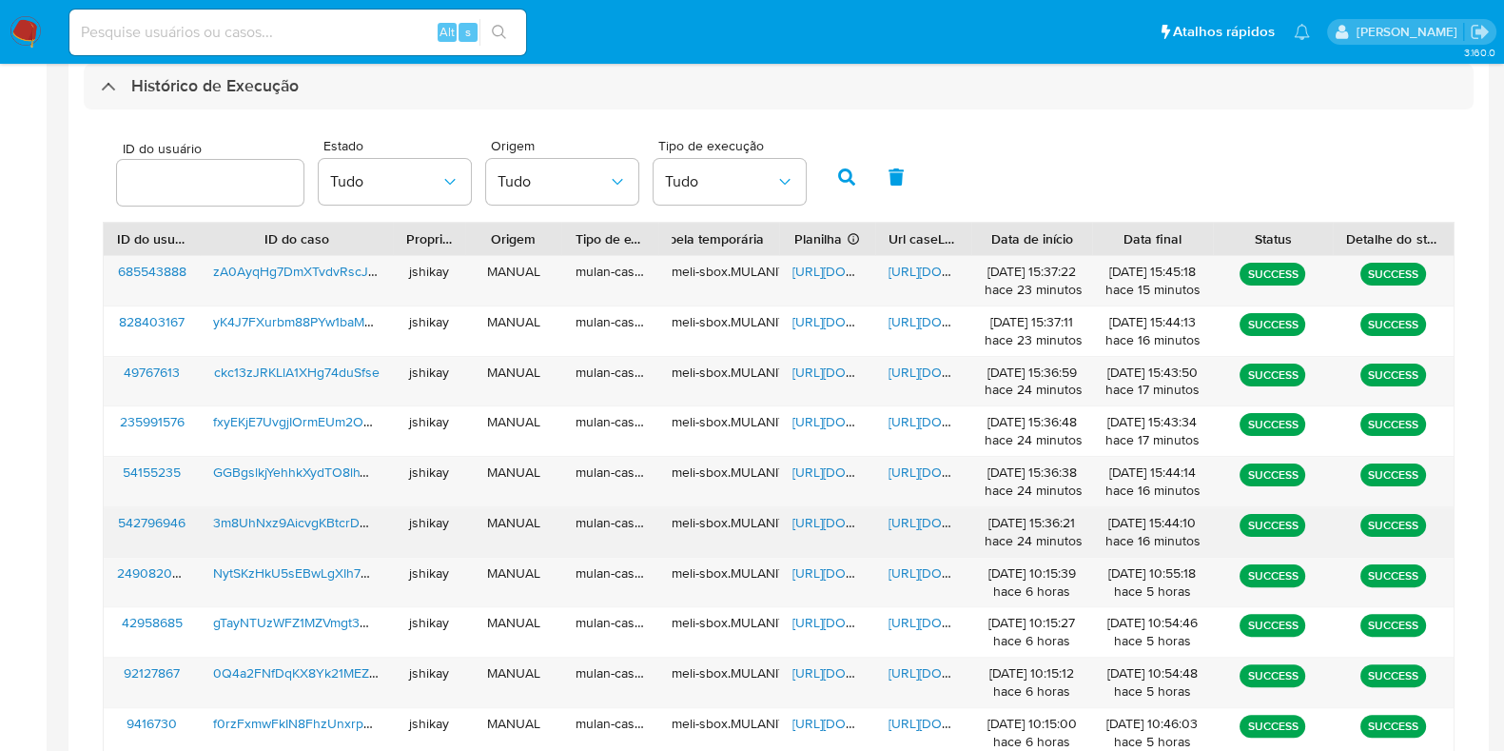
click at [850, 515] on span "https://docs.google.com/spreadsheets/d/1_hRldfM2J2Fc4lhvxCdDCyjLKIJzosTYMnAZmOG…" at bounding box center [858, 522] width 131 height 19
click at [912, 513] on span "https://docs.google.com/document/d/1br_34ILqo_wWyyS4sKwgjZoEJgM-4eeBBk9g-_CQJBs…" at bounding box center [954, 522] width 131 height 19
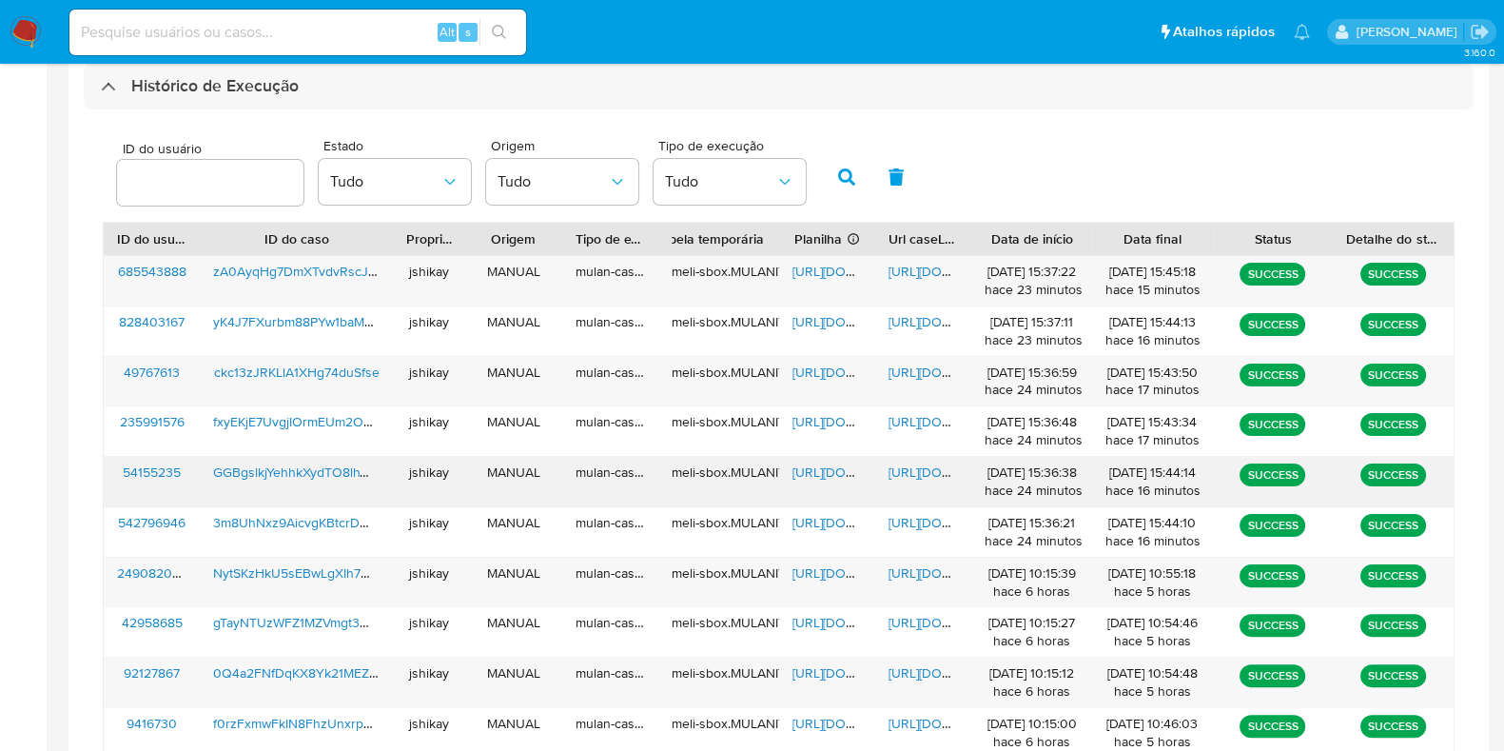
drag, startPoint x: 815, startPoint y: 463, endPoint x: 855, endPoint y: 473, distance: 42.0
click at [815, 464] on span "https://docs.google.com/spreadsheets/d/1wp-_JKRyNQb-Xy6qwse8OdD7SF4iH1WR8Ywv1Kl…" at bounding box center [858, 471] width 131 height 19
click at [912, 480] on div "https://docs.google.com/document/d/1edTRw6C-zlJoMzgIhC43zcyvgzNaqSs7_53ldNH4DSA…" at bounding box center [923, 481] width 96 height 49
click at [914, 472] on span "https://docs.google.com/document/d/1edTRw6C-zlJoMzgIhC43zcyvgzNaqSs7_53ldNH4DSA…" at bounding box center [954, 471] width 131 height 19
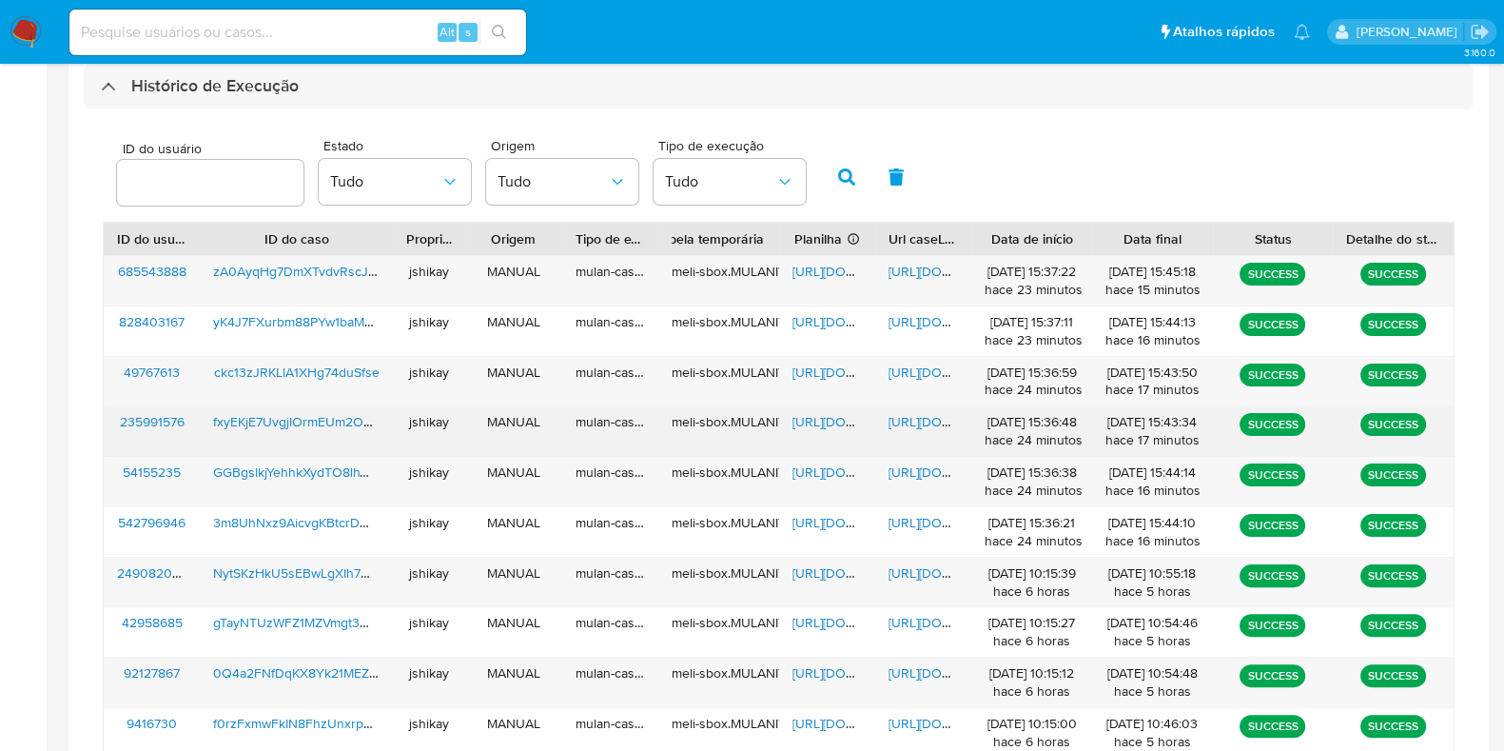
drag, startPoint x: 836, startPoint y: 421, endPoint x: 851, endPoint y: 419, distance: 14.4
click at [837, 421] on span "https://docs.google.com/spreadsheets/d/1x1yL7EcZAFLRFyx7KoipacC6P9ed5t1J-0CkfsN…" at bounding box center [858, 421] width 131 height 19
click at [942, 412] on span "https://docs.google.com/document/d/1TRyzl_56D7CV1pp8SsZRMxuZwKv6l-XD_d5bWJnEUqM…" at bounding box center [954, 421] width 131 height 19
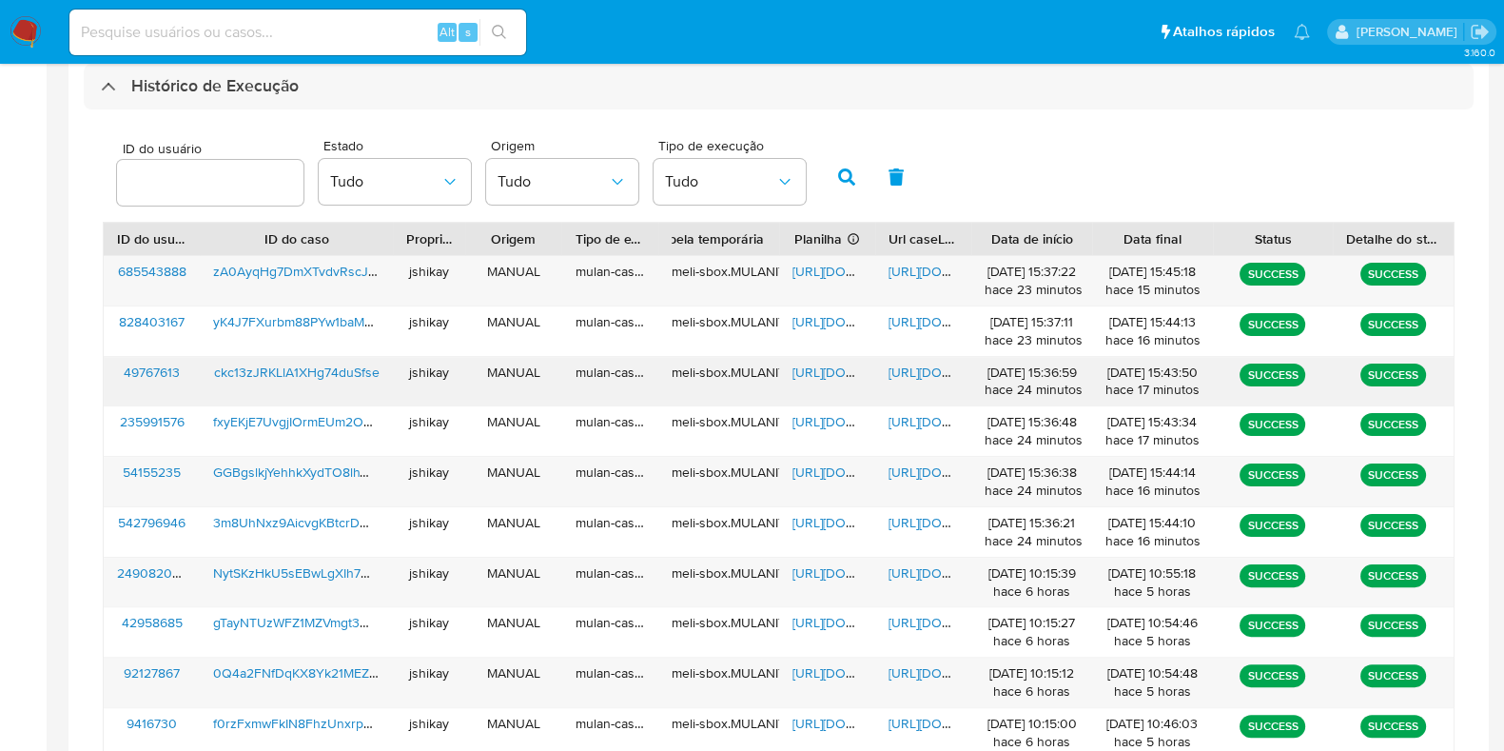
click at [822, 373] on span "https://docs.google.com/spreadsheets/d/1AiBWHE4Jd6BM_1FNgUJpXO8Iesb3VHdKOTf0g0g…" at bounding box center [858, 372] width 131 height 19
click at [901, 378] on span "https://docs.google.com/document/d/1MjmTeDMqT-7rImLXyPCFBz1Xld5uQSTmDSi0fzGb54I…" at bounding box center [954, 372] width 131 height 19
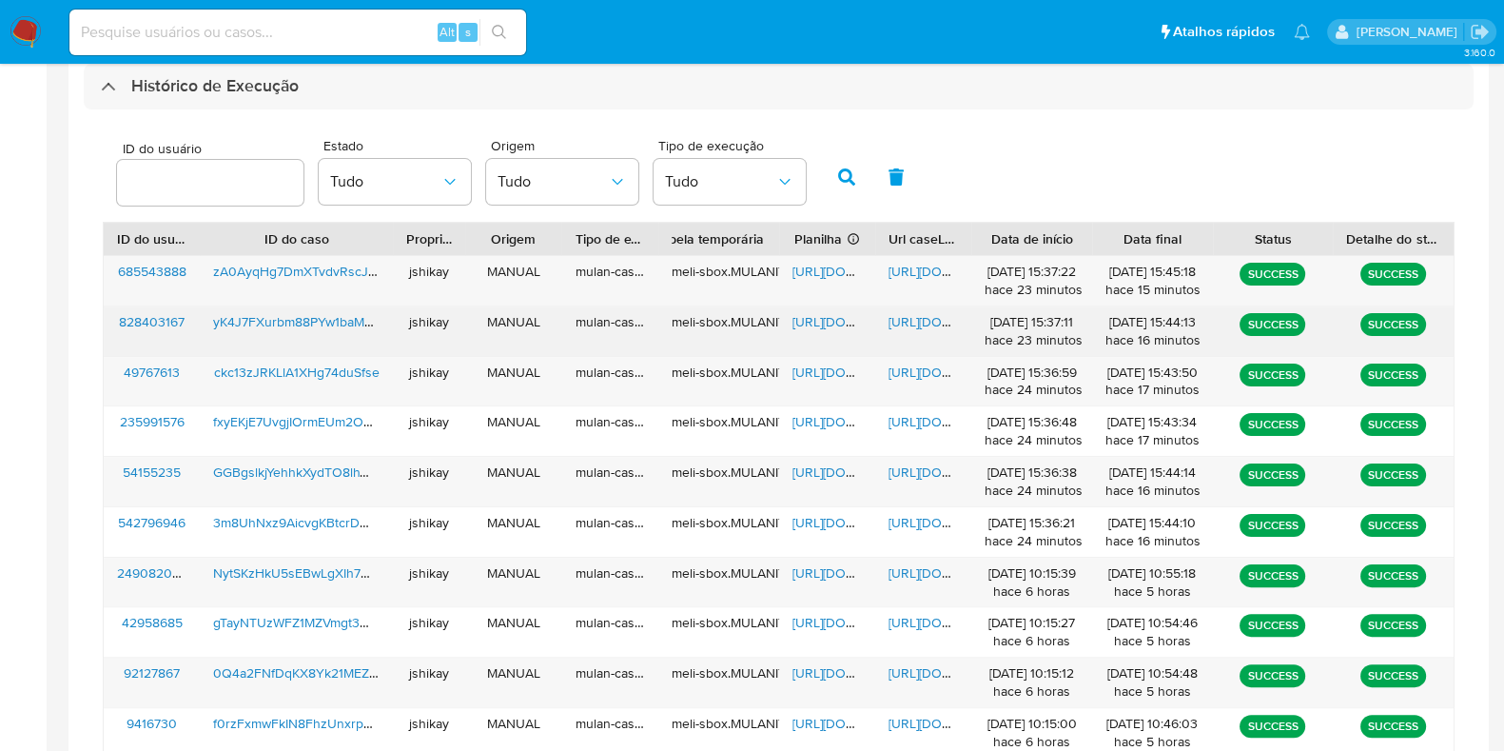
click at [823, 325] on span "https://docs.google.com/spreadsheets/d/1M2lpnizwJICXNuWmHQetE-uYuFui5J5RZ6RrXz1…" at bounding box center [858, 321] width 131 height 19
click at [898, 319] on span "https://docs.google.com/document/d/1uw5PI8AOJj6n7zLyCKGZJ3cAFSHDSDbKZCj3n-IPbp8…" at bounding box center [954, 321] width 131 height 19
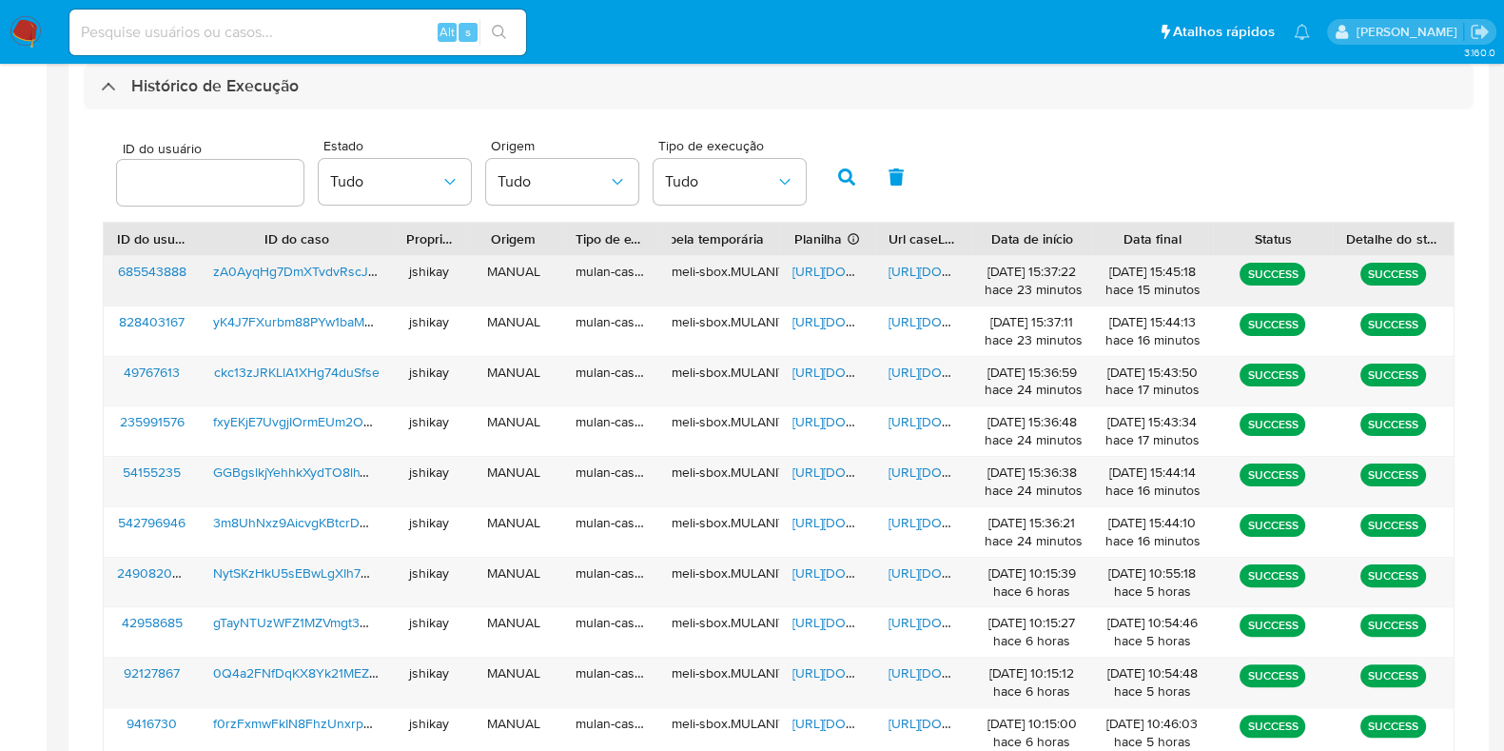
click at [807, 265] on span "https://docs.google.com/spreadsheets/d/1jVCmpATjkgvBLqz0pTvYPPtw0XYKZGsm3TAOTdj…" at bounding box center [858, 271] width 131 height 19
click at [903, 268] on span "https://docs.google.com/document/d/17Ji8roqufOsgRpkBGdm74Qtqxnzuutpzi4wqAr92zwo…" at bounding box center [954, 271] width 131 height 19
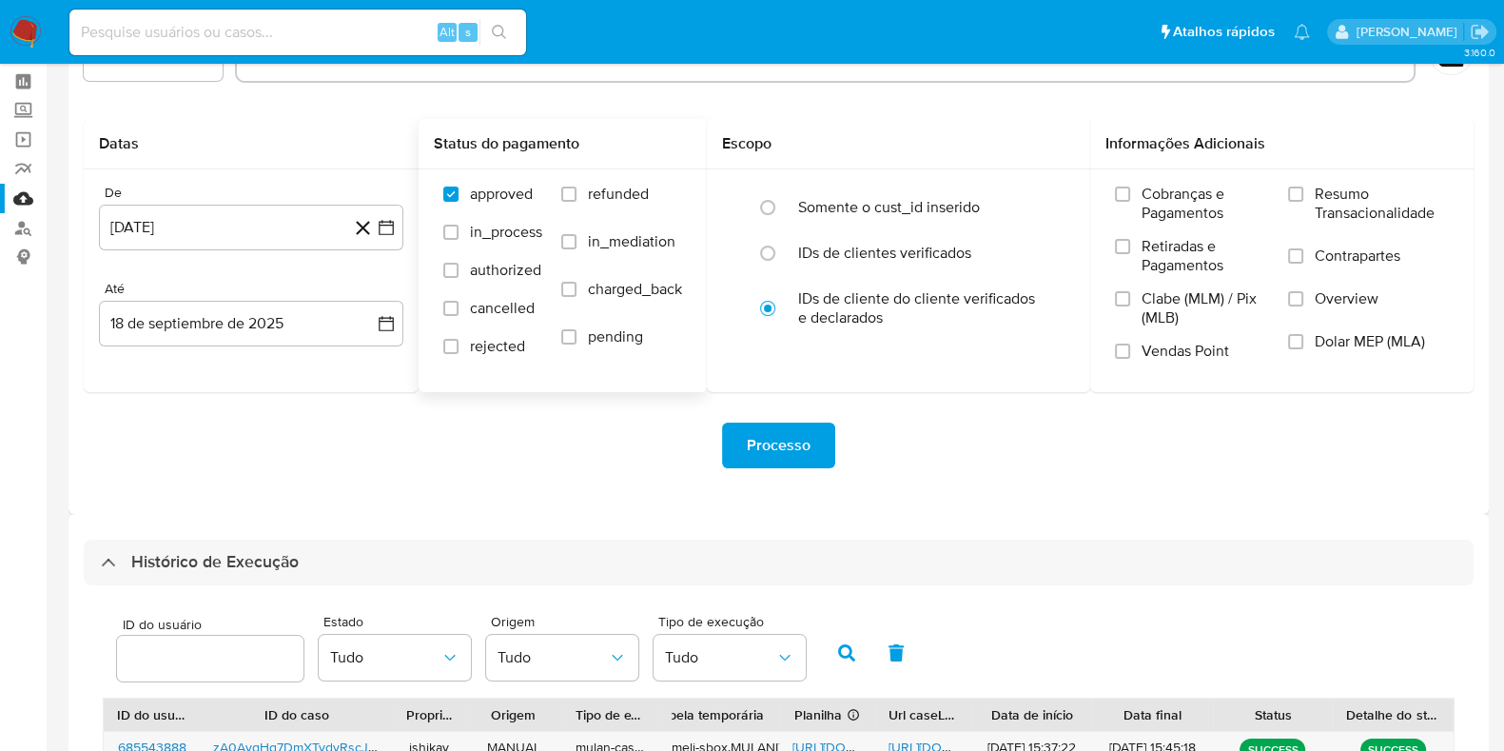
scroll to position [0, 0]
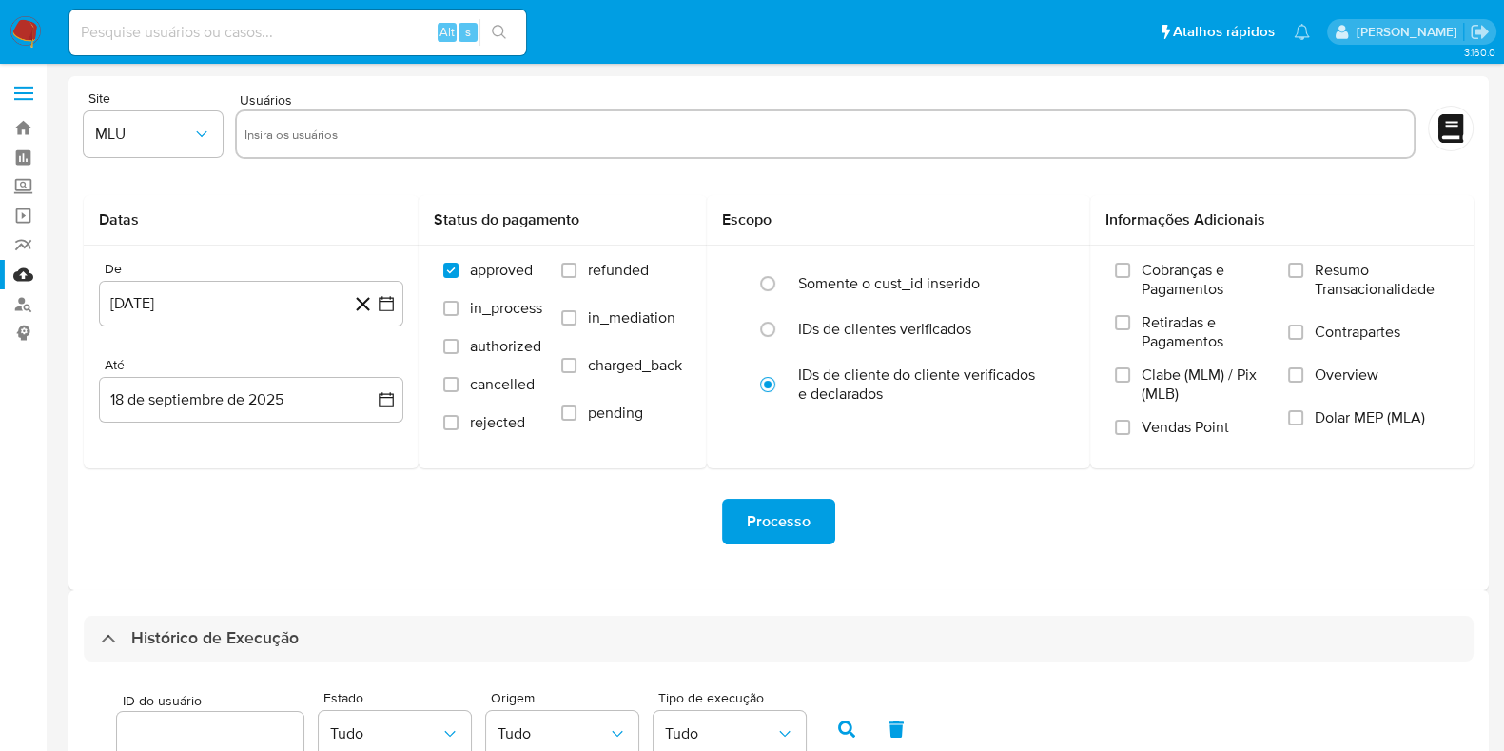
click at [32, 35] on img at bounding box center [26, 32] width 32 height 32
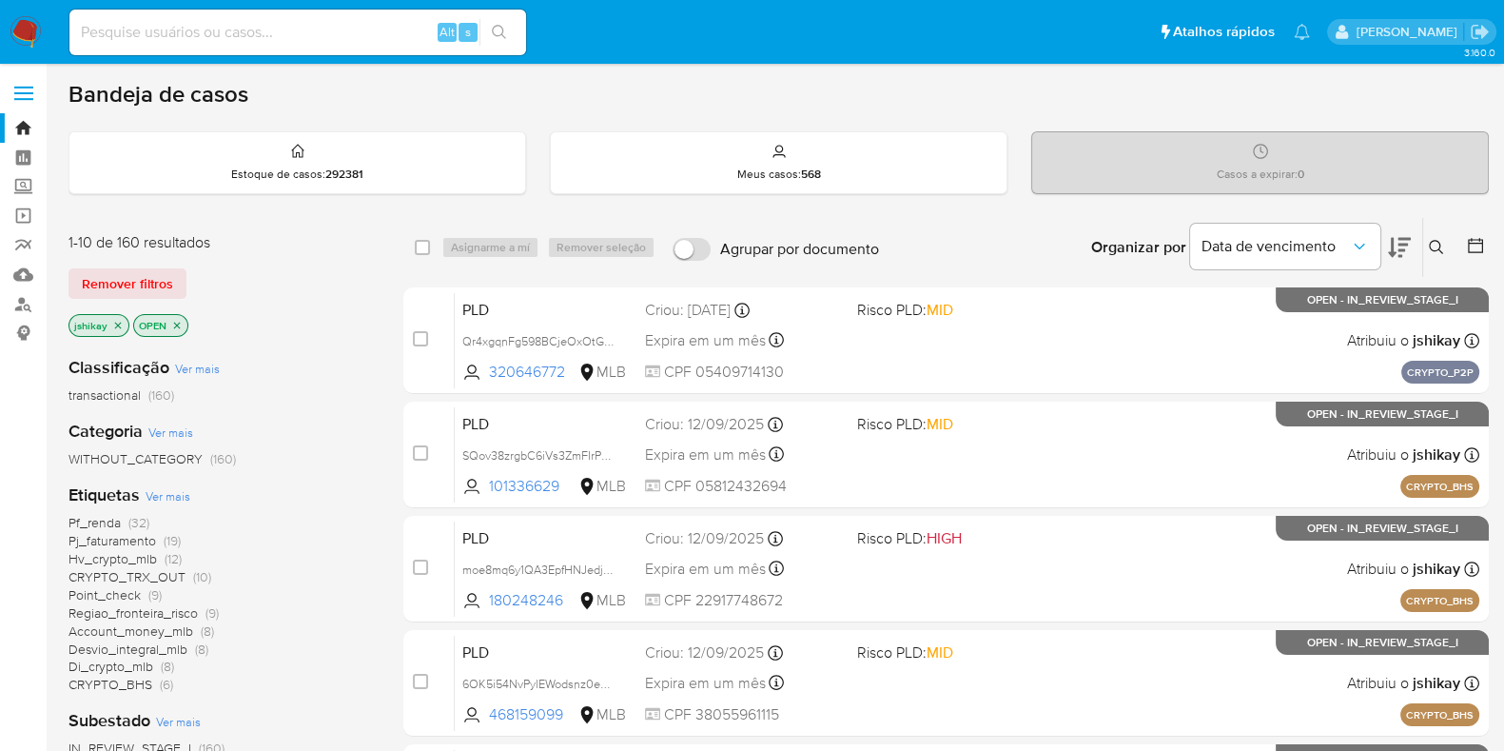
click at [1476, 252] on icon at bounding box center [1475, 245] width 19 height 19
click at [1475, 239] on icon at bounding box center [1475, 245] width 19 height 19
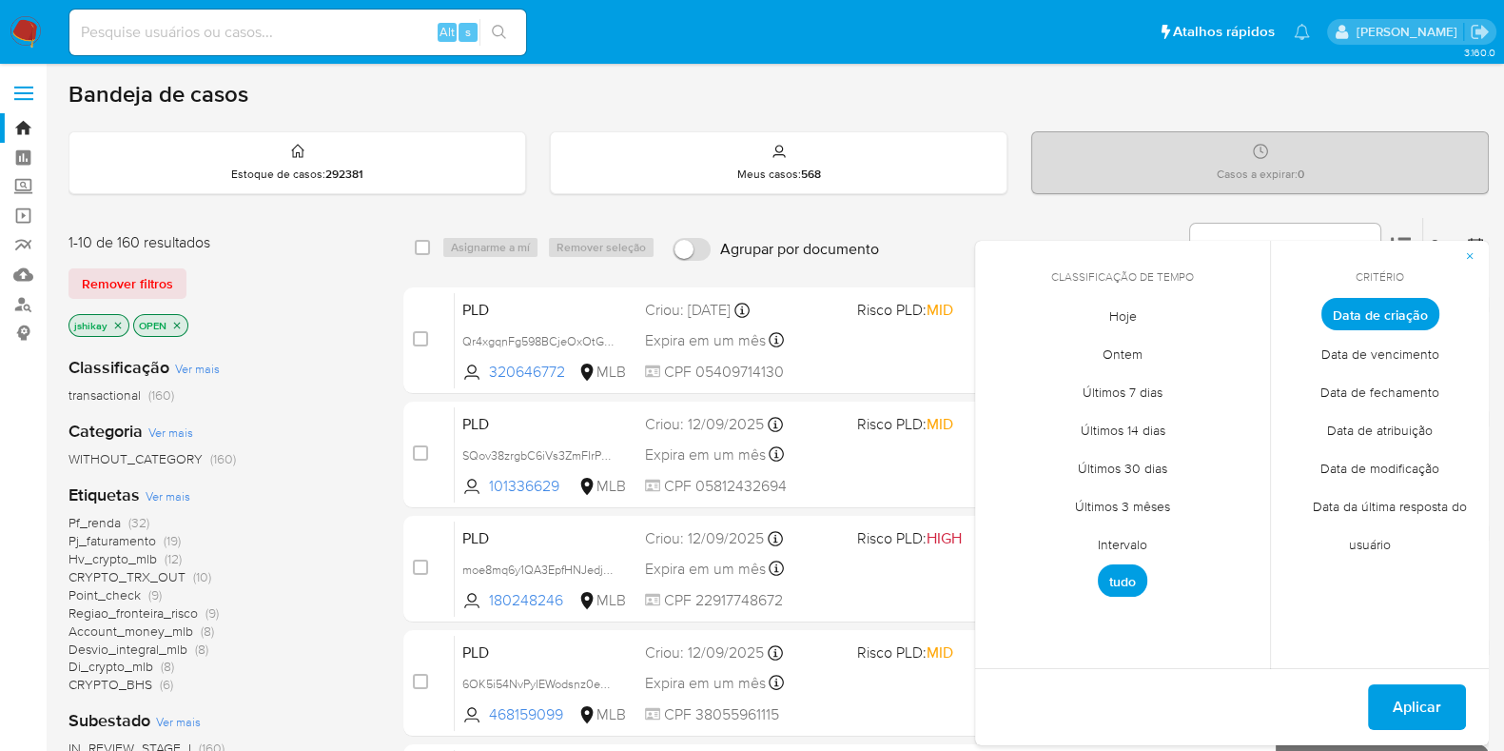
click at [1117, 544] on span "Intervalo" at bounding box center [1122, 543] width 89 height 39
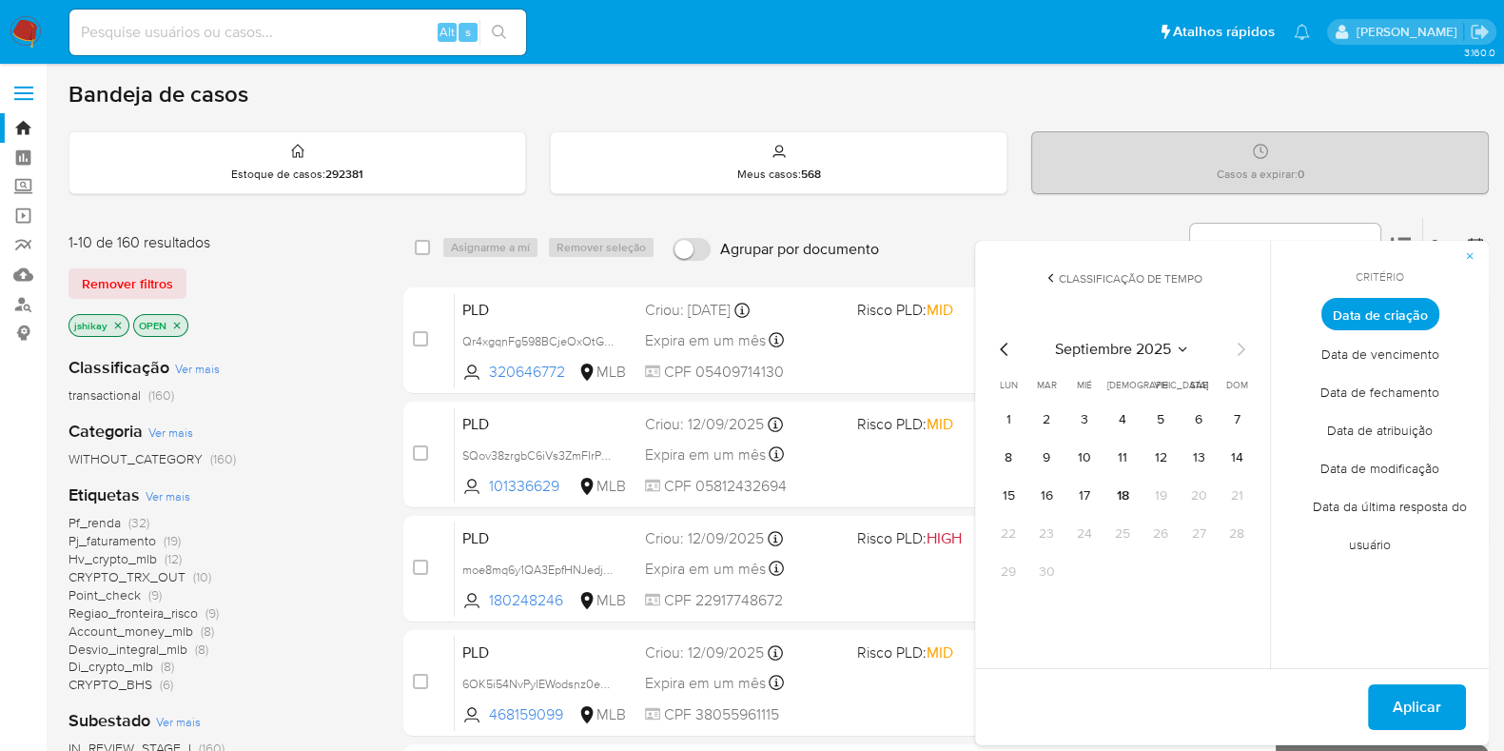
click at [995, 349] on icon "Mes anterior" at bounding box center [1004, 349] width 23 height 23
click at [1164, 416] on button "1" at bounding box center [1161, 419] width 30 height 30
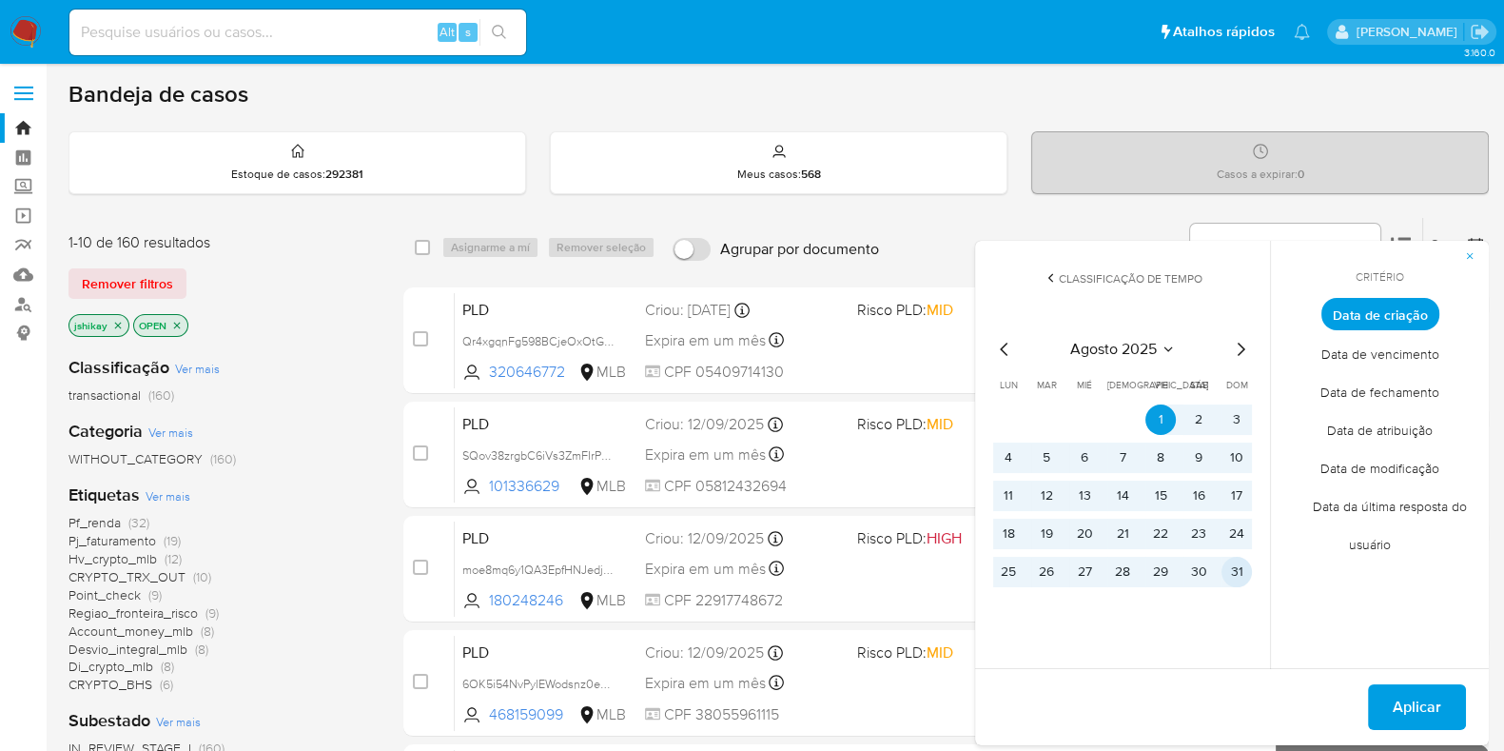
click at [1243, 573] on button "31" at bounding box center [1237, 572] width 30 height 30
click at [1424, 722] on span "Aplicar" at bounding box center [1417, 707] width 49 height 42
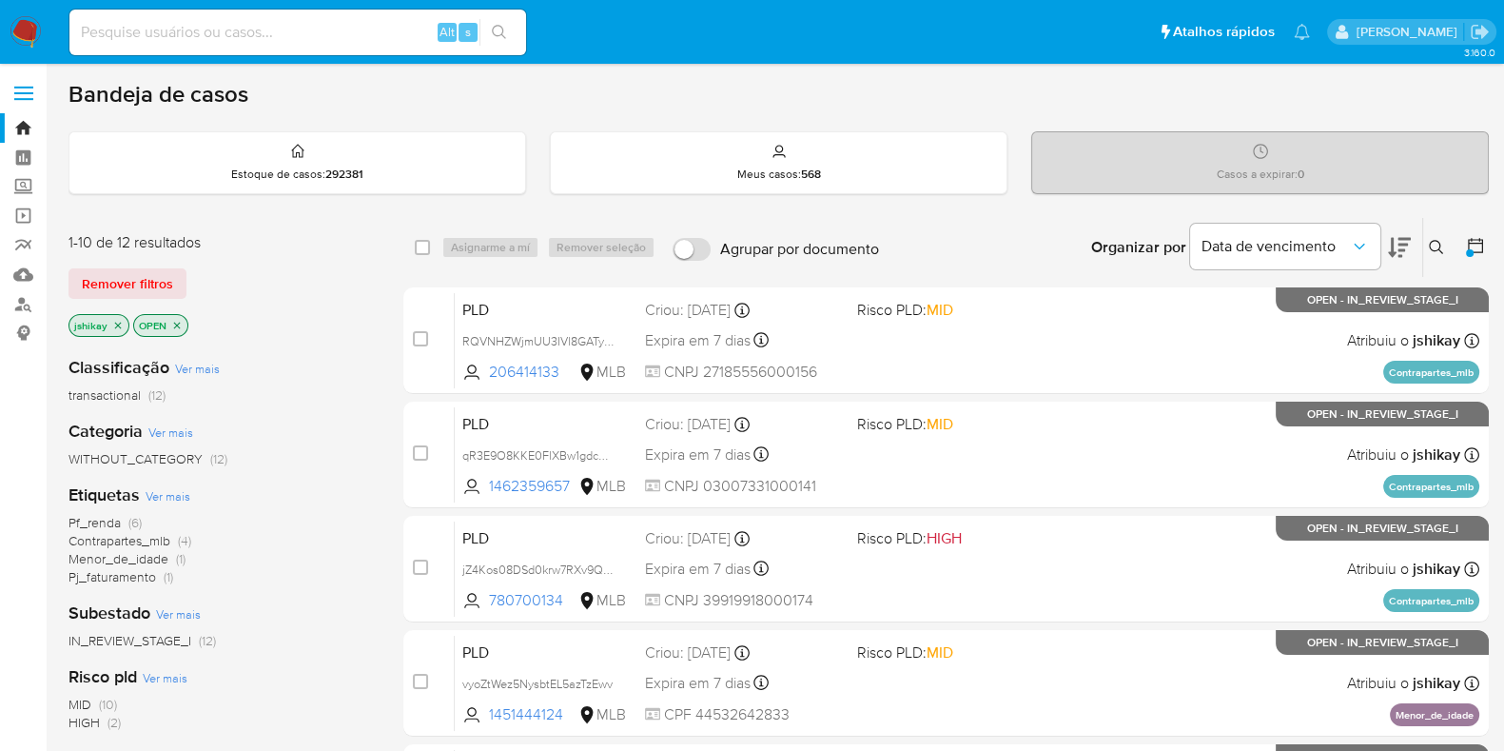
click at [1436, 248] on icon at bounding box center [1436, 247] width 15 height 15
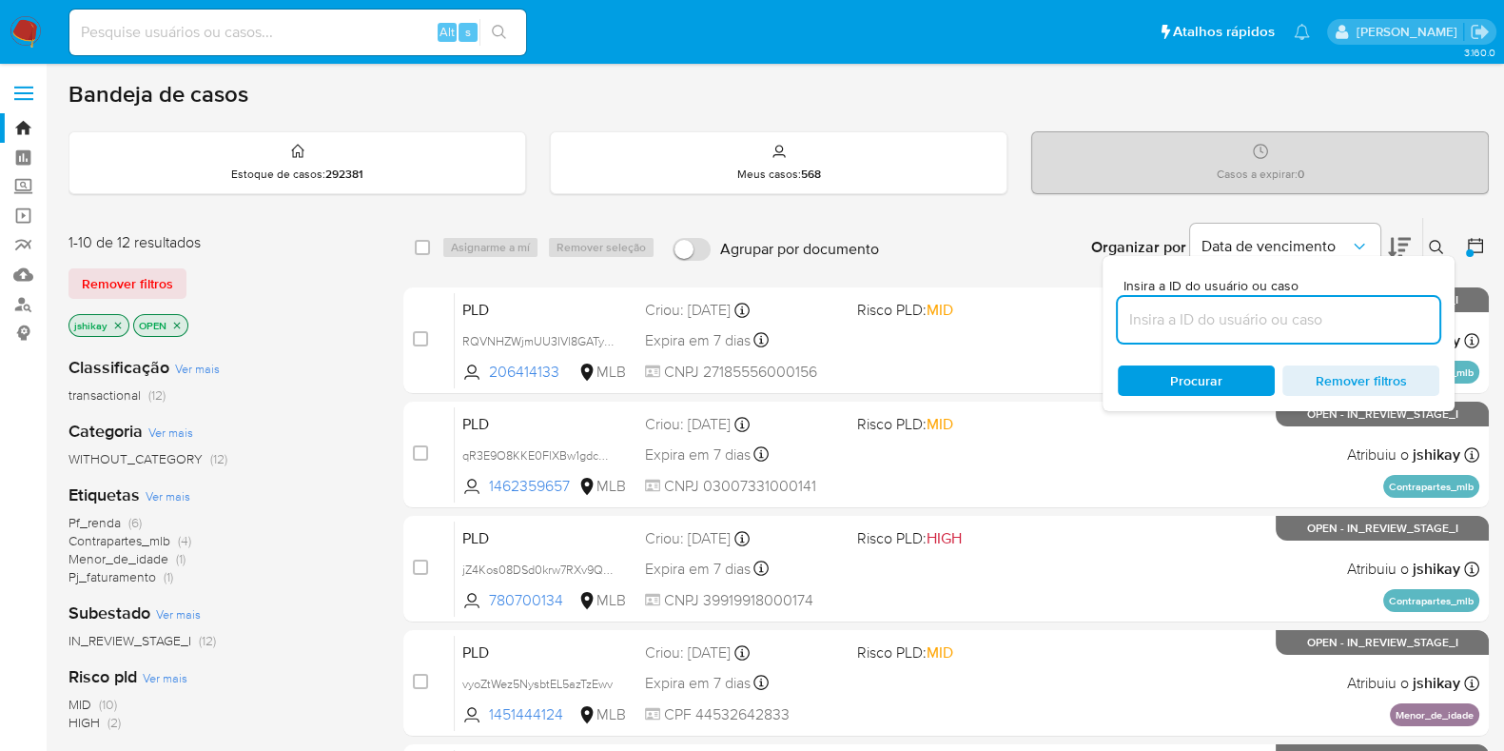
click at [1182, 321] on input at bounding box center [1279, 319] width 322 height 25
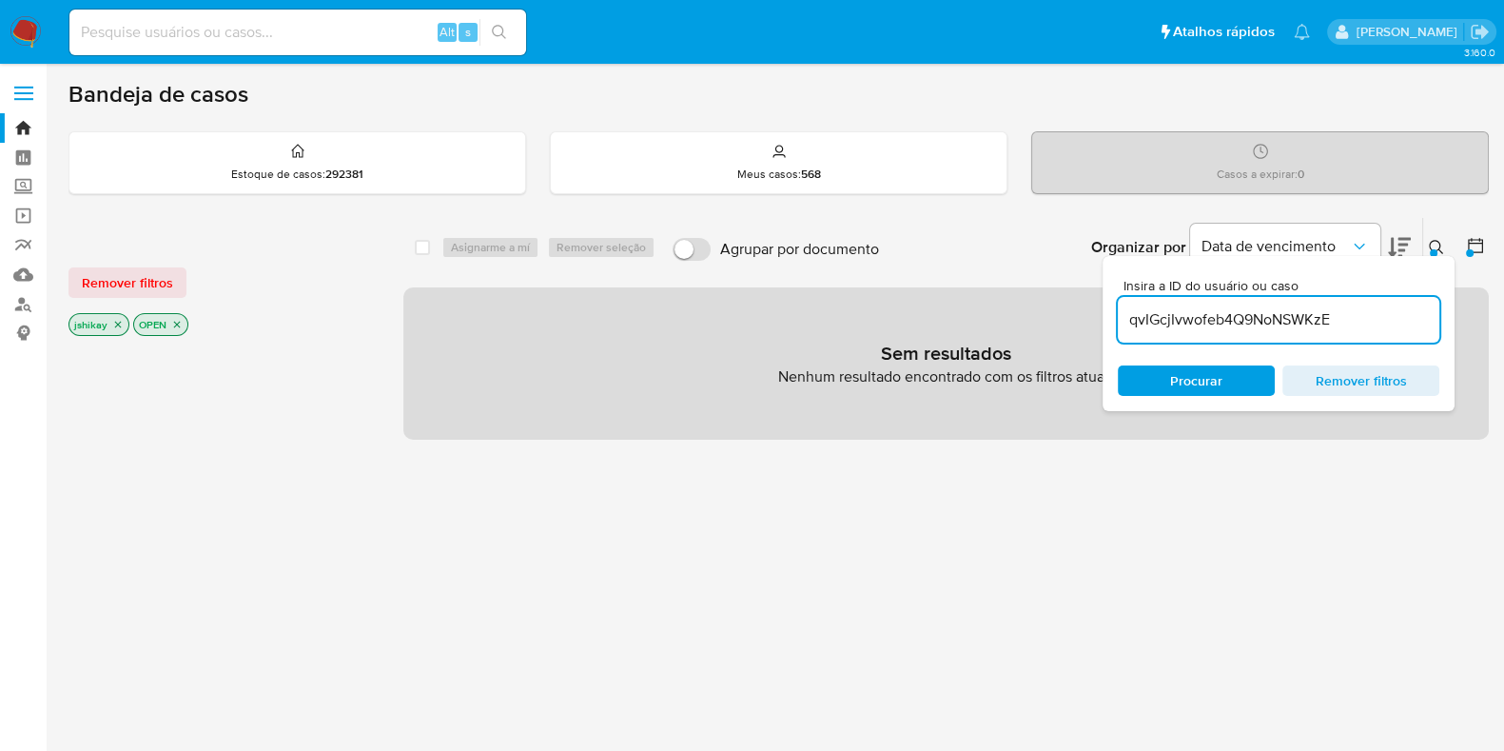
click at [115, 324] on icon "close-filter" at bounding box center [118, 325] width 7 height 7
click at [1469, 245] on icon at bounding box center [1475, 245] width 15 height 15
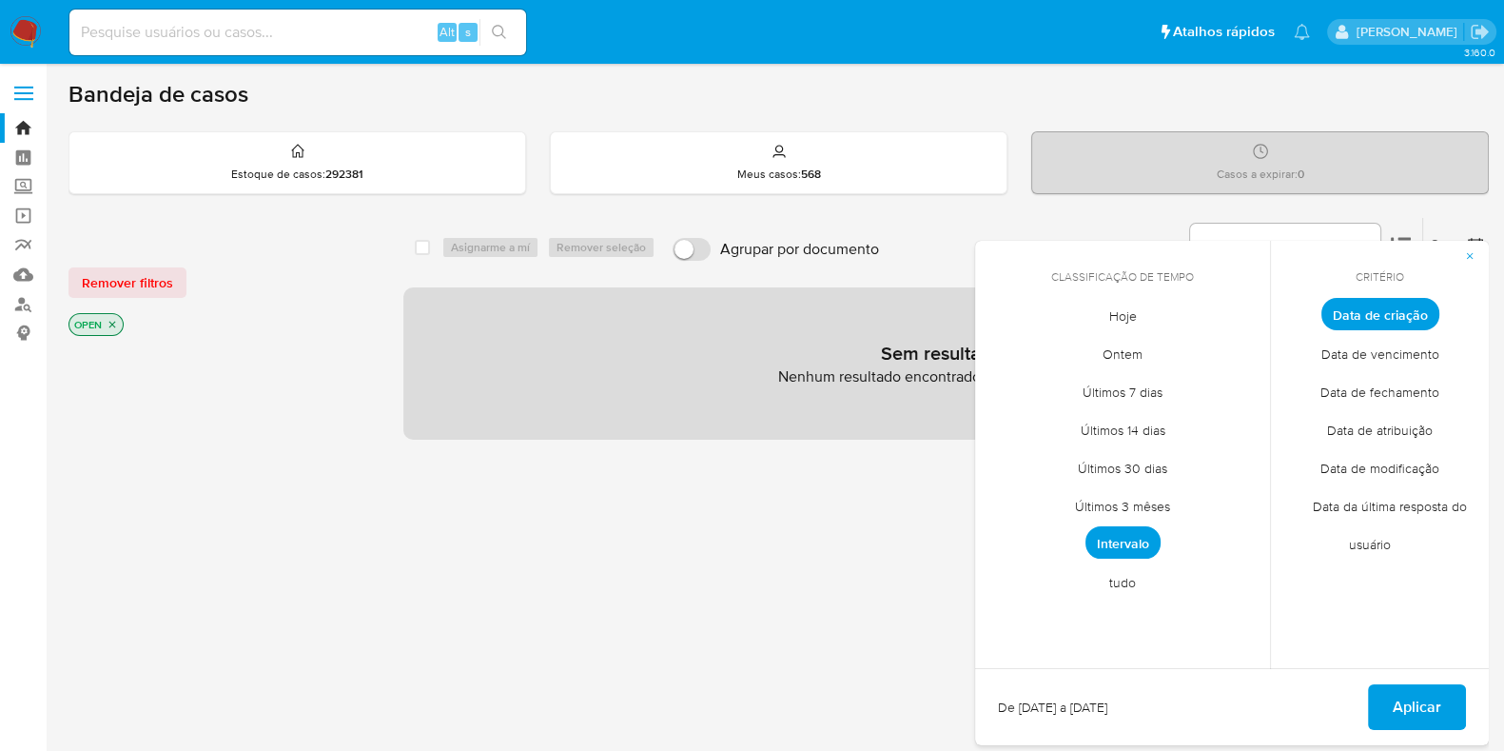
click at [1129, 580] on span "tudo" at bounding box center [1123, 581] width 67 height 39
click at [1420, 701] on span "Aplicar" at bounding box center [1417, 707] width 49 height 42
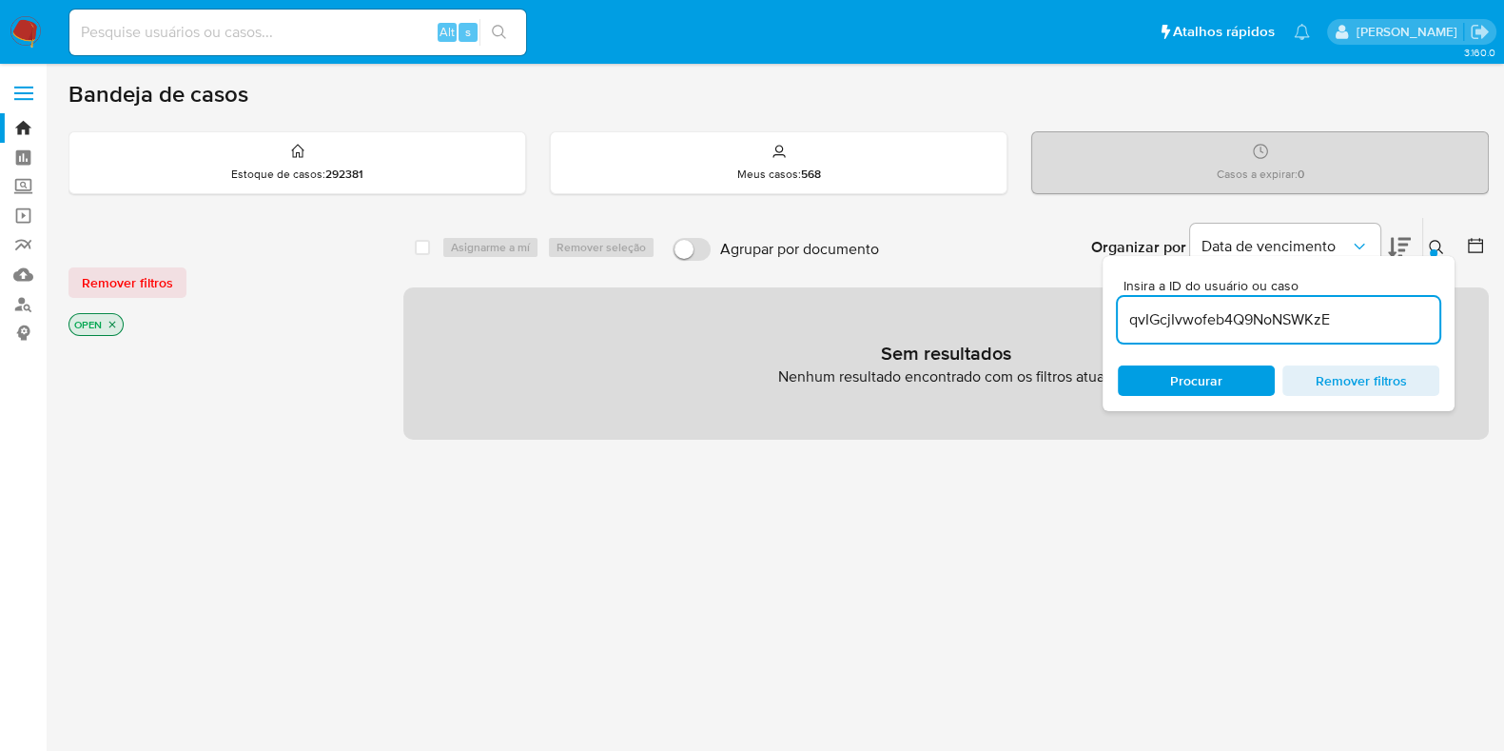
click at [1169, 315] on input "qvIGcjIvwofeb4Q9NoNSWKzE" at bounding box center [1279, 319] width 322 height 25
paste input "MF6rueVEaazm8LLfoqrWYWYv"
click at [114, 324] on icon "close-filter" at bounding box center [112, 324] width 11 height 11
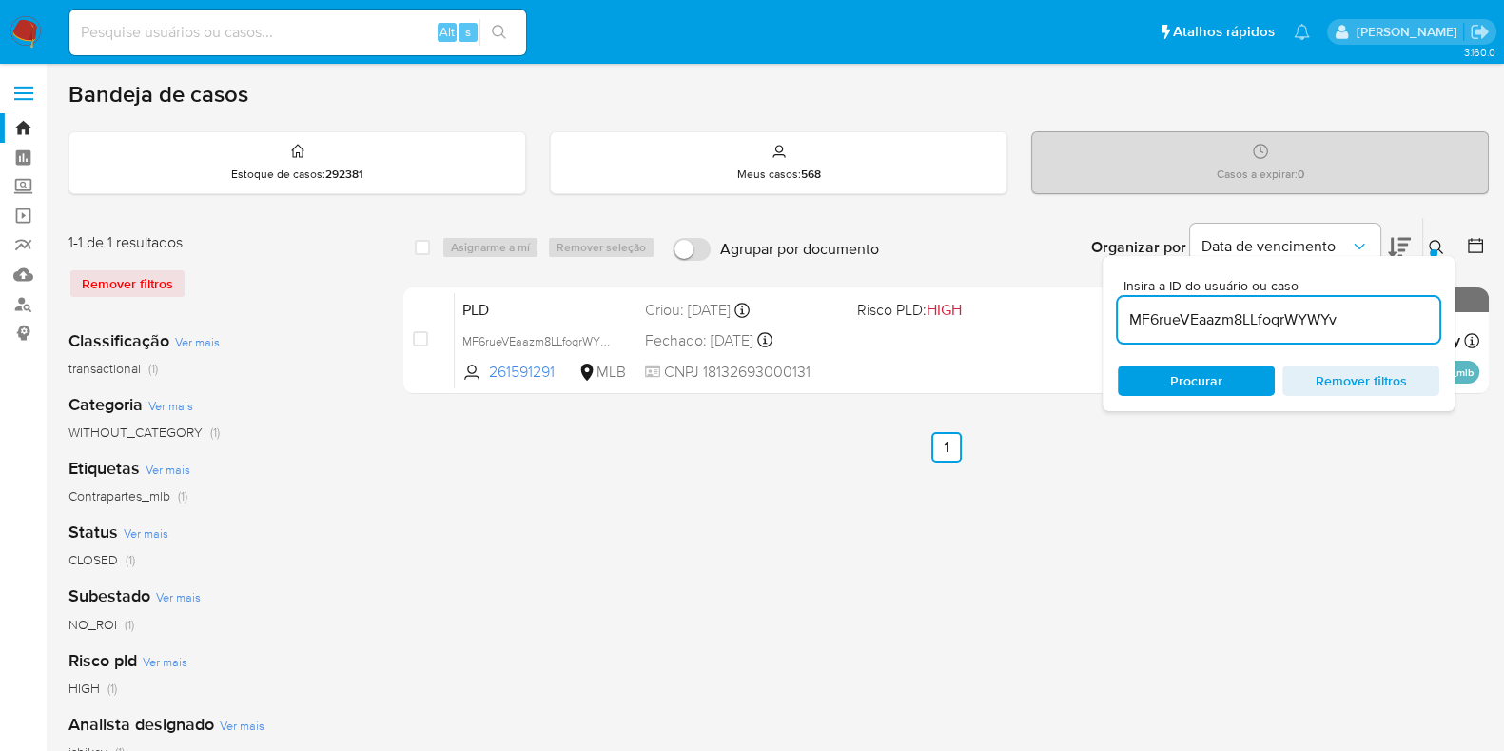
click at [1435, 245] on icon at bounding box center [1436, 247] width 15 height 15
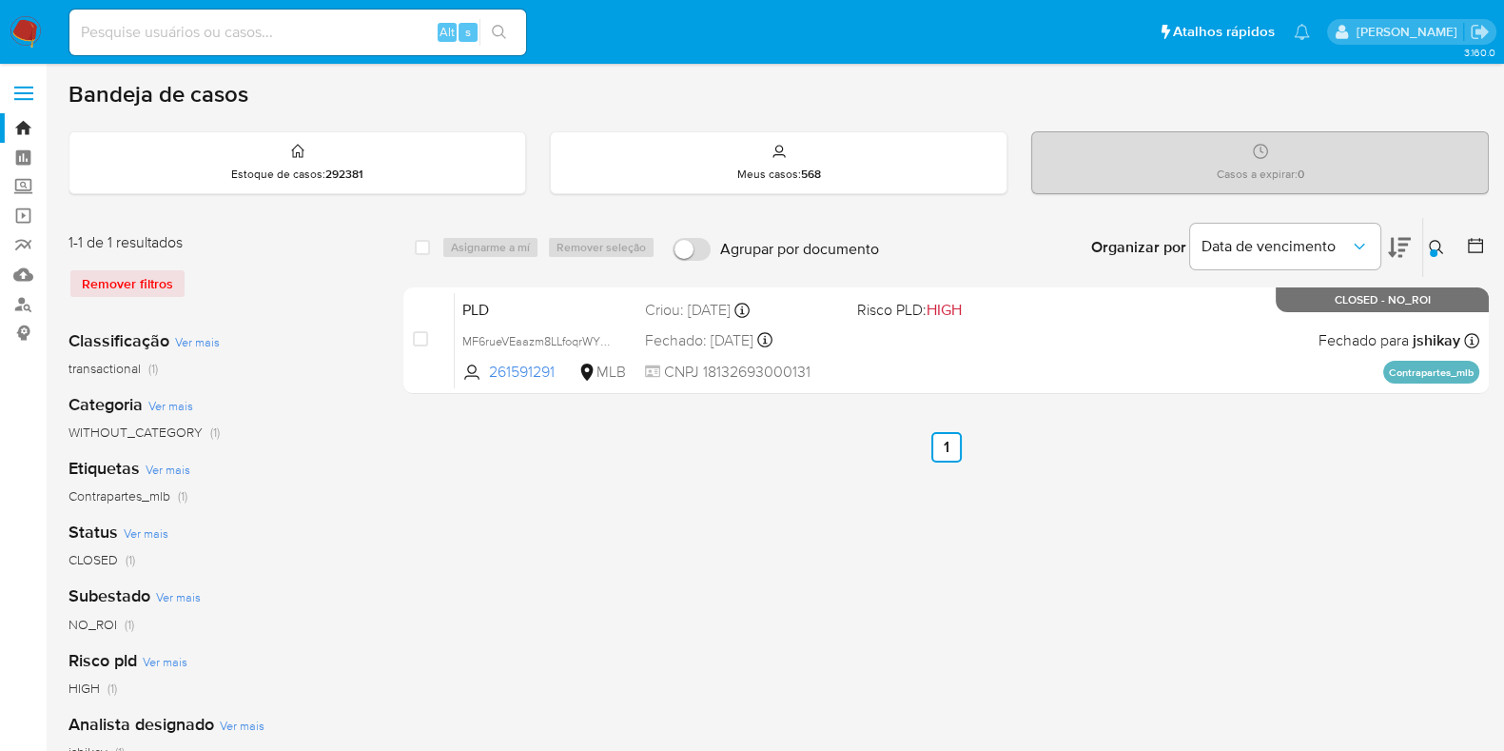
click at [1435, 245] on icon at bounding box center [1436, 247] width 15 height 15
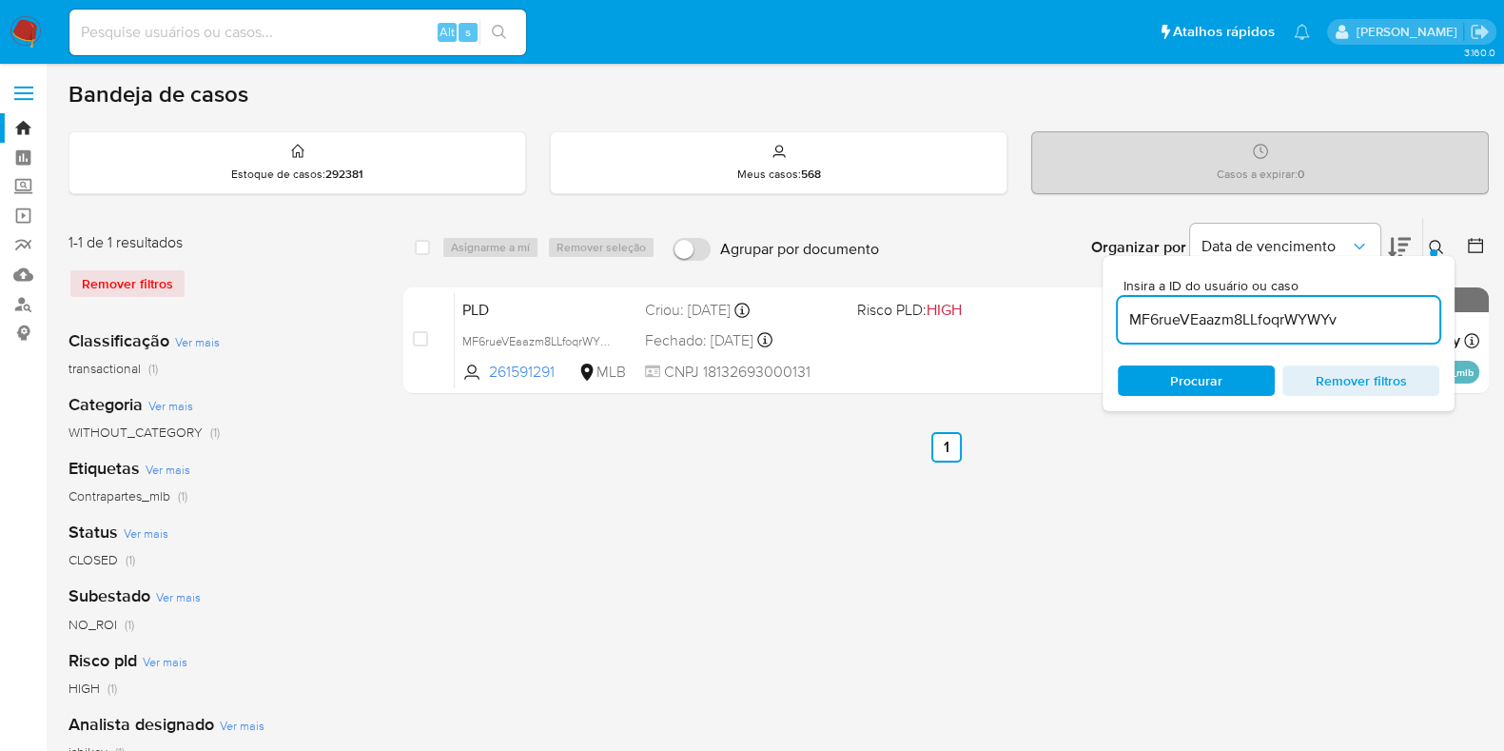
click at [1199, 321] on input "MF6rueVEaazm8LLfoqrWYWYv" at bounding box center [1279, 319] width 322 height 25
click at [1437, 249] on icon at bounding box center [1436, 247] width 15 height 15
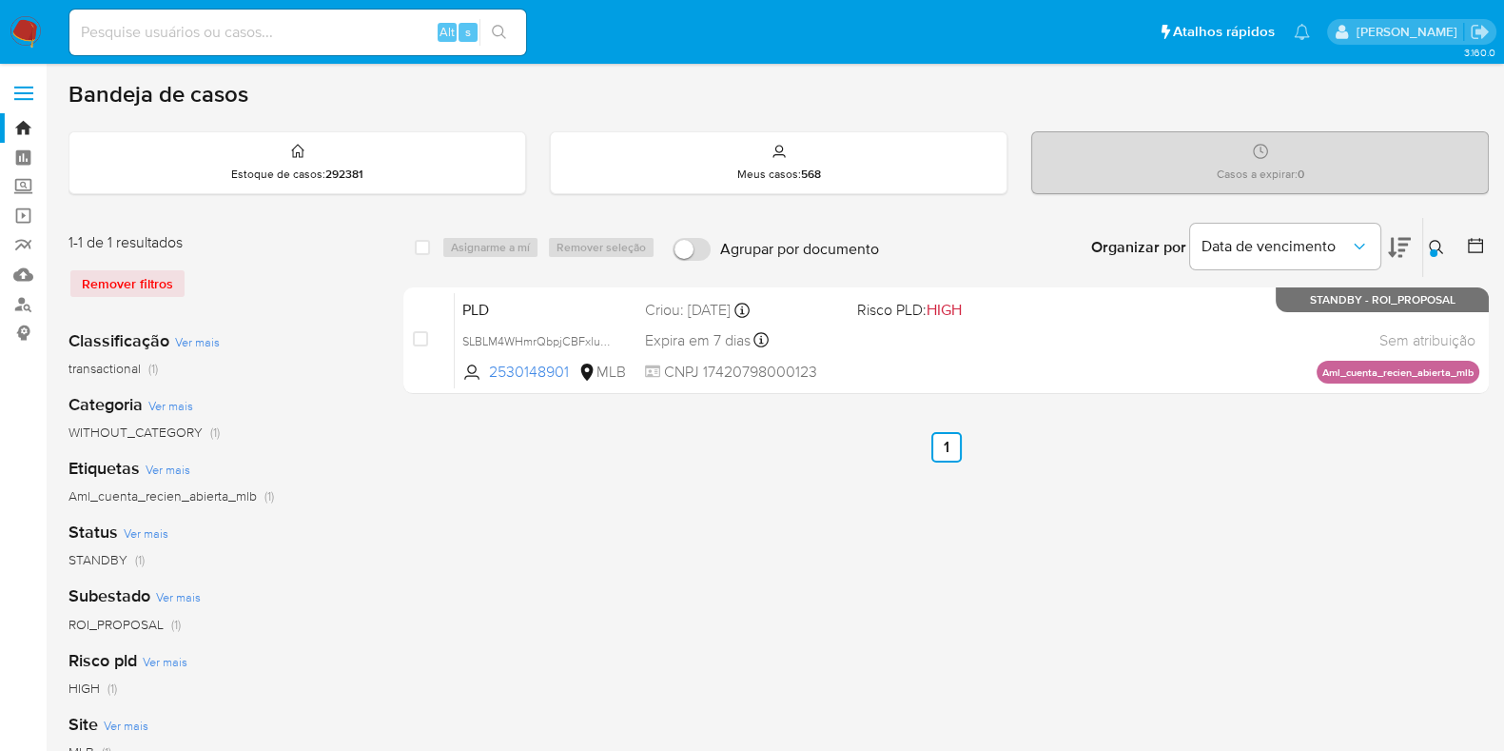
click at [1437, 249] on icon at bounding box center [1436, 247] width 15 height 15
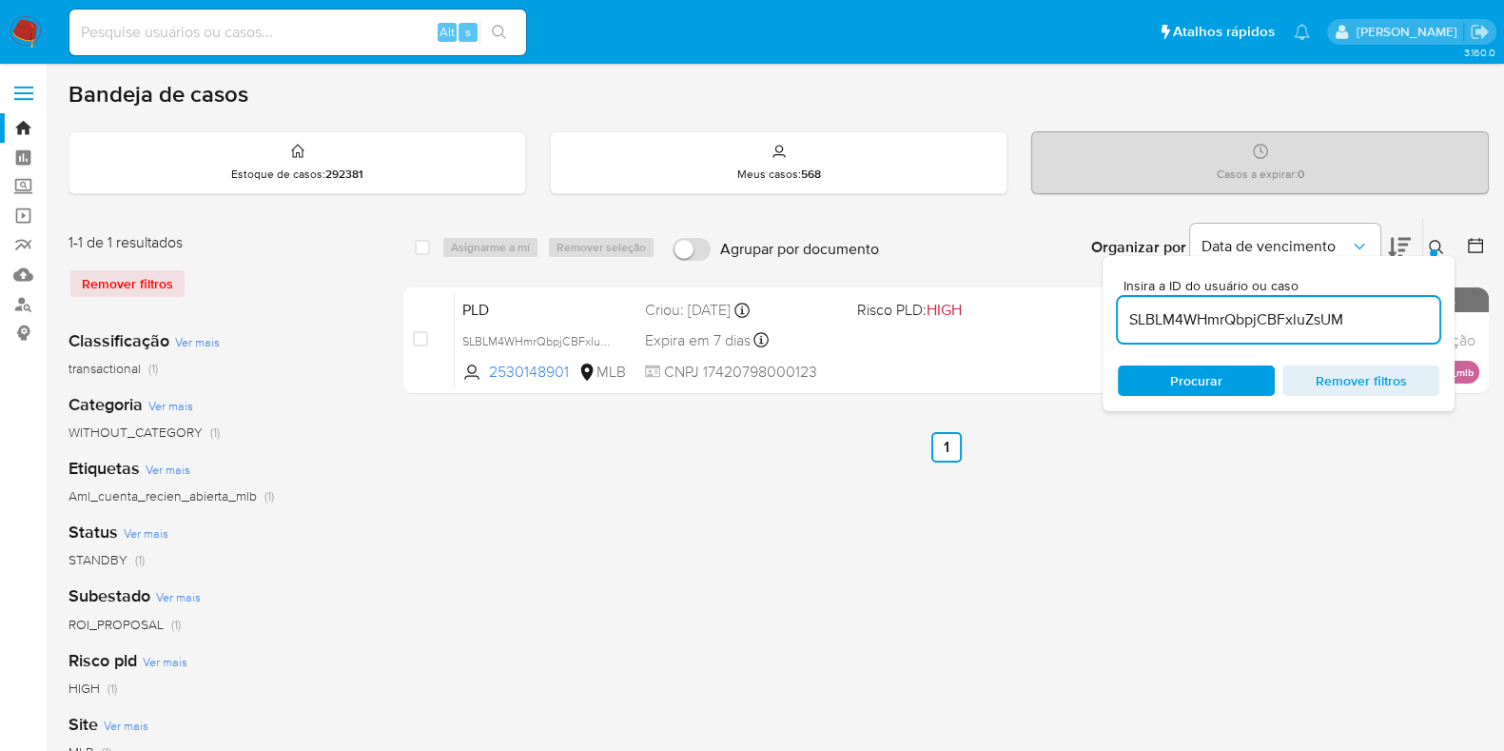
click at [1214, 325] on input "SLBLM4WHmrQbpjCBFxluZsUM" at bounding box center [1279, 319] width 322 height 25
click at [1221, 325] on input "SLBLM4WHmrQbpjCBFxluZsUM" at bounding box center [1279, 319] width 322 height 25
click at [1440, 249] on icon at bounding box center [1436, 247] width 14 height 14
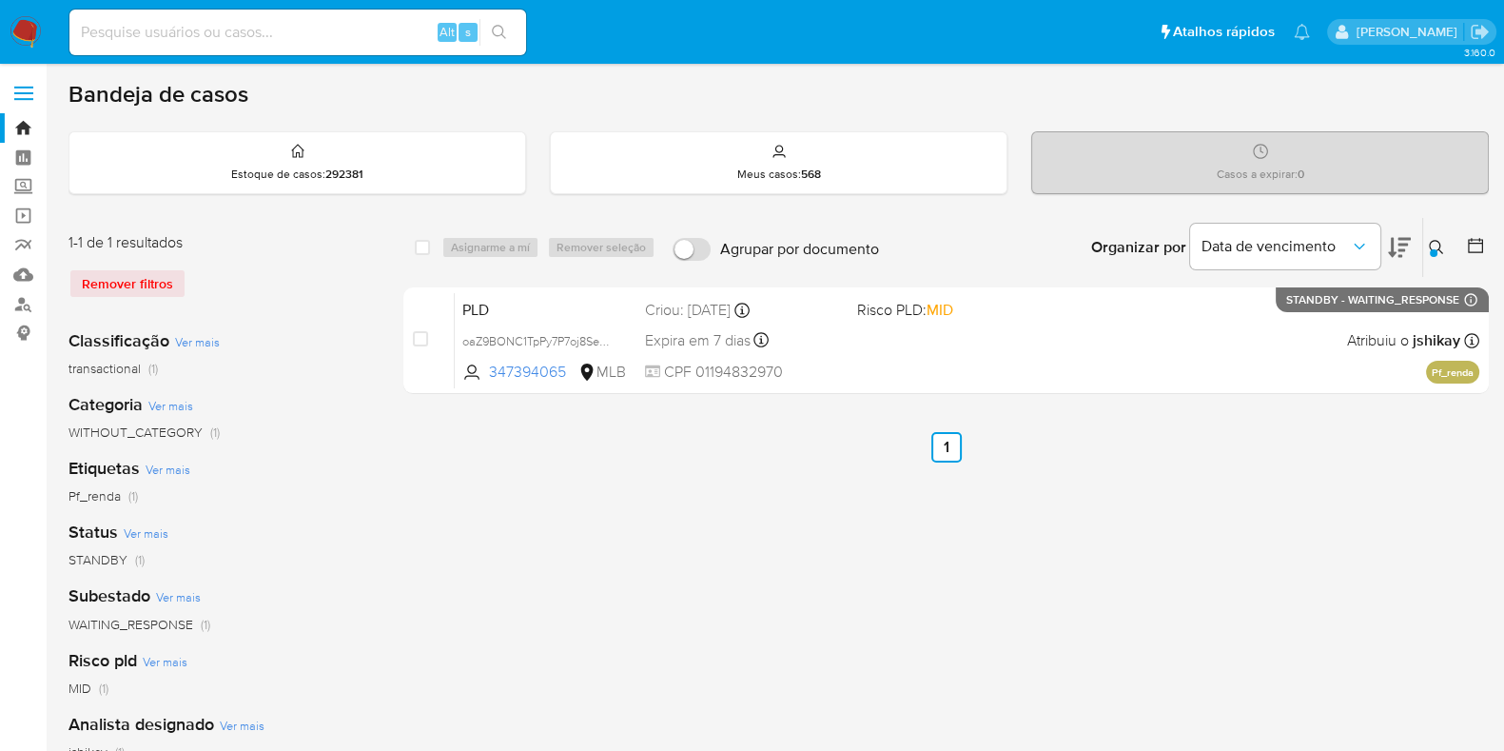
click at [1437, 249] on div at bounding box center [1434, 253] width 8 height 8
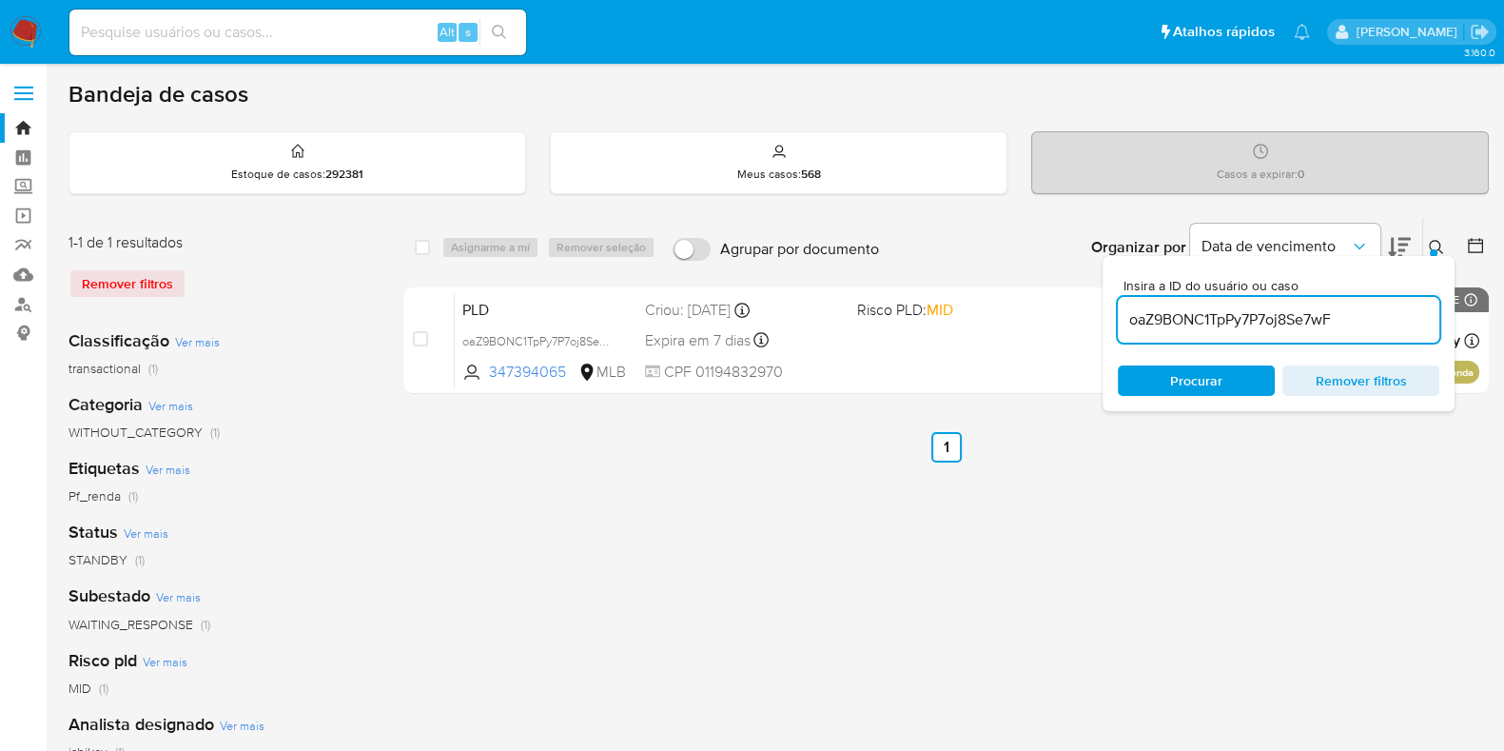
click at [1252, 317] on input "oaZ9BONC1TpPy7P7oj8Se7wF" at bounding box center [1279, 319] width 322 height 25
click at [1256, 318] on input "oaZ9BONC1TpPy7P7oj8Se7wF" at bounding box center [1279, 319] width 322 height 25
click at [1252, 322] on input "oaZ9BONC1TpPy7A7w2Bh7UsmnxyoBh0PSus3hy7oj8Se7wF" at bounding box center [1279, 319] width 322 height 25
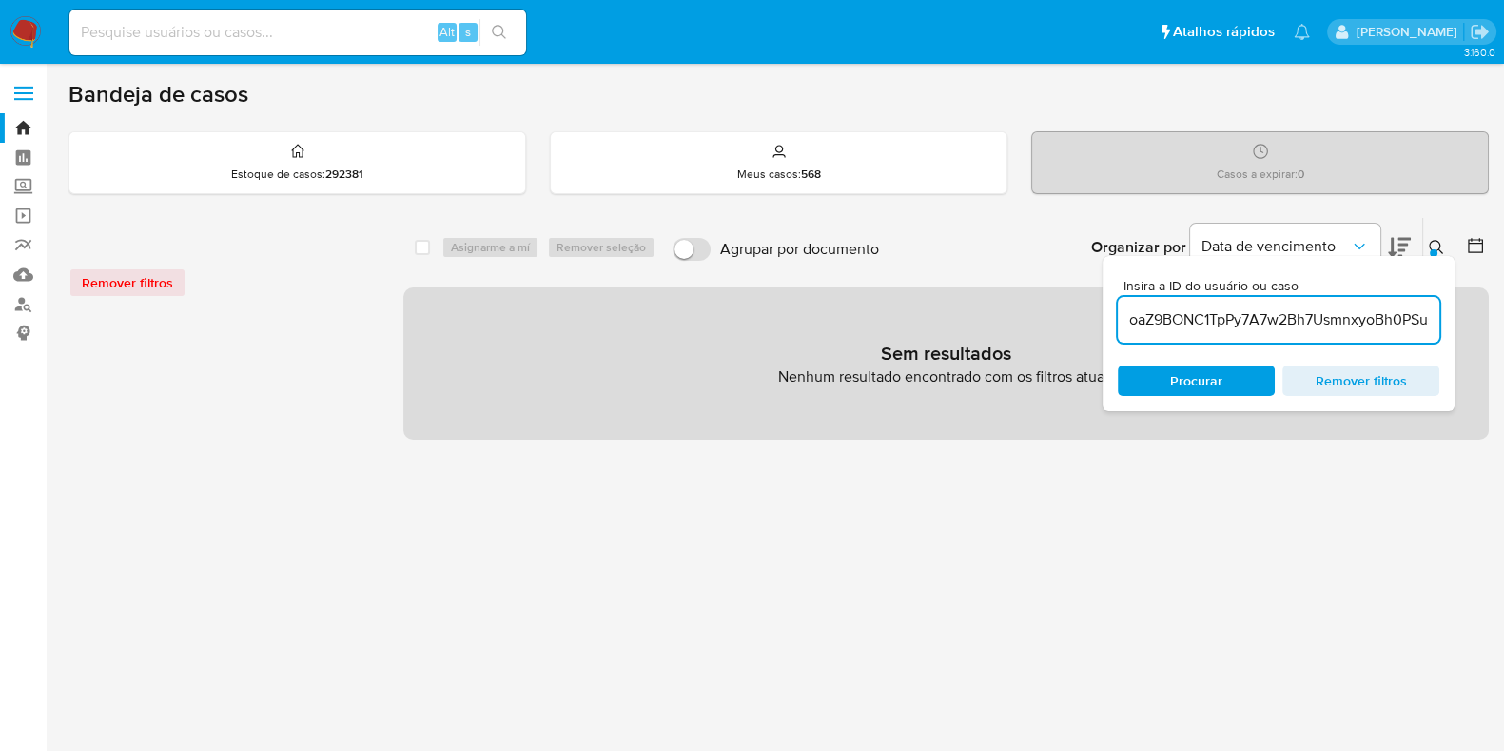
click at [1252, 322] on input "oaZ9BONC1TpPy7A7w2Bh7UsmnxyoBh0PSus3hy7oj8Se7wF" at bounding box center [1279, 319] width 322 height 25
paste input "A7w2Bh7UsmnxyoBh0PSus3hy"
type input "A7w2Bh7UsmnxyoBh0PSus3hy"
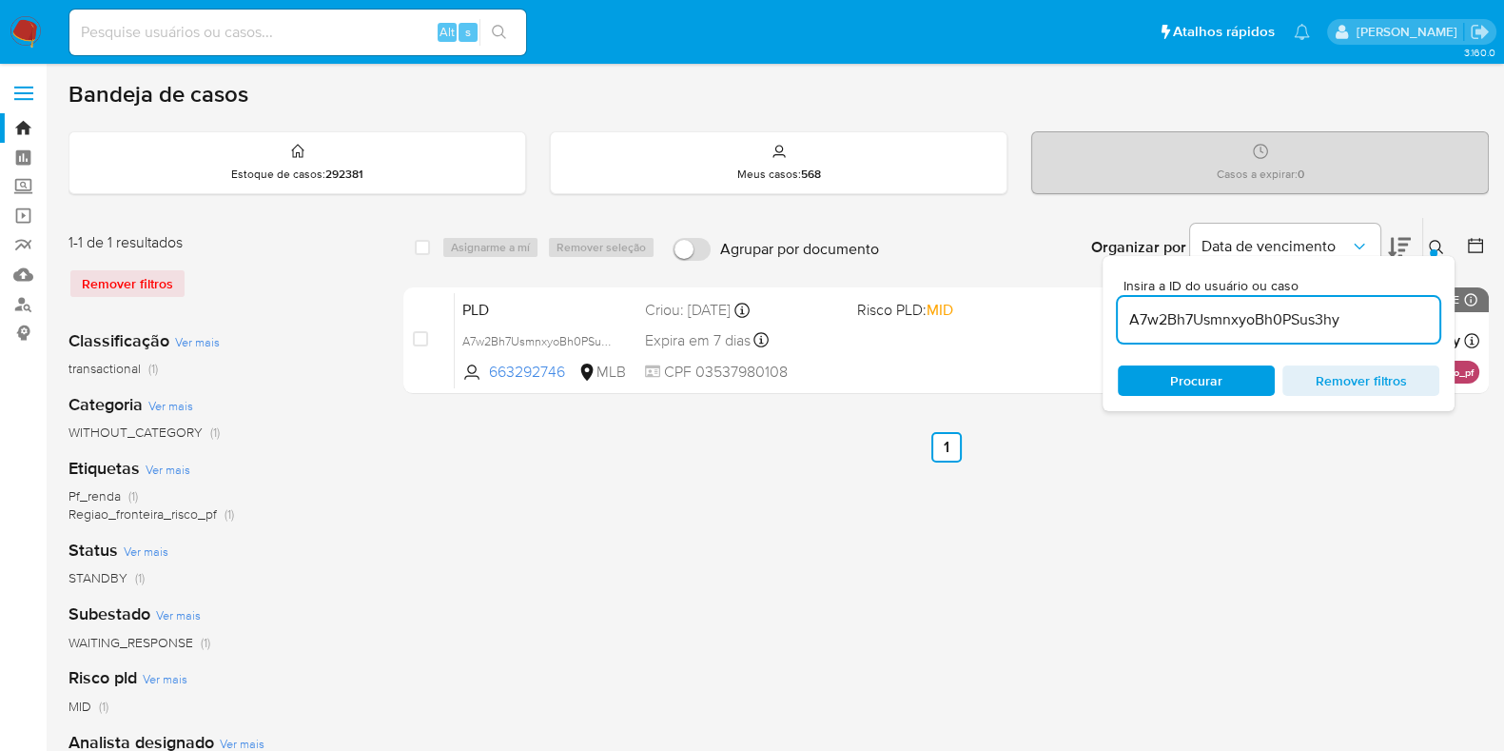
click at [1437, 240] on icon at bounding box center [1436, 247] width 15 height 15
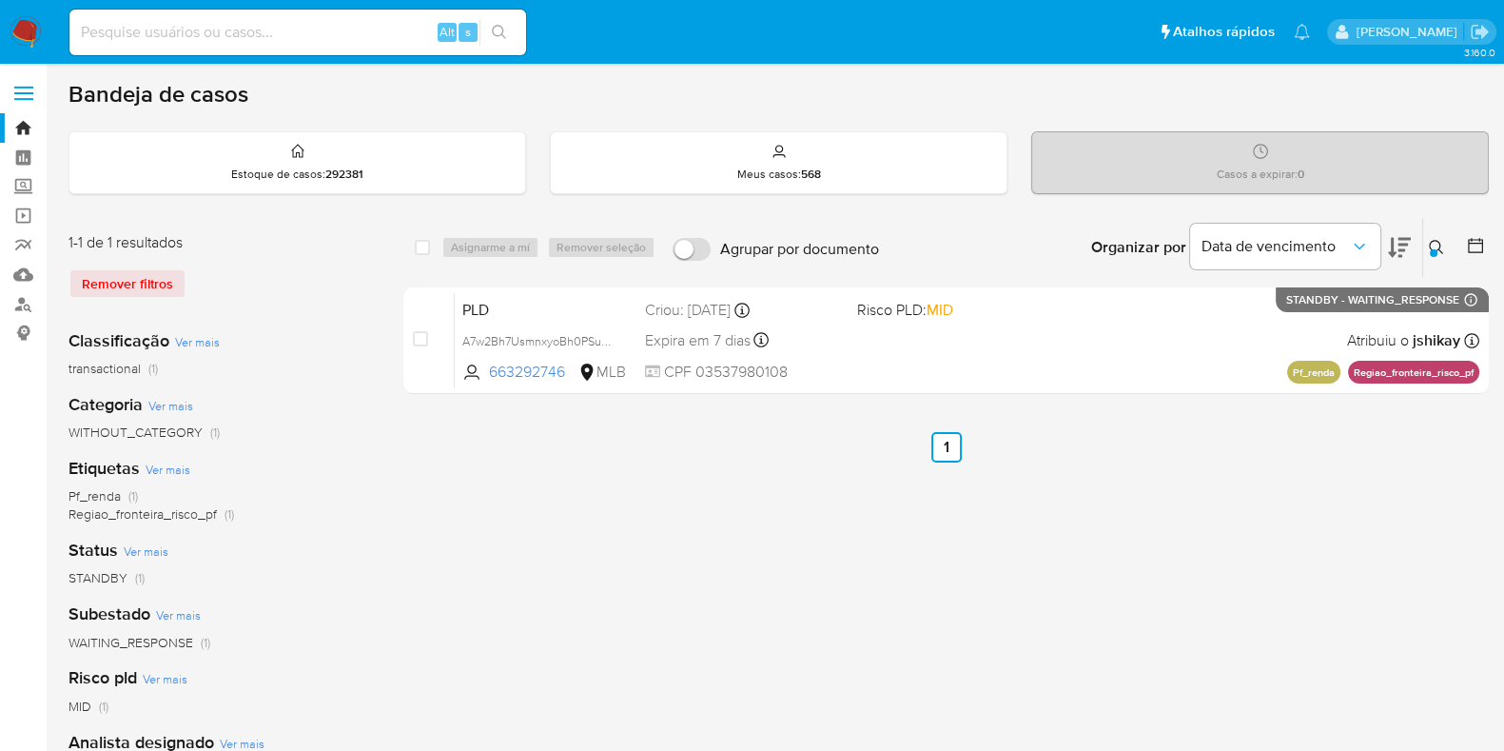
click at [39, 21] on img at bounding box center [26, 32] width 32 height 32
